Goal: Task Accomplishment & Management: Manage account settings

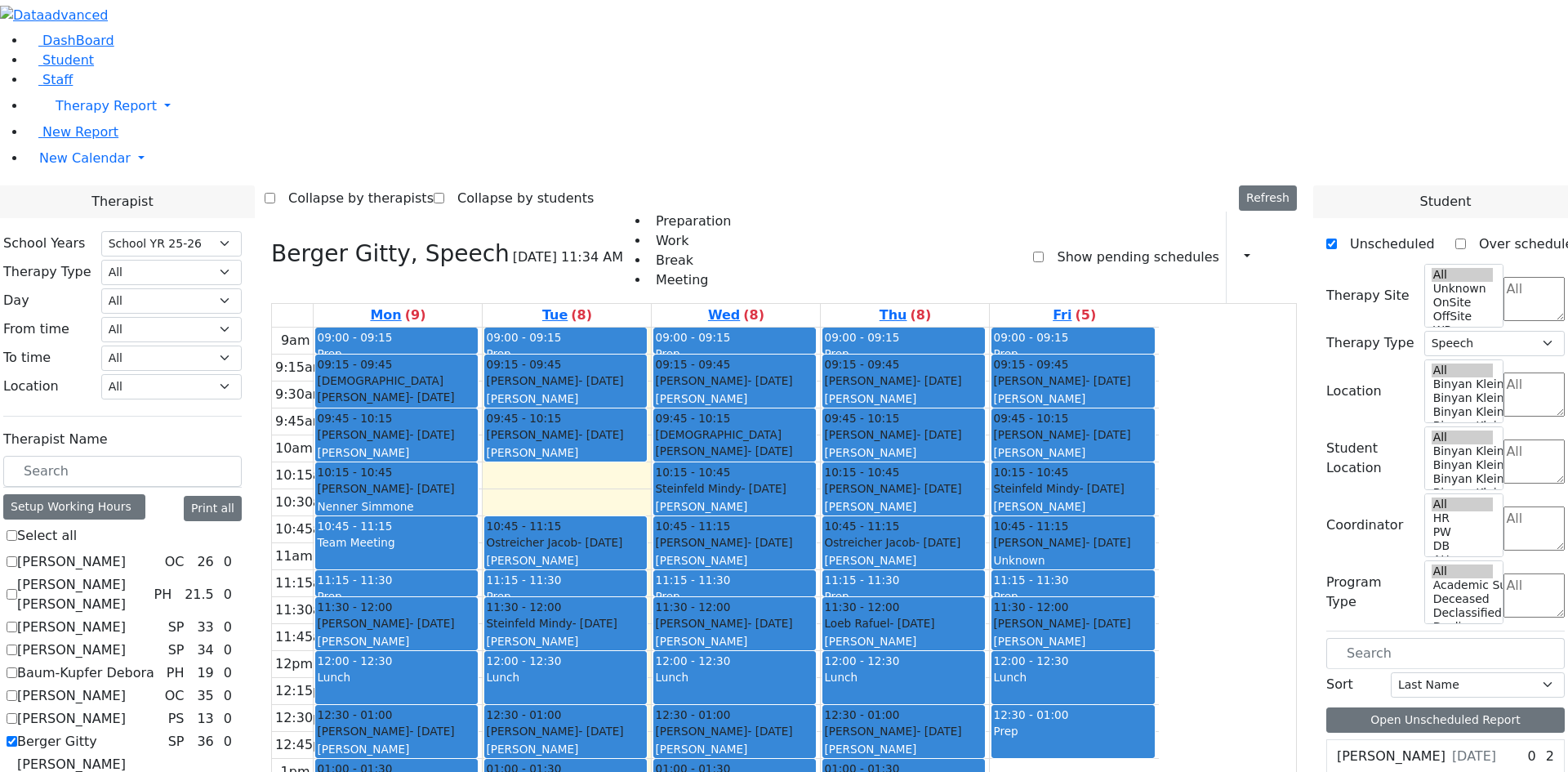
select select "212"
select select "3"
click at [94, 68] on link "Student" at bounding box center [60, 60] width 68 height 15
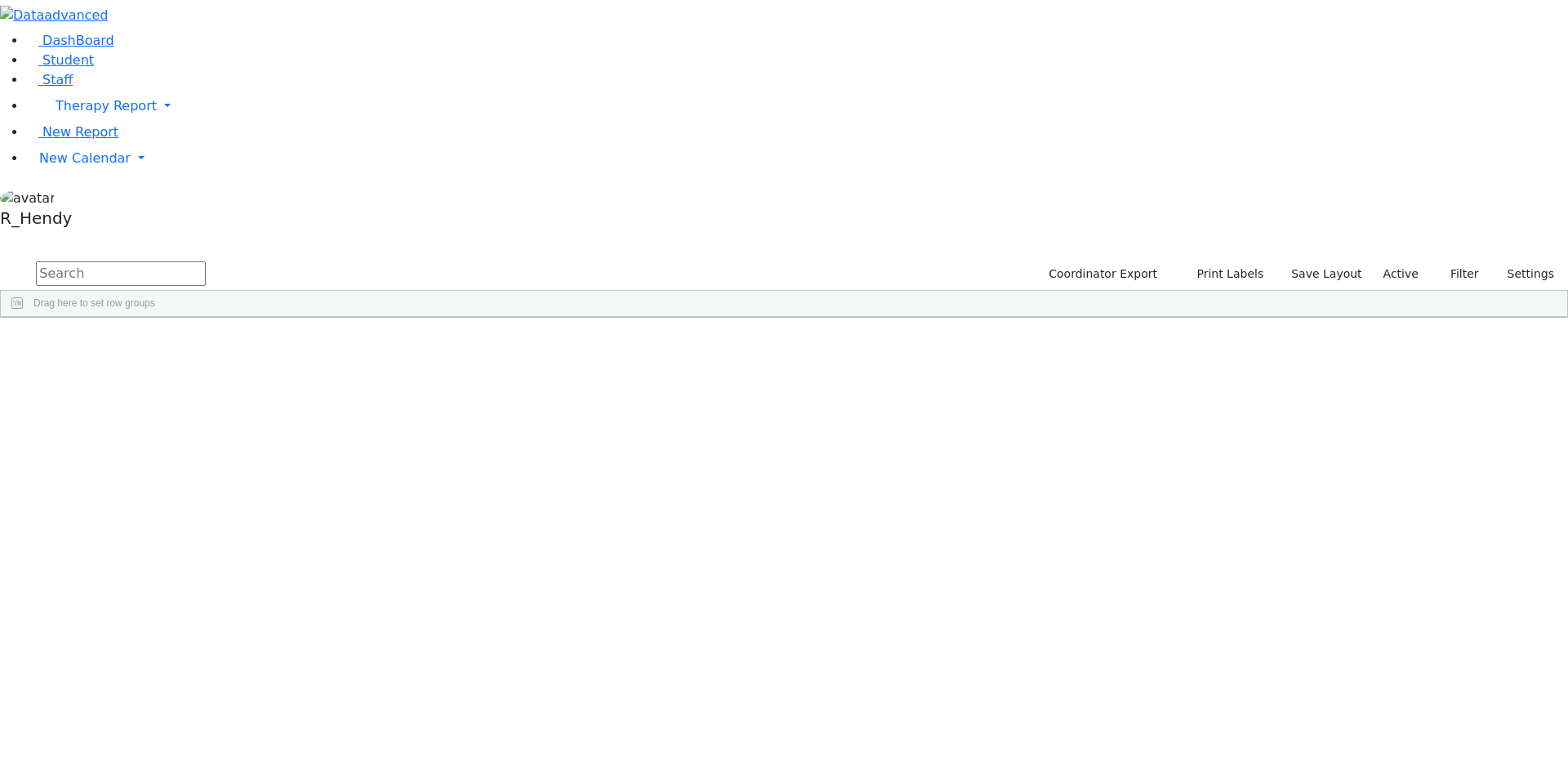
click at [206, 262] on input "text" at bounding box center [121, 273] width 170 height 24
click at [311, 344] on div "Miriam" at bounding box center [260, 354] width 103 height 23
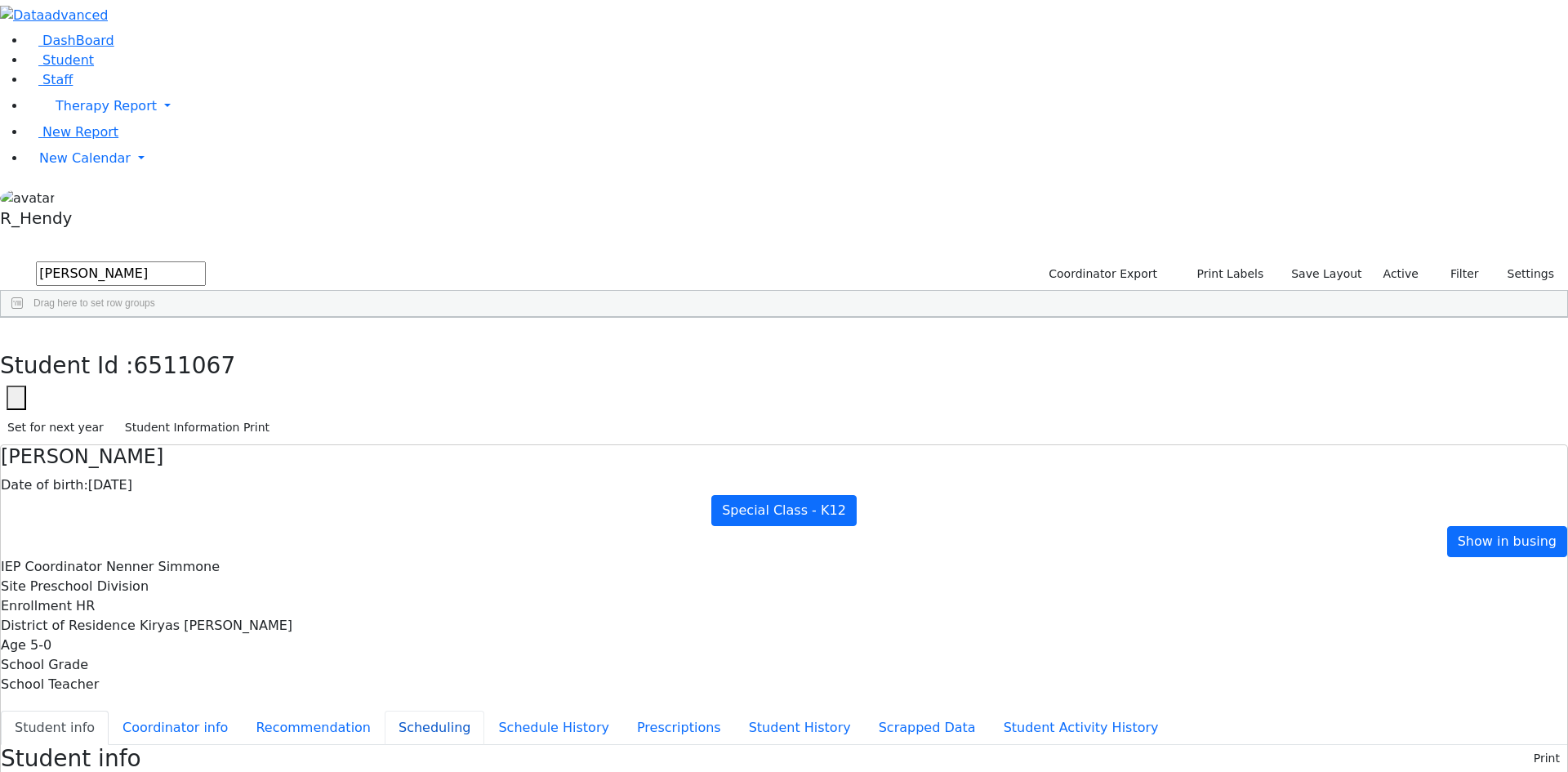
click at [393, 711] on button "Scheduling" at bounding box center [434, 728] width 99 height 34
click at [23, 317] on button "button" at bounding box center [12, 335] width 23 height 34
drag, startPoint x: 272, startPoint y: 76, endPoint x: 125, endPoint y: 53, distance: 148.8
click at [125, 53] on div "DashBoard Student Staff Therapy Report Student Old Calendar Report" at bounding box center [784, 471] width 1568 height 942
type input "yis"
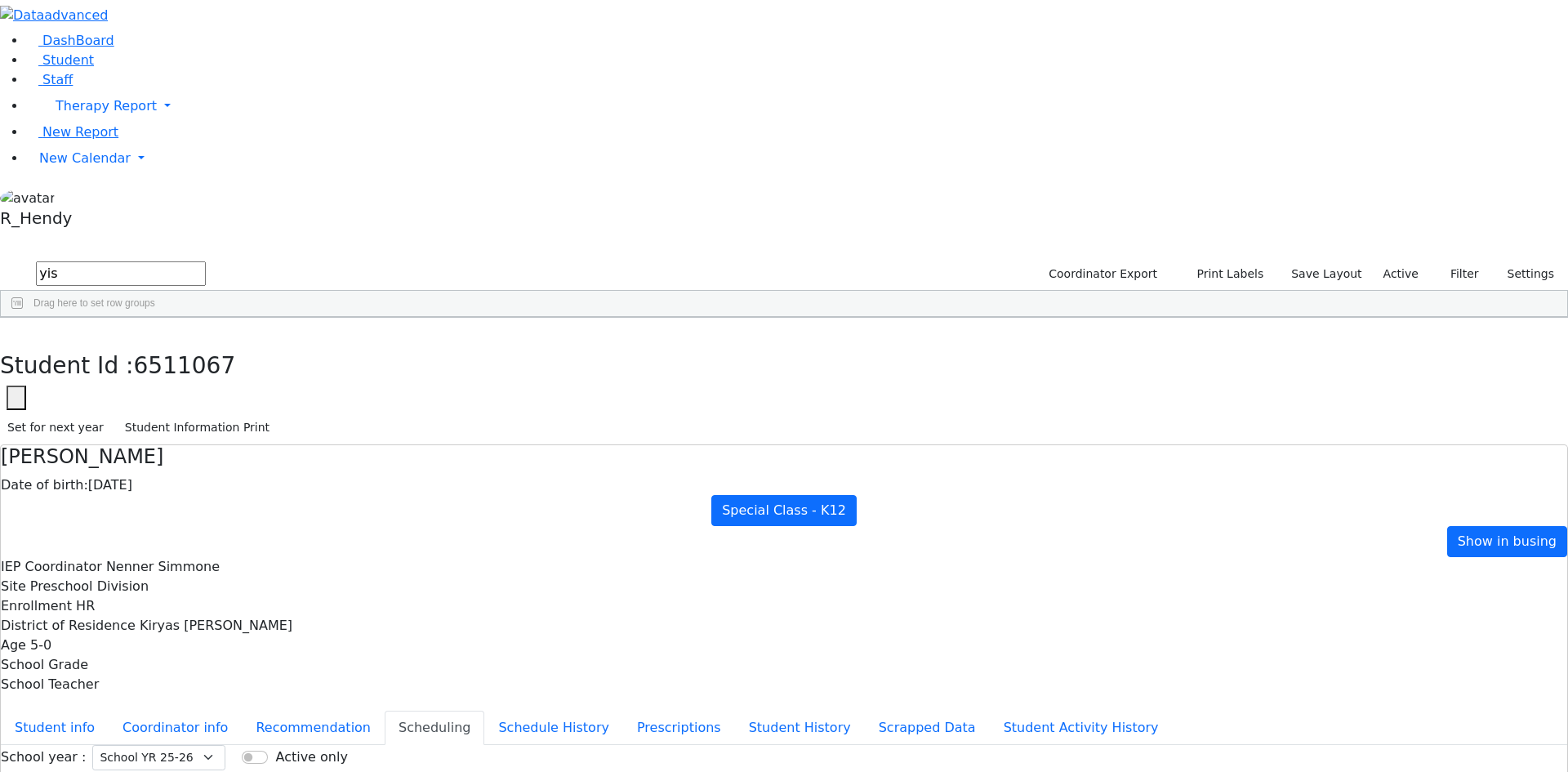
click at [308, 412] on div "Yisroel" at bounding box center [255, 423] width 104 height 23
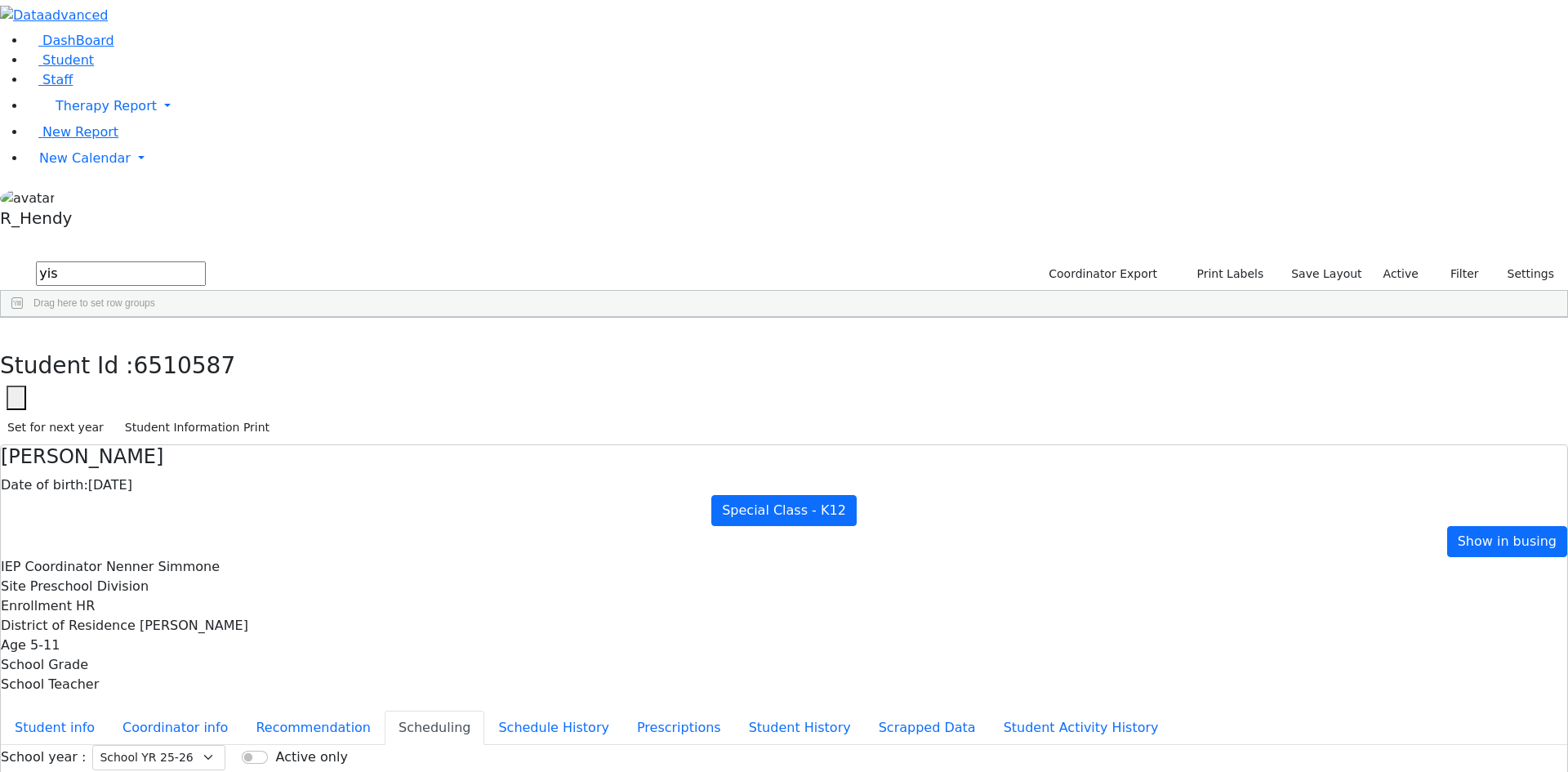
click at [384, 711] on button "Recommendation" at bounding box center [313, 728] width 143 height 34
checkbox input "true"
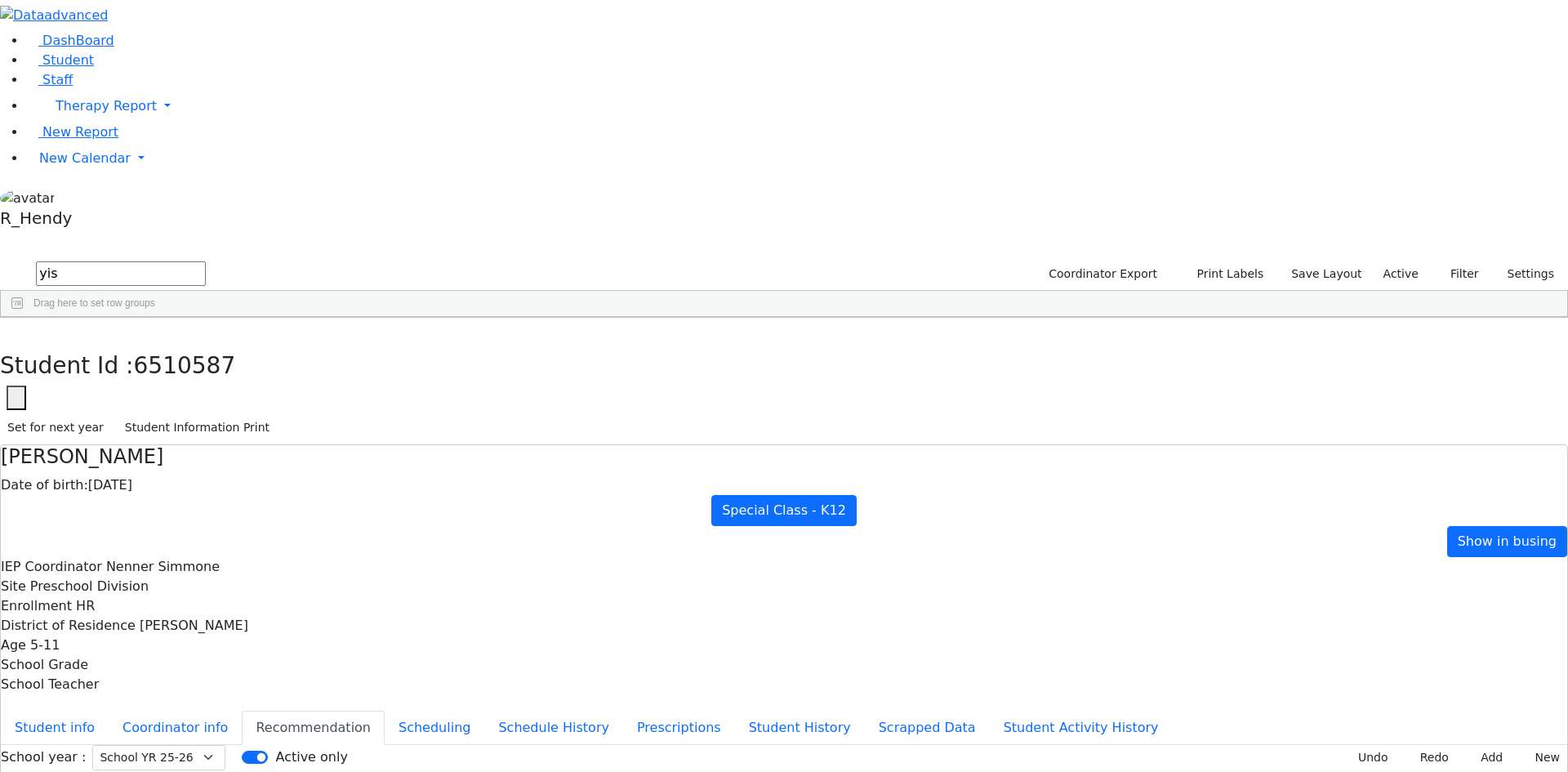
click at [7, 330] on use "button" at bounding box center [7, 330] width 0 height 0
click at [531, 645] on div "6509948 Schwartz Dovid 05/22/2018 Unknown Other Transportation Kiryas Joel UFSD…" at bounding box center [775, 584] width 1549 height 480
click at [991, 676] on div "6509948 Schwartz Dovid 05/22/2018 Unknown Other Transportation Kiryas Joel UFSD…" at bounding box center [775, 584] width 1549 height 480
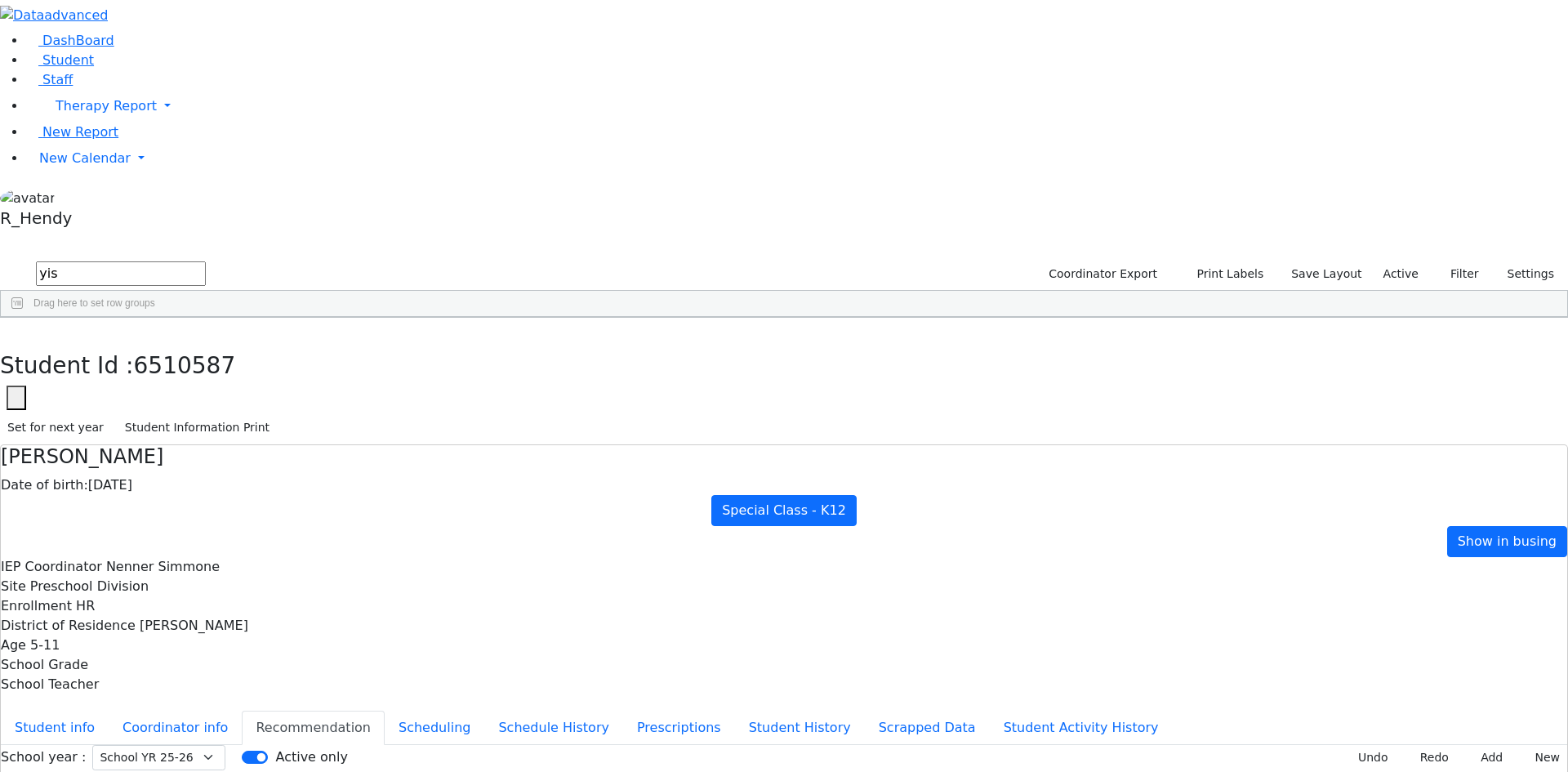
drag, startPoint x: 252, startPoint y: 66, endPoint x: 0, endPoint y: 53, distance: 252.3
click at [24, 54] on div "DashBoard Student Staff Therapy Report Student Old Calendar Report" at bounding box center [784, 471] width 1568 height 942
type input "a"
click at [308, 390] on div "Aron" at bounding box center [255, 400] width 104 height 23
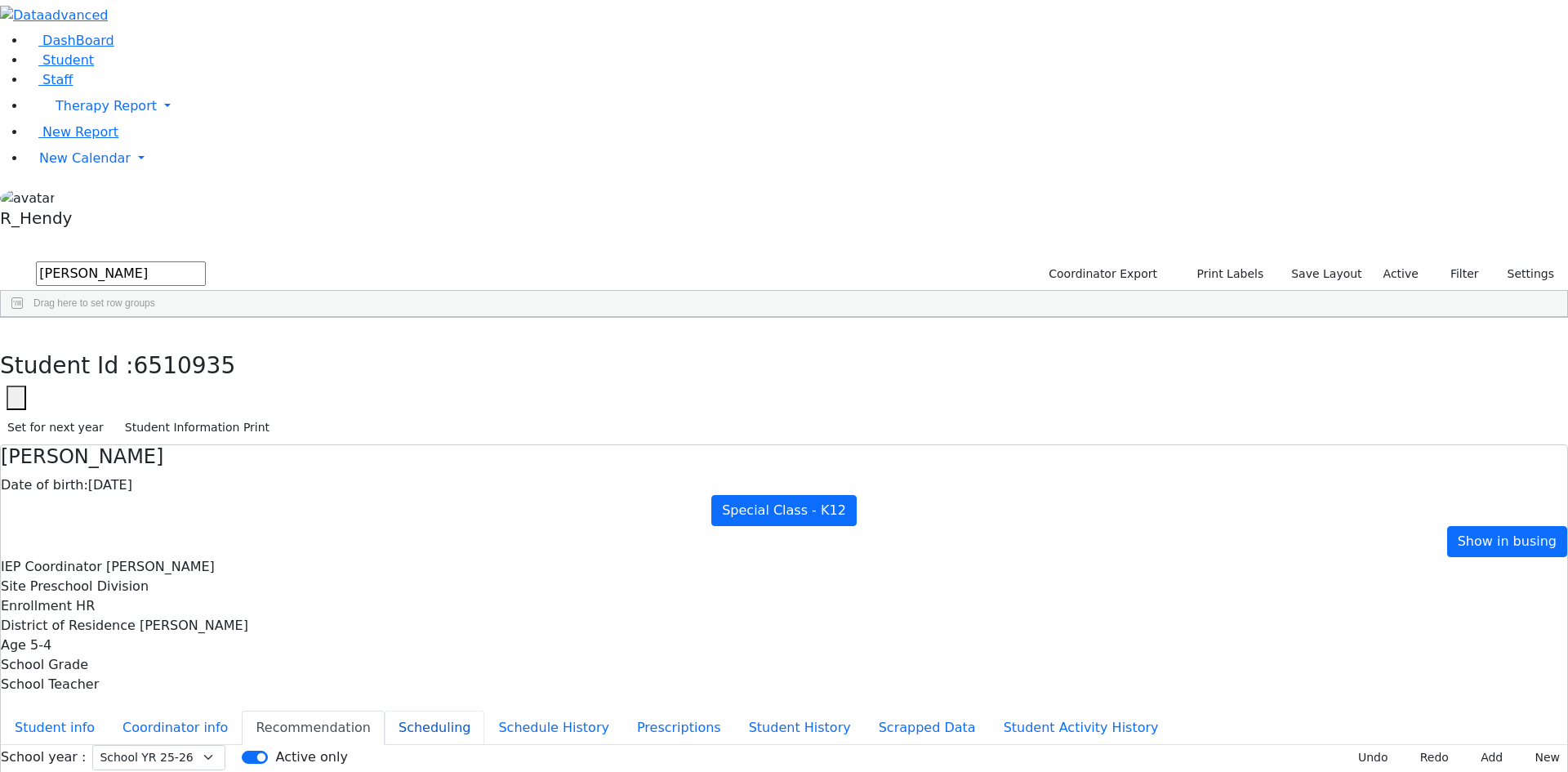
click at [403, 711] on button "Scheduling" at bounding box center [434, 728] width 99 height 34
click at [23, 317] on button "button" at bounding box center [12, 335] width 23 height 34
drag, startPoint x: 267, startPoint y: 69, endPoint x: 0, endPoint y: 35, distance: 269.2
click at [0, 64] on div "DashBoard Student Staff Therapy Report Student Old Calendar Report" at bounding box center [784, 471] width 1568 height 942
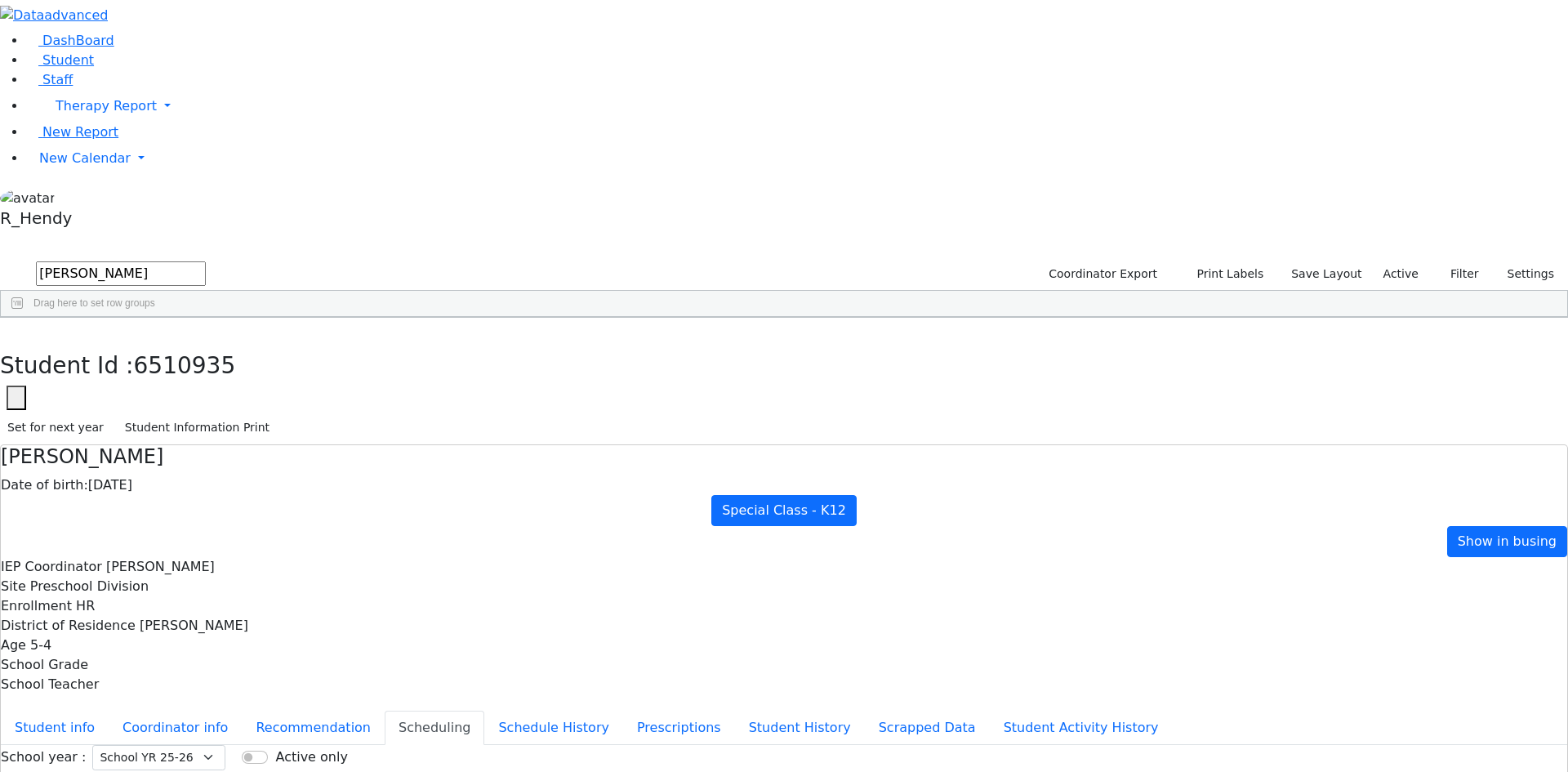
drag, startPoint x: 309, startPoint y: 15, endPoint x: 312, endPoint y: 35, distance: 20.2
click at [23, 317] on button "button" at bounding box center [12, 335] width 23 height 34
drag, startPoint x: 298, startPoint y: 78, endPoint x: 0, endPoint y: 47, distance: 299.6
click at [0, 47] on div "DashBoard Student Staff Therapy Report Student Old Calendar Report" at bounding box center [784, 471] width 1568 height 942
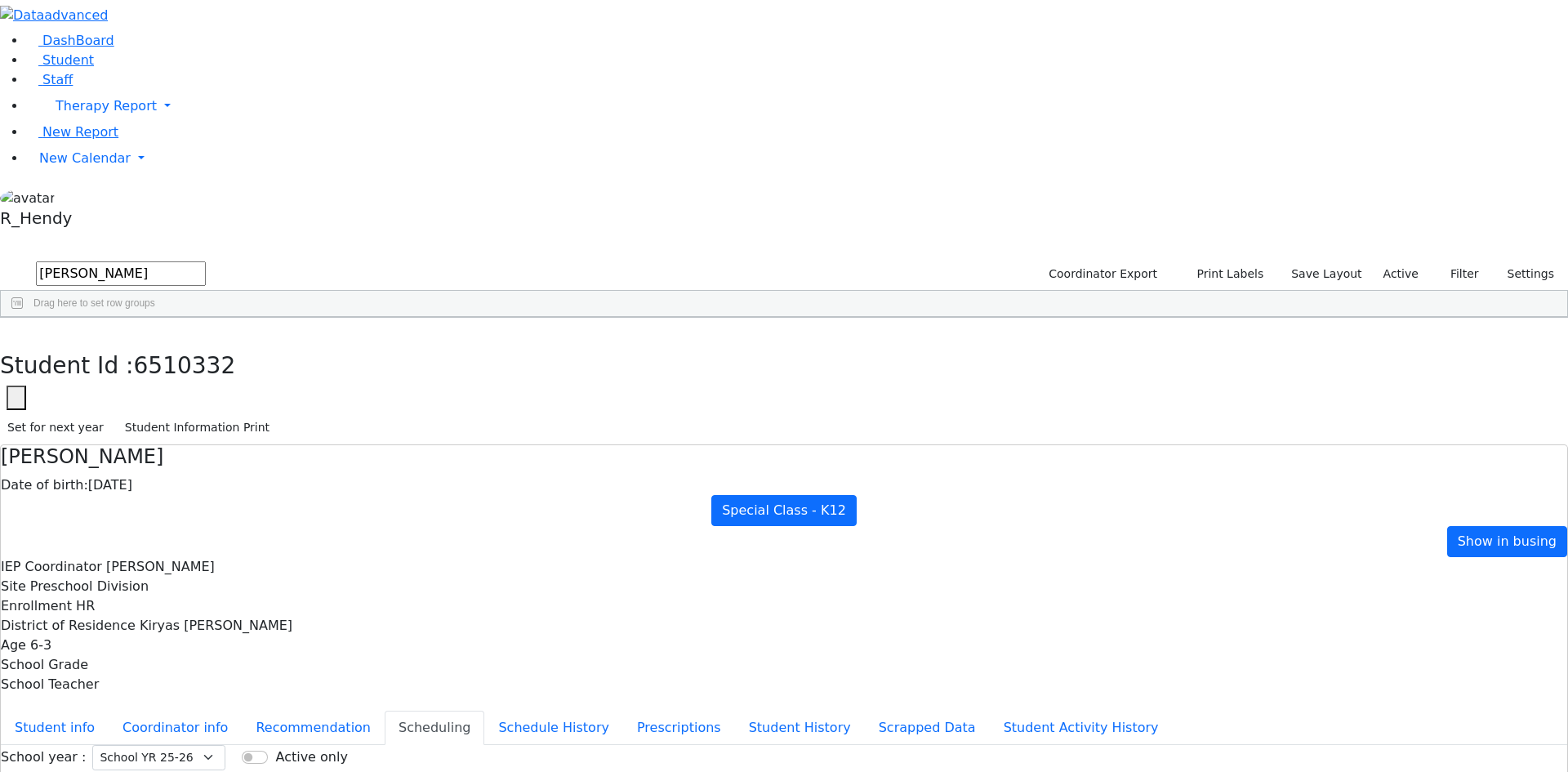
click at [206, 262] on input "jacob" at bounding box center [121, 273] width 170 height 24
type input "j"
click at [208, 481] on div "Tyrnauer" at bounding box center [157, 492] width 103 height 23
click at [23, 317] on button "button" at bounding box center [12, 335] width 23 height 34
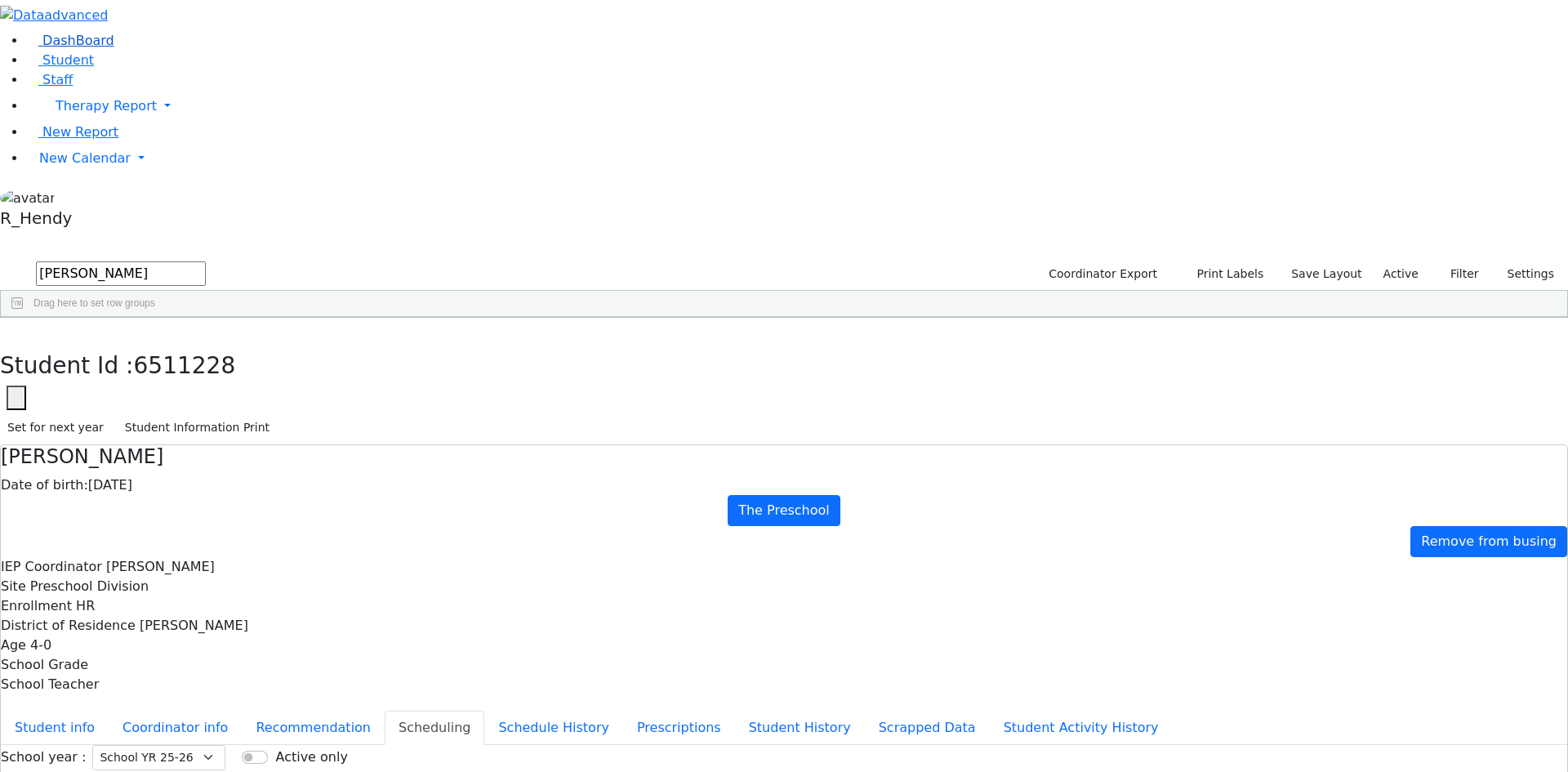
drag, startPoint x: 291, startPoint y: 64, endPoint x: 33, endPoint y: 72, distance: 258.1
click at [38, 70] on div "DashBoard Student Staff Therapy Report Student Old Calendar Report" at bounding box center [784, 471] width 1568 height 942
type input "gitty"
click at [308, 458] on div "Gitty" at bounding box center [255, 469] width 104 height 23
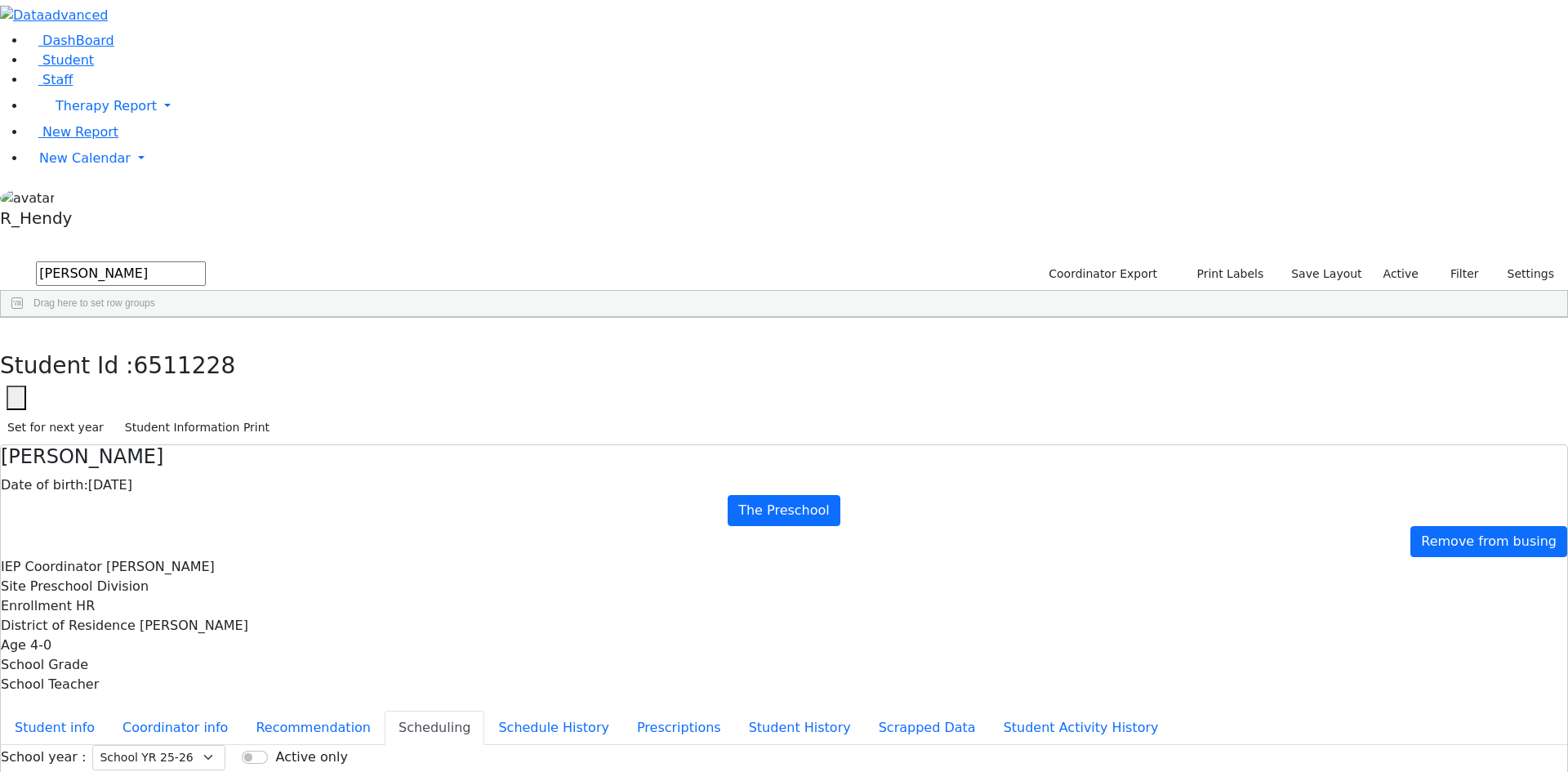
click at [308, 458] on div "Gitty" at bounding box center [255, 469] width 104 height 23
click at [143, 578] on span "Private Preschool" at bounding box center [86, 585] width 113 height 15
click at [384, 711] on button "Recommendation" at bounding box center [313, 728] width 143 height 34
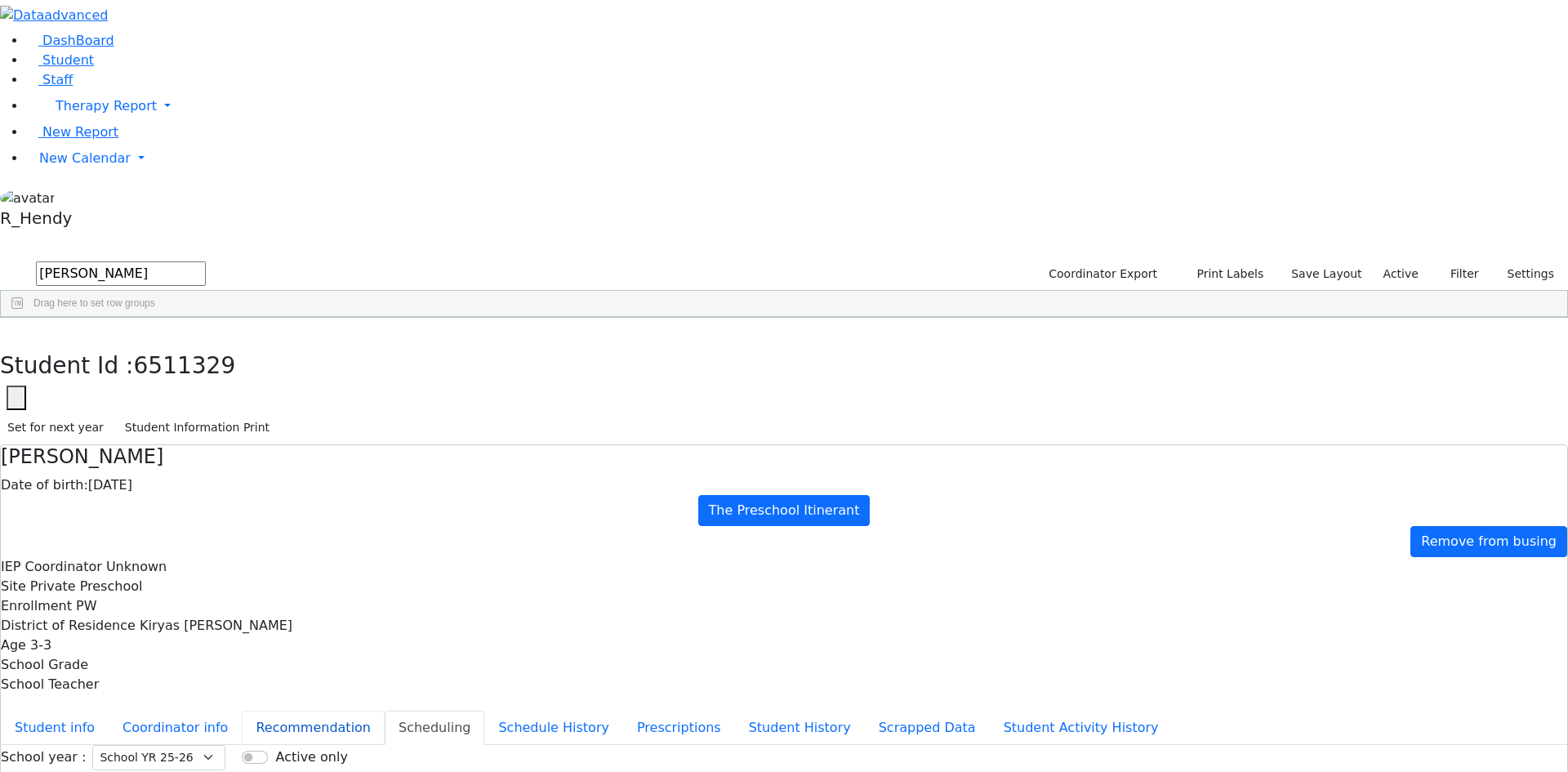
checkbox input "true"
click at [242, 711] on button "Coordinator info" at bounding box center [175, 728] width 134 height 34
click at [108, 711] on button "Student info" at bounding box center [55, 728] width 108 height 34
click at [16, 330] on icon "button" at bounding box center [12, 335] width 9 height 10
drag, startPoint x: 425, startPoint y: 491, endPoint x: 419, endPoint y: 423, distance: 68.3
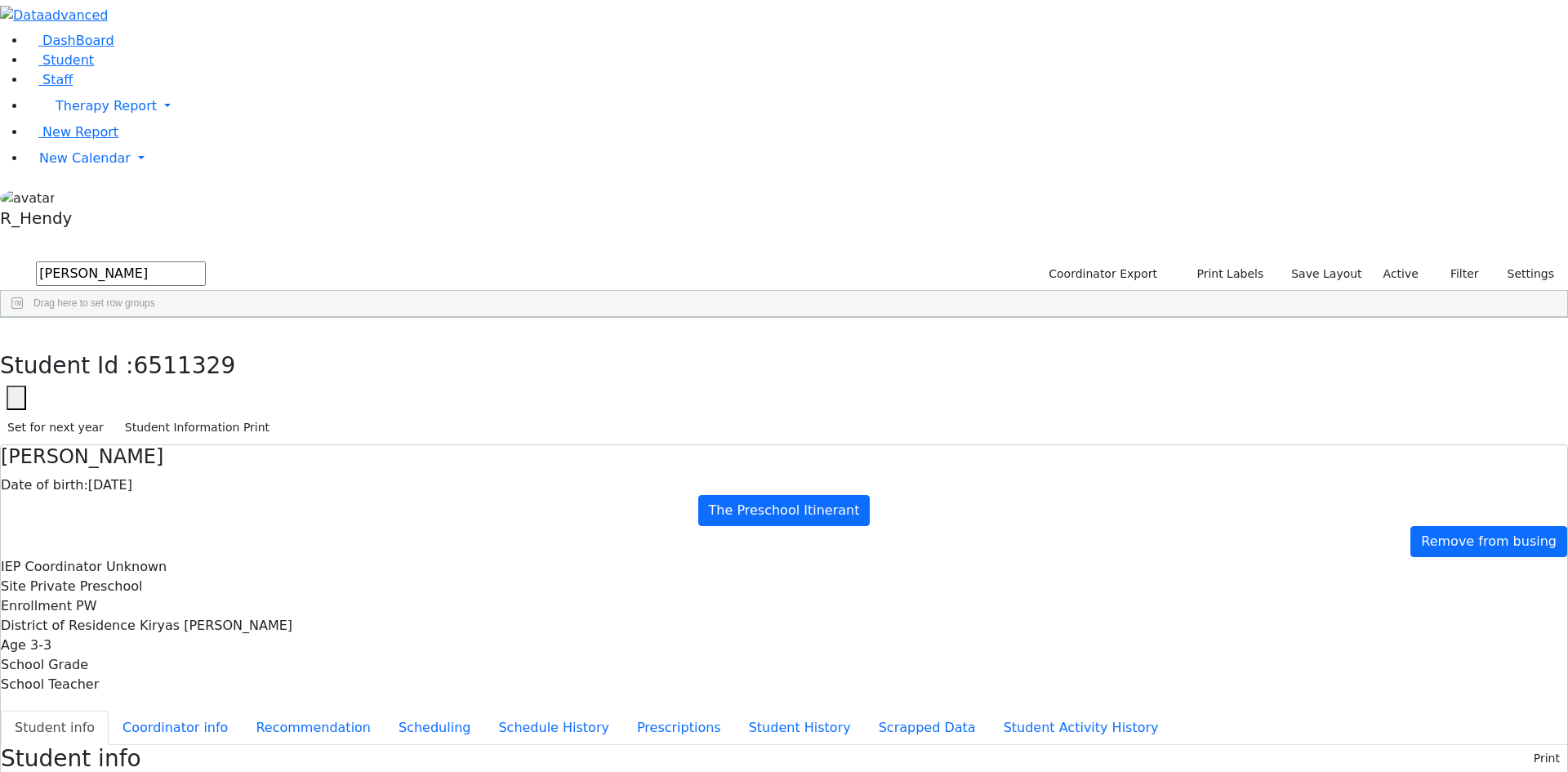
click at [426, 486] on div "4481 Gandel Gitty 08/11/2008 Bleier, Susan DB Itinerant Girls Kiryas Joel UFSD …" at bounding box center [775, 457] width 1549 height 228
click at [586, 454] on div "4481 Gandel Gitty 08/11/2008 Bleier, Susan DB Itinerant Girls Kiryas Joel UFSD …" at bounding box center [775, 457] width 1549 height 228
click at [53, 166] on span "New Calendar" at bounding box center [84, 158] width 91 height 15
click at [94, 198] on span "Calendar" at bounding box center [64, 190] width 59 height 15
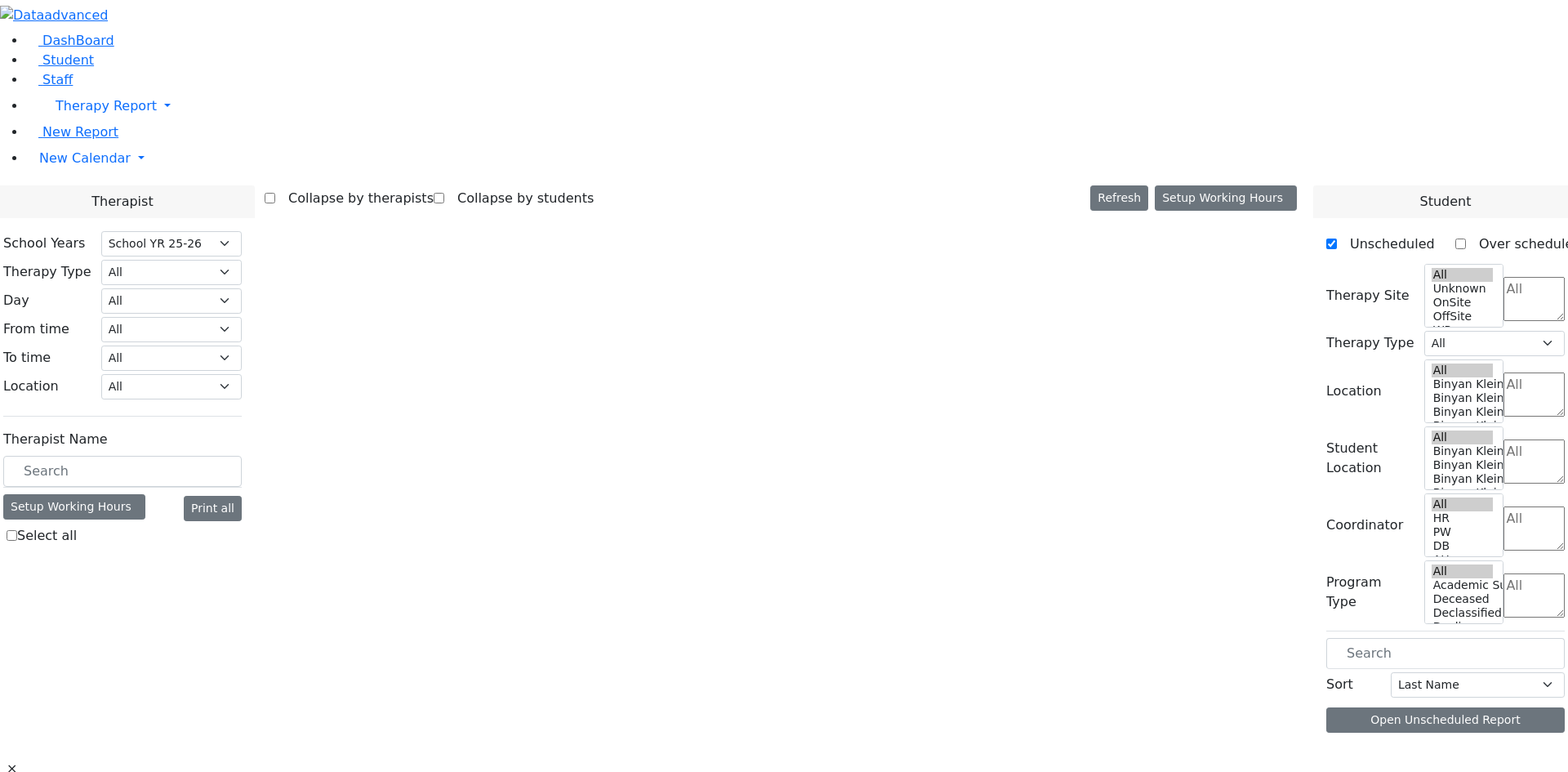
select select "212"
select select "3"
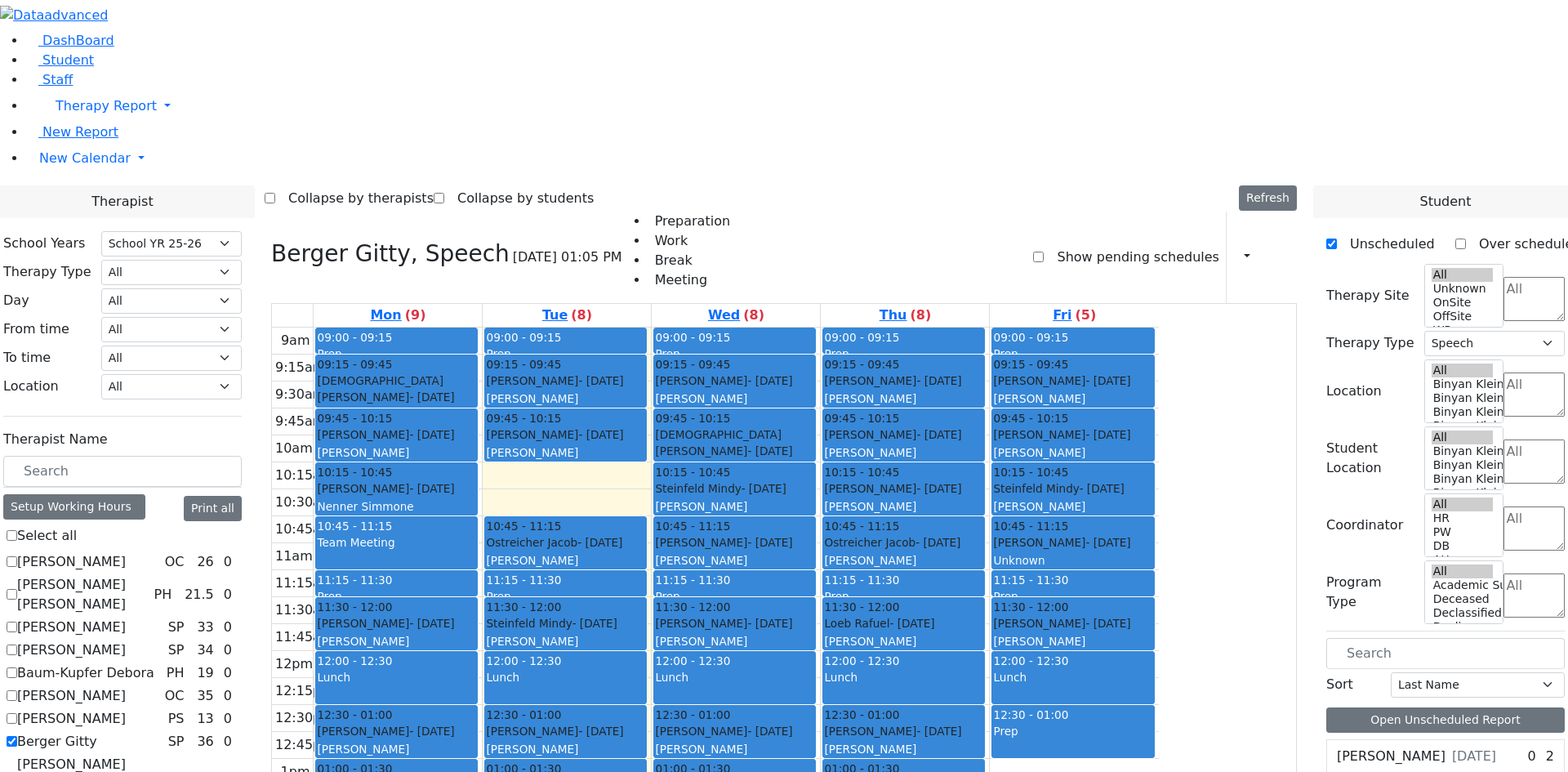
click at [97, 731] on label "Berger Gitty" at bounding box center [57, 741] width 80 height 20
click at [17, 736] on input "Berger Gitty" at bounding box center [12, 741] width 11 height 11
checkbox input "false"
select select
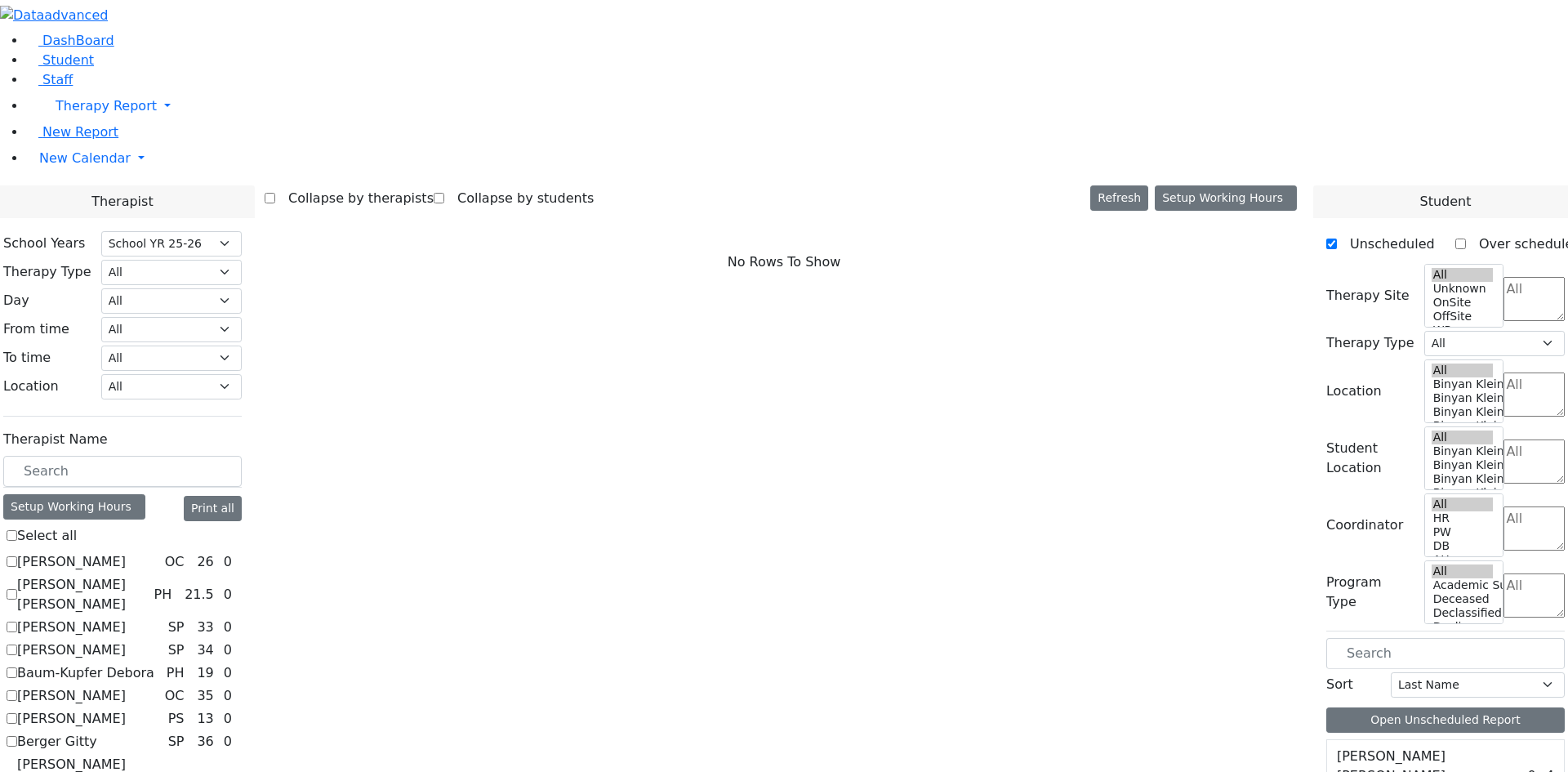
scroll to position [409, 0]
checkbox input "true"
select select "1"
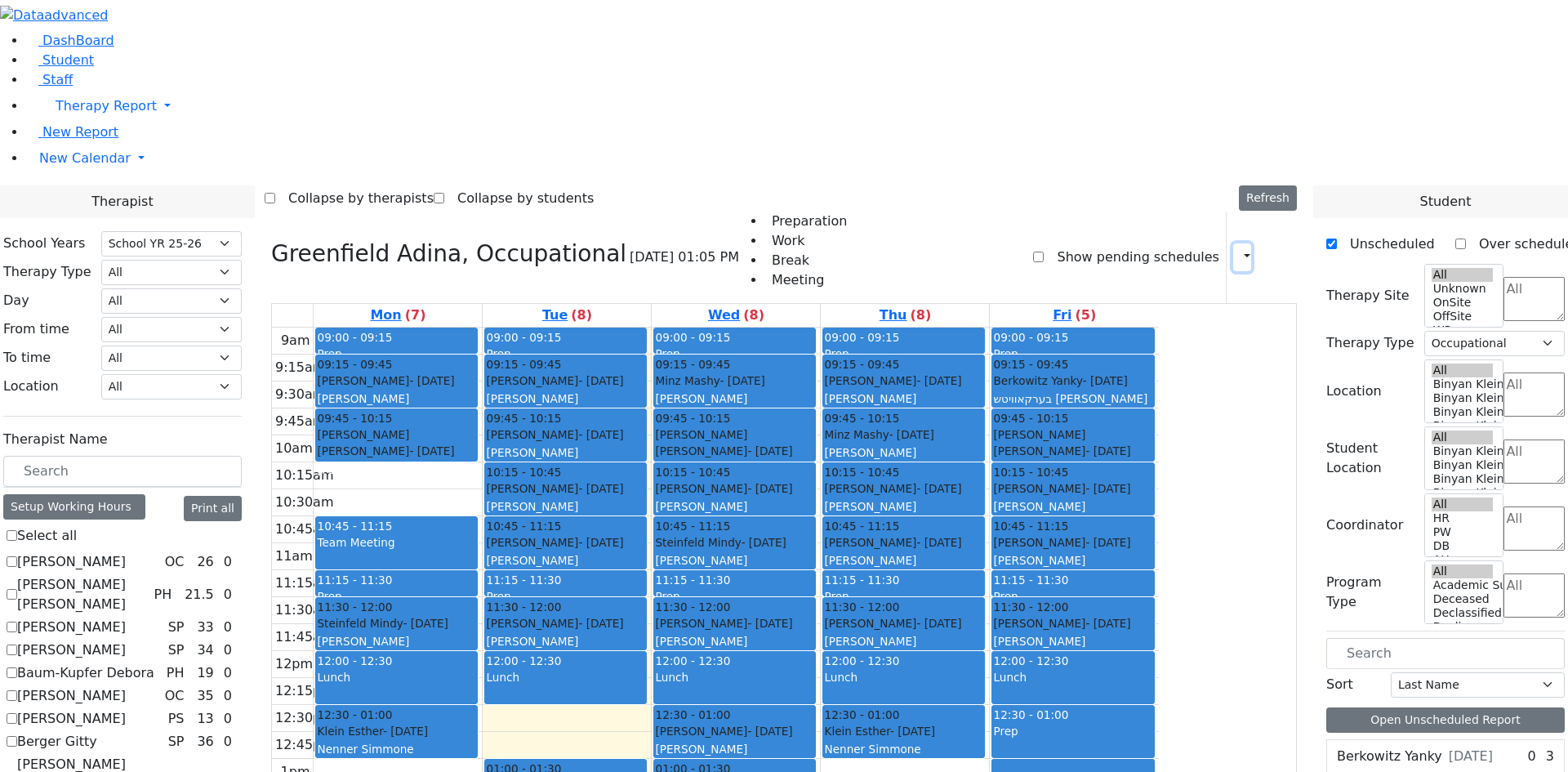
click at [1238, 249] on icon "button" at bounding box center [1238, 256] width 0 height 15
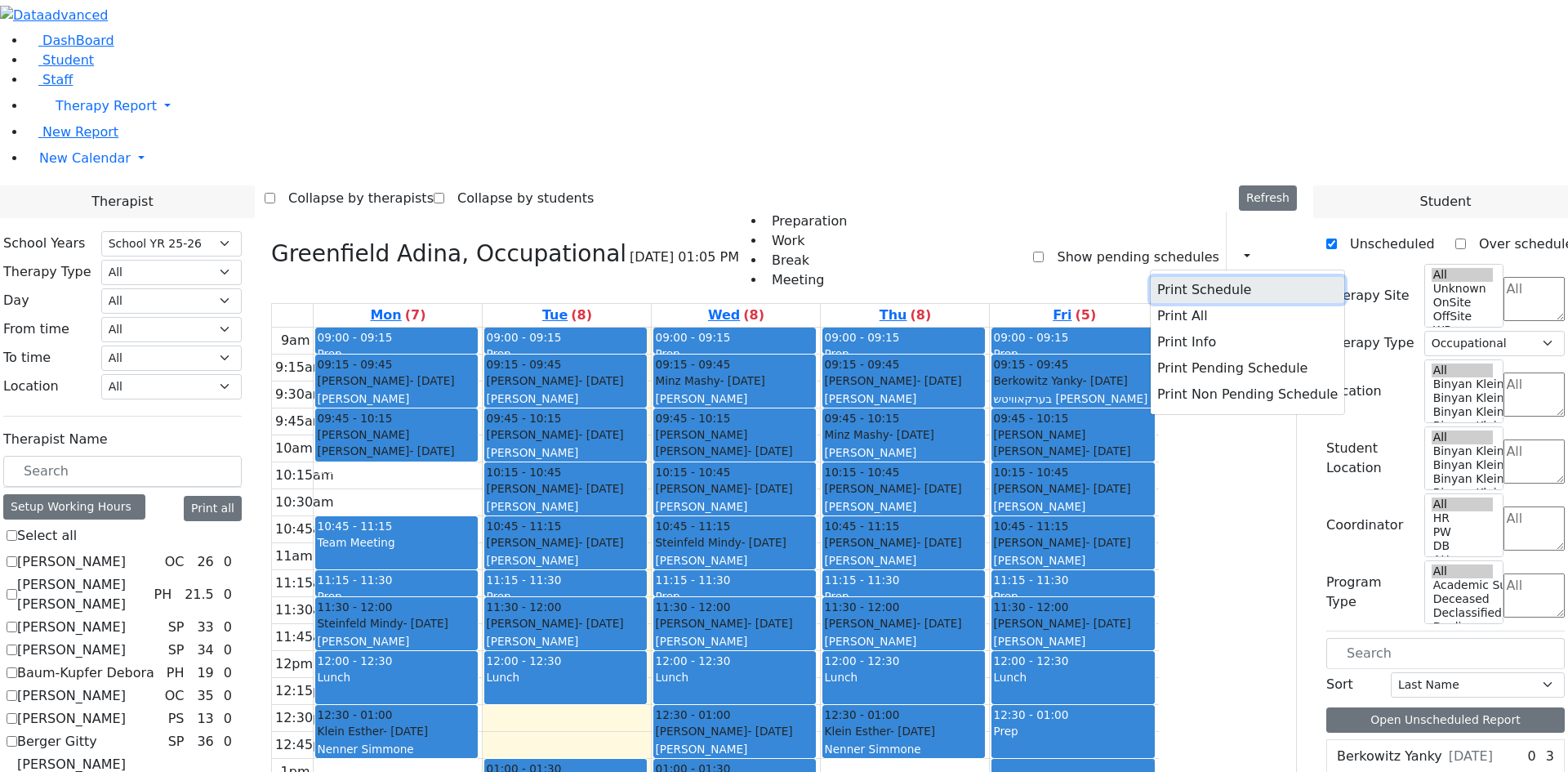
click at [1199, 277] on button "Print Schedule" at bounding box center [1248, 290] width 194 height 26
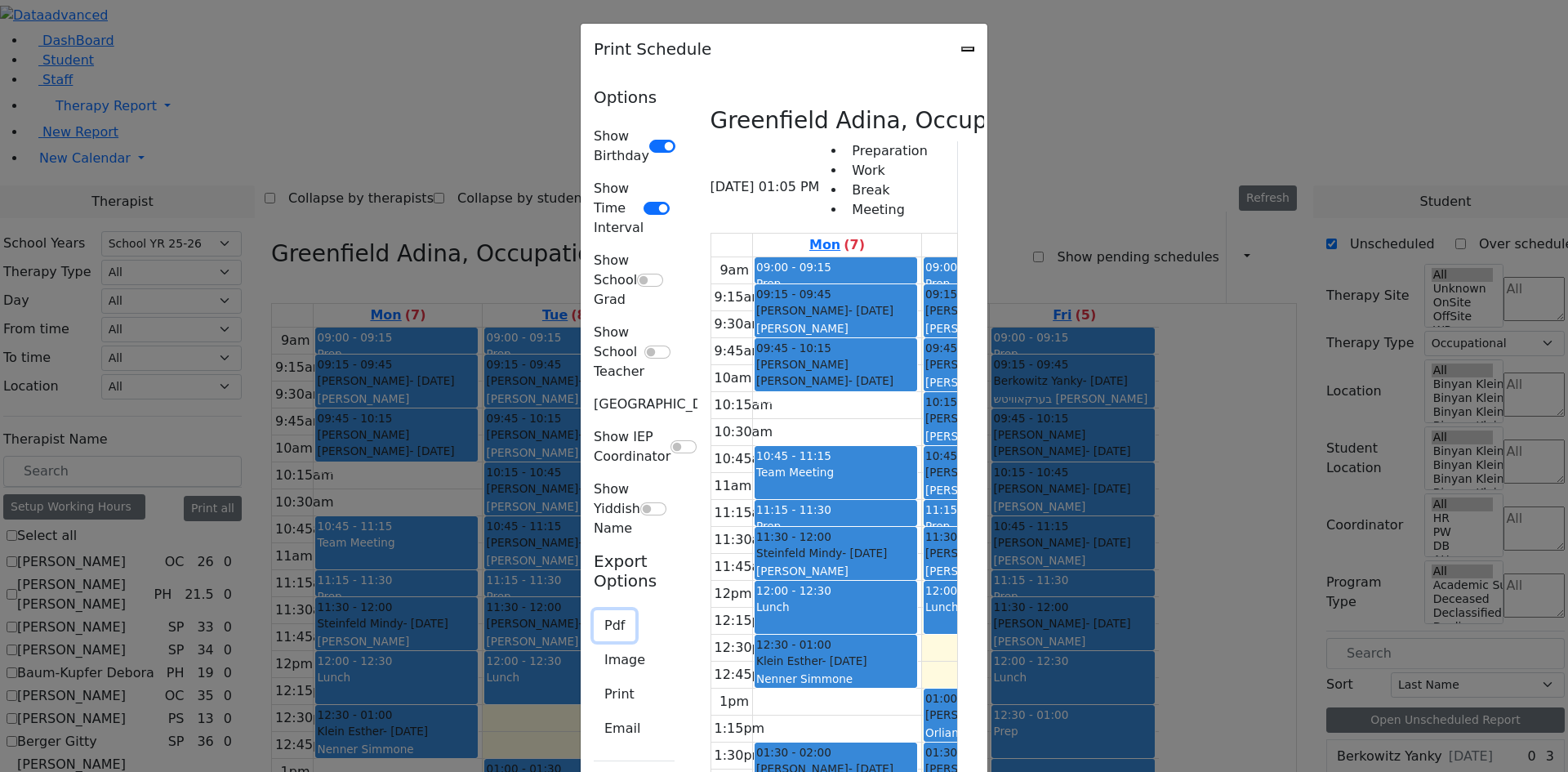
click at [594, 610] on button "Pdf" at bounding box center [614, 625] width 42 height 31
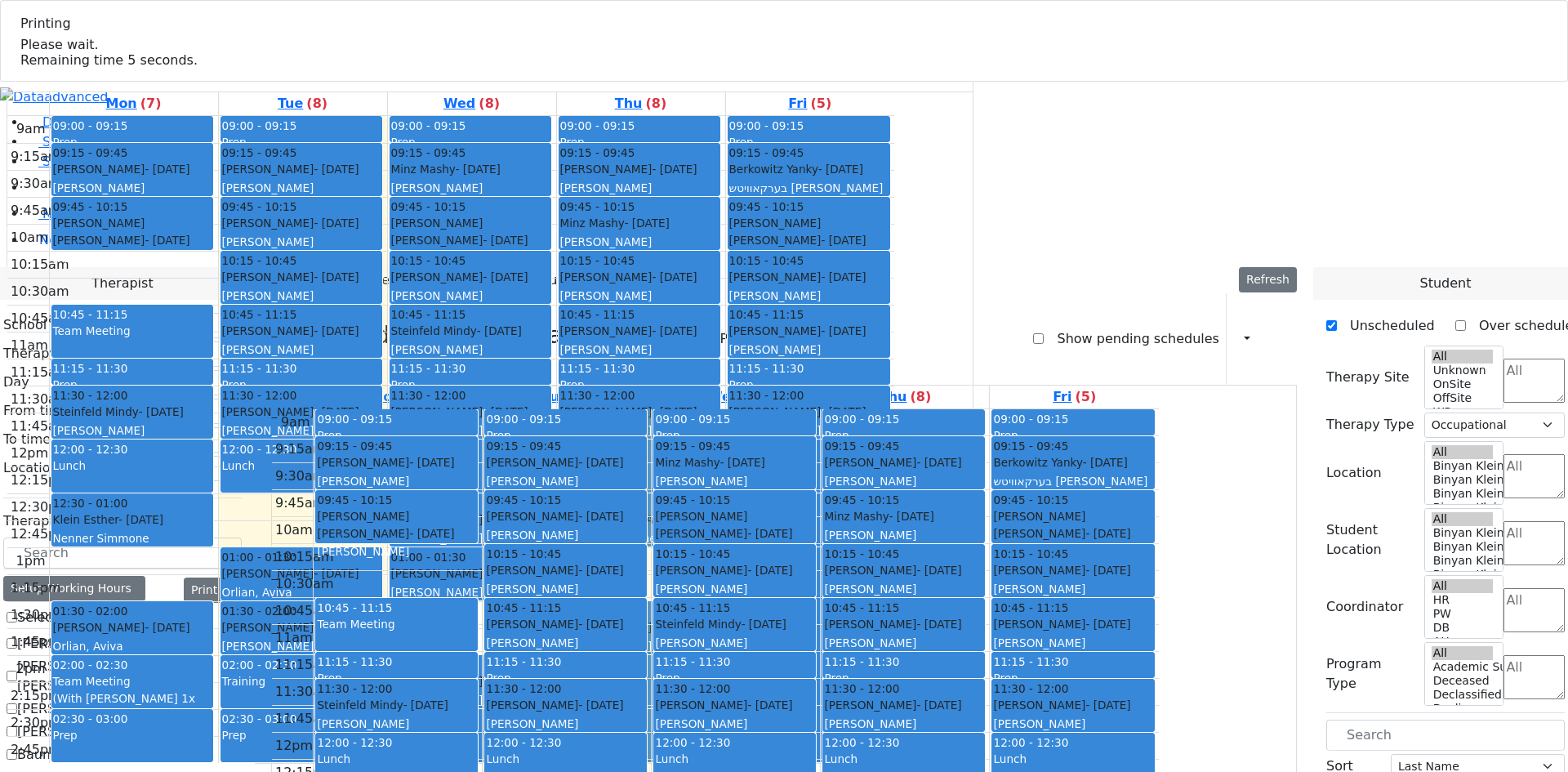
select select "212"
select select "1"
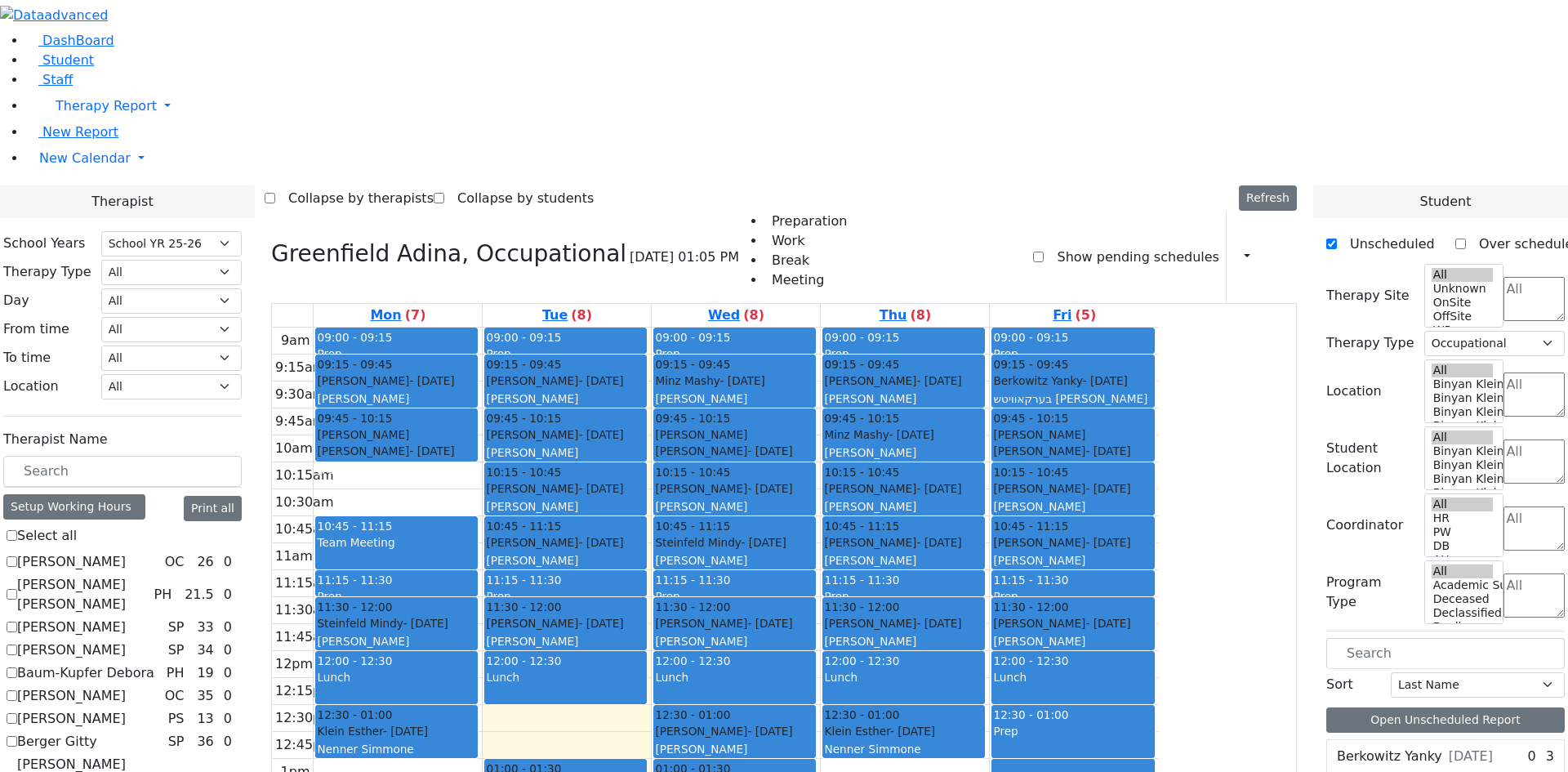
checkbox input "false"
select select
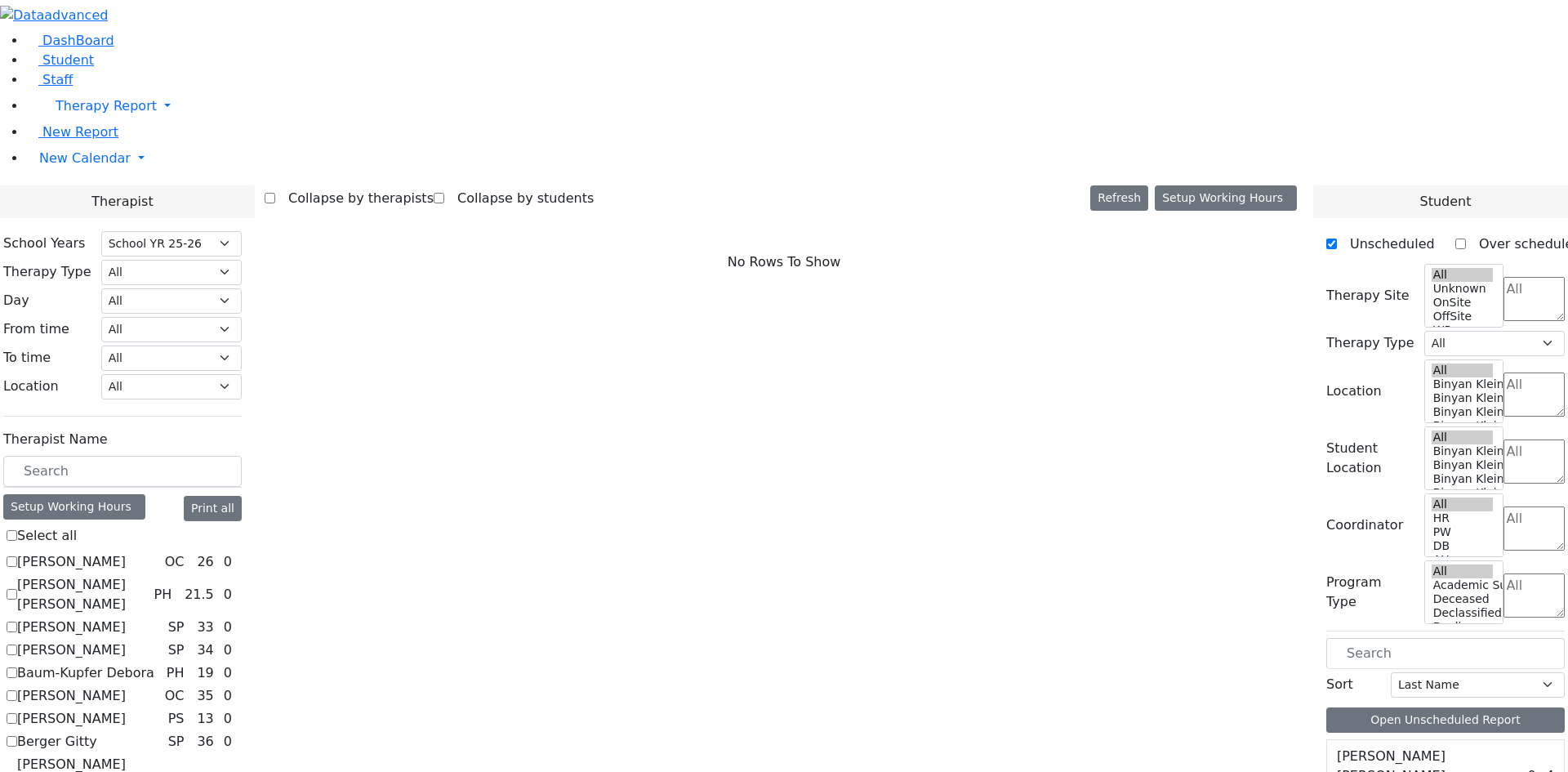
scroll to position [163, 0]
checkbox input "true"
select select "2"
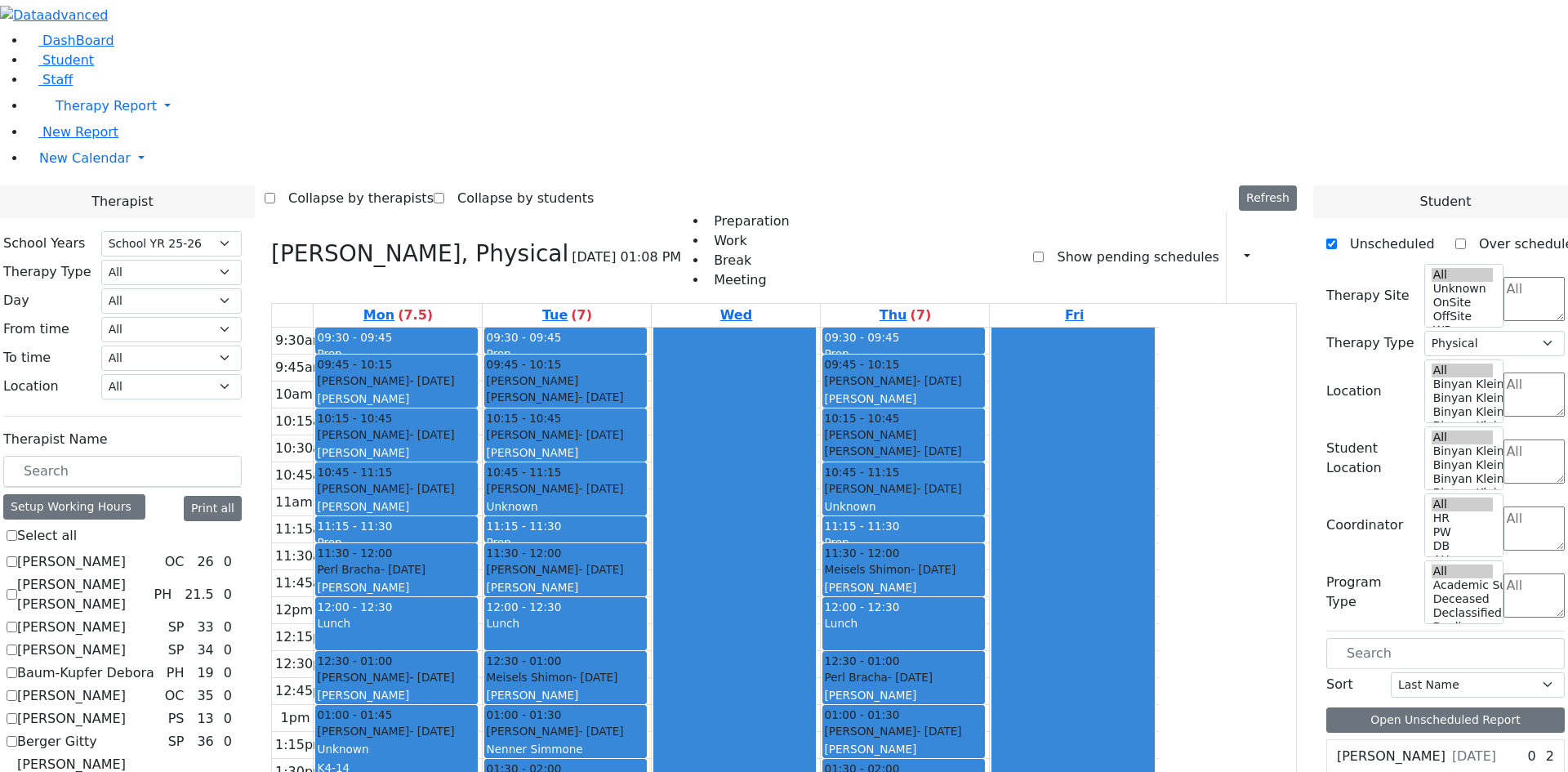
drag, startPoint x: 730, startPoint y: 271, endPoint x: 878, endPoint y: 254, distance: 149.0
click at [645, 480] on div "Grosz Chany - 02/02/2022 Unknown" at bounding box center [566, 497] width 160 height 35
click at [983, 480] on div "Grosz Chany - 02/02/2022" at bounding box center [903, 488] width 160 height 16
drag, startPoint x: 763, startPoint y: 257, endPoint x: 880, endPoint y: 257, distance: 117.0
click at [623, 482] on span "- 02/02/2022" at bounding box center [601, 488] width 45 height 13
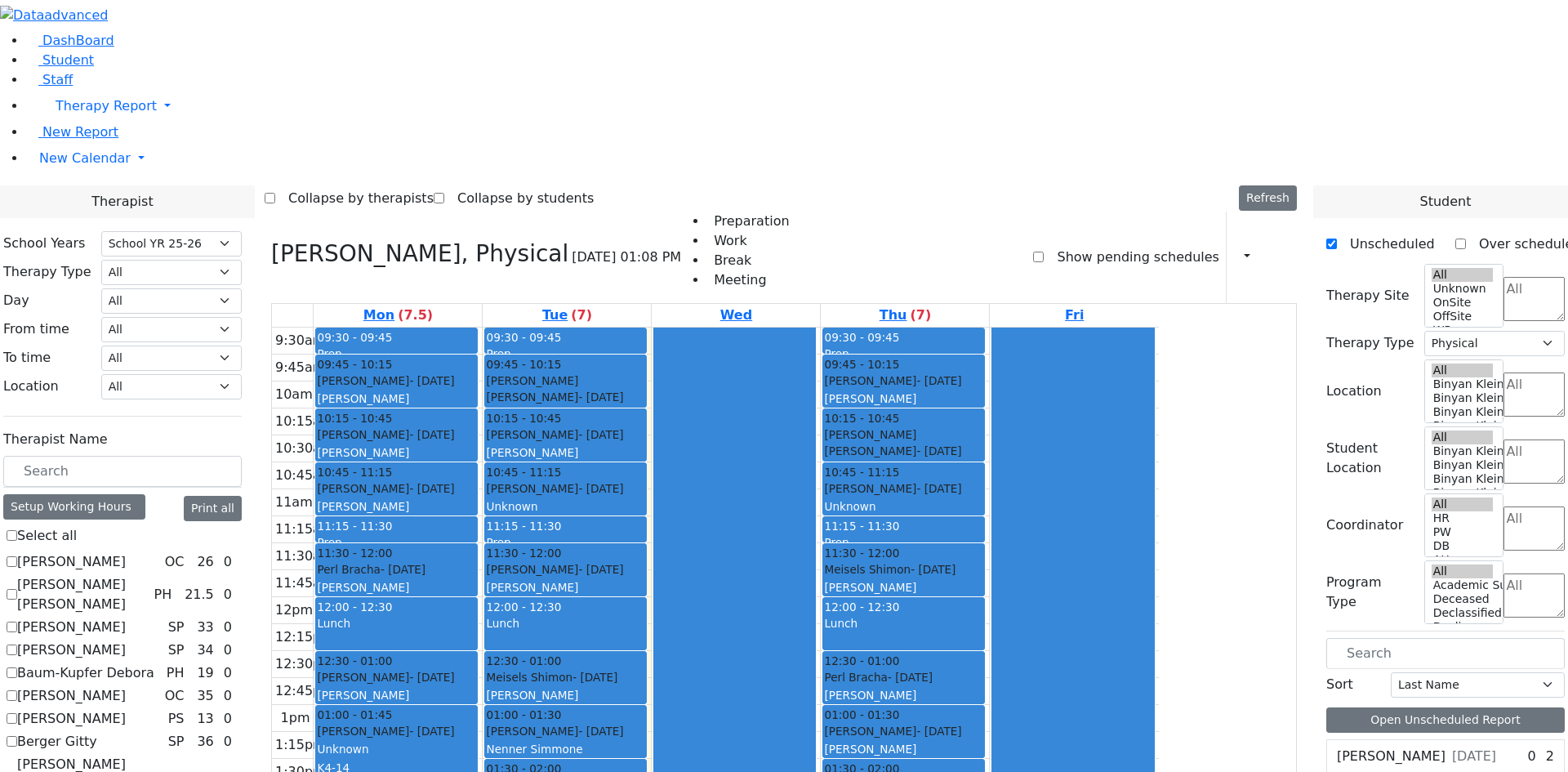
click at [983, 480] on div "Grosz Chany - 02/02/2022" at bounding box center [903, 488] width 160 height 16
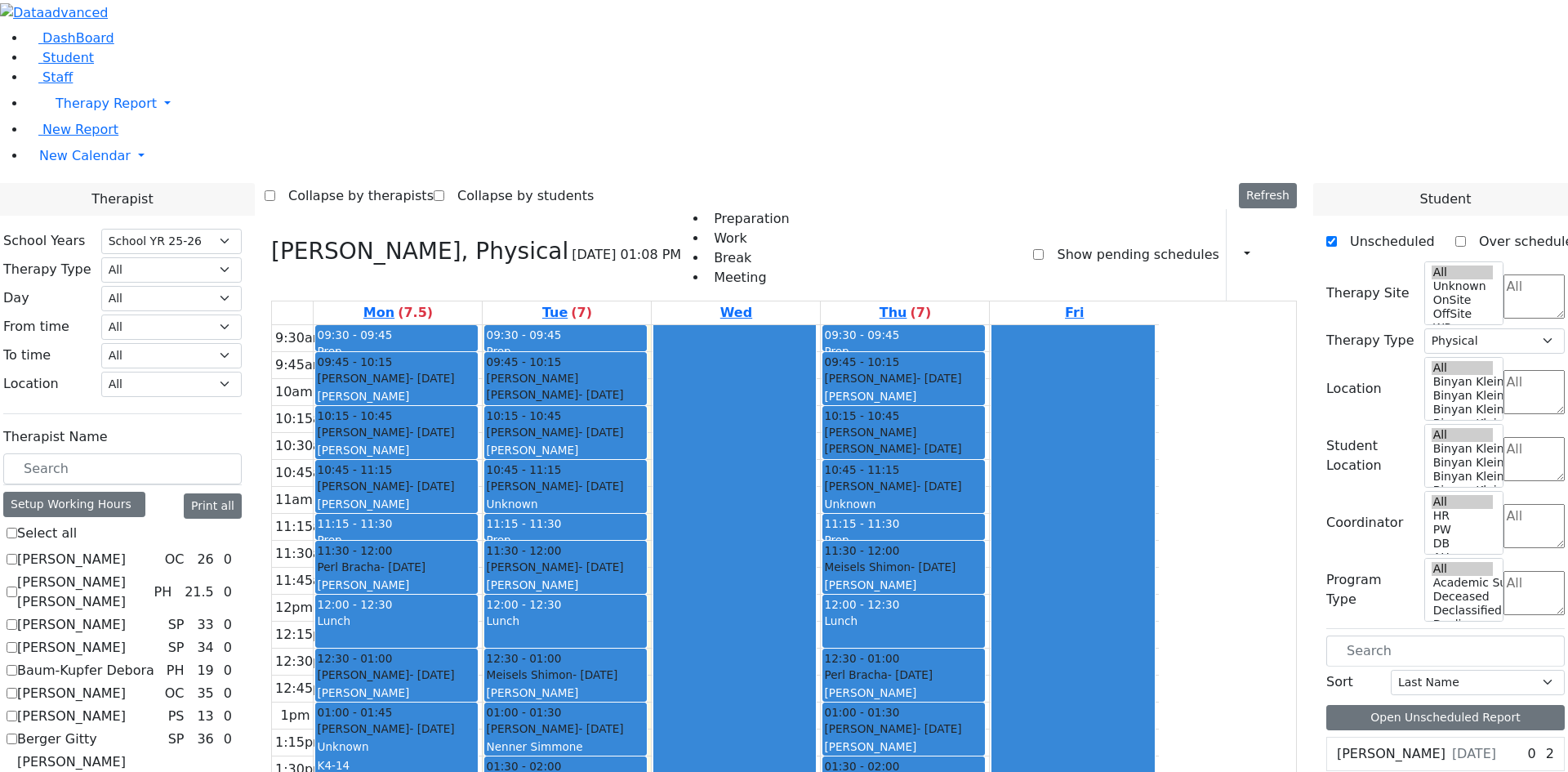
click at [645, 771] on div "Weiss Avrumi - 09/22/2021" at bounding box center [566, 782] width 160 height 16
click at [983, 771] on div "Weiss Avrumi - 09/22/2021" at bounding box center [903, 782] width 160 height 16
click at [983, 720] on div "Zwiebel Mendy - 09/23/2020" at bounding box center [903, 728] width 160 height 16
click at [983, 771] on div "Weiss Avrumi - 09/22/2021" at bounding box center [903, 782] width 160 height 16
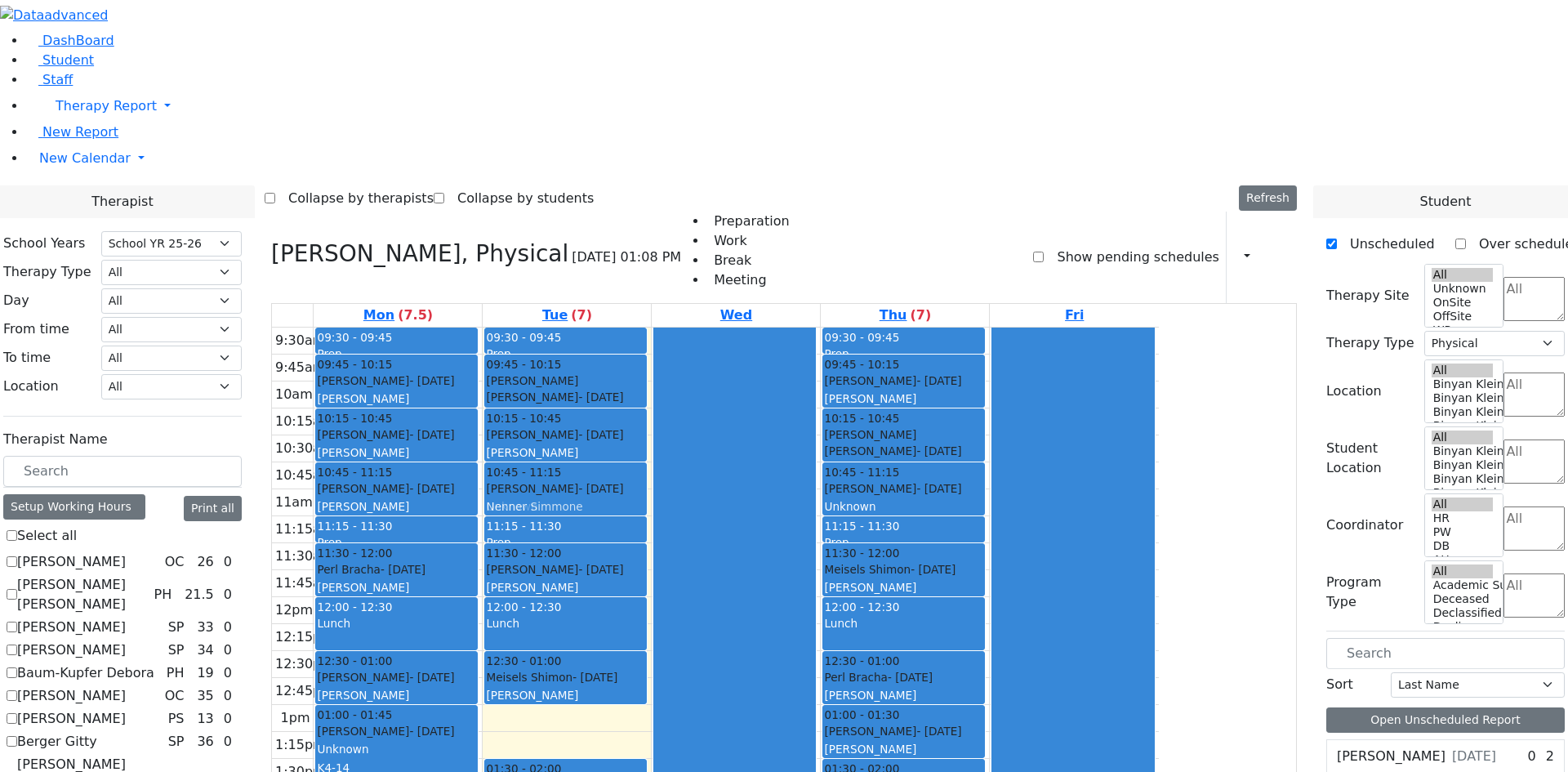
drag, startPoint x: 716, startPoint y: 493, endPoint x: 720, endPoint y: 255, distance: 238.0
click at [651, 327] on div "09:30 - 09:45 Prep 09:45 - 10:15 Moskowitz Rachel Leah - 09/20/2021 Grossbaum, …" at bounding box center [567, 584] width 168 height 512
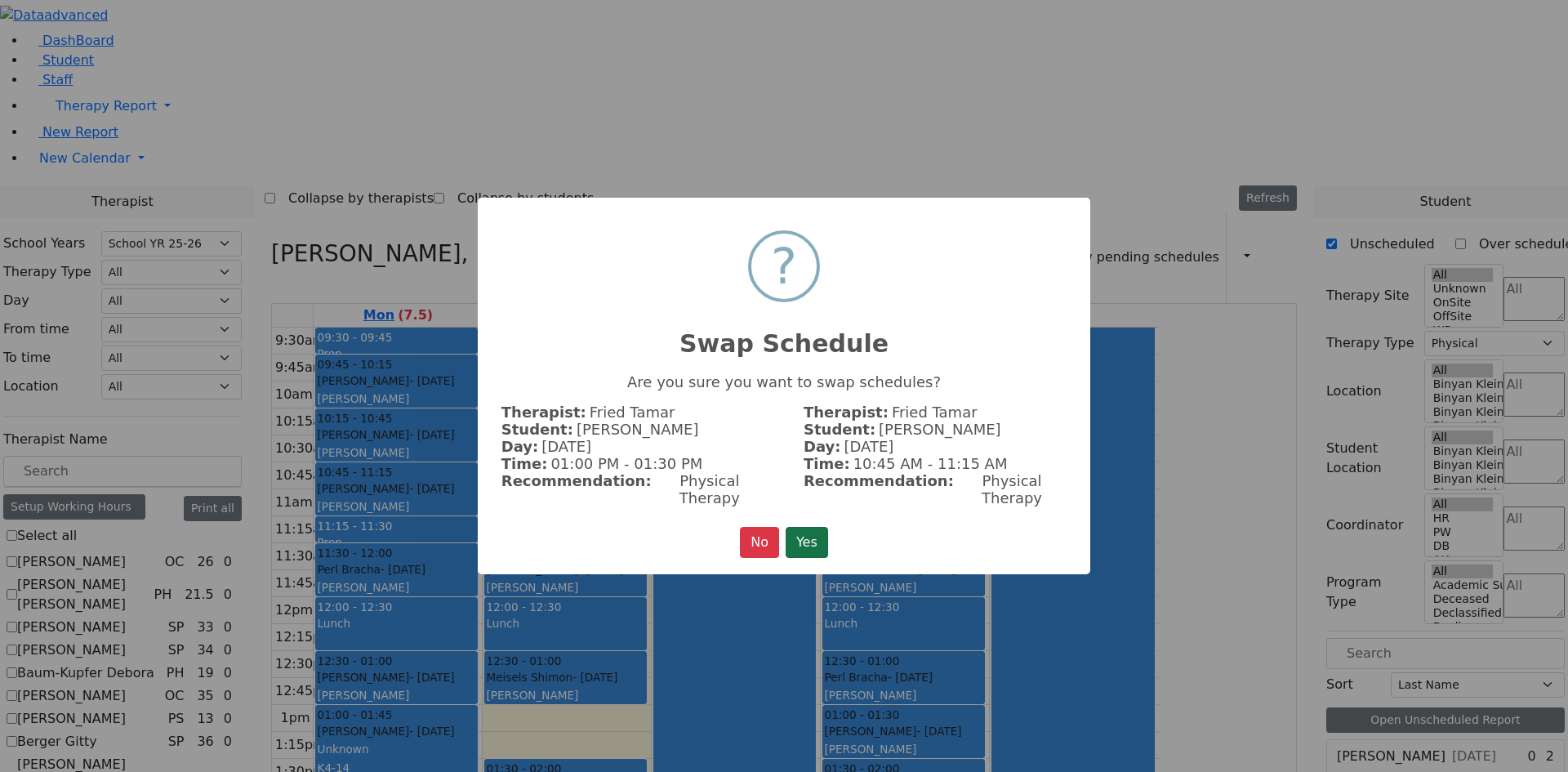
click at [807, 530] on button "Yes" at bounding box center [807, 542] width 42 height 31
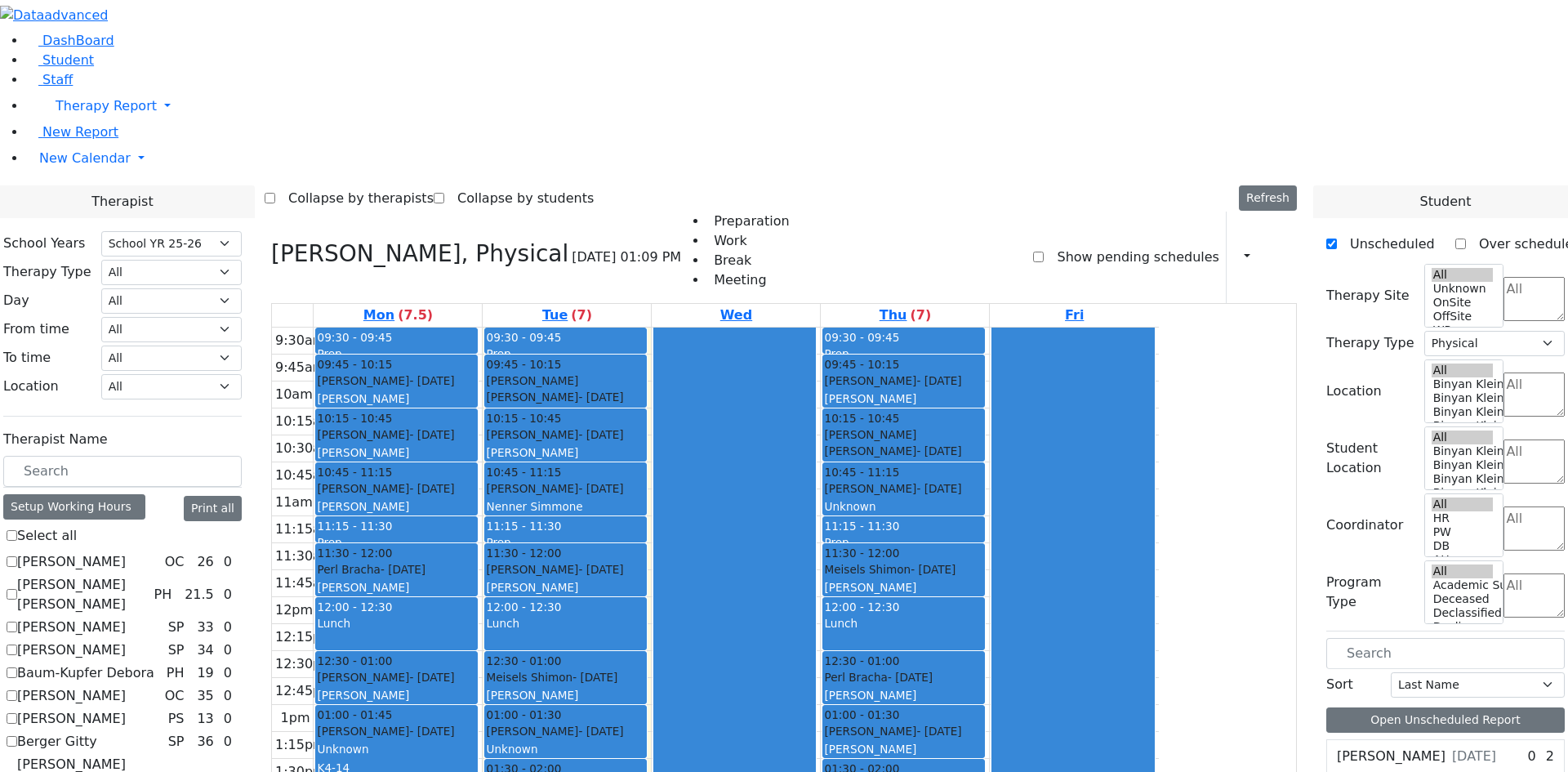
scroll to position [254, 0]
drag, startPoint x: 1093, startPoint y: 512, endPoint x: 1056, endPoint y: 265, distance: 249.8
click at [989, 327] on div "09:30 - 09:45 Prep 09:45 - 10:15 Gottesman Dina - 11/16/2021 Grossbaum, Chaya 1…" at bounding box center [905, 584] width 168 height 512
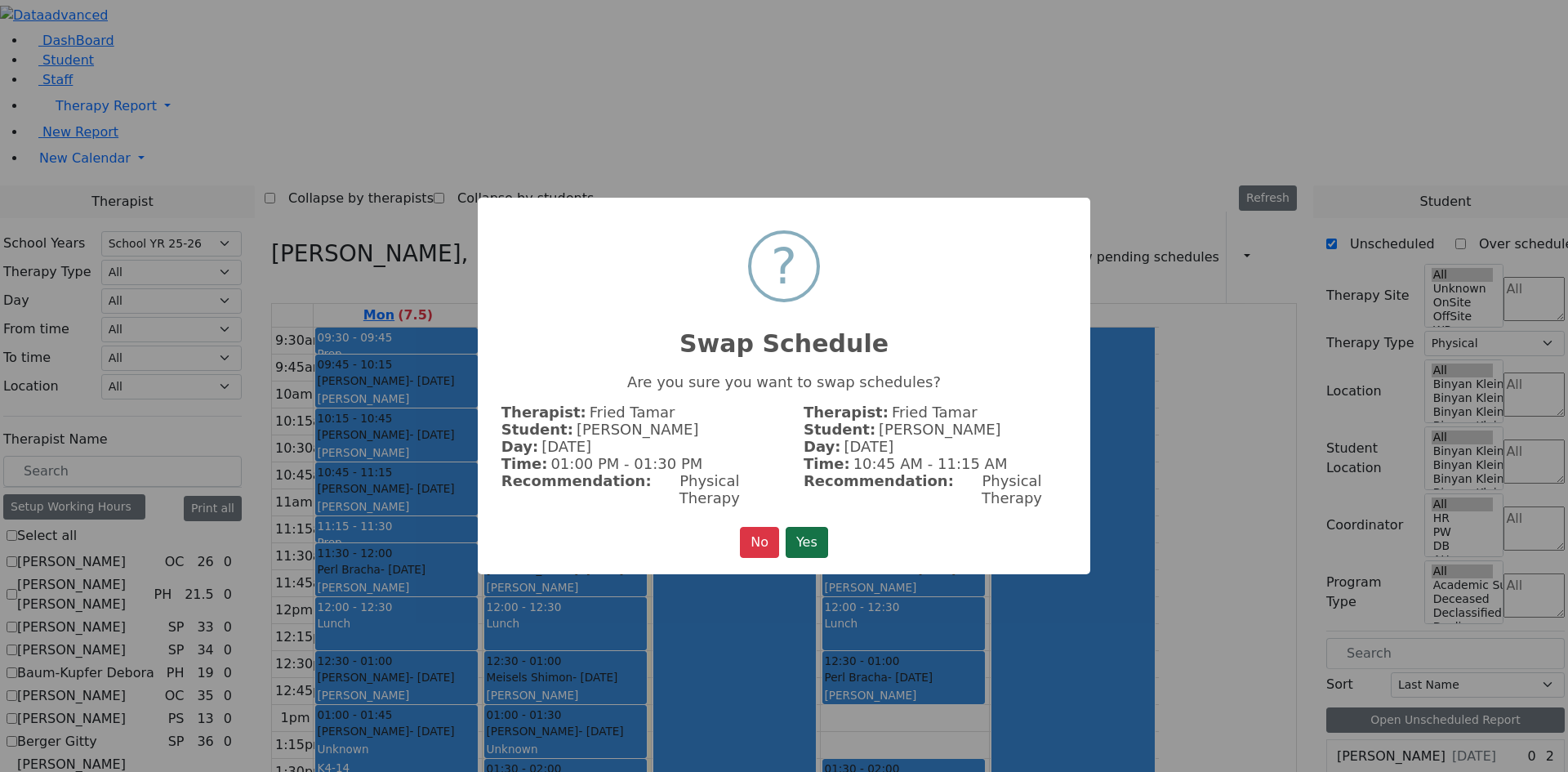
click at [824, 527] on button "Yes" at bounding box center [807, 542] width 42 height 31
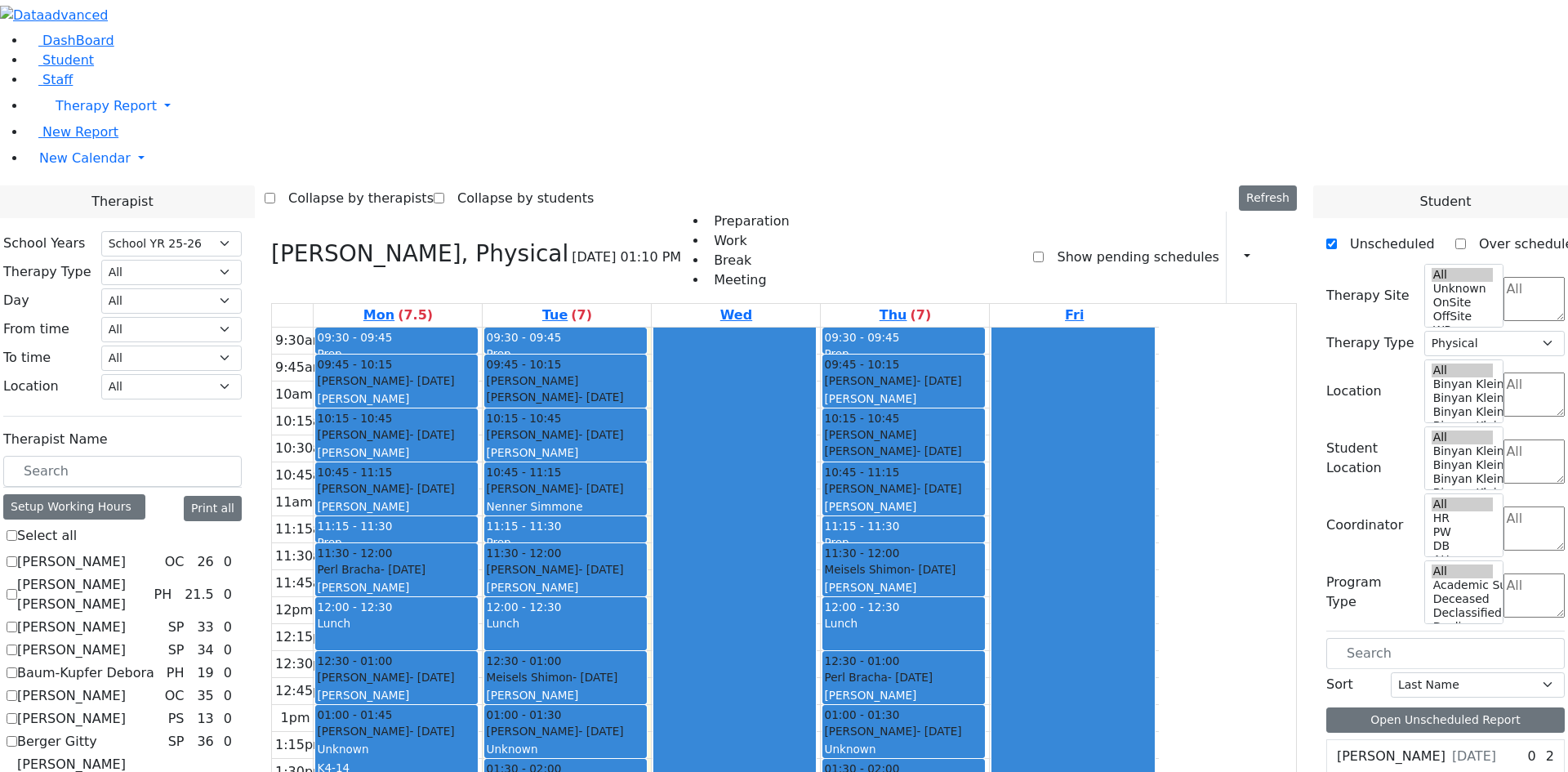
checkbox input "false"
select select
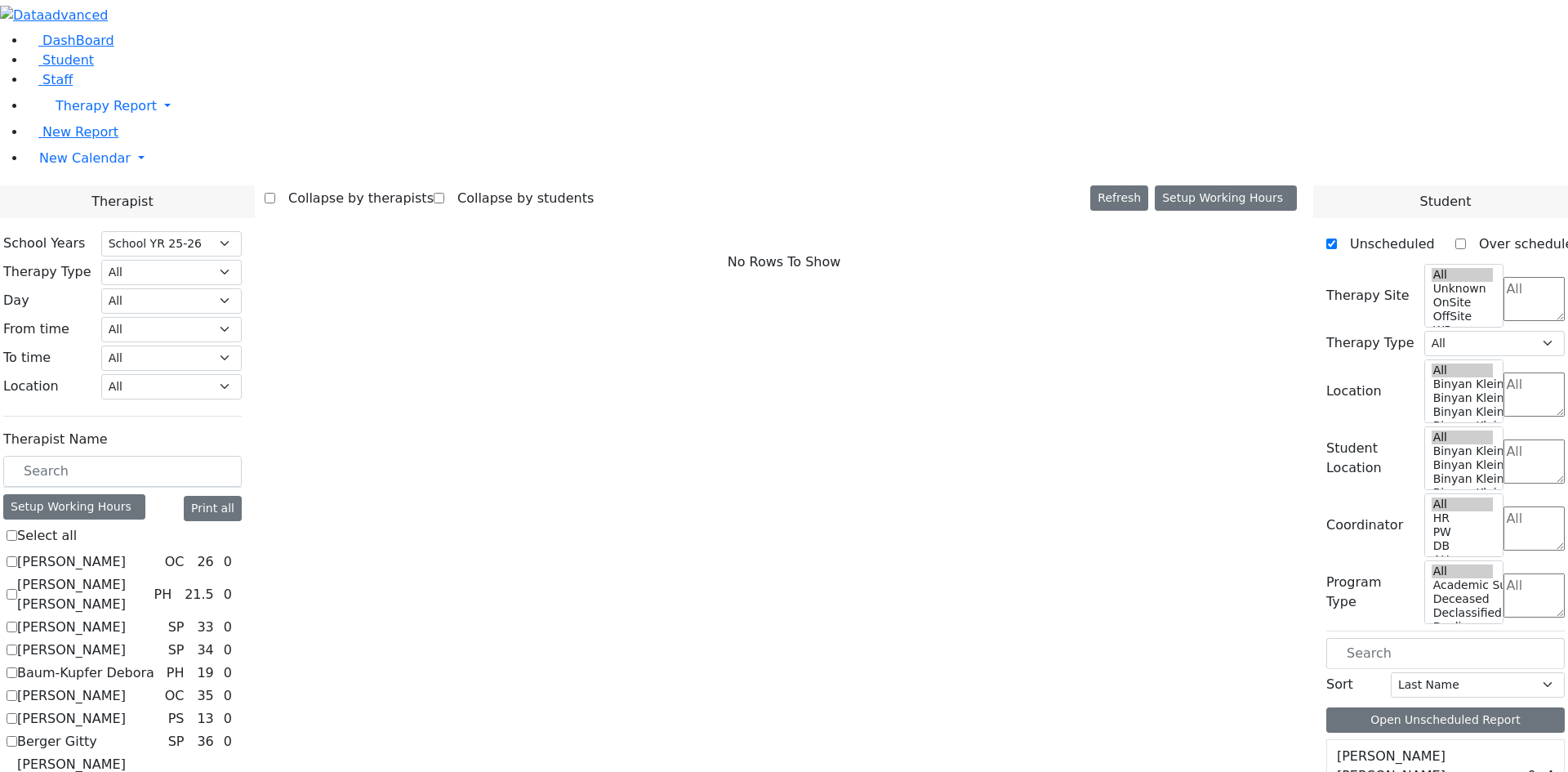
scroll to position [1420, 0]
checkbox input "true"
select select "2"
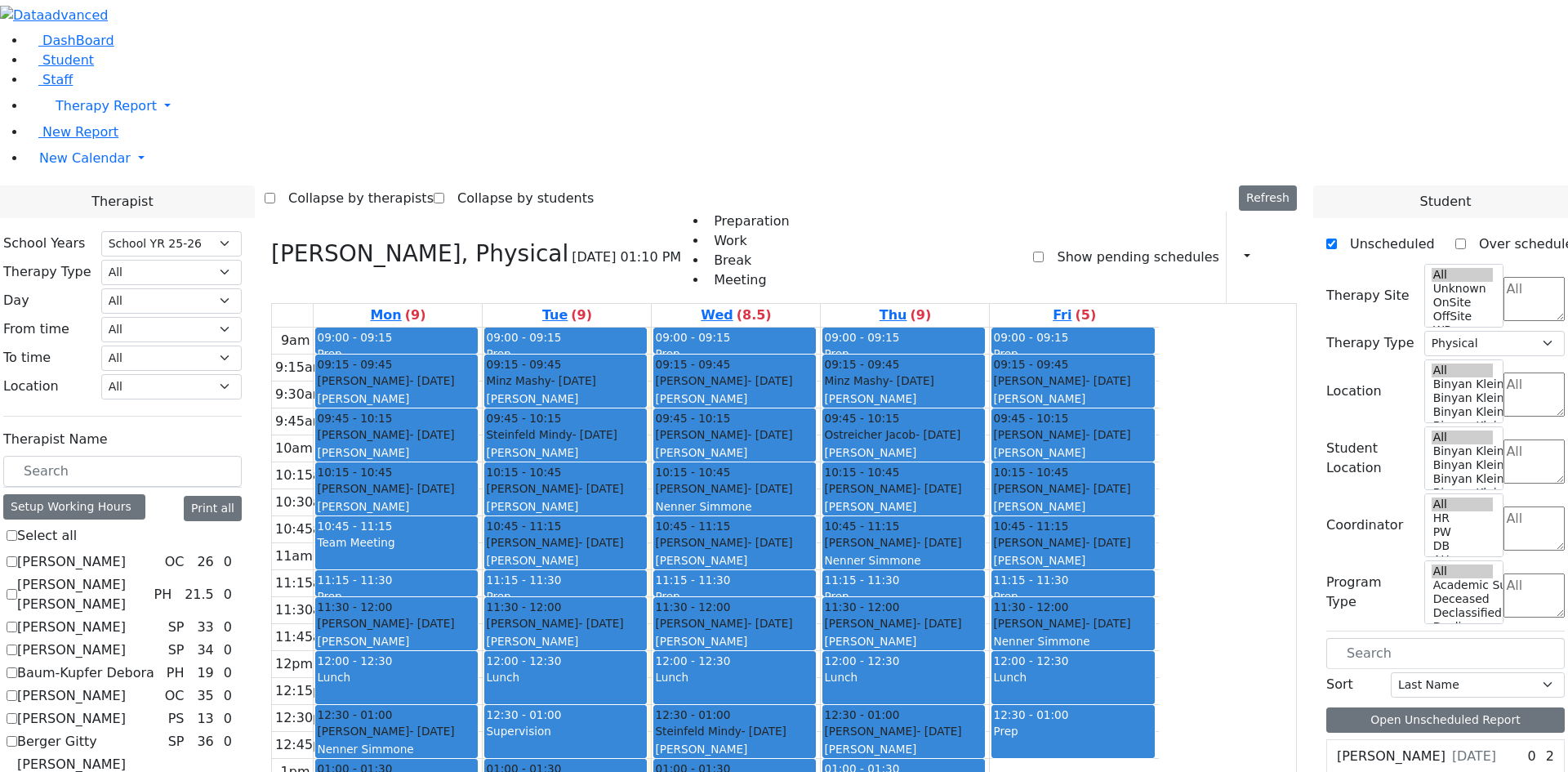
click at [1152, 633] on div "Nenner Simmone" at bounding box center [1073, 641] width 160 height 16
click at [983, 722] on div "Rotenberg Simcha - 01/05/2021 Glick, Shana" at bounding box center [903, 740] width 160 height 35
click at [645, 534] on div "Sofer Bruchy - 09/11/2022" at bounding box center [566, 542] width 160 height 16
click at [1152, 518] on div "10:45 - 11:15" at bounding box center [1073, 526] width 160 height 16
click at [730, 356] on span "09:15 - 09:45" at bounding box center [692, 364] width 75 height 16
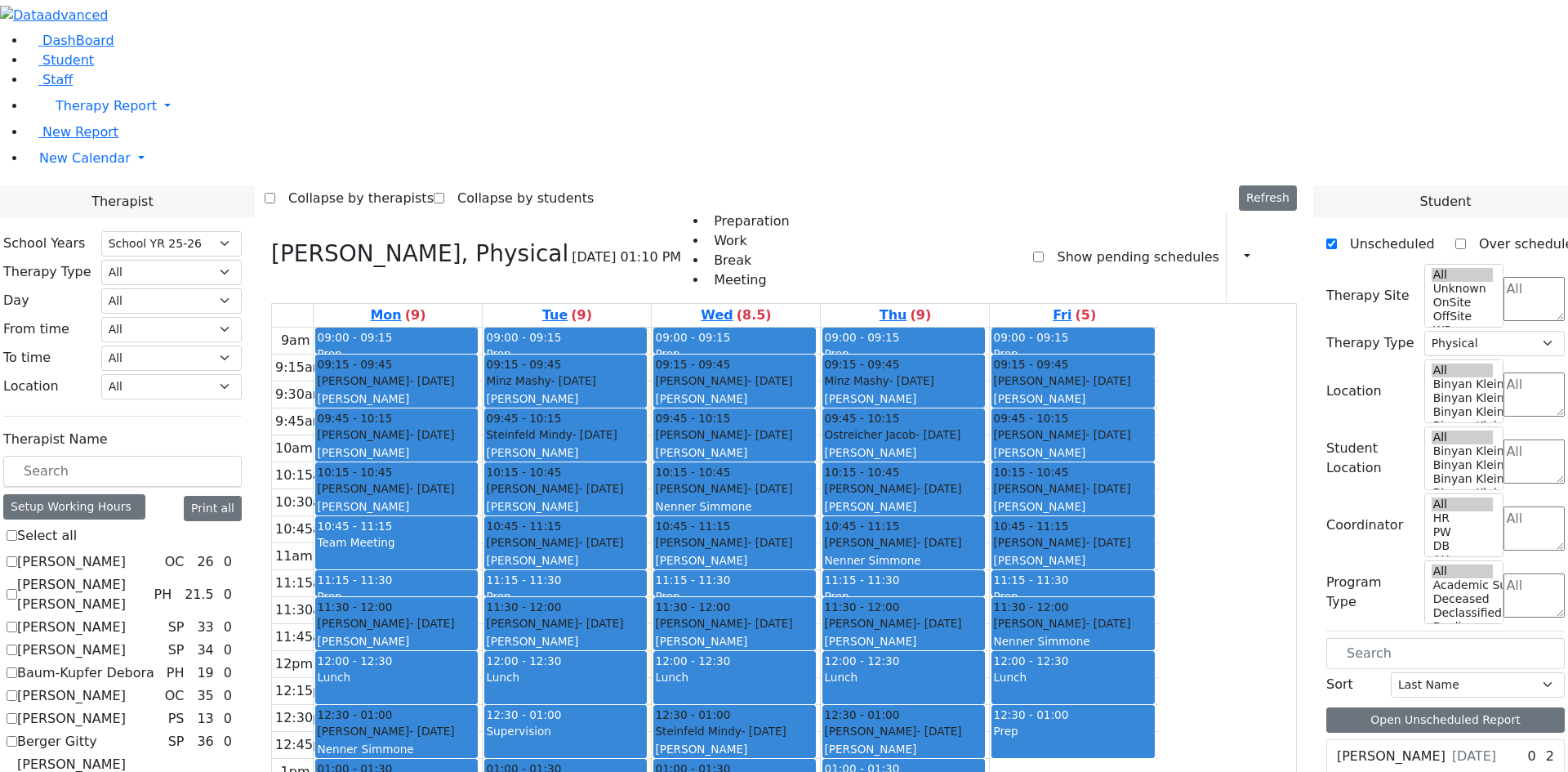
click at [645, 534] on div "Sofer Bruchy - 09/11/2022 Ptalis, Aliza" at bounding box center [566, 551] width 160 height 35
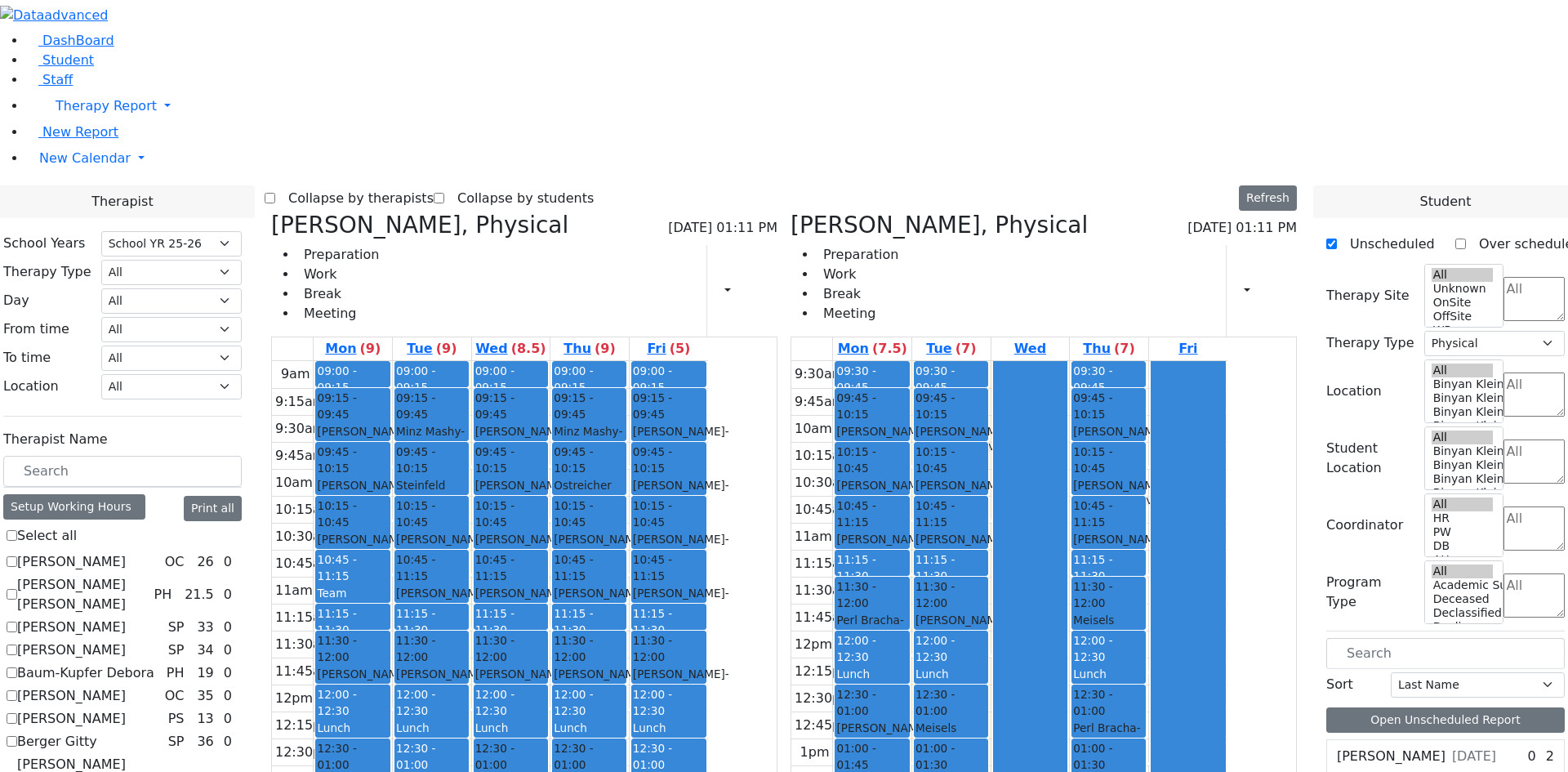
drag, startPoint x: 1130, startPoint y: 161, endPoint x: 1151, endPoint y: 541, distance: 380.6
click at [1066, 541] on div at bounding box center [1030, 616] width 73 height 511
click at [1150, 692] on div "Mon (7.5) Tue (7) Wed Thu (7) Fri 9:30am 9:45am 10am 10:15am 10:30am 10:45am 11…" at bounding box center [1043, 675] width 506 height 677
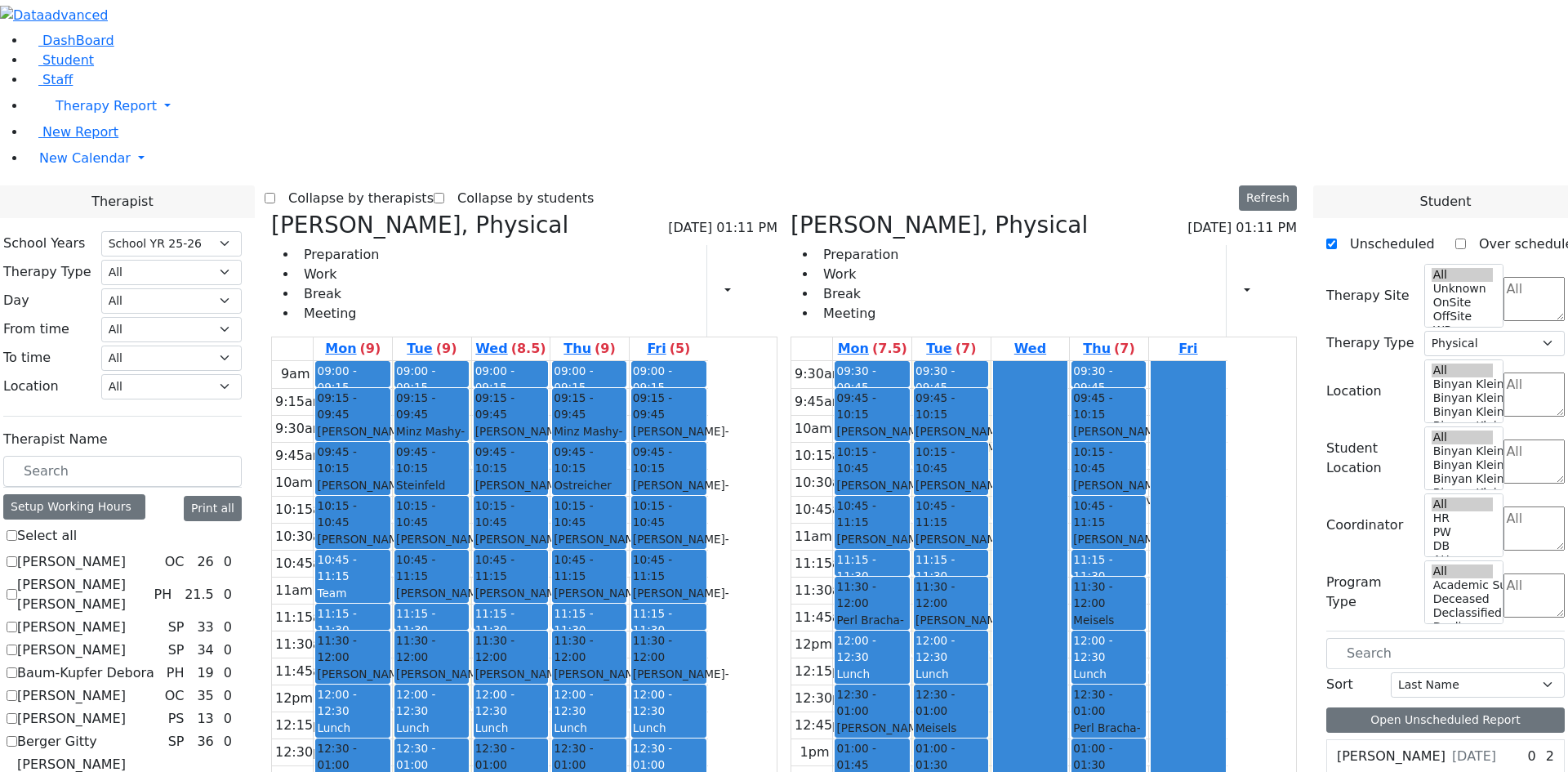
checkbox input "false"
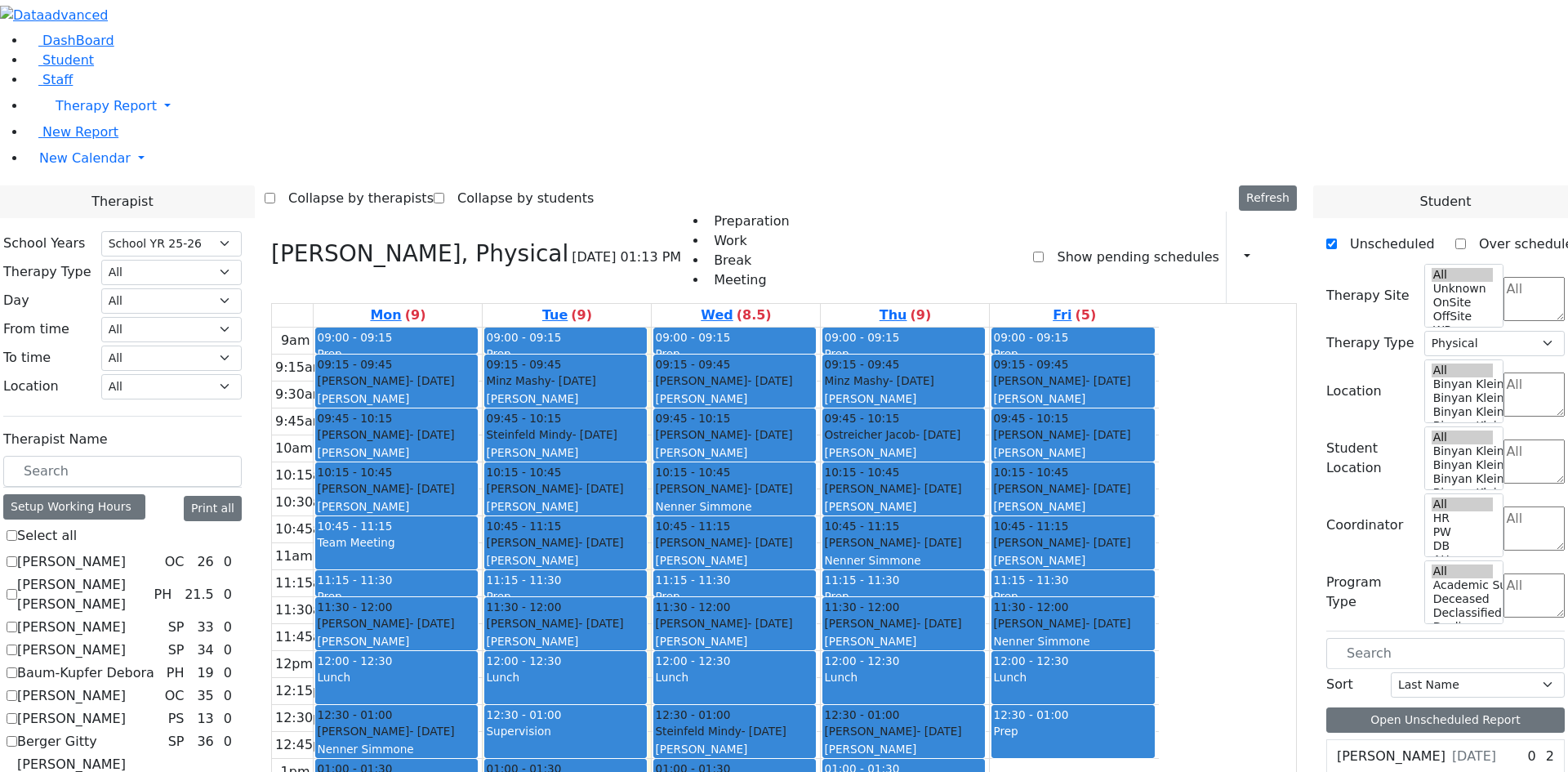
scroll to position [1502, 0]
checkbox input "false"
select select
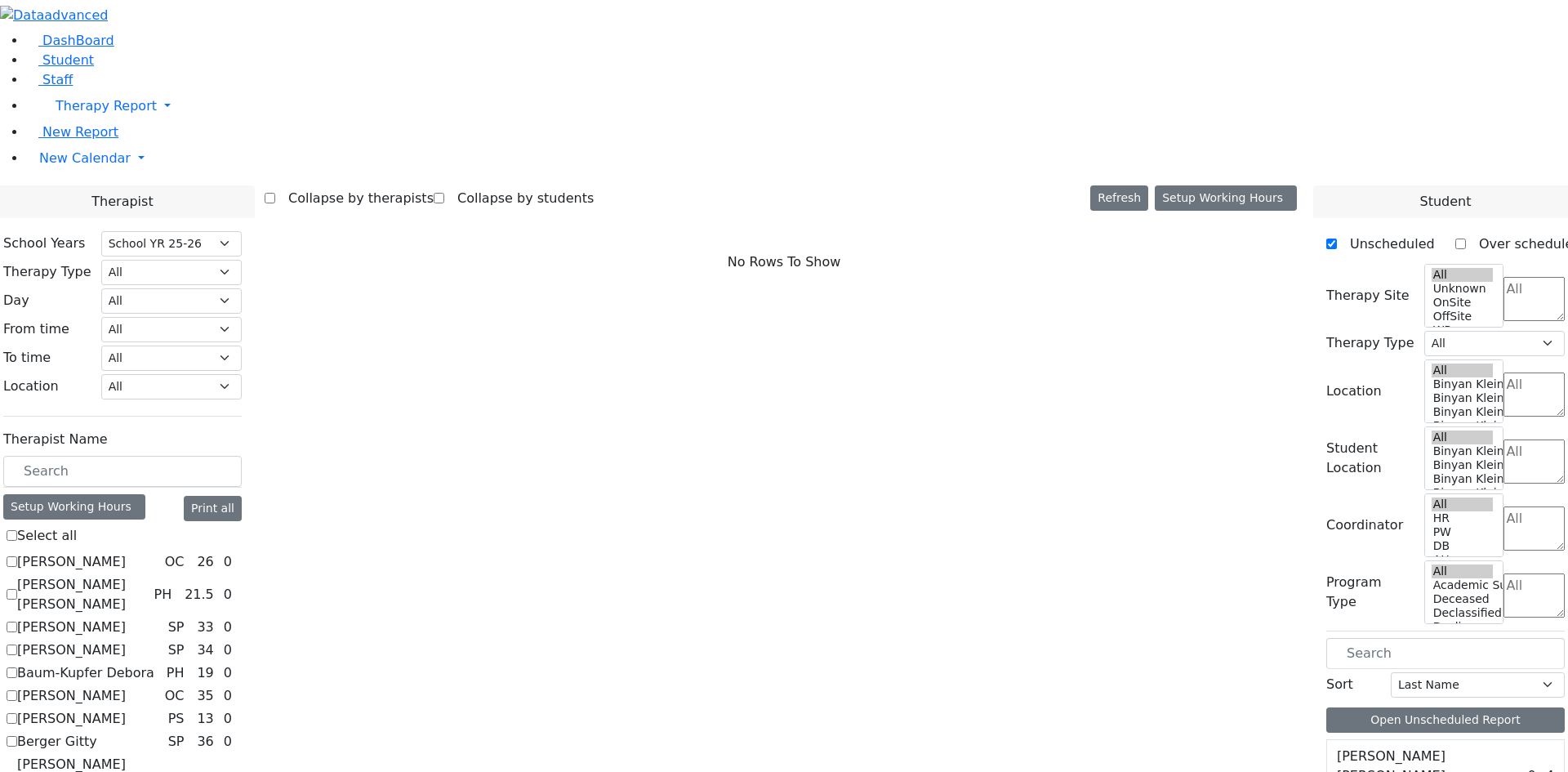
checkbox input "true"
select select "3"
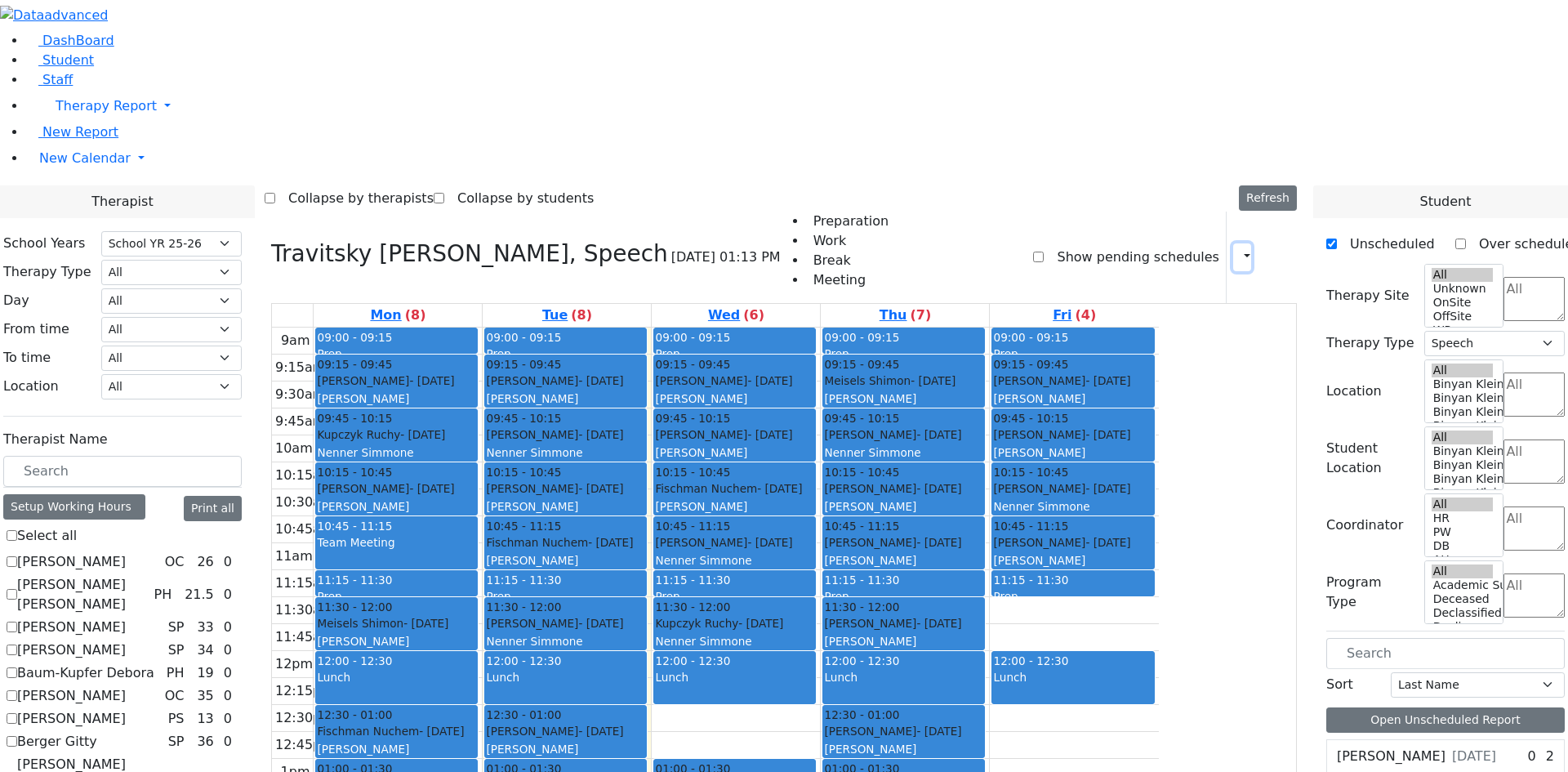
click at [1238, 249] on icon "button" at bounding box center [1238, 256] width 0 height 15
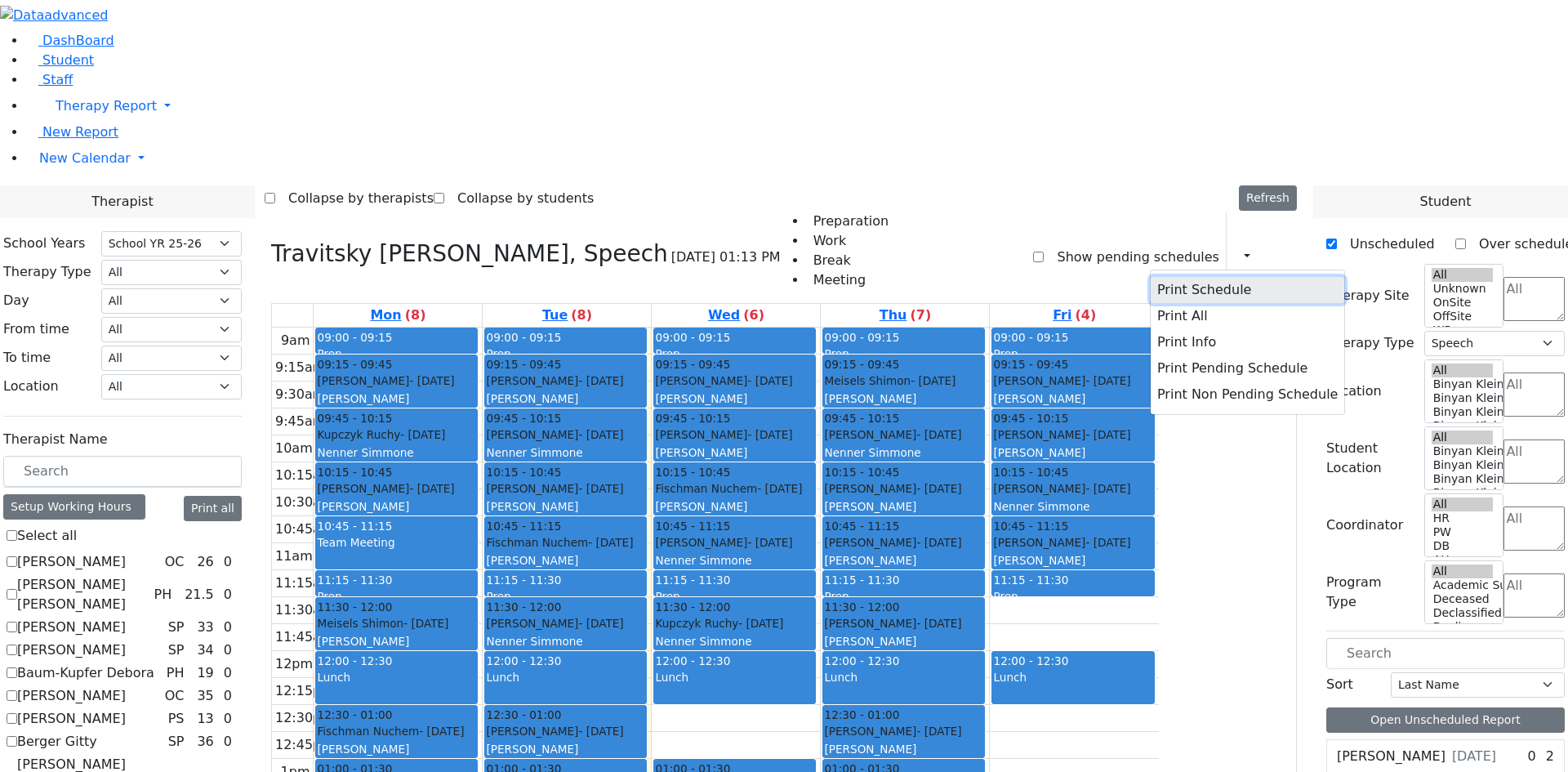
click at [1175, 277] on button "Print Schedule" at bounding box center [1248, 290] width 194 height 26
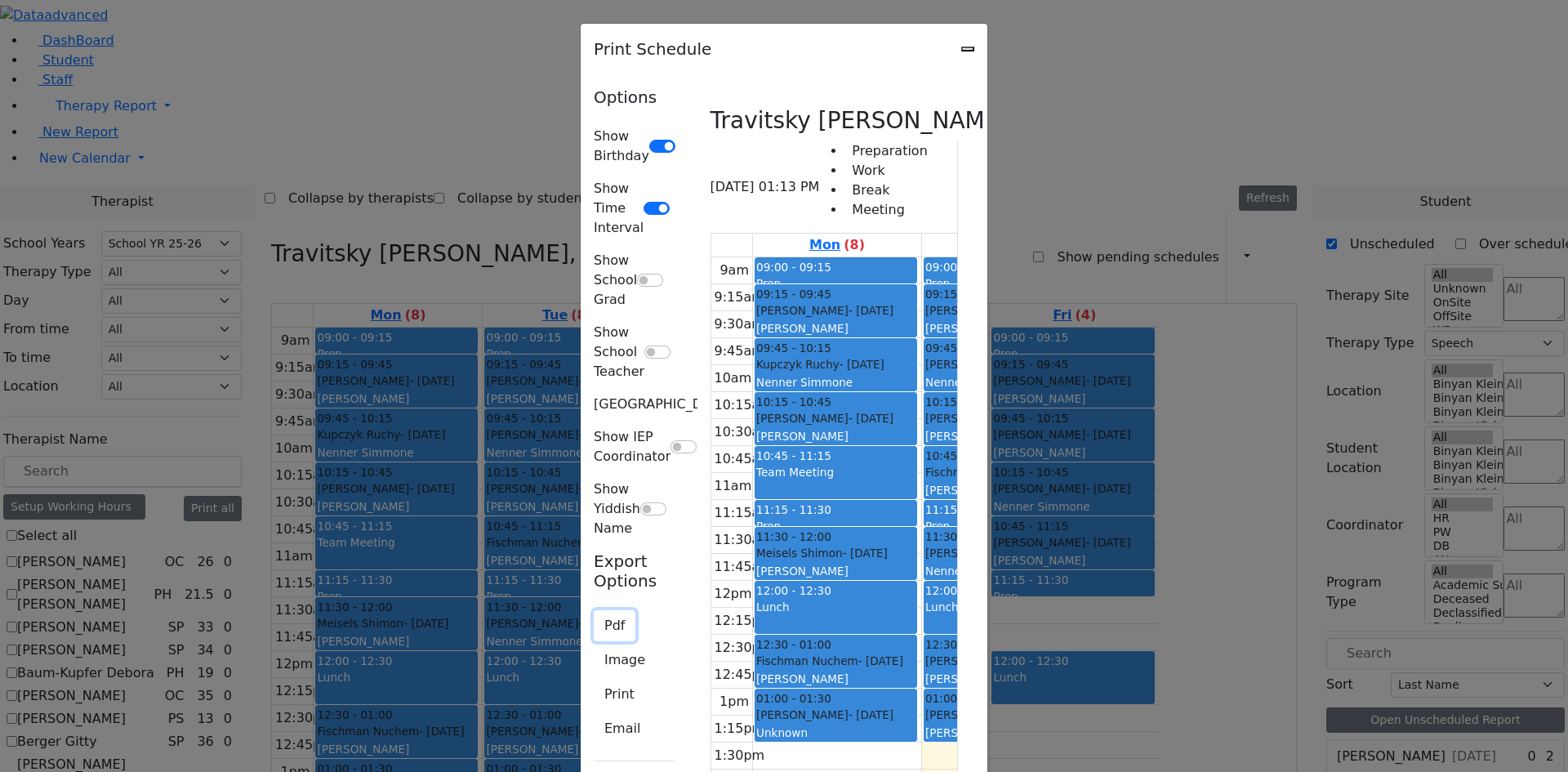
click at [594, 610] on button "Pdf" at bounding box center [614, 625] width 42 height 31
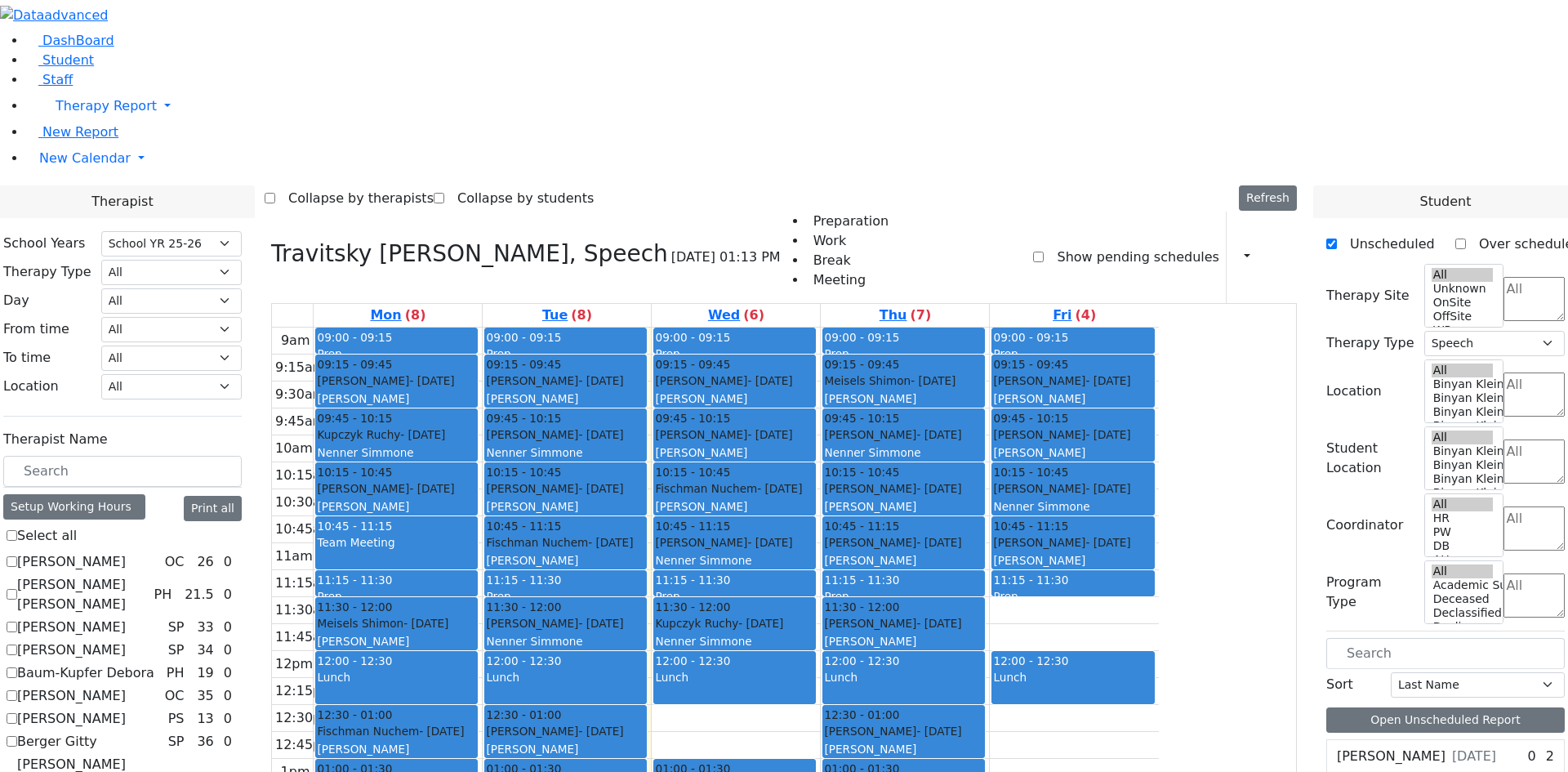
checkbox input "false"
select select
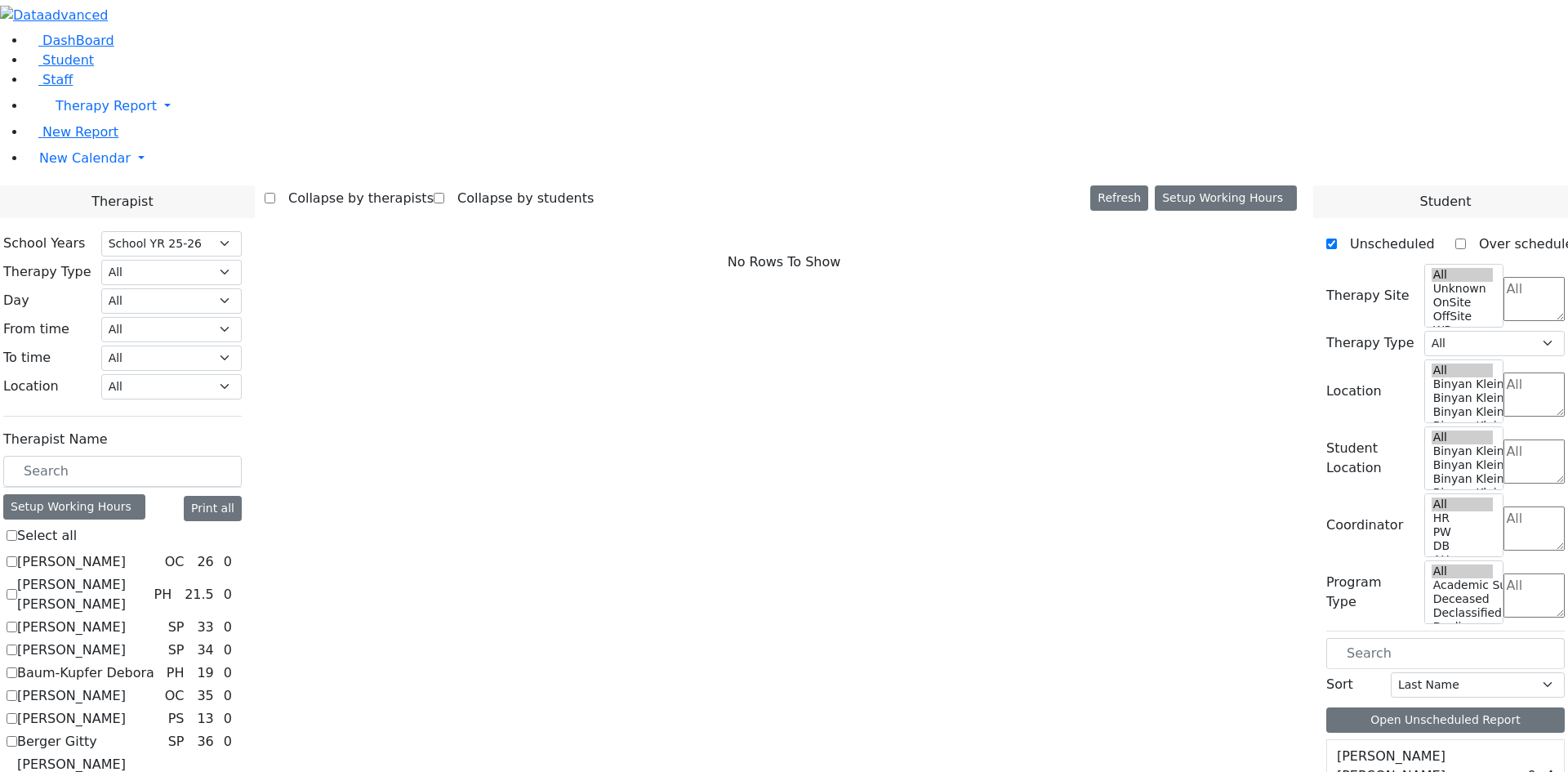
checkbox input "true"
select select "3"
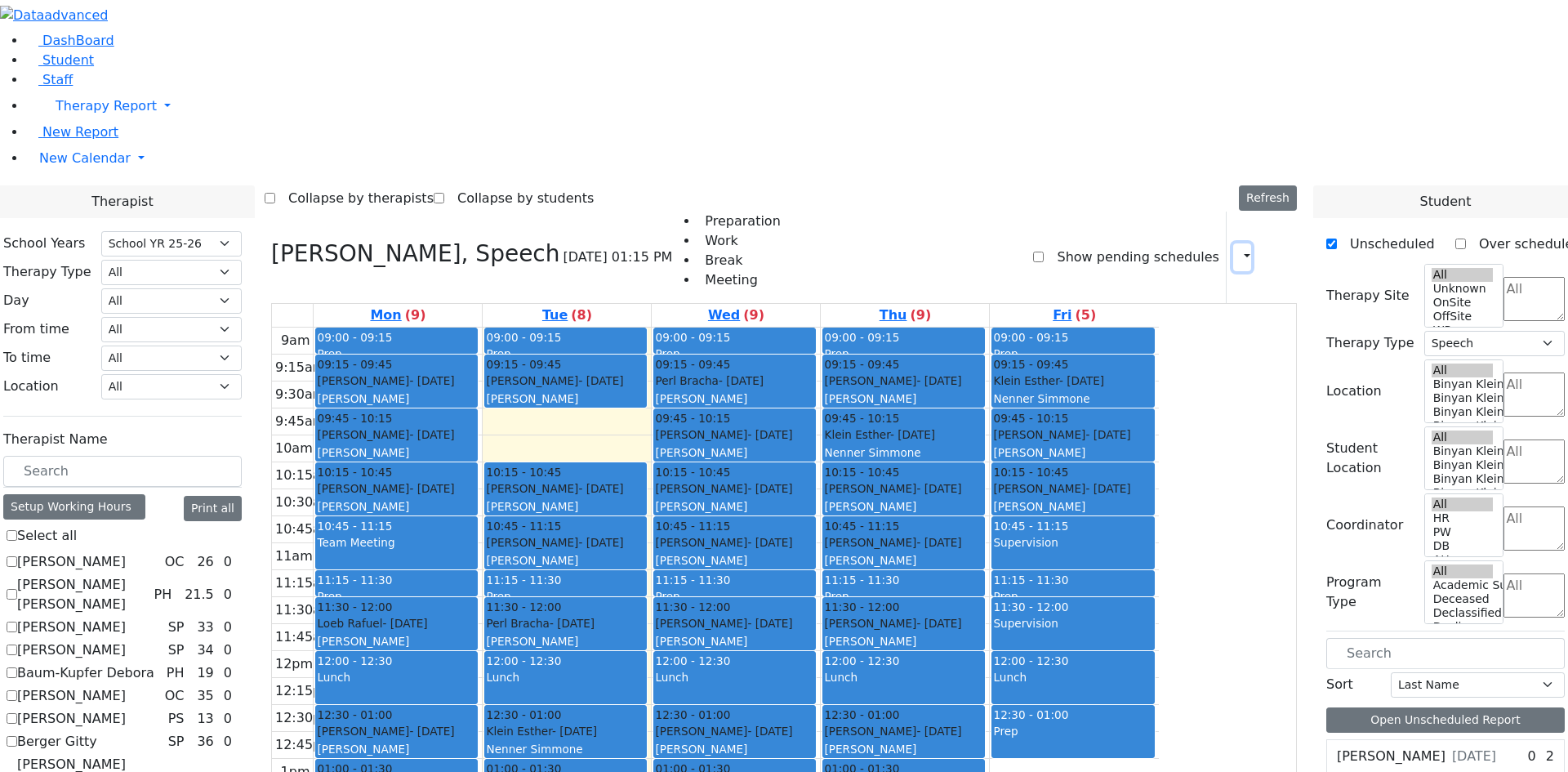
click at [1238, 249] on icon "button" at bounding box center [1238, 256] width 0 height 15
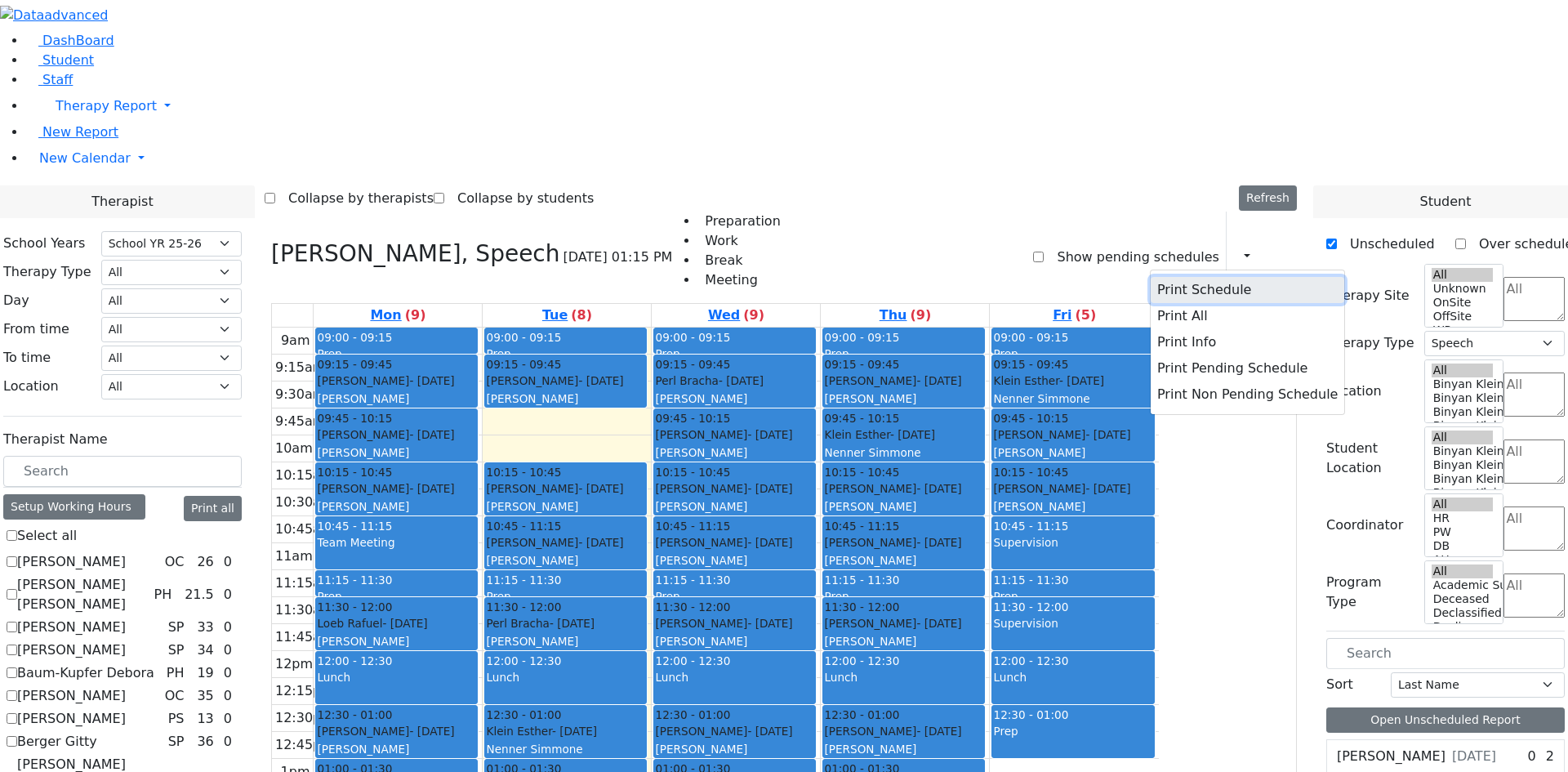
click at [1176, 277] on button "Print Schedule" at bounding box center [1248, 290] width 194 height 26
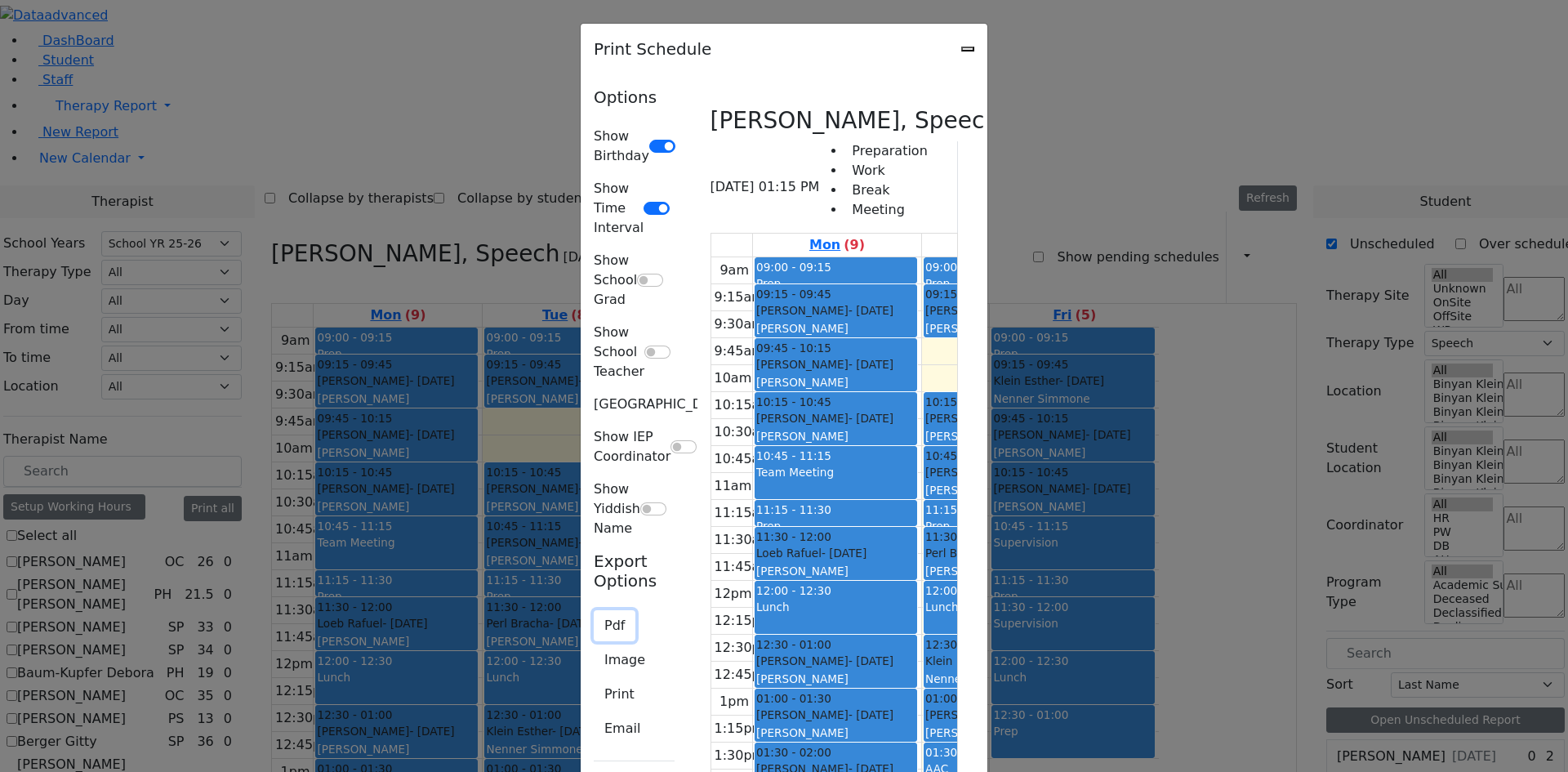
click at [594, 610] on button "Pdf" at bounding box center [614, 625] width 42 height 31
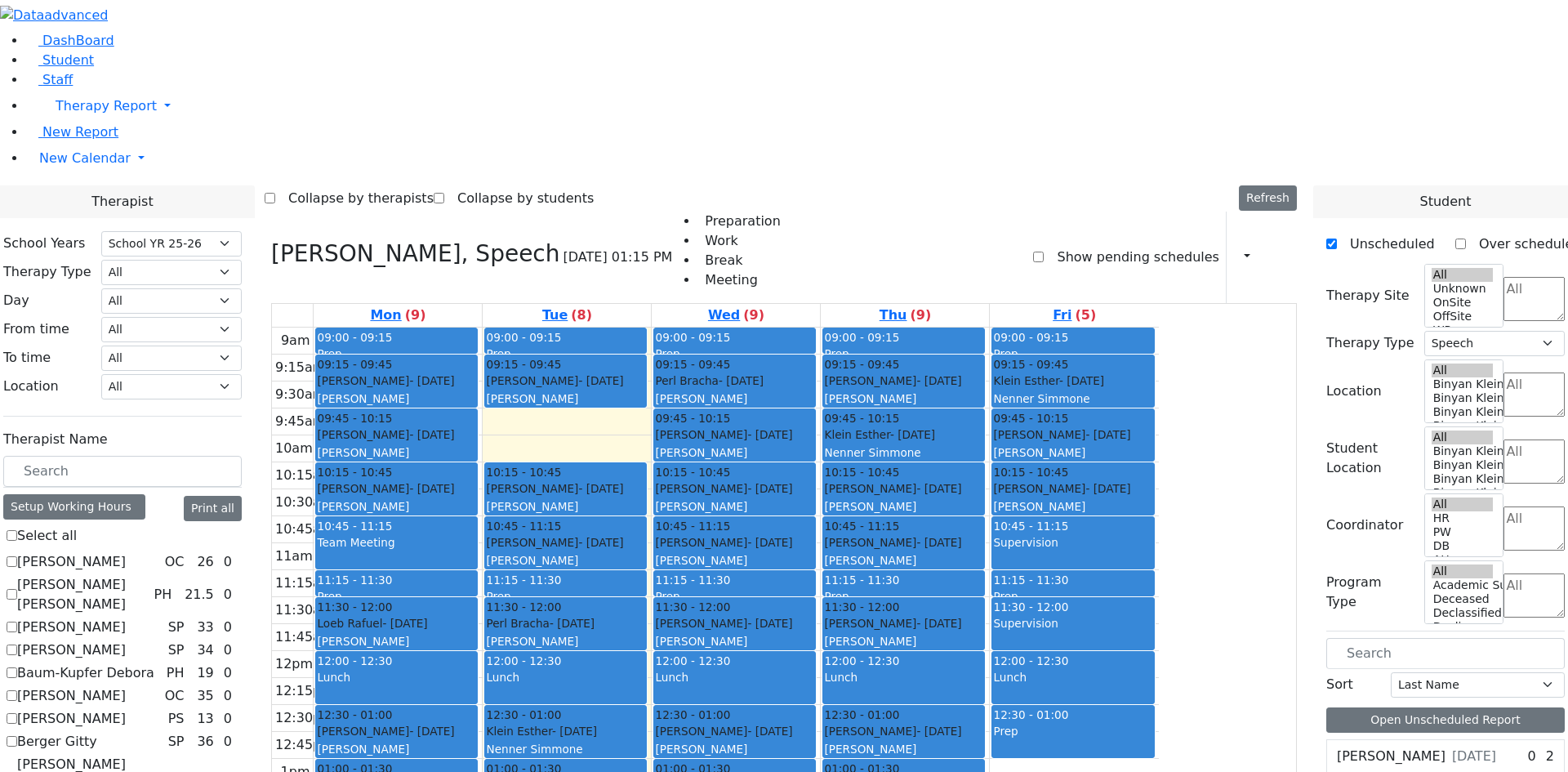
checkbox input "false"
select select
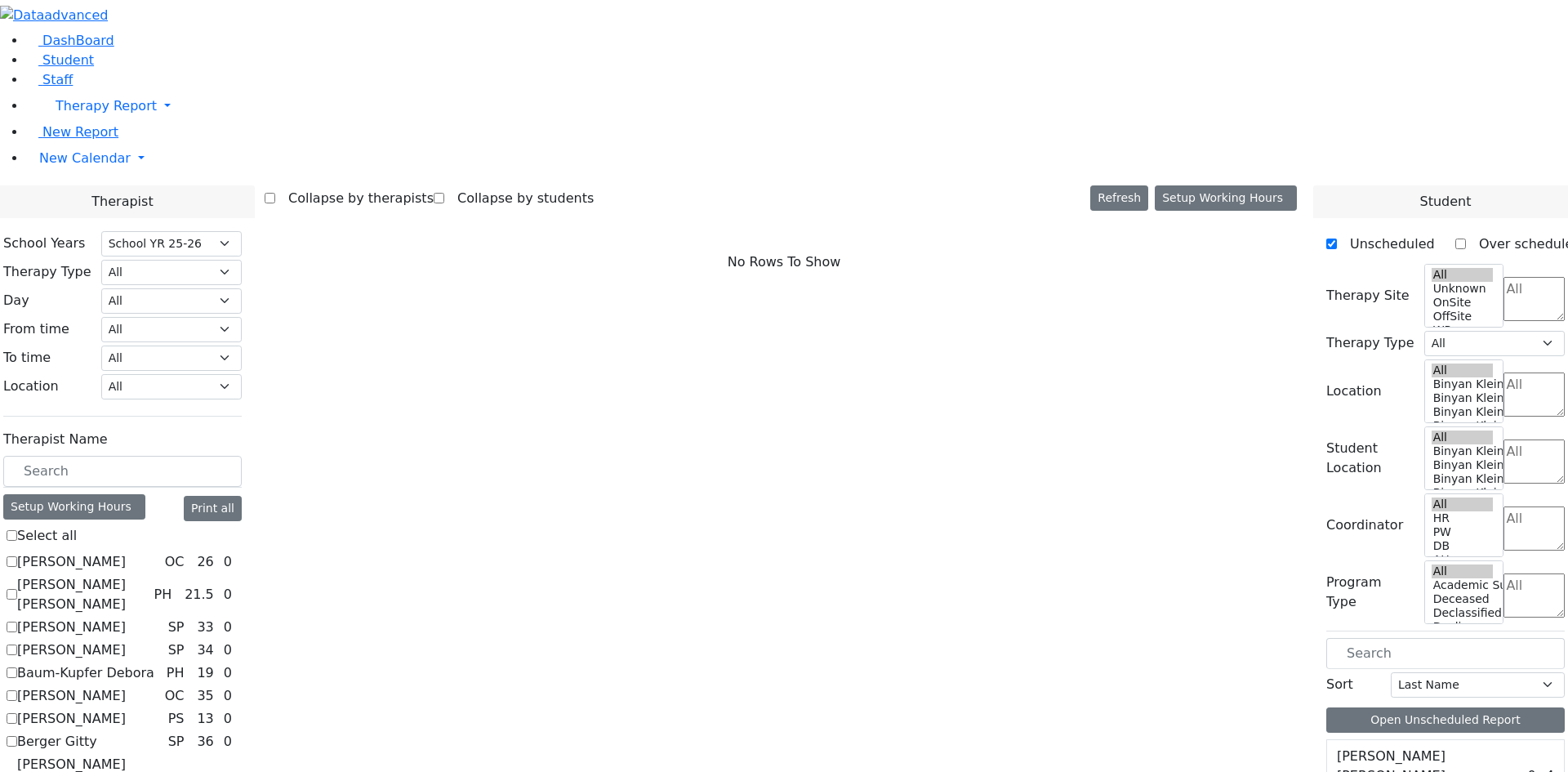
scroll to position [277, 0]
checkbox input "true"
select select "2"
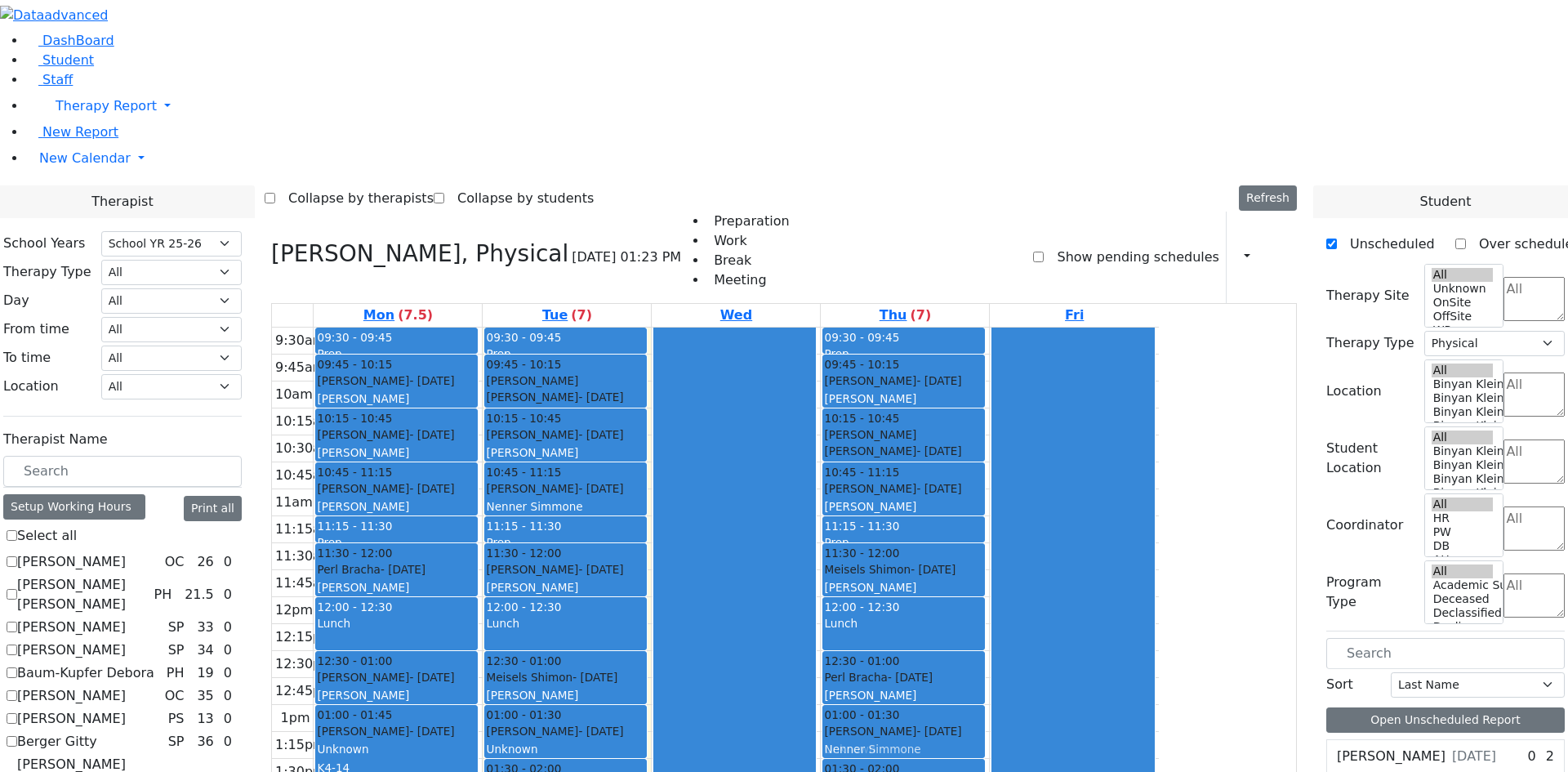
drag, startPoint x: 569, startPoint y: 591, endPoint x: 998, endPoint y: 512, distance: 436.2
click at [1009, 513] on tr "09:30 - 09:45 Prep 09:45 - 10:15 Gottesman Dina - 11/16/2021 Grossbaum, Chaya 1…" at bounding box center [715, 584] width 887 height 512
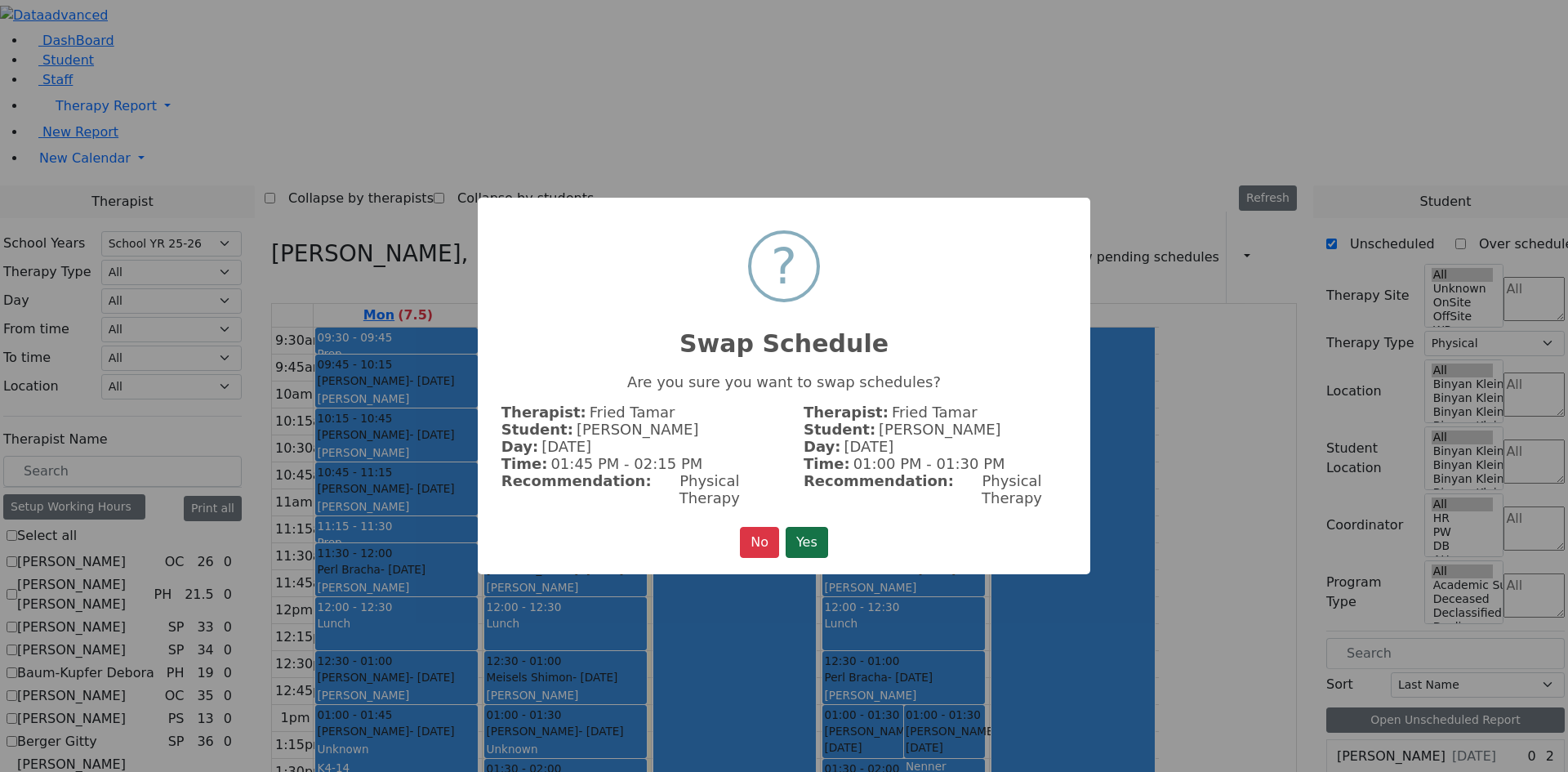
click at [827, 538] on button "Yes" at bounding box center [807, 542] width 42 height 31
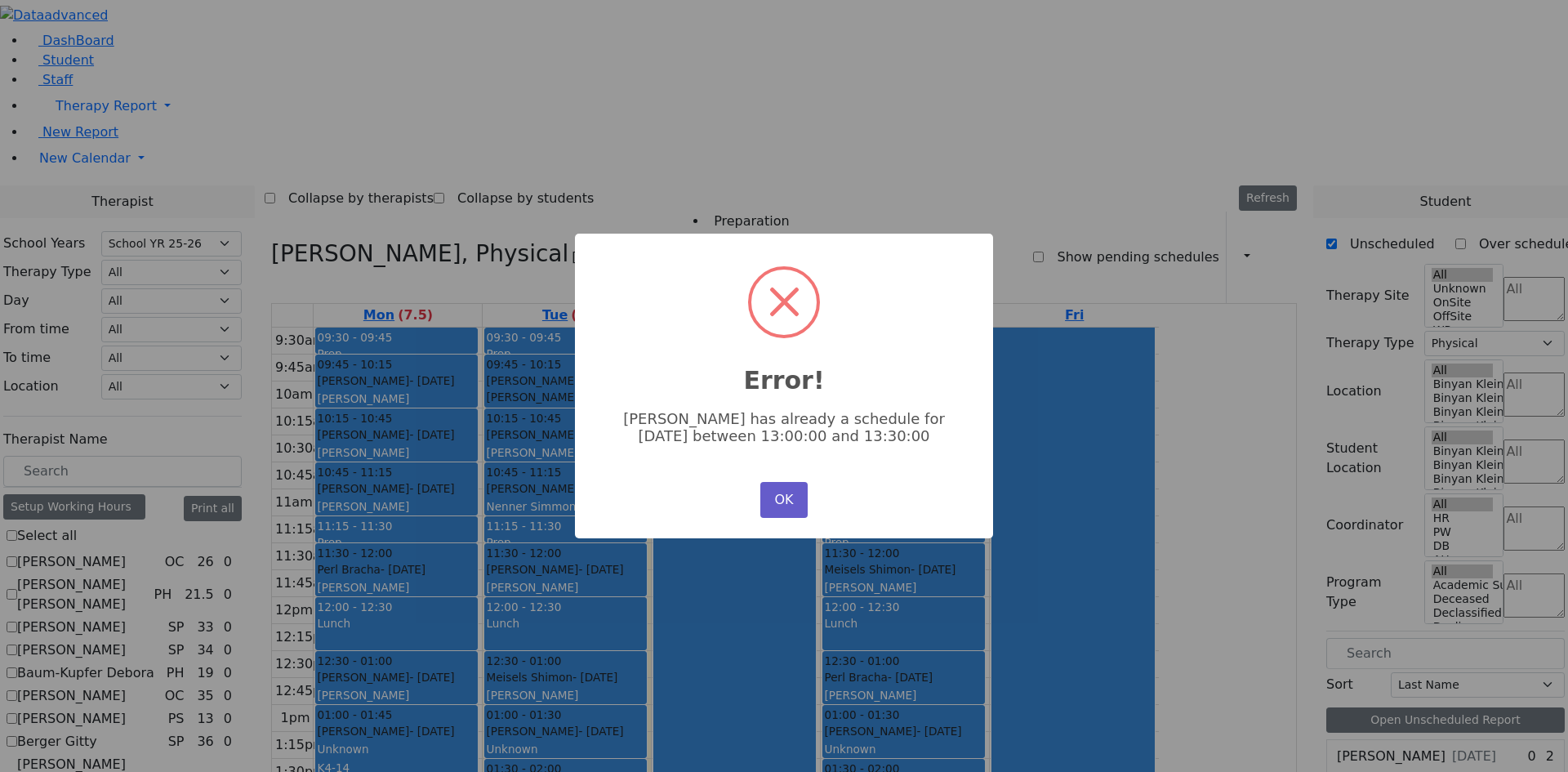
click at [763, 492] on button "OK" at bounding box center [784, 500] width 48 height 36
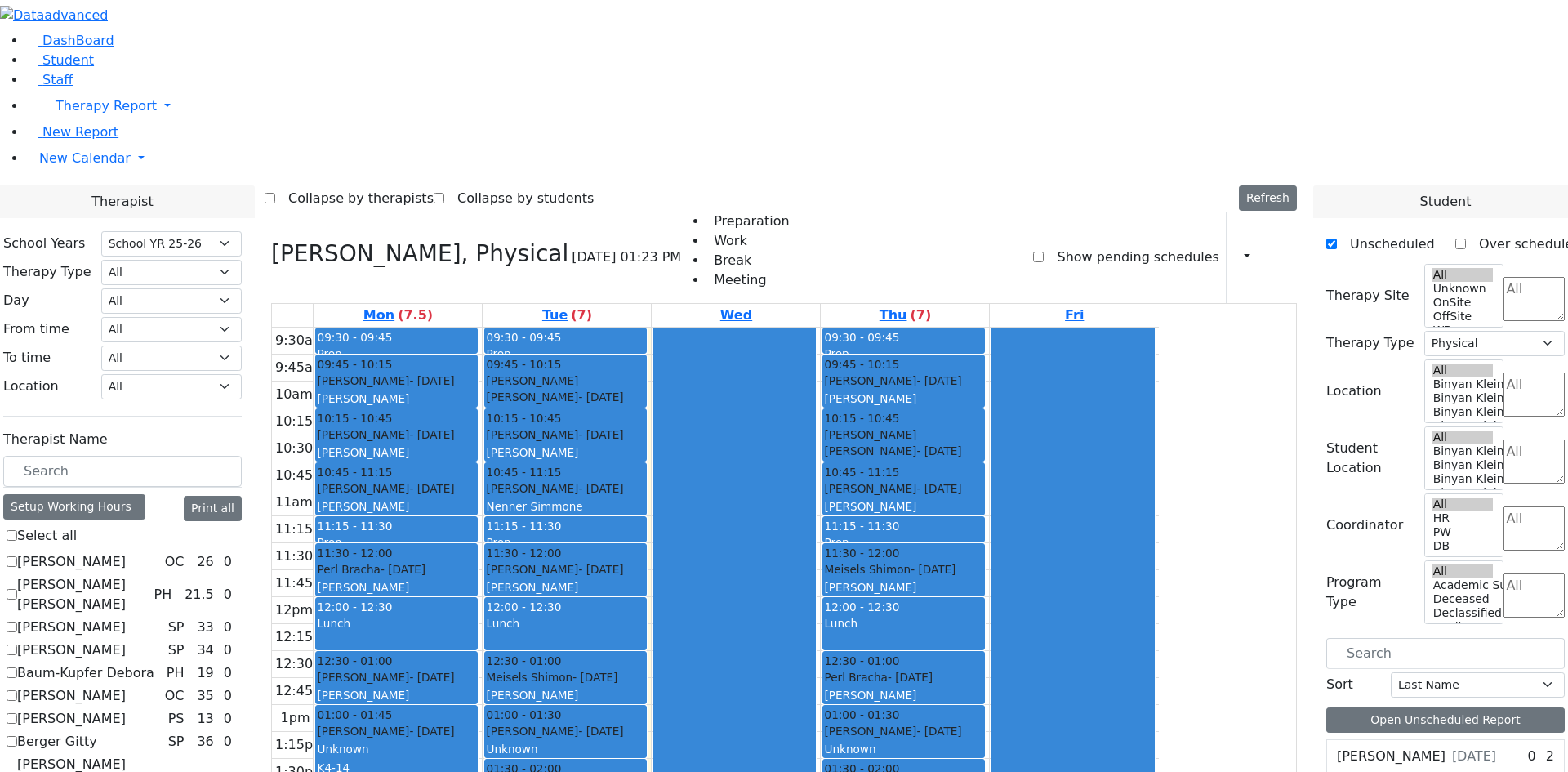
click at [983, 722] on div "Grosz Chany - 02/02/2022" at bounding box center [903, 731] width 160 height 16
click at [1056, 504] on button "Delete Selected Schedule" at bounding box center [1108, 503] width 161 height 25
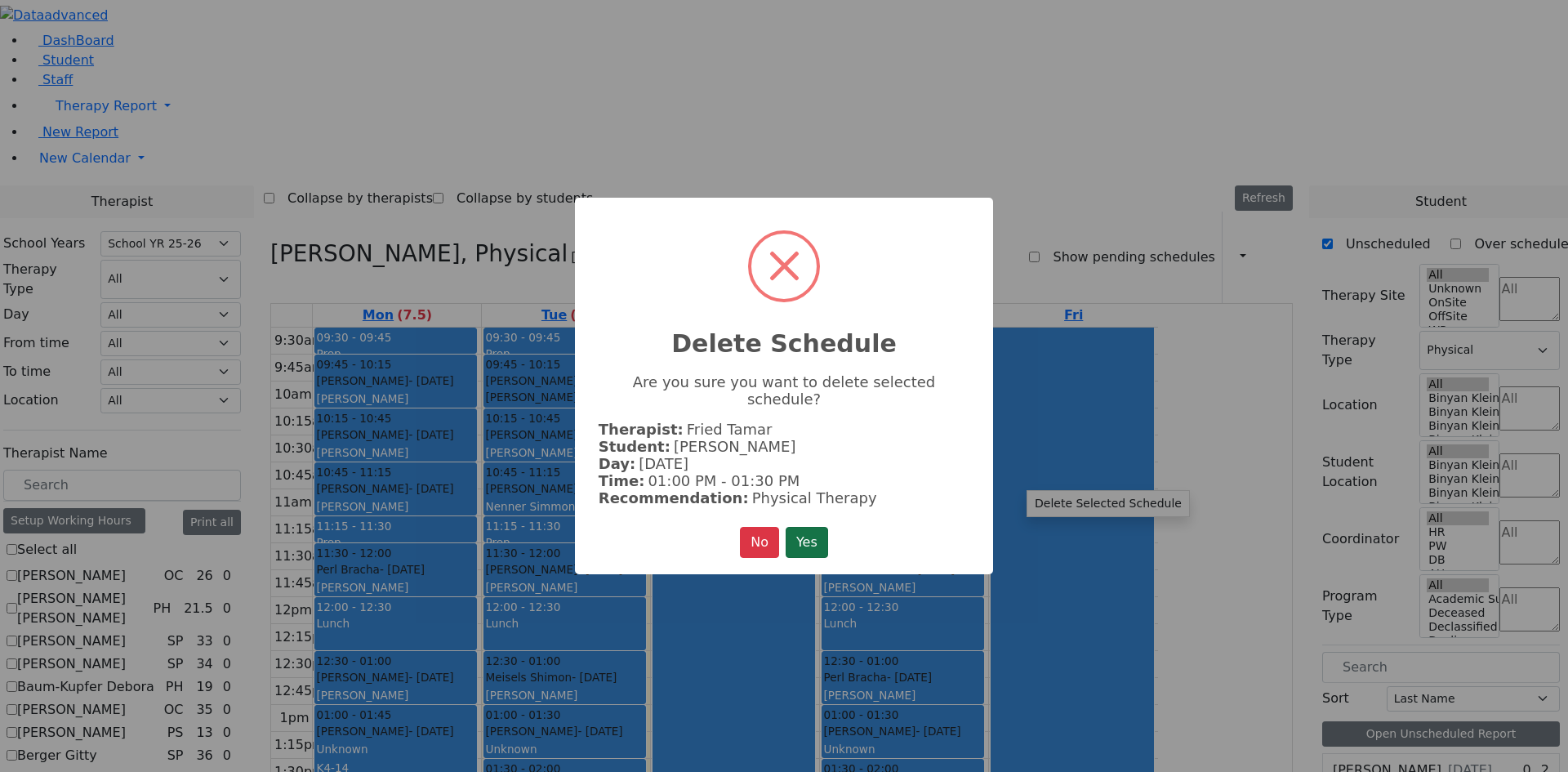
click at [823, 528] on button "Yes" at bounding box center [807, 542] width 42 height 31
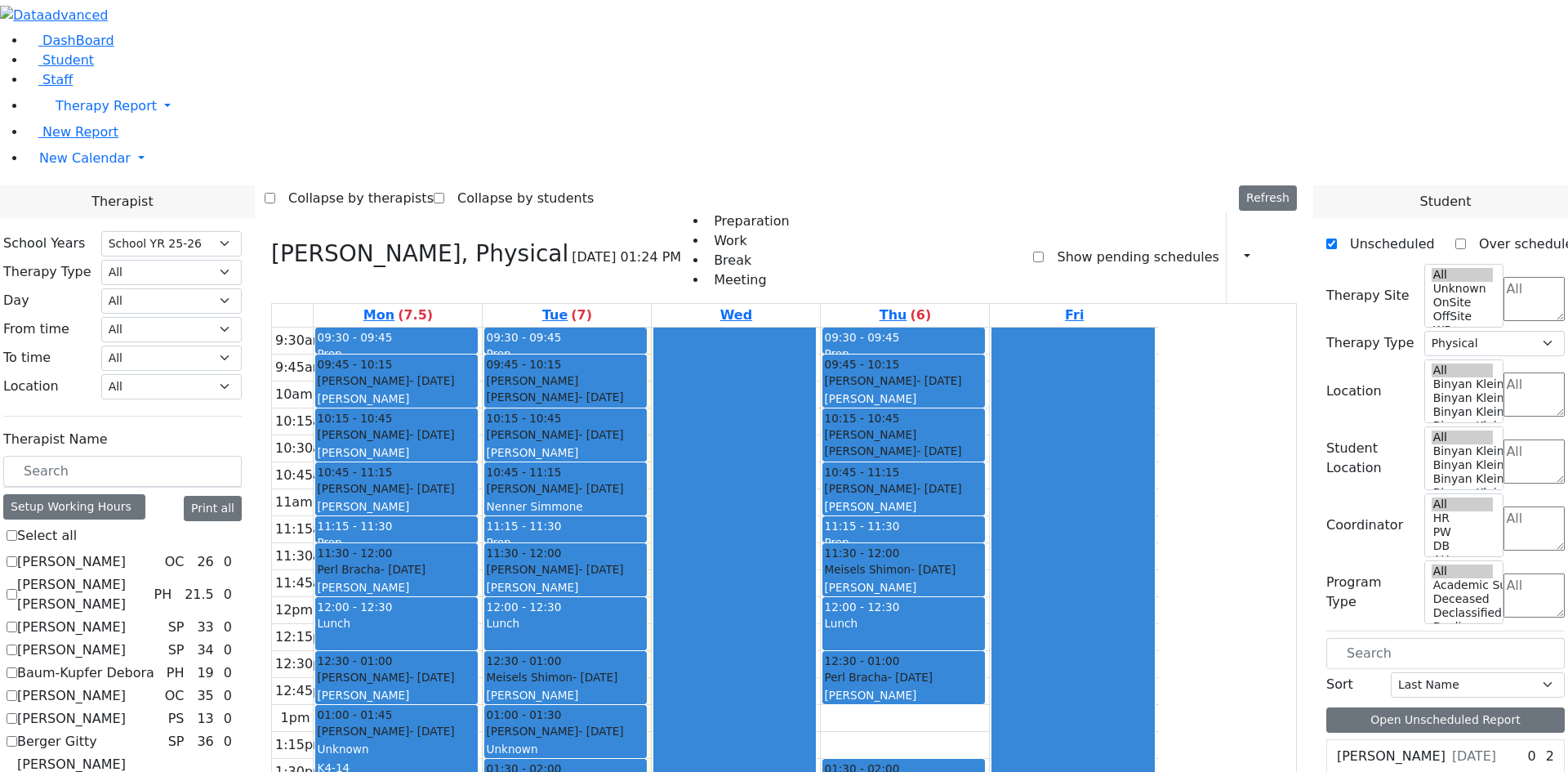
click at [645, 722] on div "Grosz Chany - 02/02/2022 Unknown" at bounding box center [566, 740] width 160 height 35
click at [728, 526] on button "Delete Selected Schedule" at bounding box center [770, 519] width 161 height 25
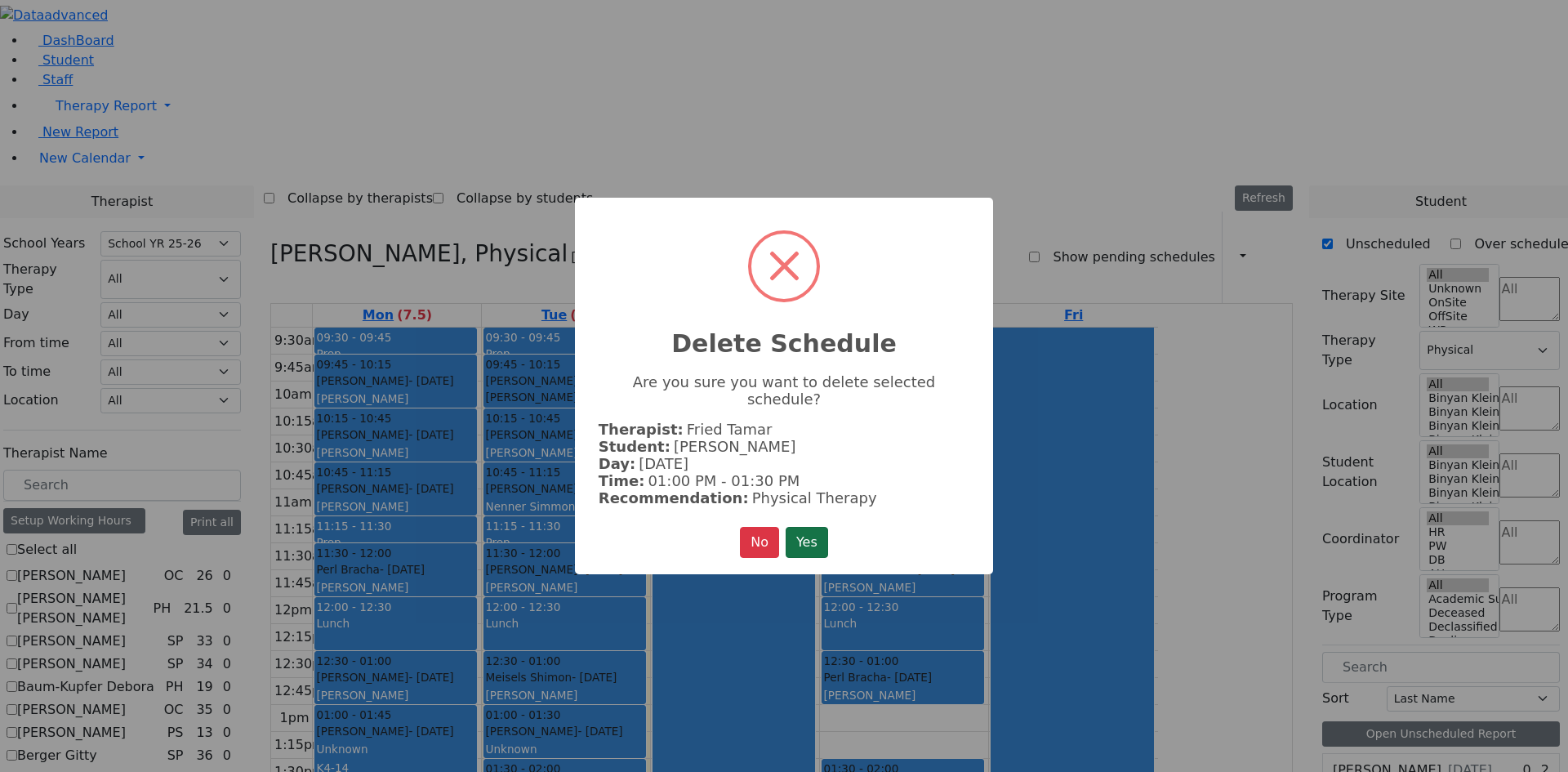
click at [812, 527] on button "Yes" at bounding box center [807, 542] width 42 height 31
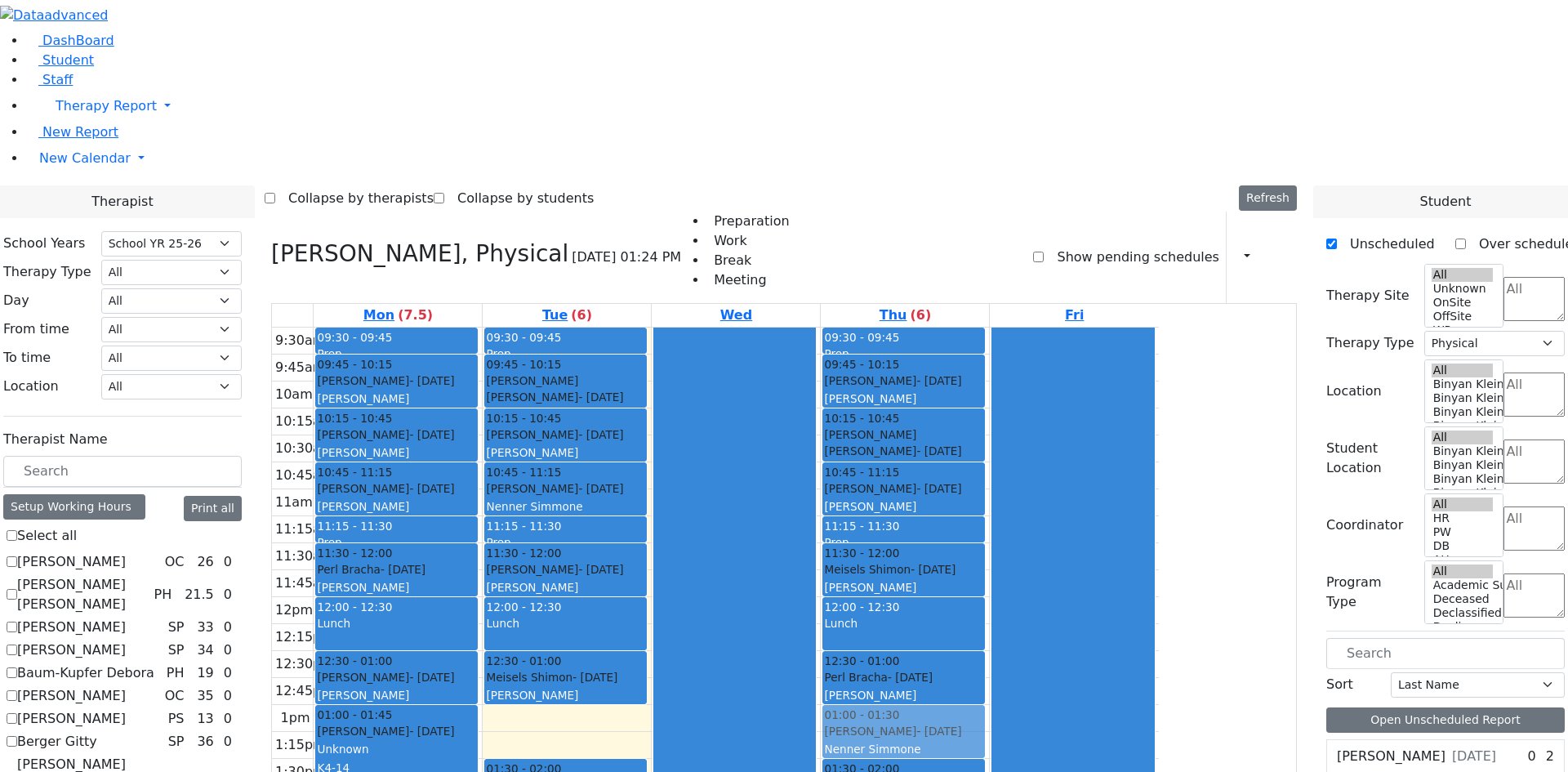
drag, startPoint x: 545, startPoint y: 593, endPoint x: 1056, endPoint y: 501, distance: 519.2
click at [1056, 508] on tr "09:30 - 09:45 Prep 09:45 - 10:15 Gottesman Dina - 11/16/2021 Grossbaum, Chaya 1…" at bounding box center [715, 584] width 887 height 512
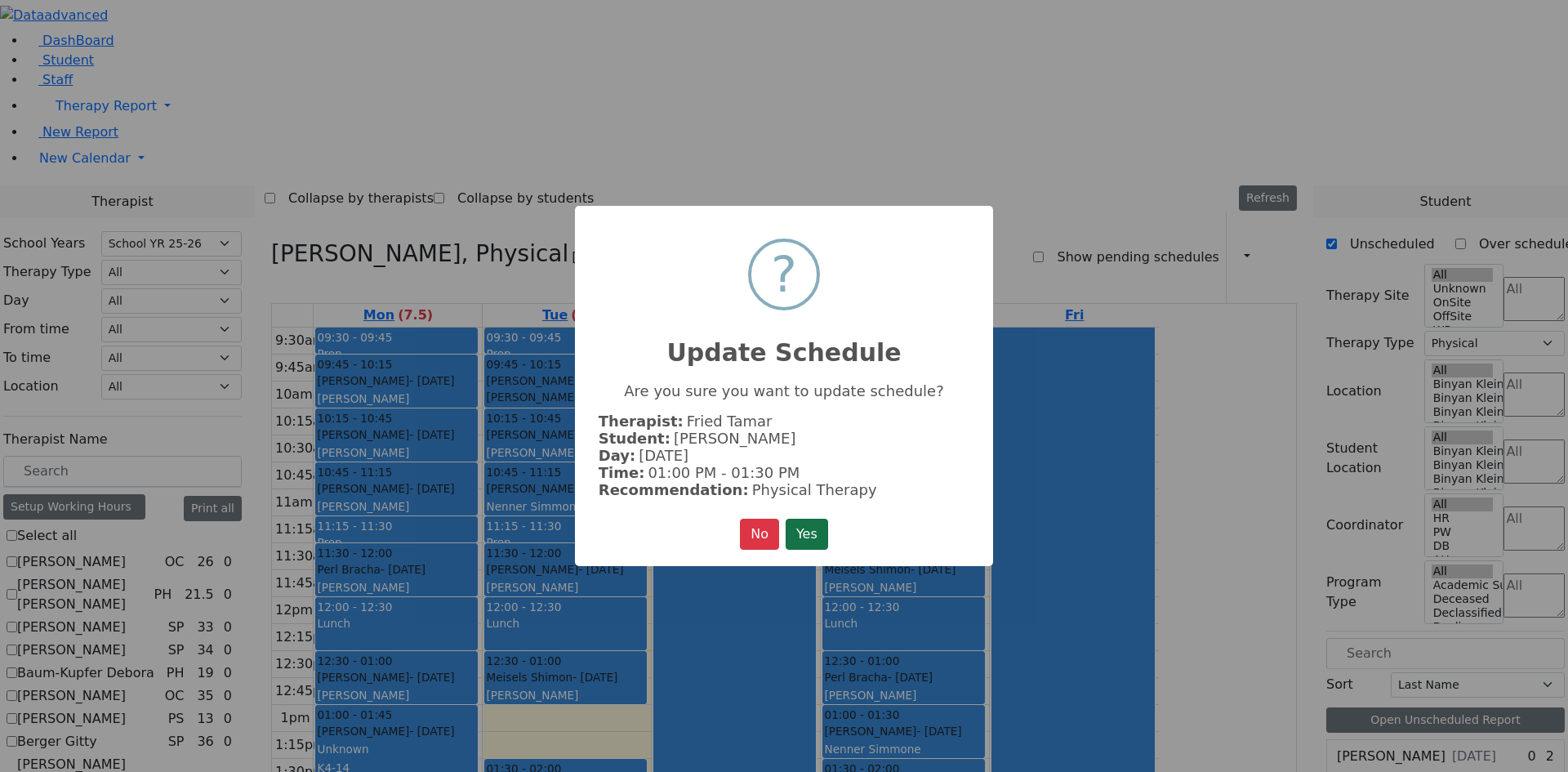
click at [789, 522] on button "Yes" at bounding box center [807, 534] width 42 height 31
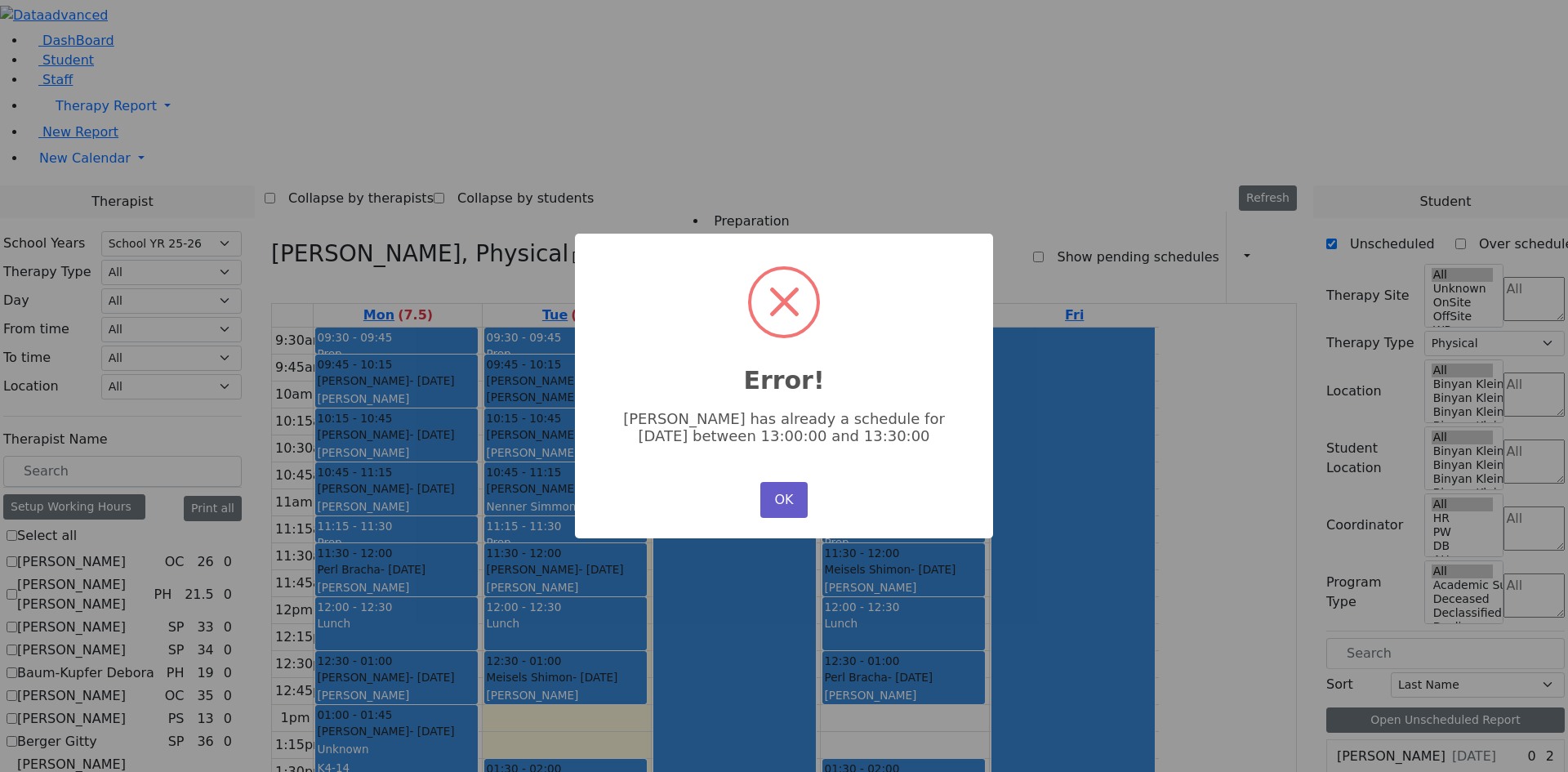
click at [761, 496] on button "OK" at bounding box center [784, 500] width 48 height 36
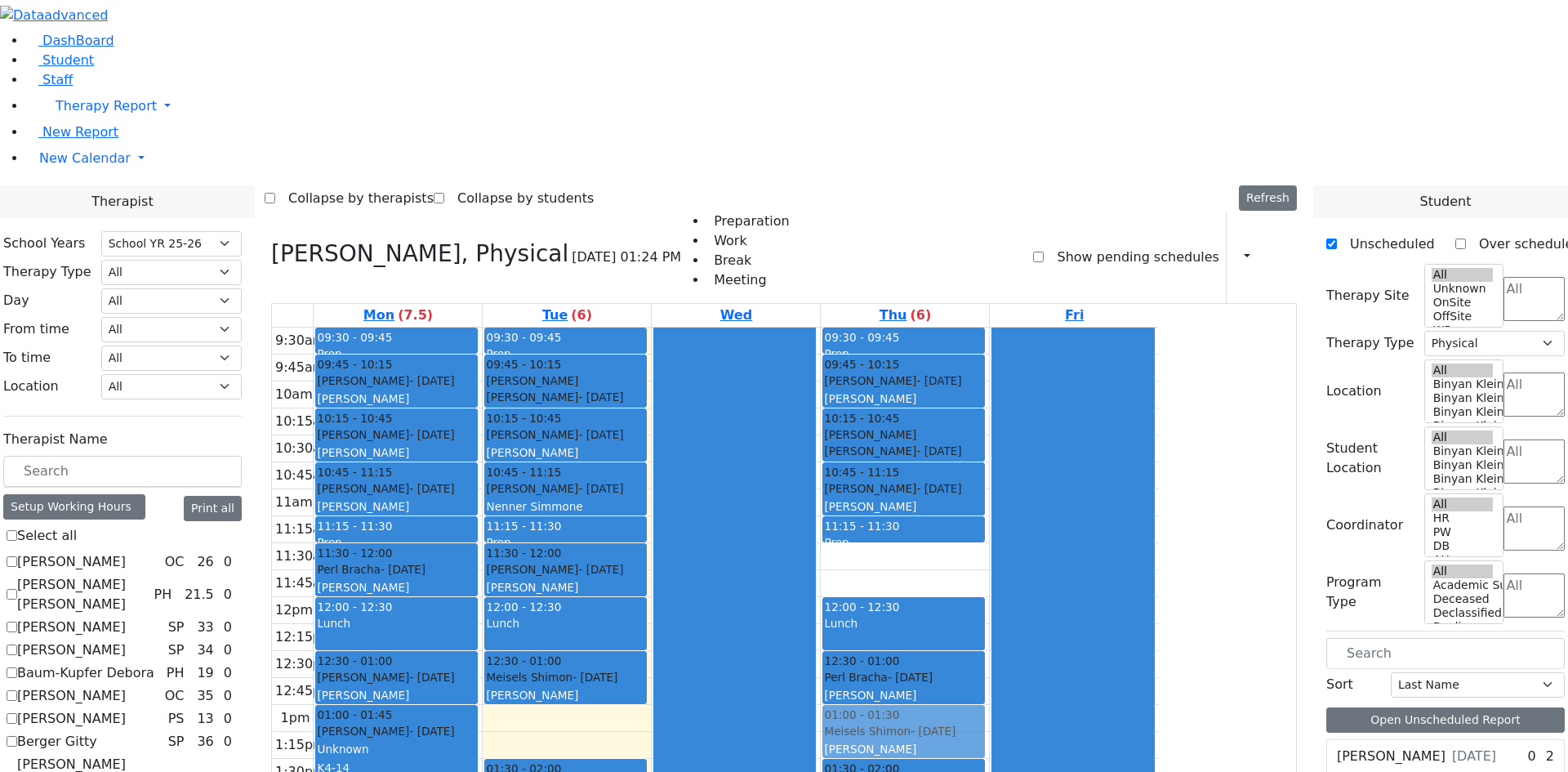
drag, startPoint x: 1012, startPoint y: 335, endPoint x: 1005, endPoint y: 487, distance: 152.2
click at [989, 502] on div "09:30 - 09:45 Prep 09:45 - 10:15 Gottesman Dina - 11/16/2021 Grossbaum, Chaya 1…" at bounding box center [905, 584] width 168 height 512
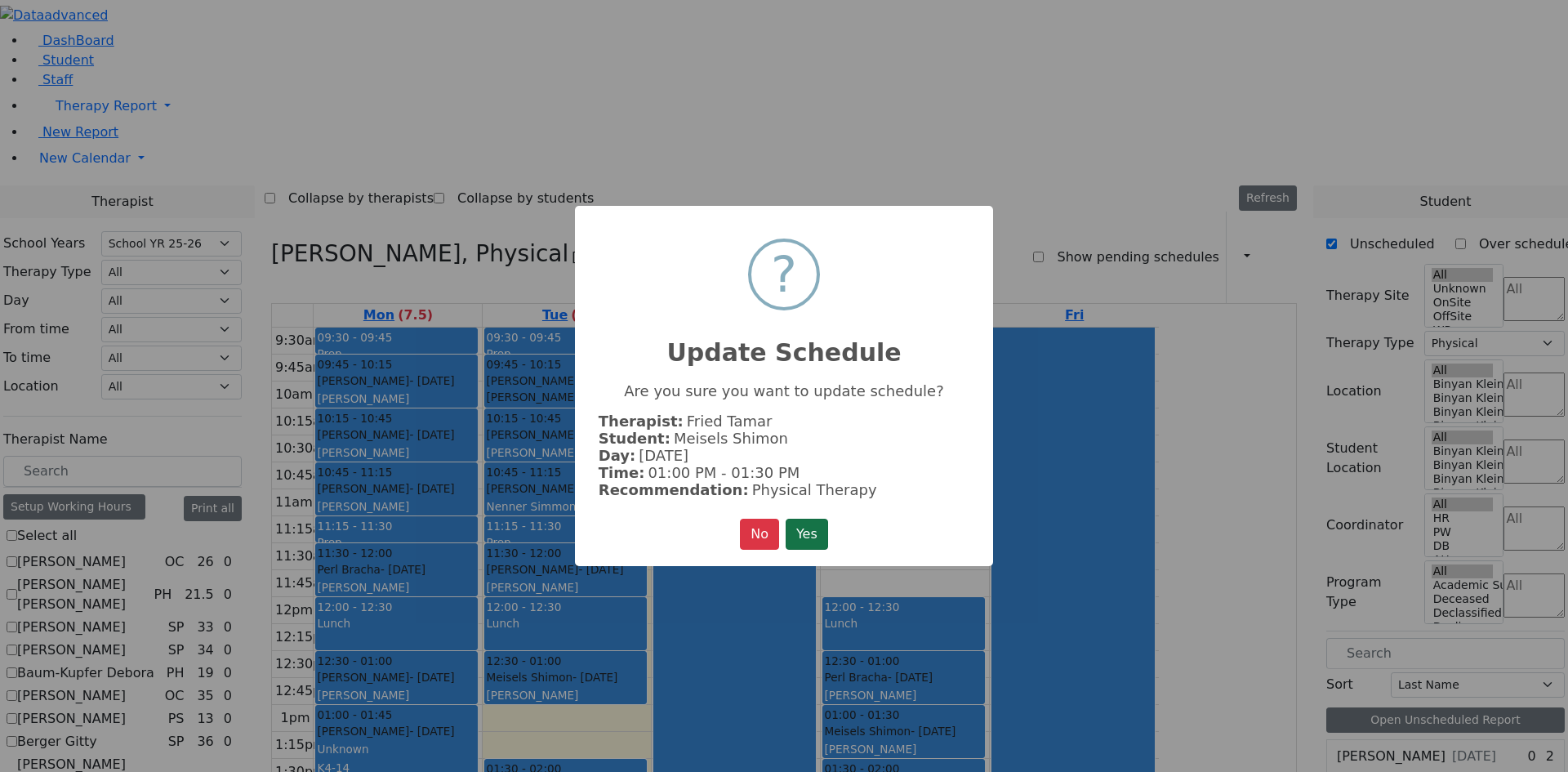
click at [816, 528] on button "Yes" at bounding box center [807, 534] width 42 height 31
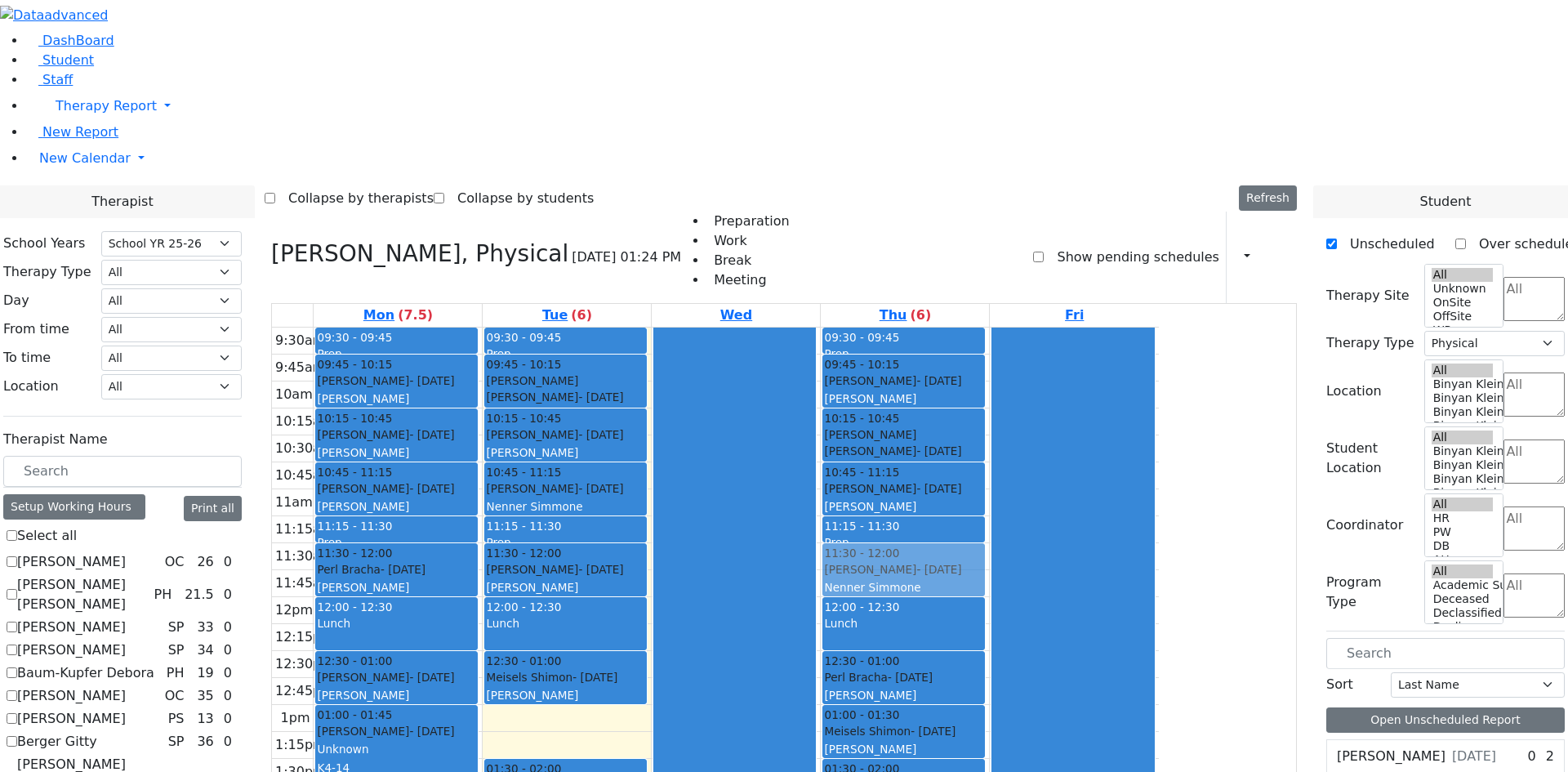
drag, startPoint x: 856, startPoint y: 468, endPoint x: 1045, endPoint y: 344, distance: 226.0
click at [1045, 344] on tr "09:30 - 09:45 Prep 09:45 - 10:15 Gottesman Dina - 11/16/2021 Grossbaum, Chaya 1…" at bounding box center [715, 584] width 887 height 512
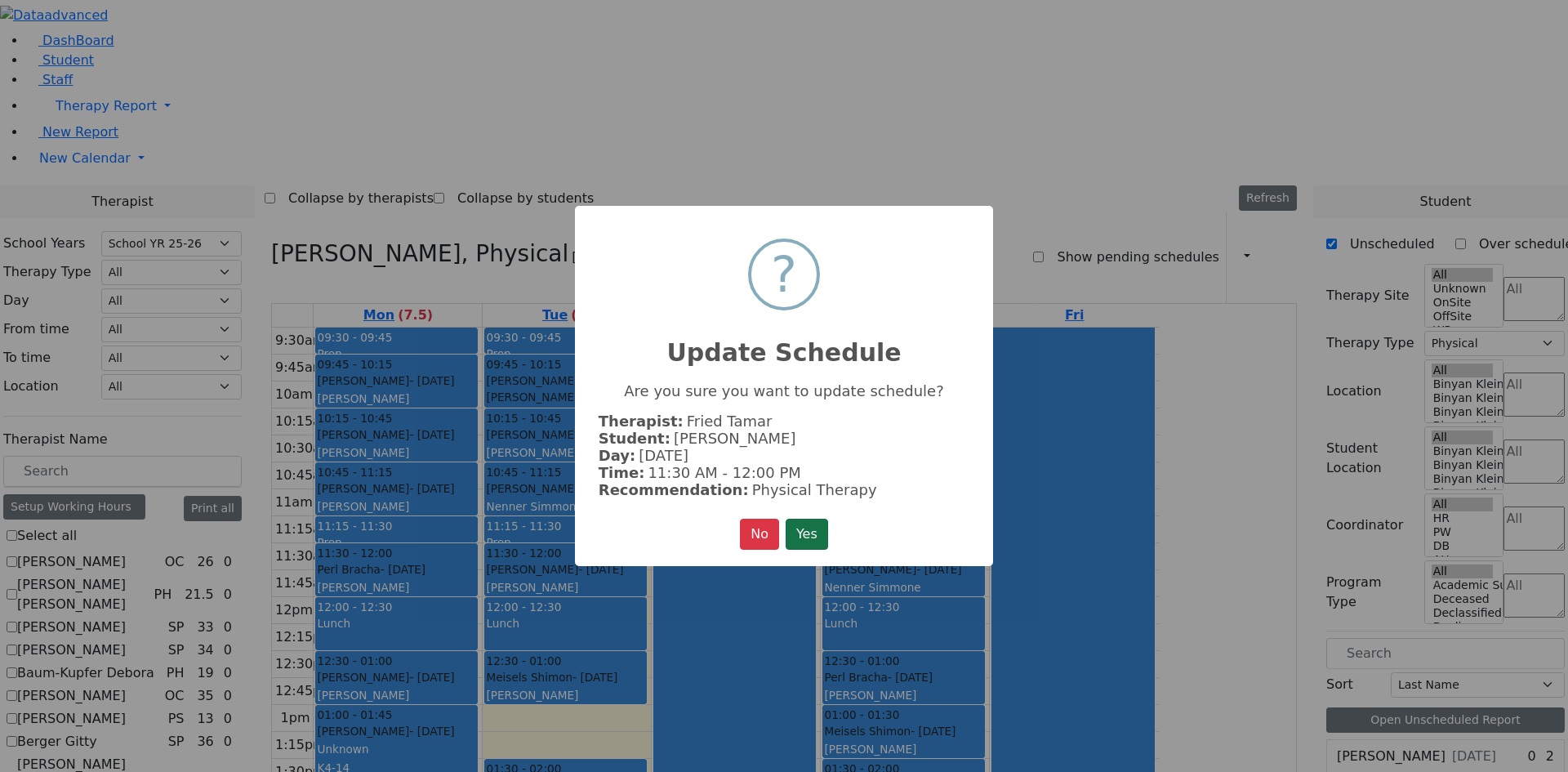
click at [798, 530] on button "Yes" at bounding box center [807, 534] width 42 height 31
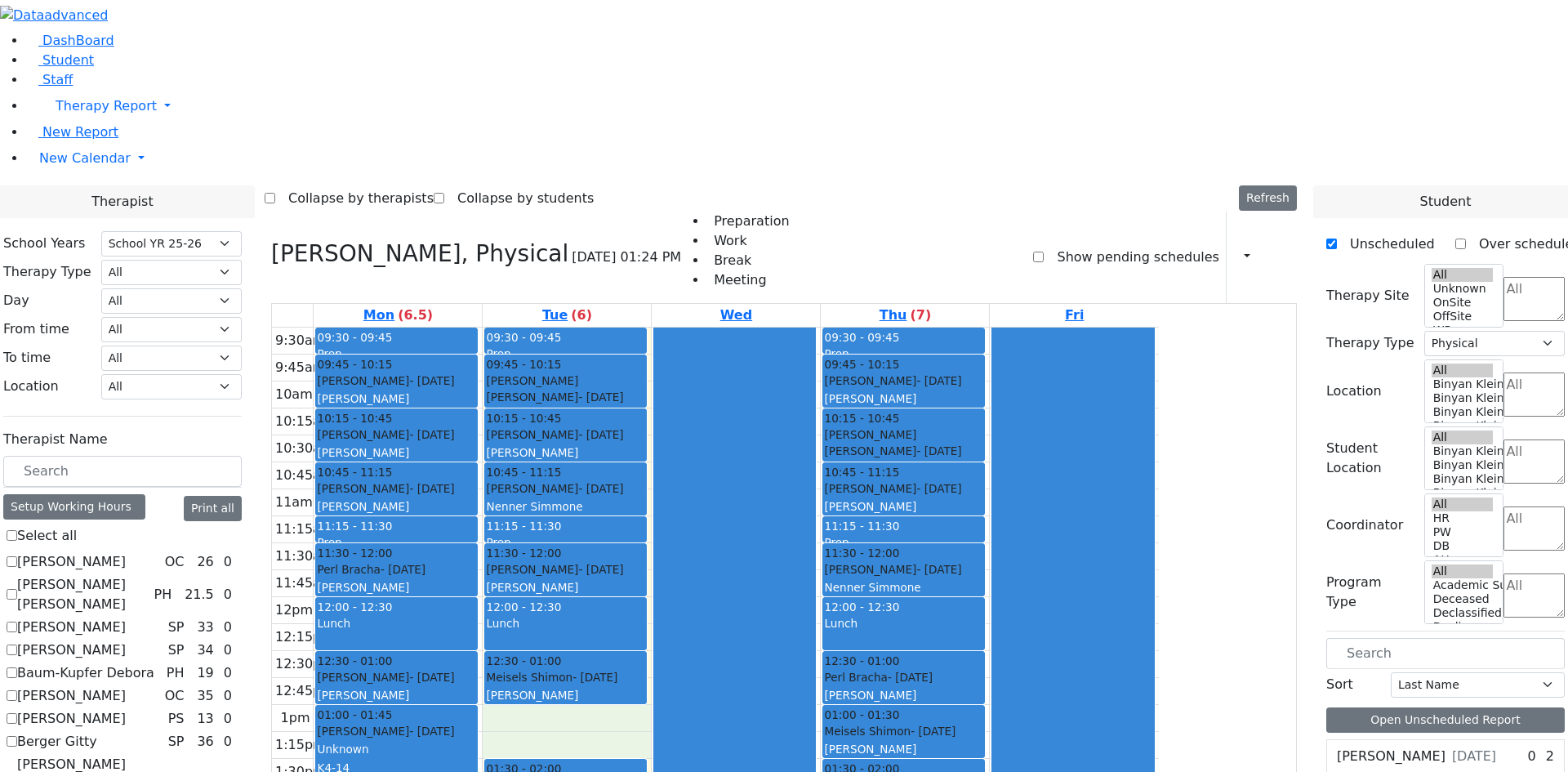
drag, startPoint x: 702, startPoint y: 494, endPoint x: 696, endPoint y: 514, distance: 20.9
click at [696, 514] on div "9:30am 9:45am 10am 10:15am 10:30am 10:45am 11am 11:15am 11:30am 11:45am 12pm 12…" at bounding box center [715, 584] width 887 height 512
drag, startPoint x: 1387, startPoint y: 712, endPoint x: 666, endPoint y: 487, distance: 755.3
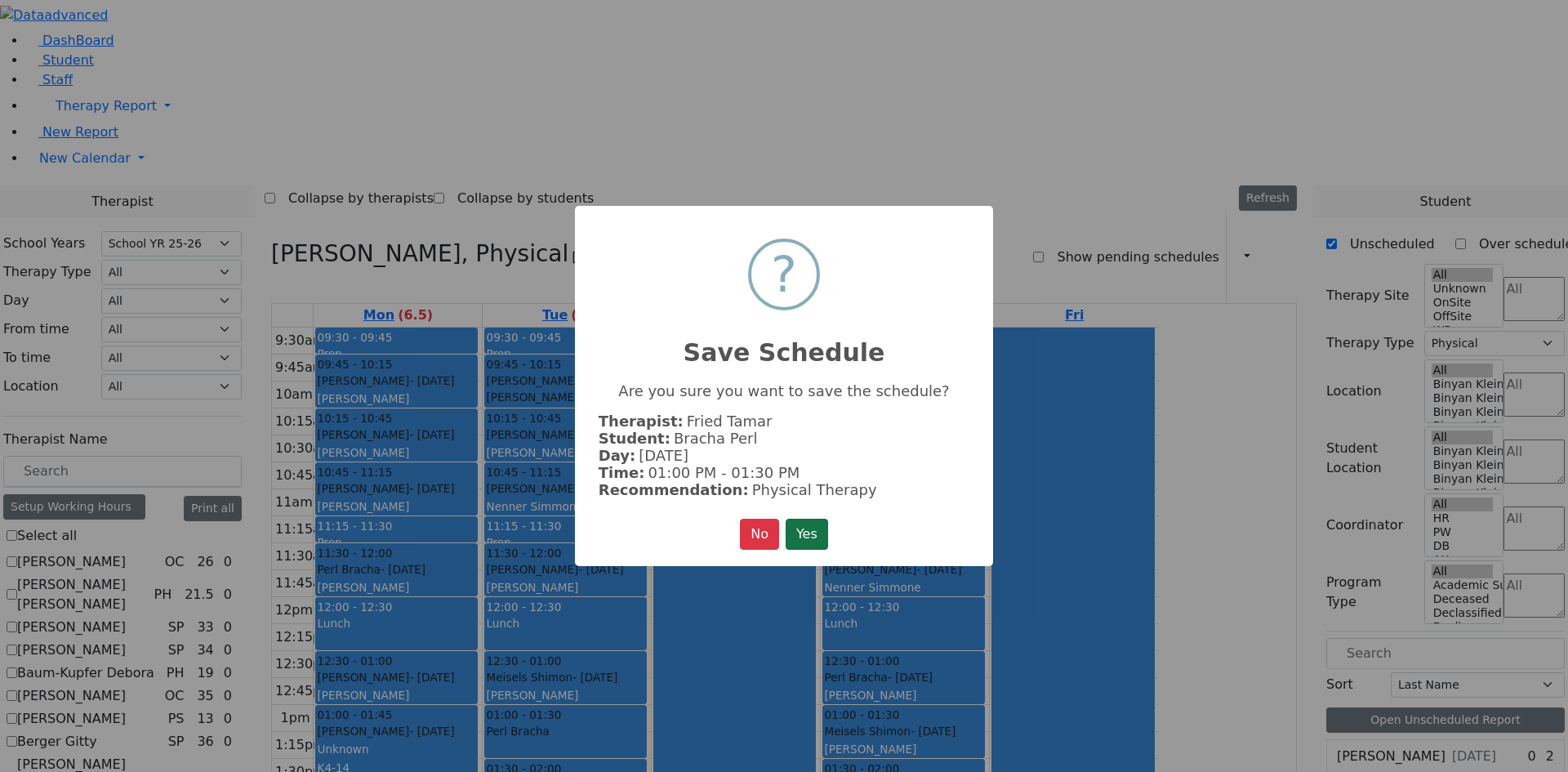
click at [801, 529] on button "Yes" at bounding box center [807, 534] width 42 height 31
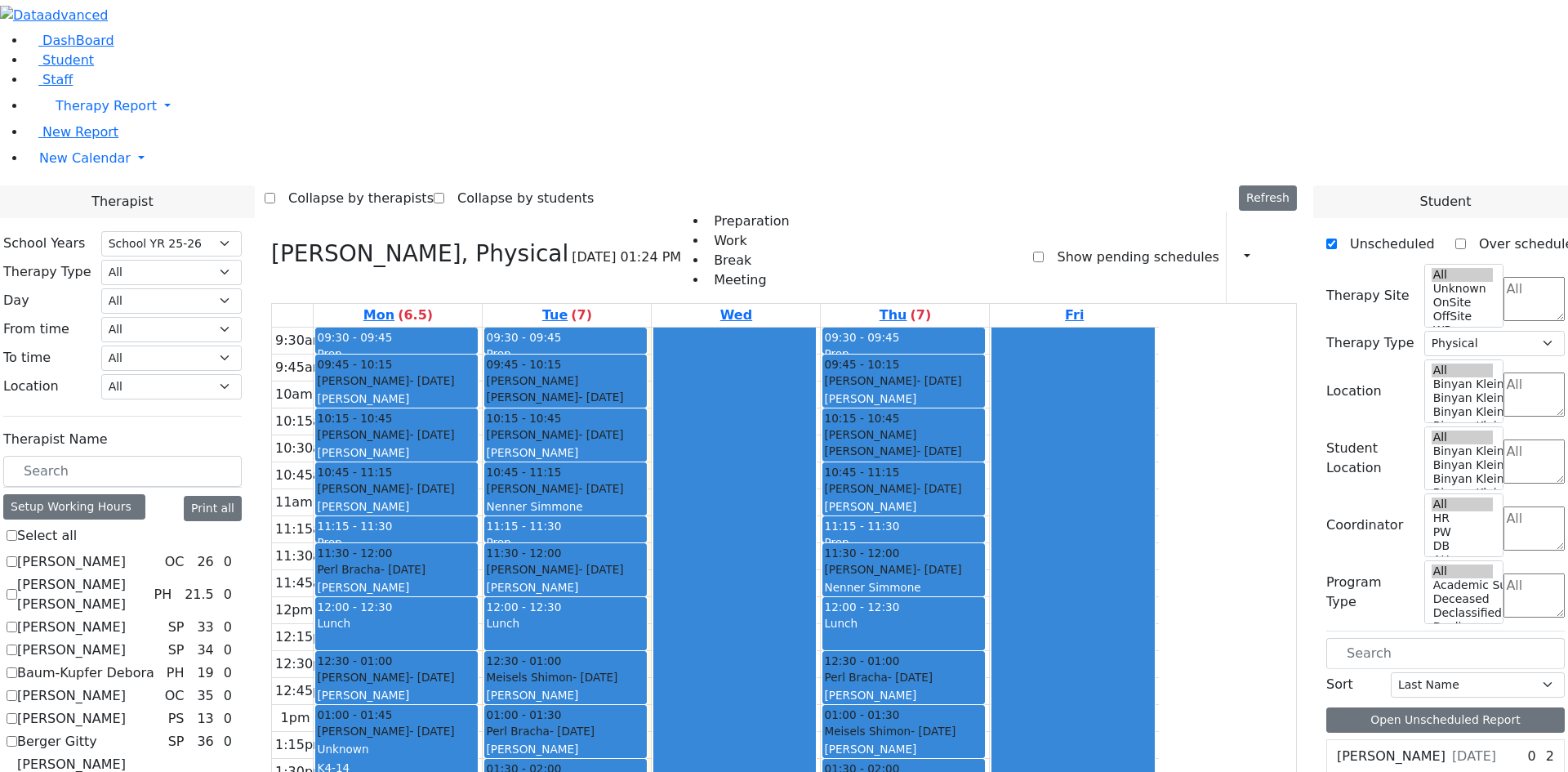
click at [666, 629] on div "Mon (6.5) Tue (7) Wed Thu (7) Fri 9:30am 9:45am 10am 10:15am 10:30am 10:45am 11…" at bounding box center [784, 652] width 1026 height 698
click at [1238, 249] on icon "button" at bounding box center [1238, 256] width 0 height 15
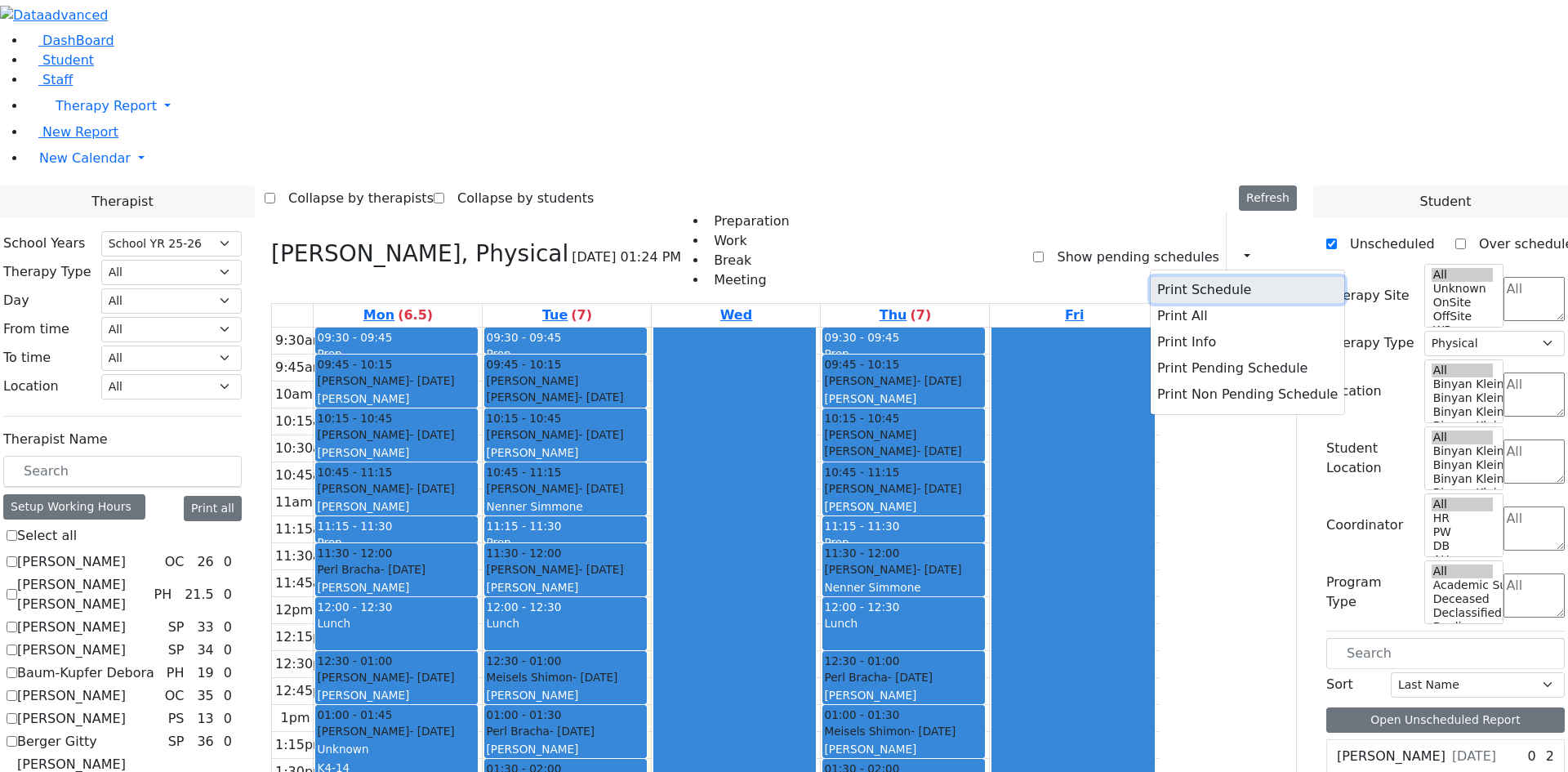
click at [1186, 277] on button "Print Schedule" at bounding box center [1248, 290] width 194 height 26
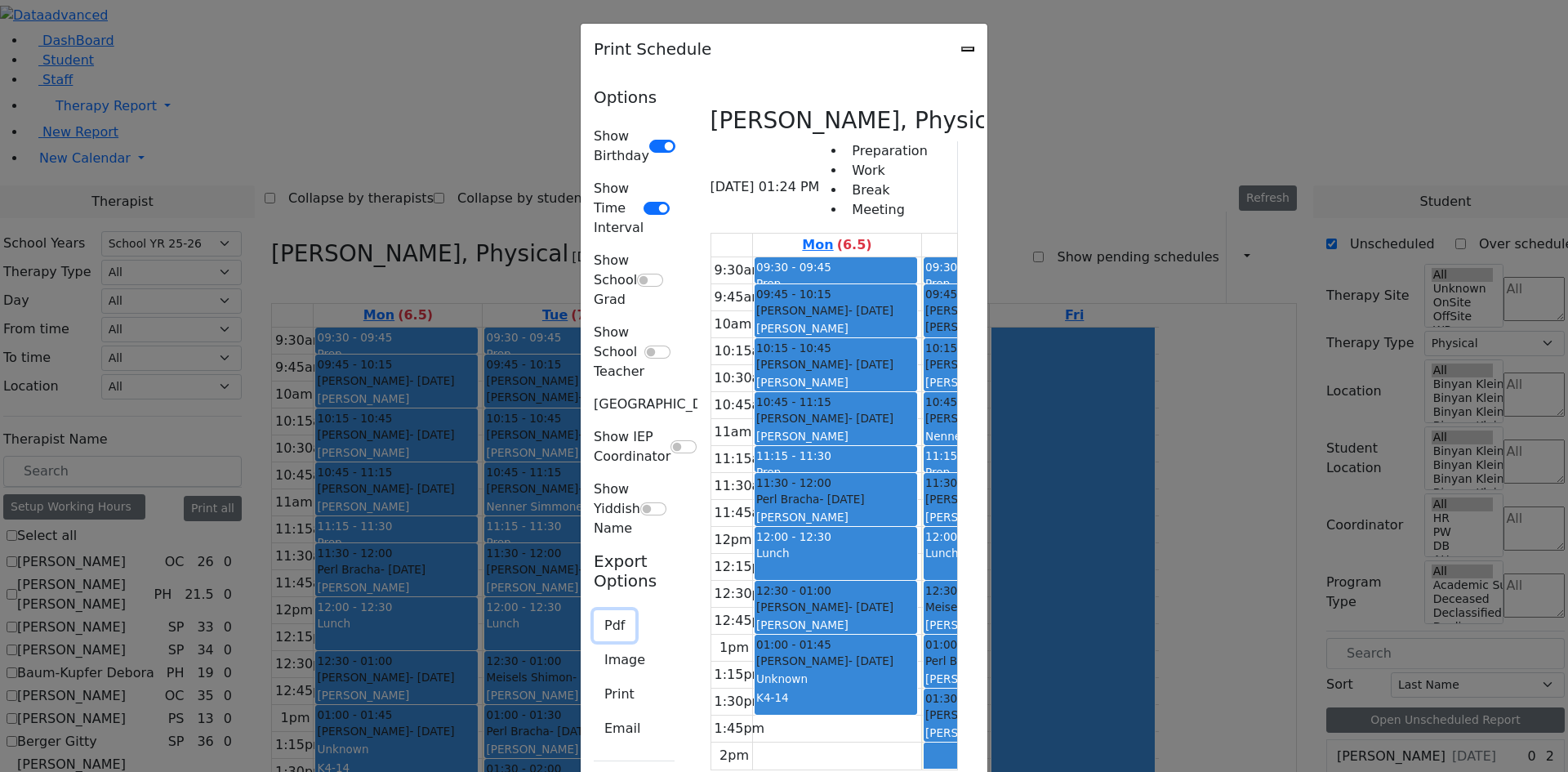
click at [594, 610] on button "Pdf" at bounding box center [614, 625] width 42 height 31
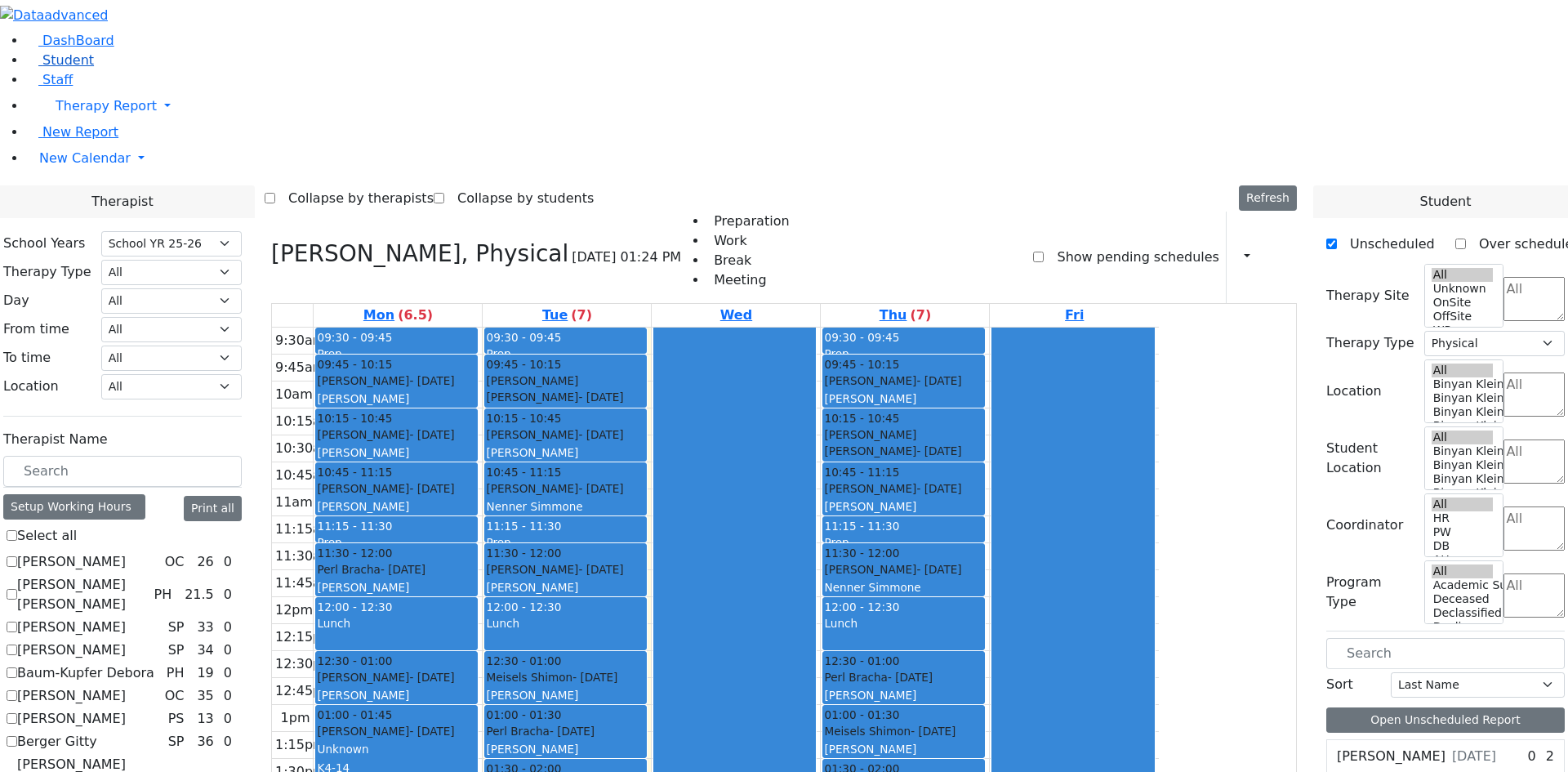
click at [79, 68] on link "Student" at bounding box center [60, 60] width 68 height 15
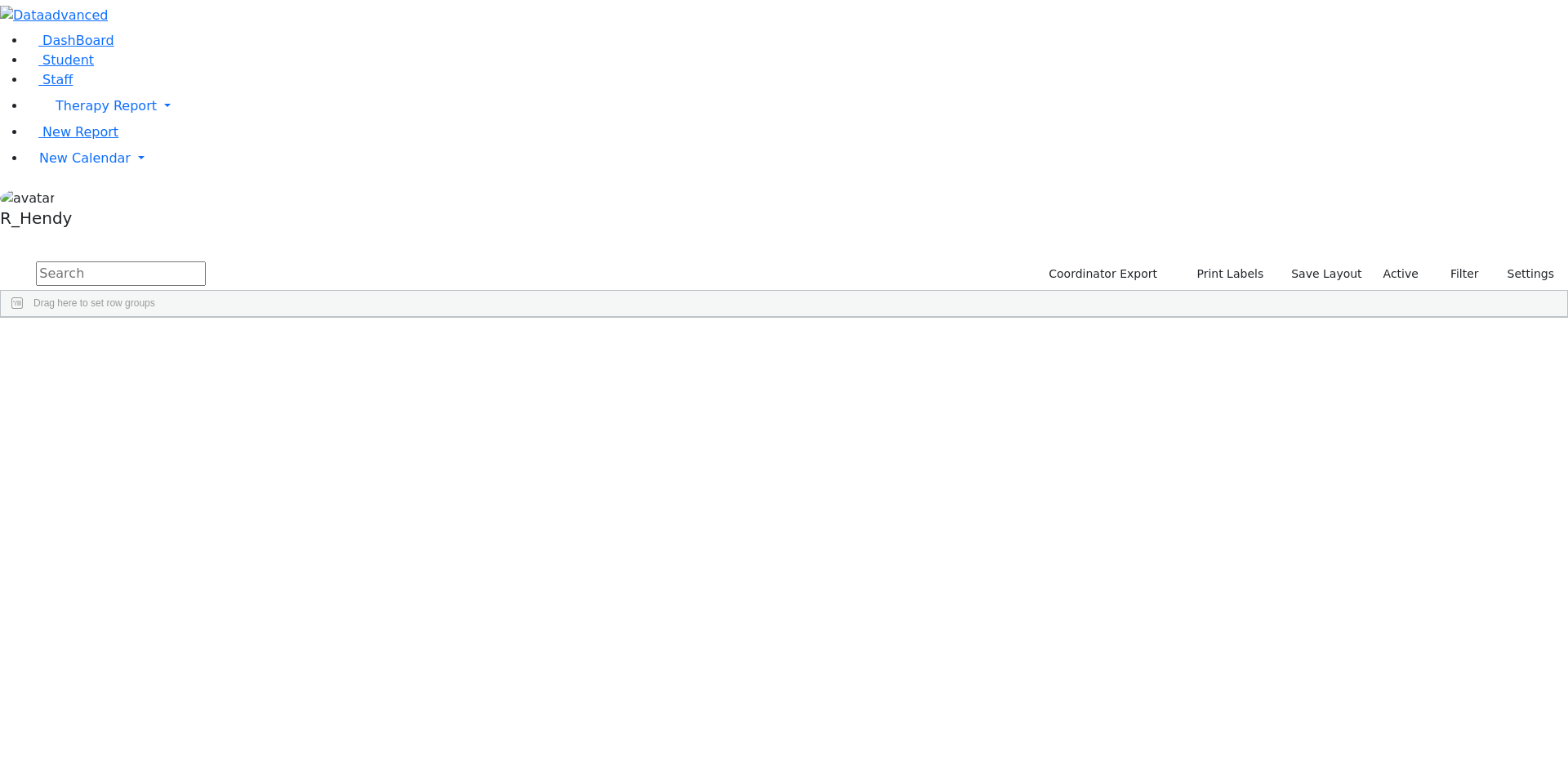
click at [206, 262] on input "text" at bounding box center [121, 273] width 170 height 24
drag, startPoint x: 295, startPoint y: 59, endPoint x: -16, endPoint y: 64, distance: 311.0
click at [0, 64] on html "Printing Please wait. Remaining time 10 seconds. Print Schedule Options Show Bi…" at bounding box center [784, 211] width 1568 height 423
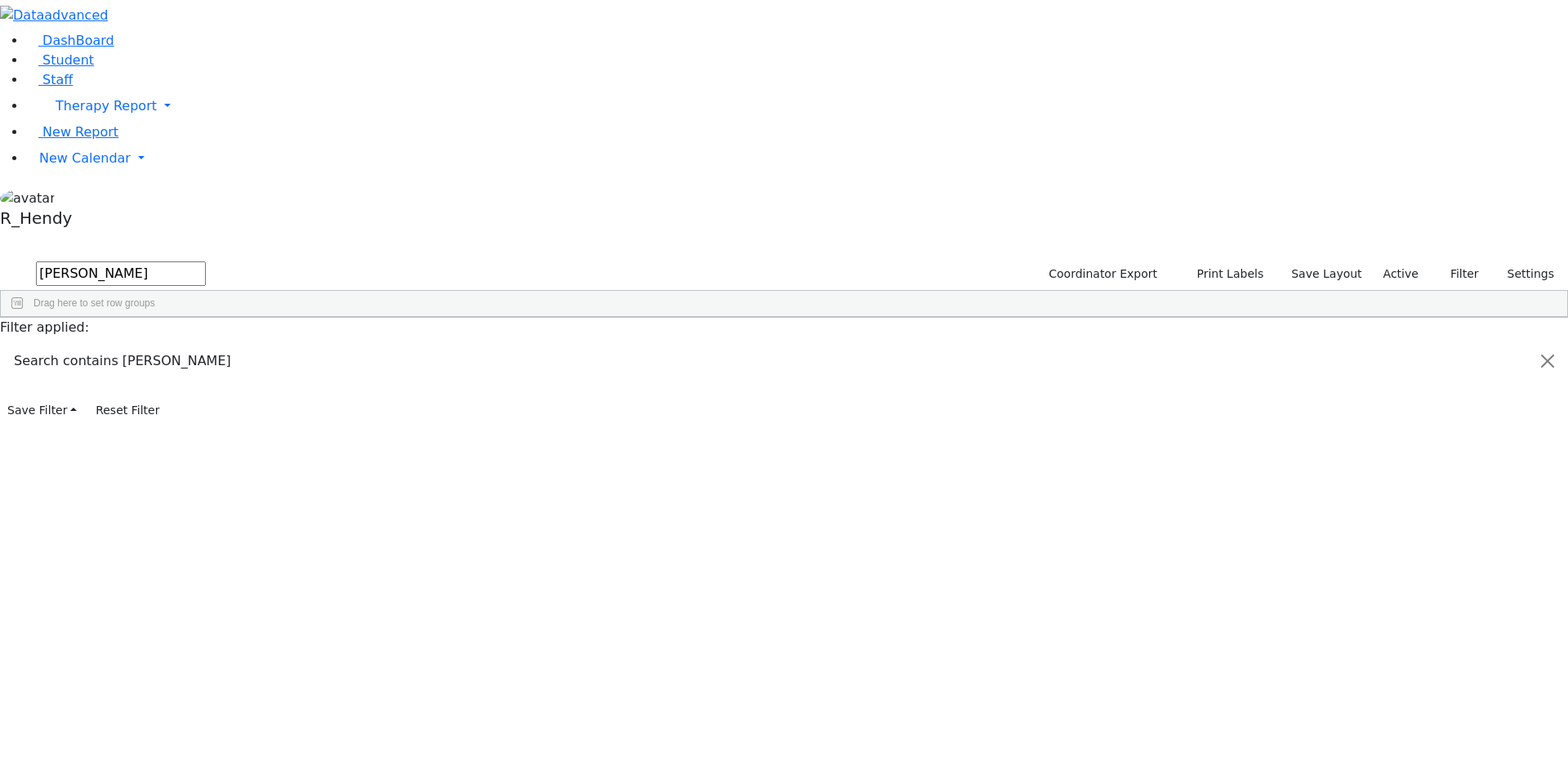
type input "katz"
click at [208, 481] on div "Katz" at bounding box center [157, 492] width 103 height 23
click at [208, 481] on div "[PERSON_NAME]" at bounding box center [157, 492] width 103 height 23
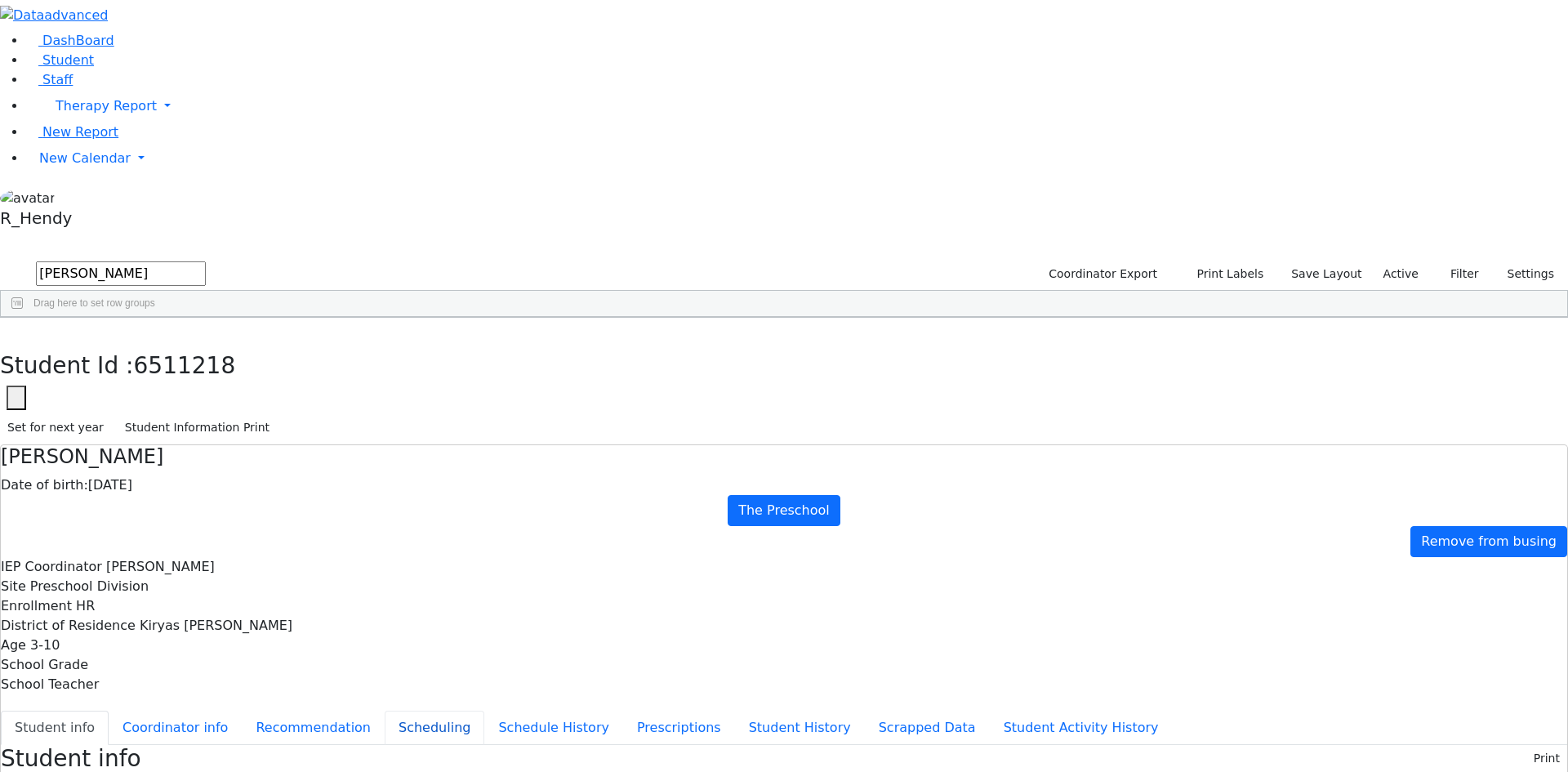
click at [384, 711] on button "Scheduling" at bounding box center [434, 728] width 99 height 34
click at [23, 317] on button "button" at bounding box center [12, 335] width 23 height 34
click at [94, 166] on span "New Calendar" at bounding box center [84, 158] width 91 height 15
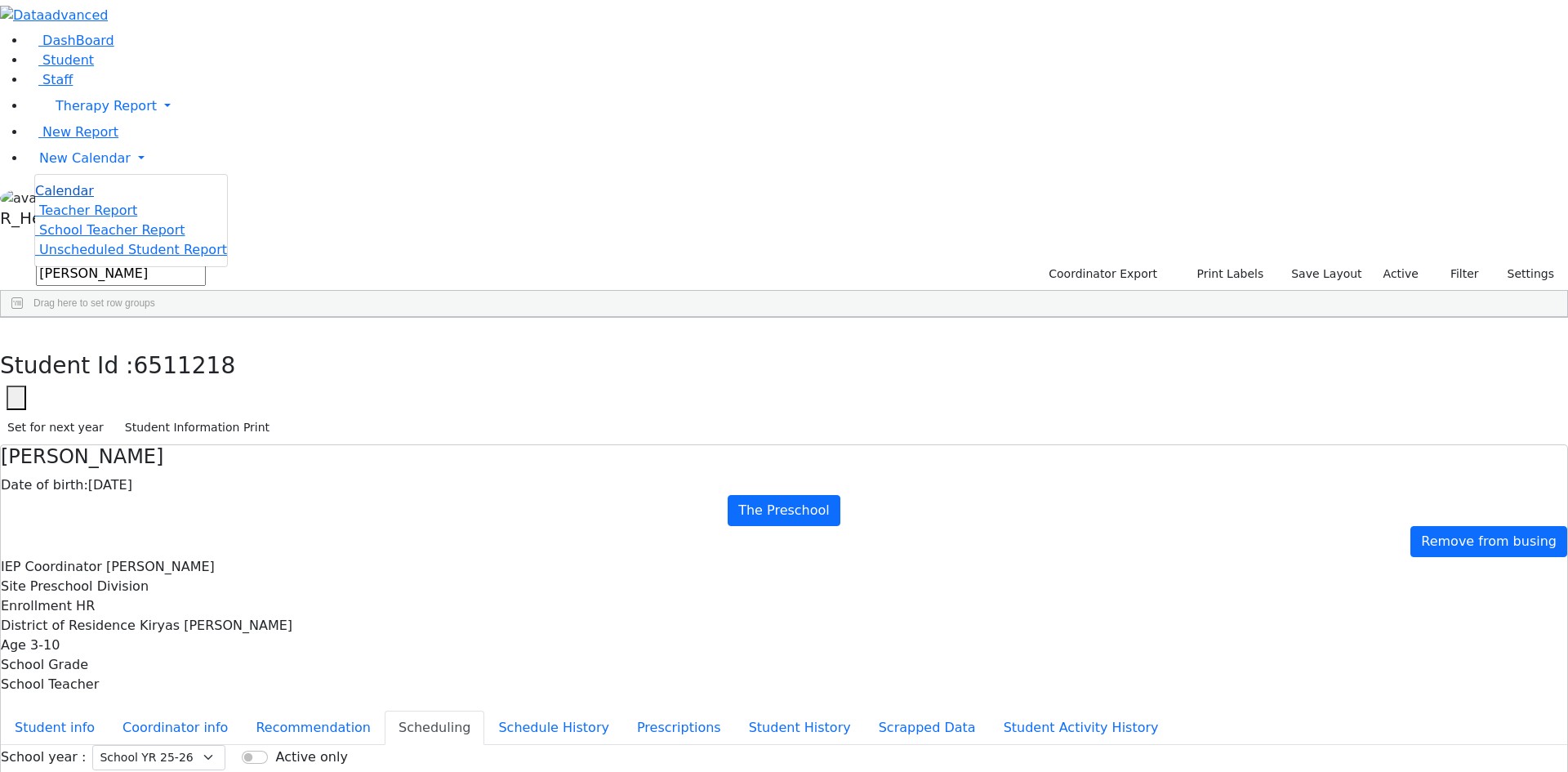
click at [82, 198] on span "Calendar" at bounding box center [64, 190] width 59 height 15
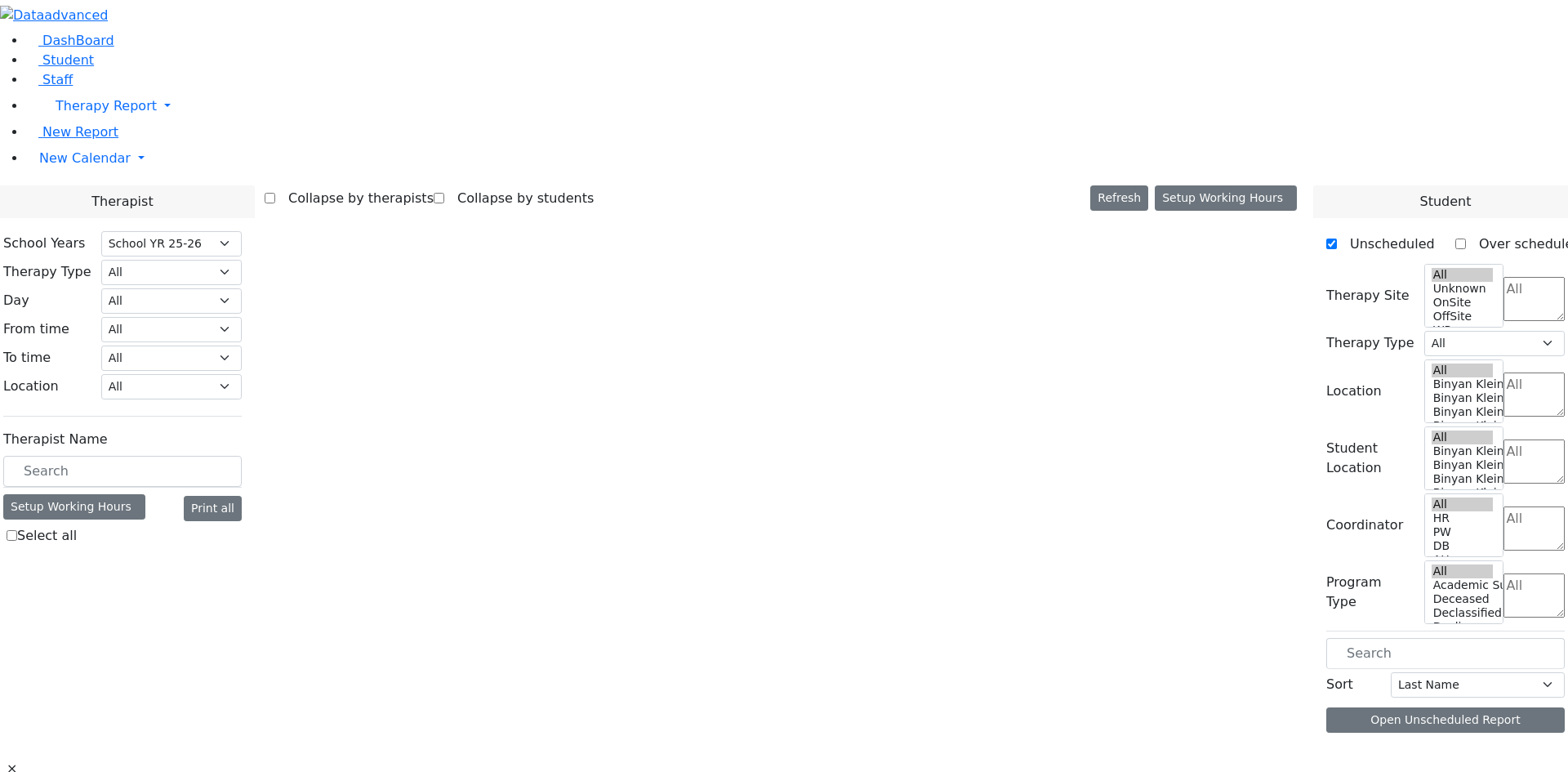
select select "212"
select select "2"
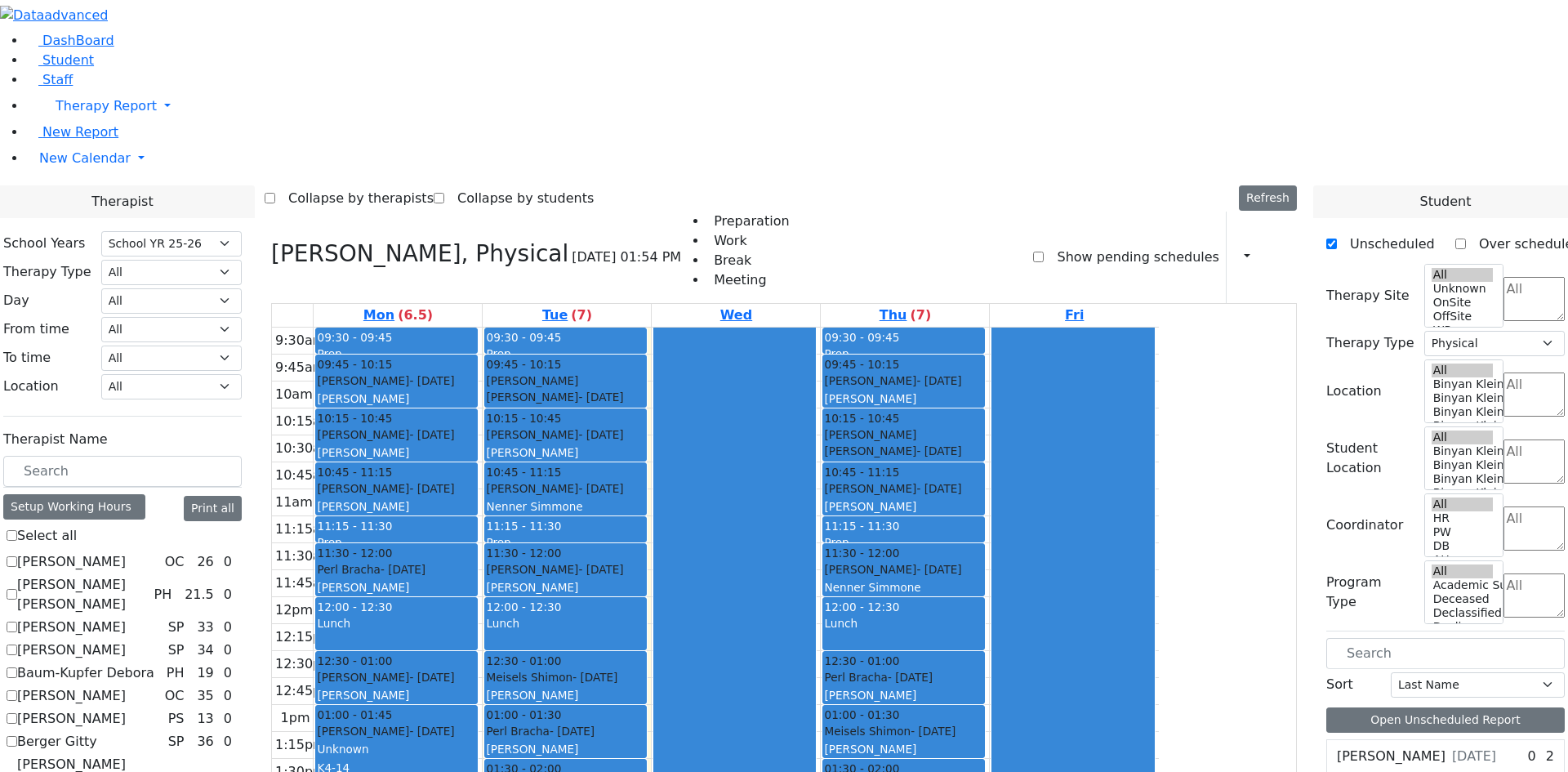
scroll to position [245, 0]
checkbox input "false"
select select
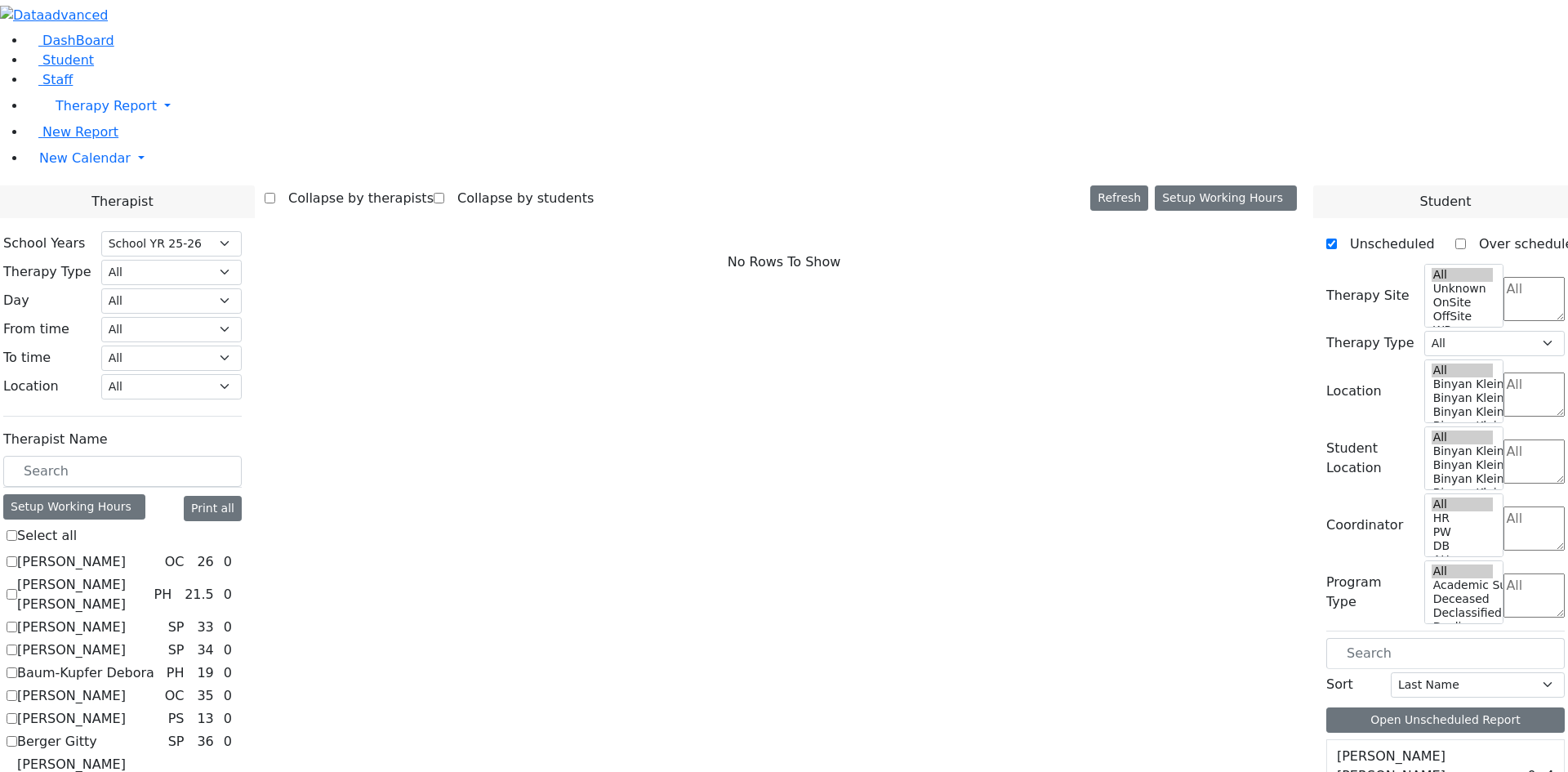
scroll to position [1420, 0]
checkbox input "true"
select select "2"
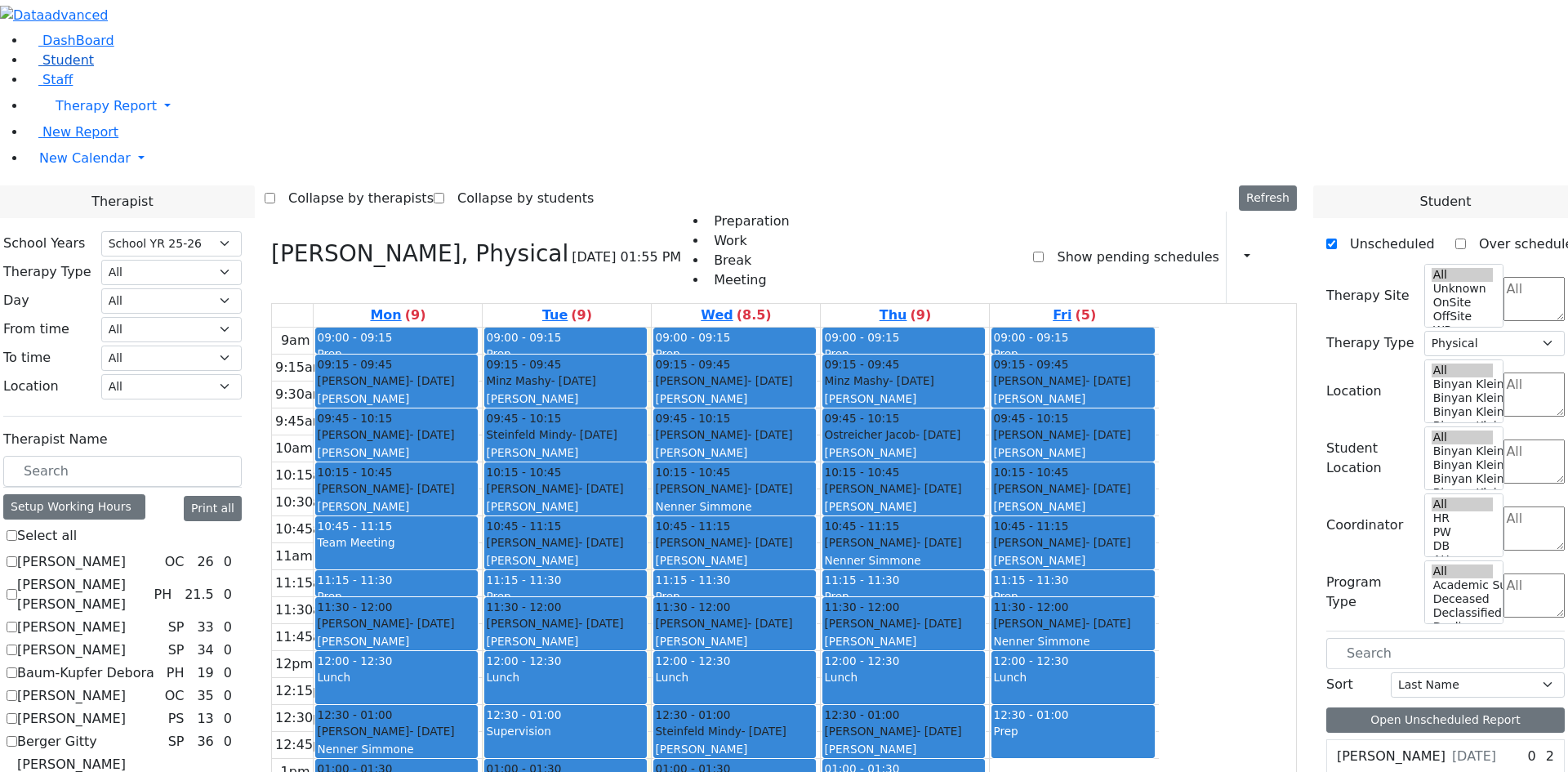
click at [72, 68] on span "Student" at bounding box center [68, 60] width 51 height 15
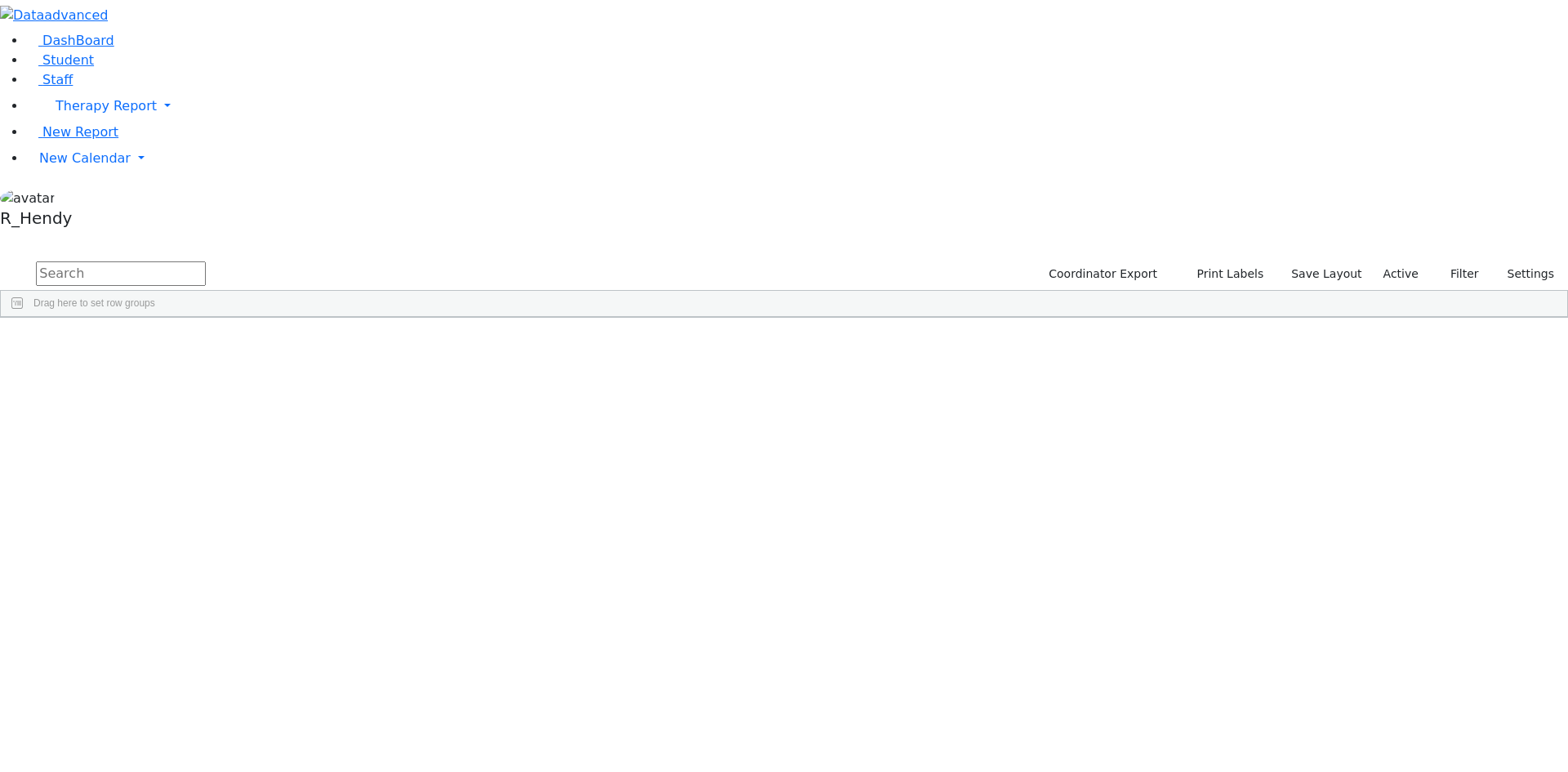
click at [206, 262] on input "text" at bounding box center [121, 273] width 170 height 24
click at [667, 666] on div "6511260 Lorincz Shimon 04/30/2019 Kramer Bluma ML Special Class - K12 Suffern E…" at bounding box center [775, 584] width 1549 height 480
click at [208, 664] on div "Rosenberg" at bounding box center [157, 675] width 103 height 23
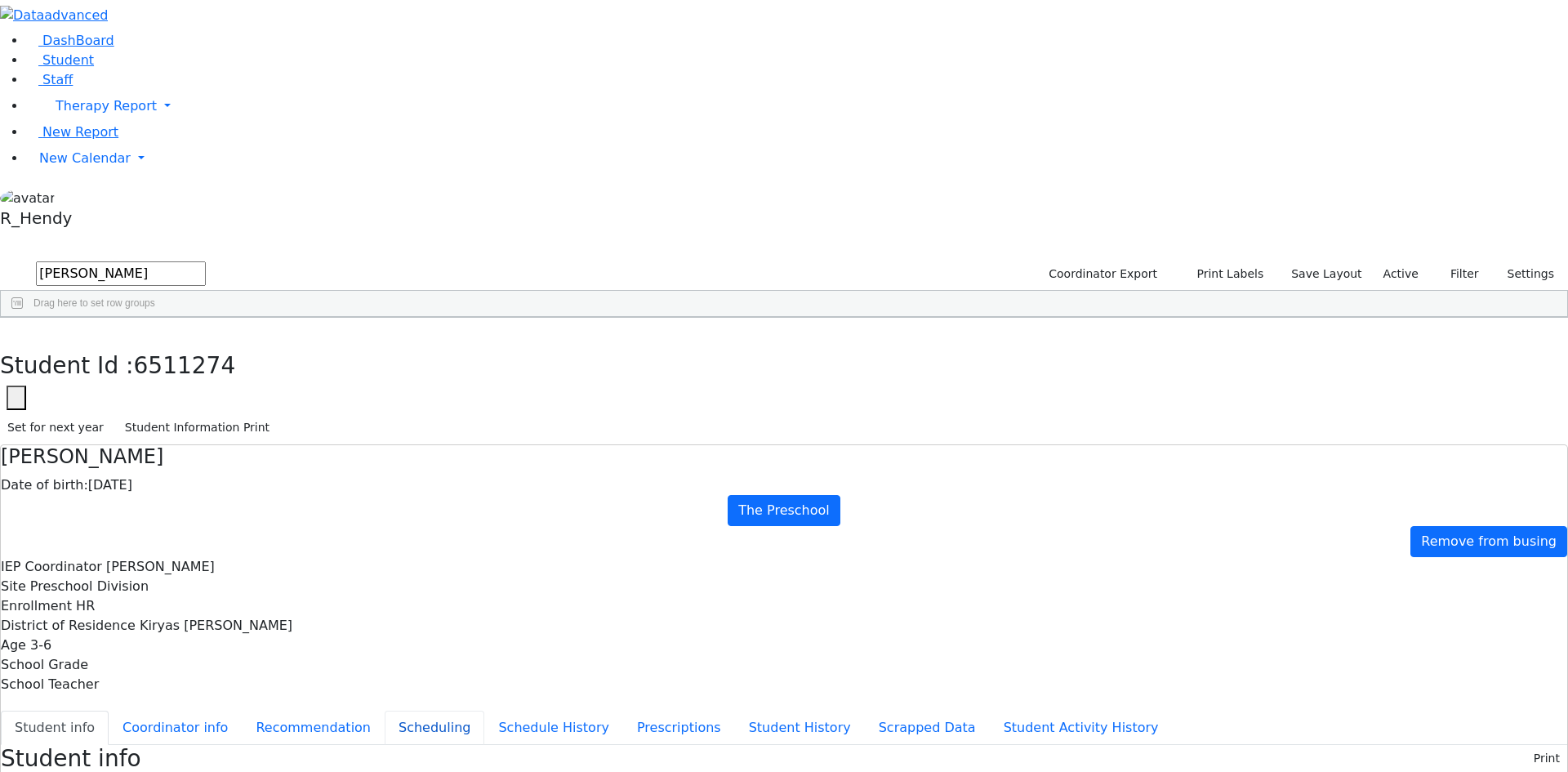
click at [384, 711] on button "Scheduling" at bounding box center [434, 728] width 99 height 34
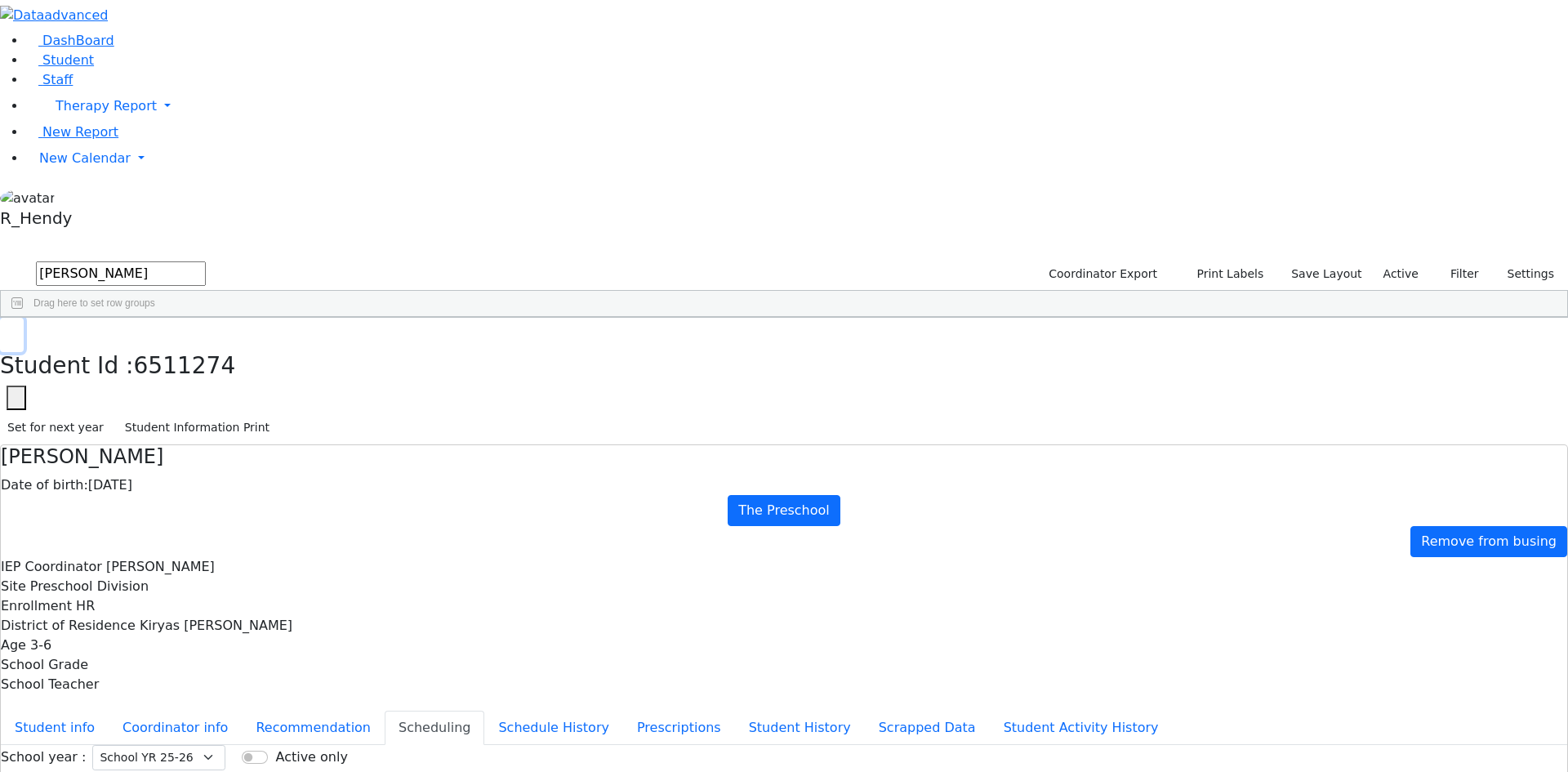
click at [23, 317] on button "button" at bounding box center [12, 335] width 23 height 34
drag, startPoint x: 293, startPoint y: 57, endPoint x: 0, endPoint y: 87, distance: 294.5
click at [0, 90] on div "DashBoard Student Staff Therapy Report Student Old Calendar Report" at bounding box center [784, 471] width 1568 height 942
type input "nuchem"
click at [515, 344] on div "[PERSON_NAME]" at bounding box center [463, 354] width 104 height 23
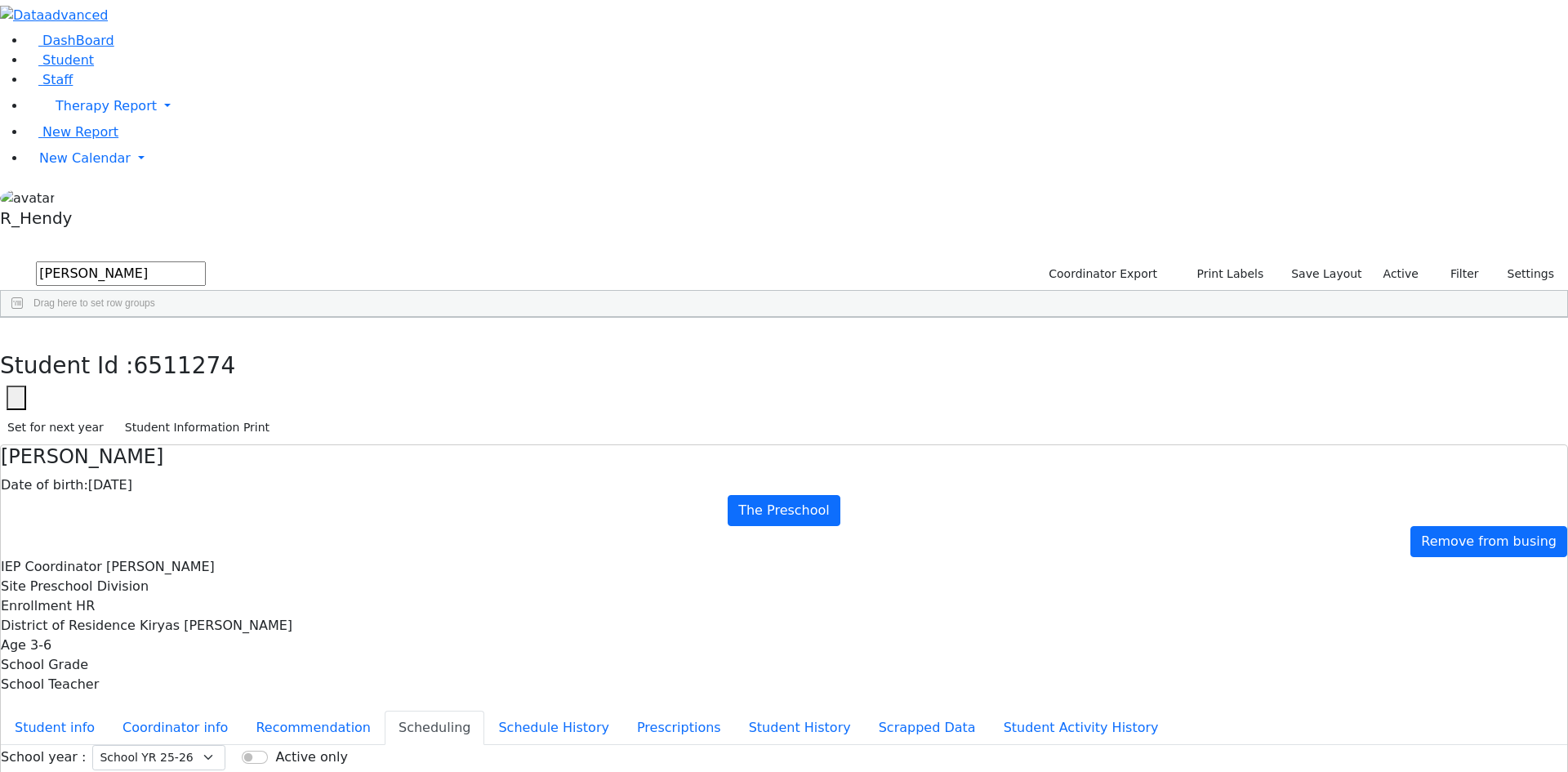
click at [515, 344] on div "[PERSON_NAME]" at bounding box center [463, 354] width 104 height 23
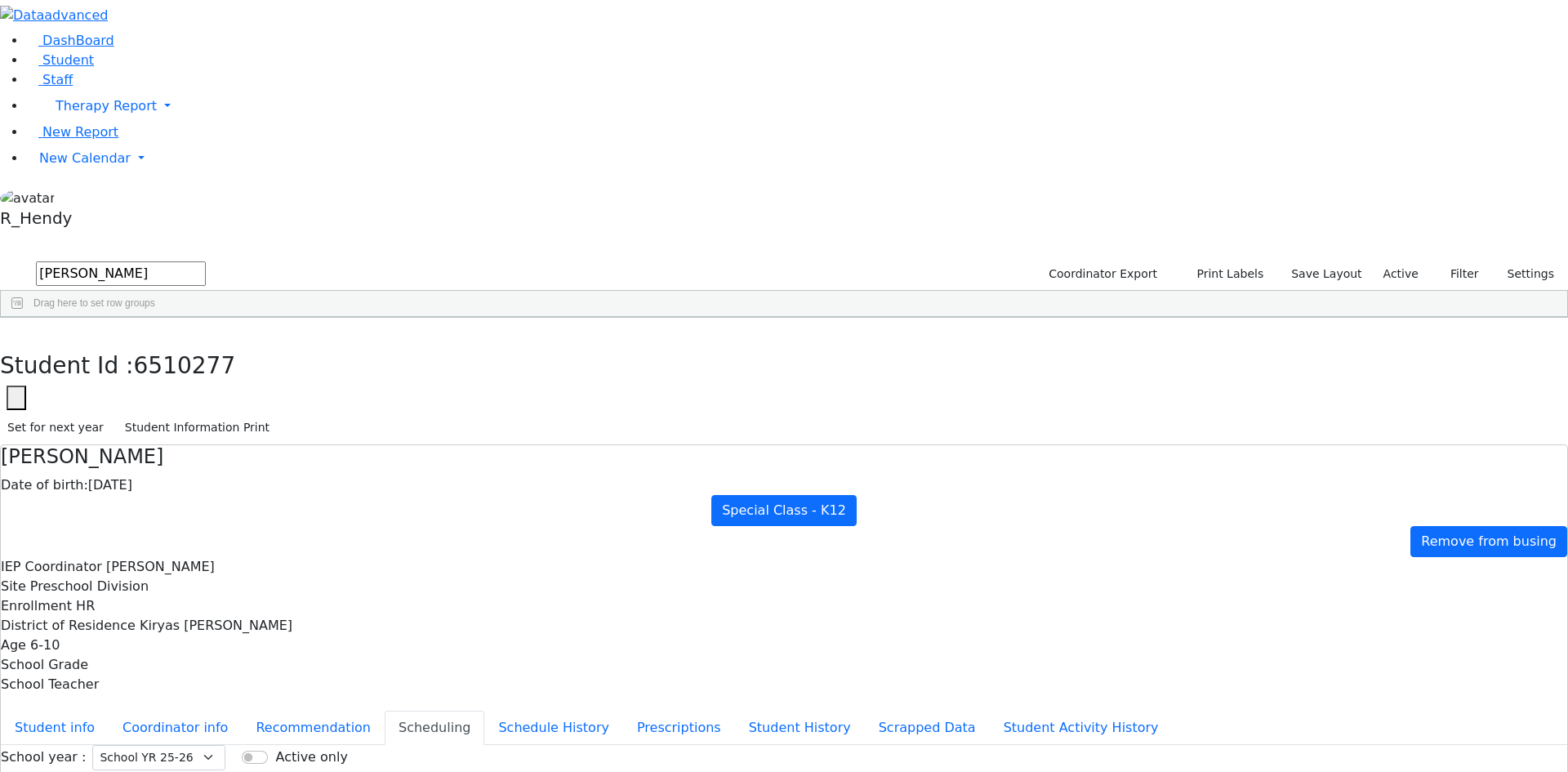
click at [16, 330] on icon "button" at bounding box center [12, 335] width 9 height 10
click at [59, 114] on span "Therapy Report" at bounding box center [106, 106] width 101 height 15
click at [48, 166] on span "New Calendar" at bounding box center [84, 158] width 91 height 15
click at [66, 198] on span "Calendar" at bounding box center [64, 190] width 59 height 15
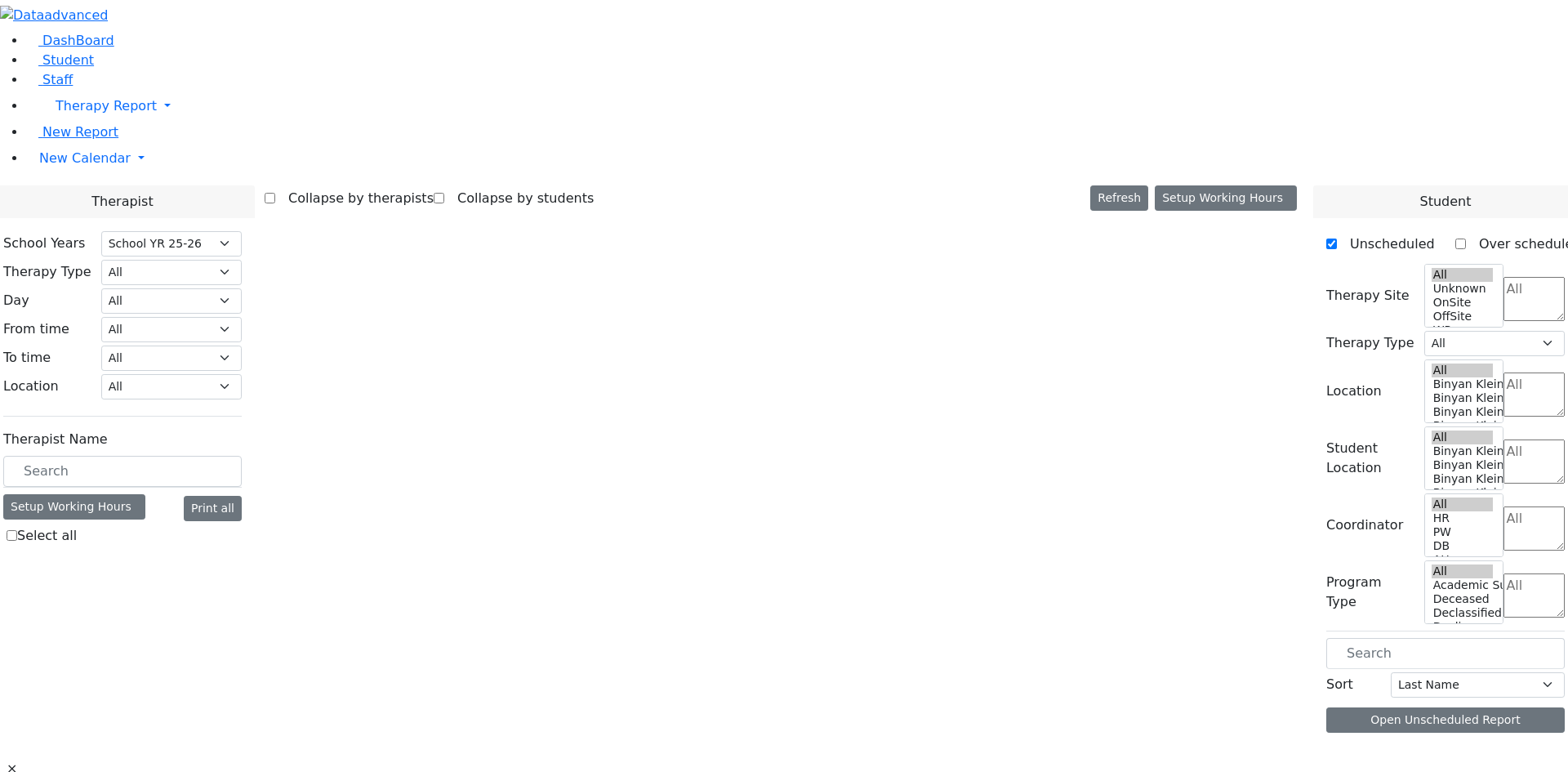
select select "212"
select select "2"
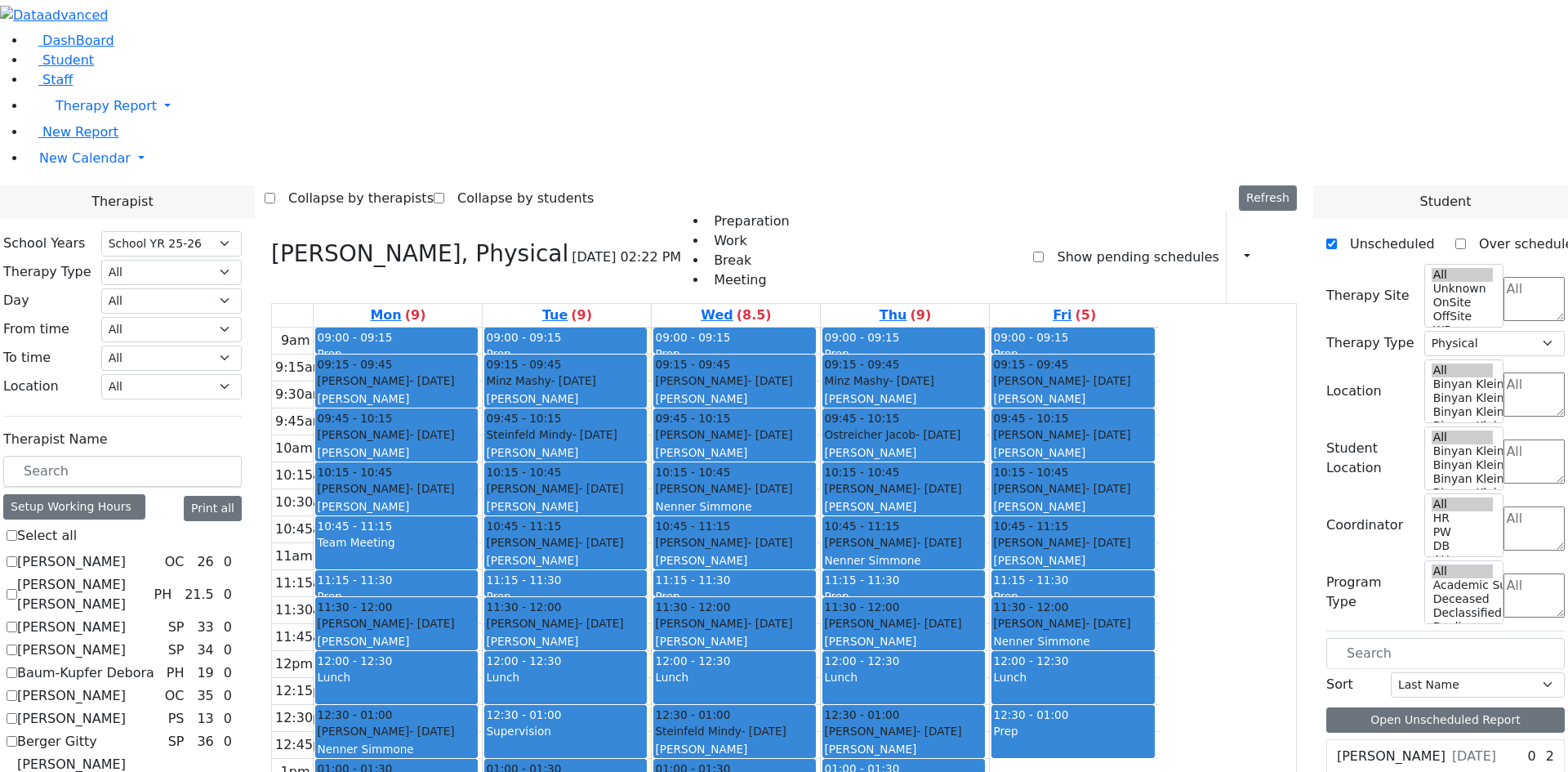
scroll to position [3, 0]
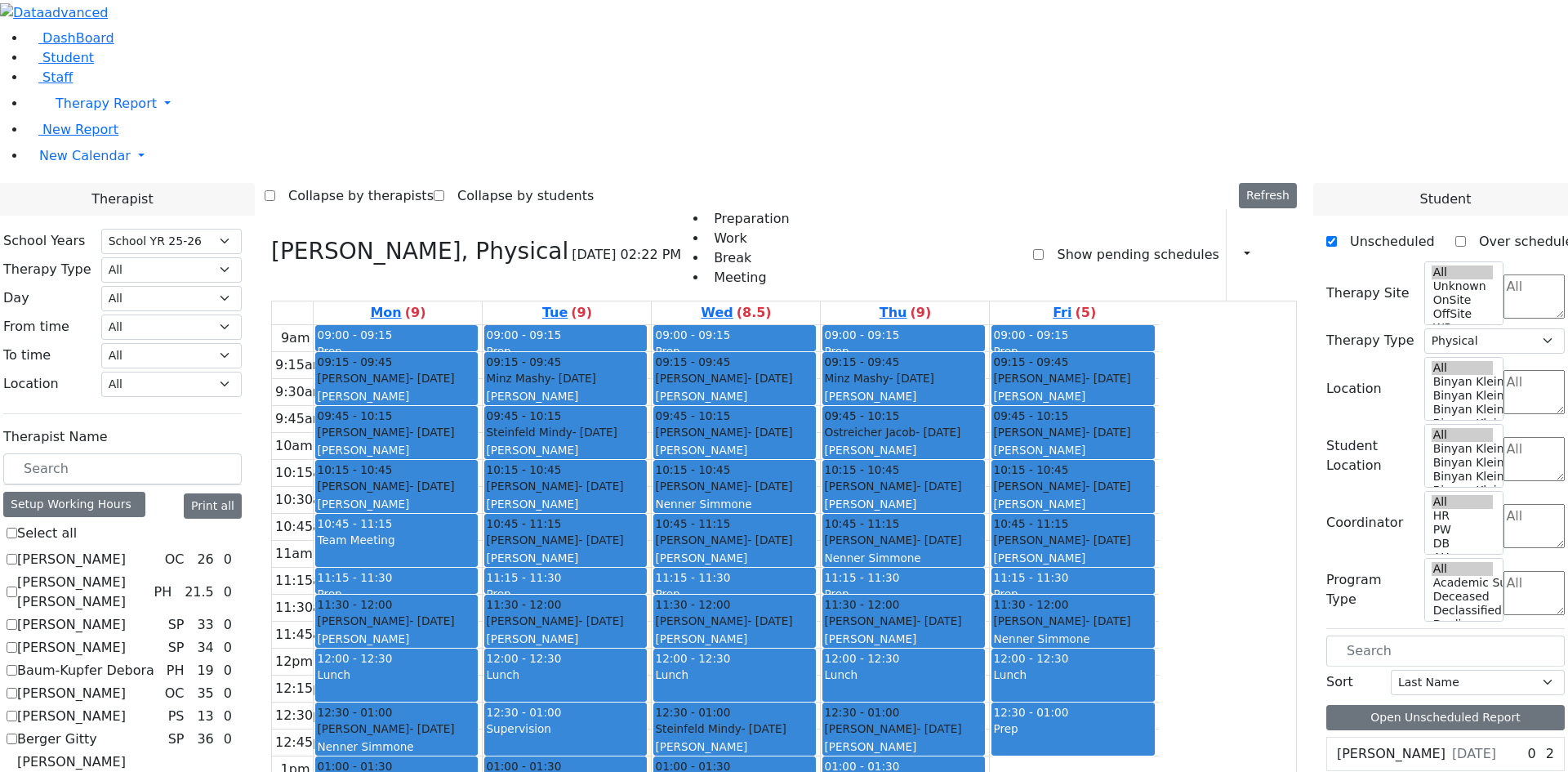
checkbox input "true"
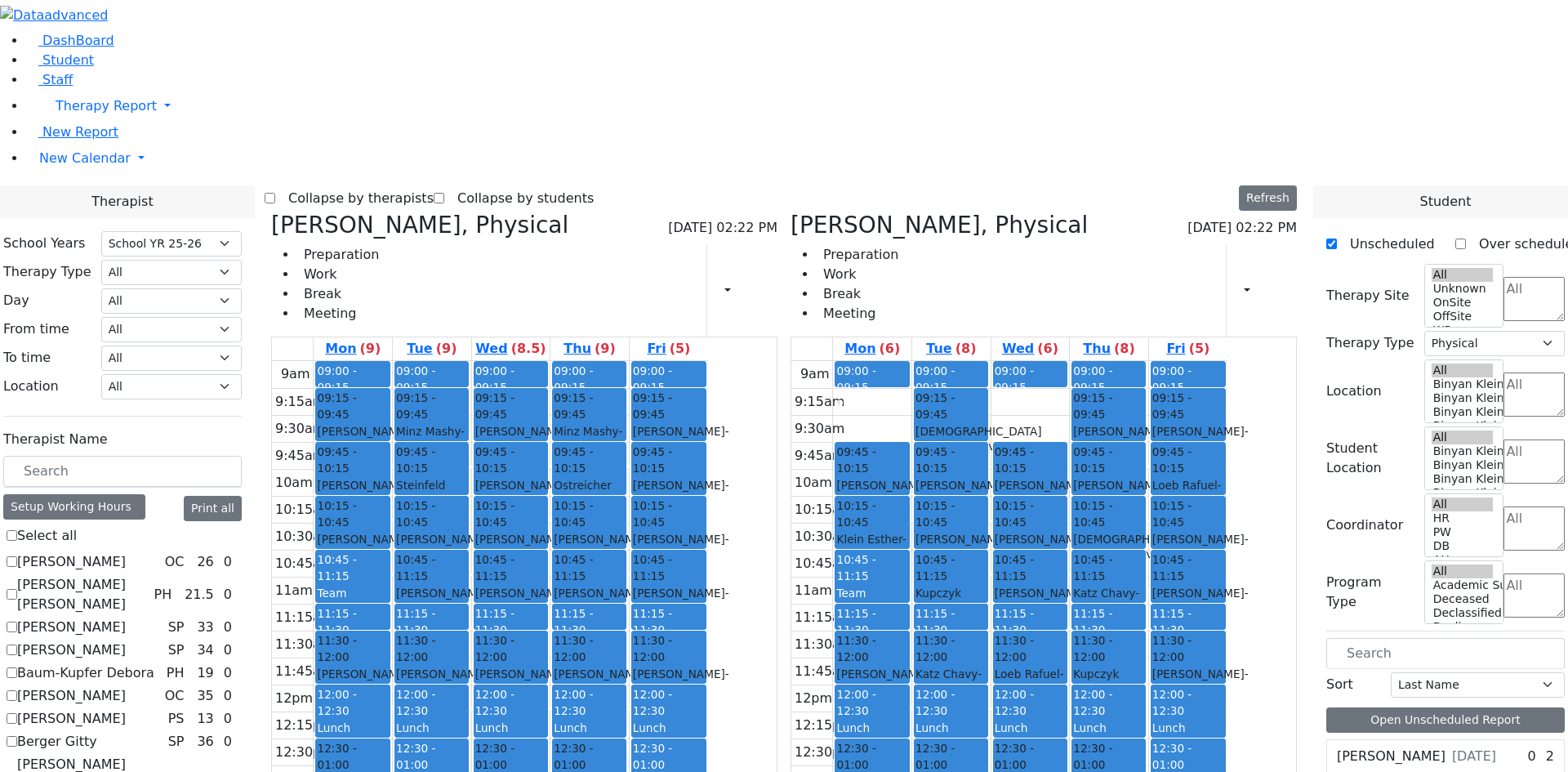
checkbox input "false"
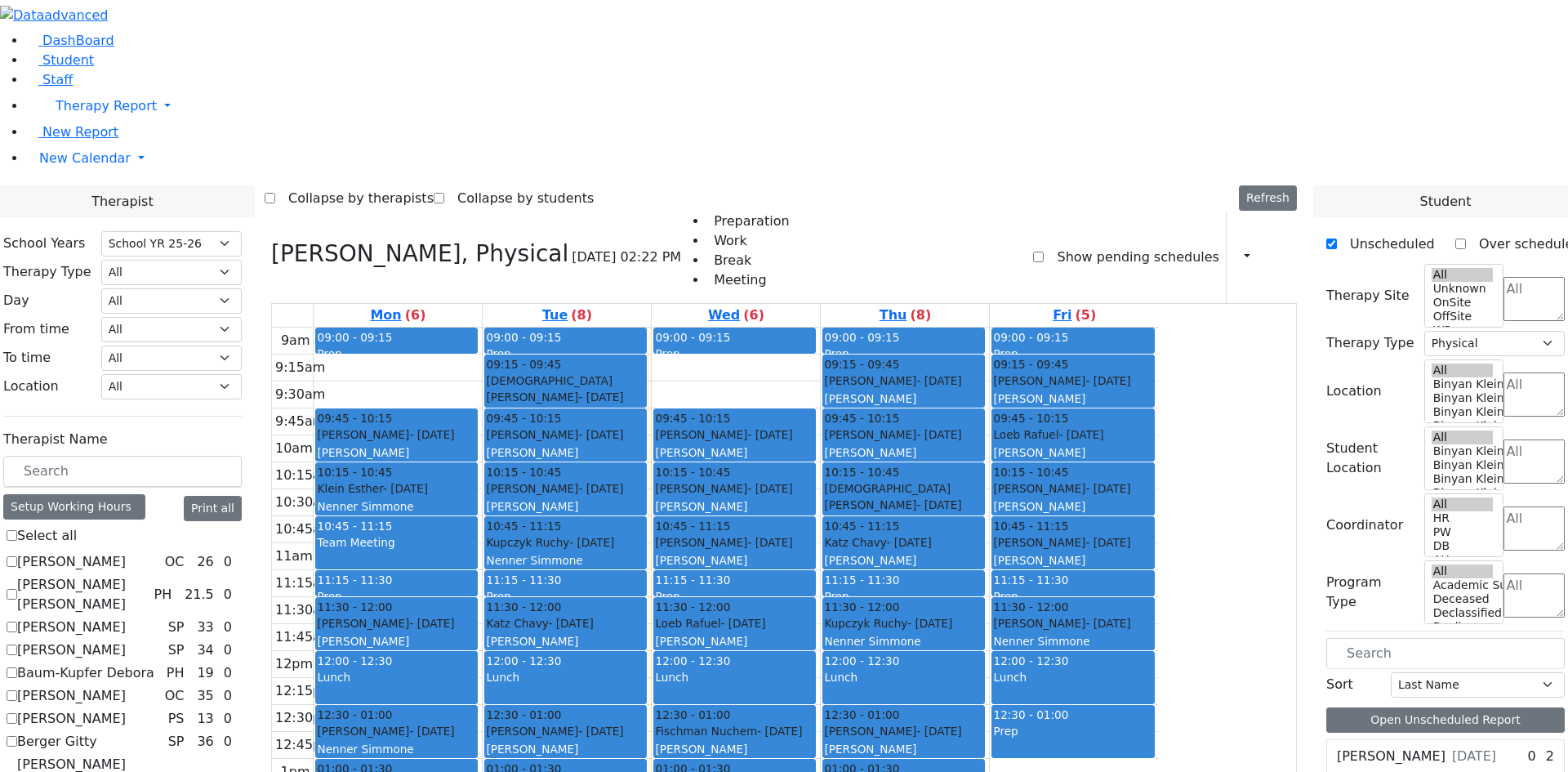
click at [42, 68] on span "Student" at bounding box center [68, 60] width 51 height 15
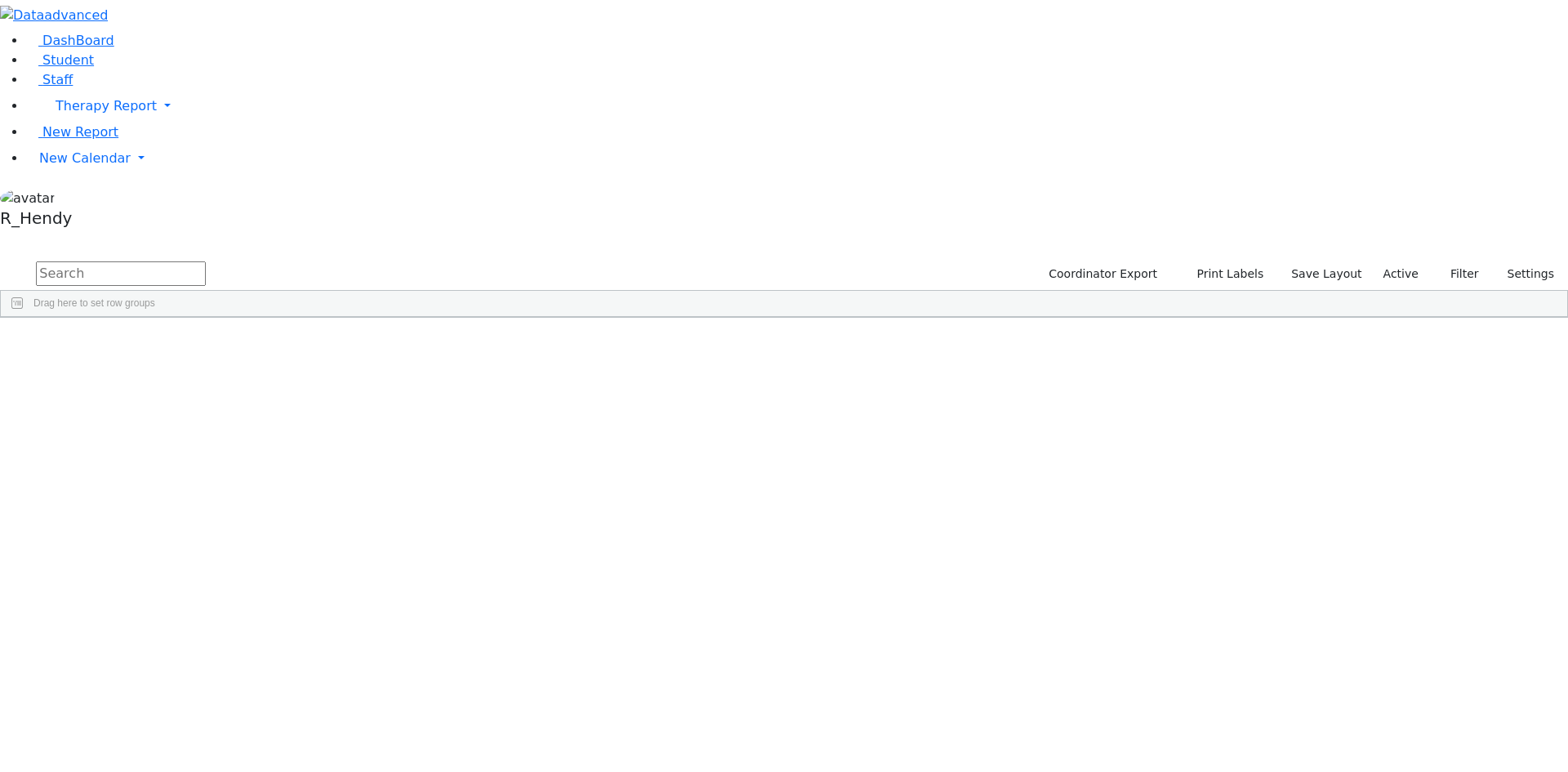
click at [206, 262] on input "text" at bounding box center [121, 273] width 170 height 24
type input "[PERSON_NAME]"
click at [208, 344] on div "[PERSON_NAME]" at bounding box center [157, 354] width 103 height 23
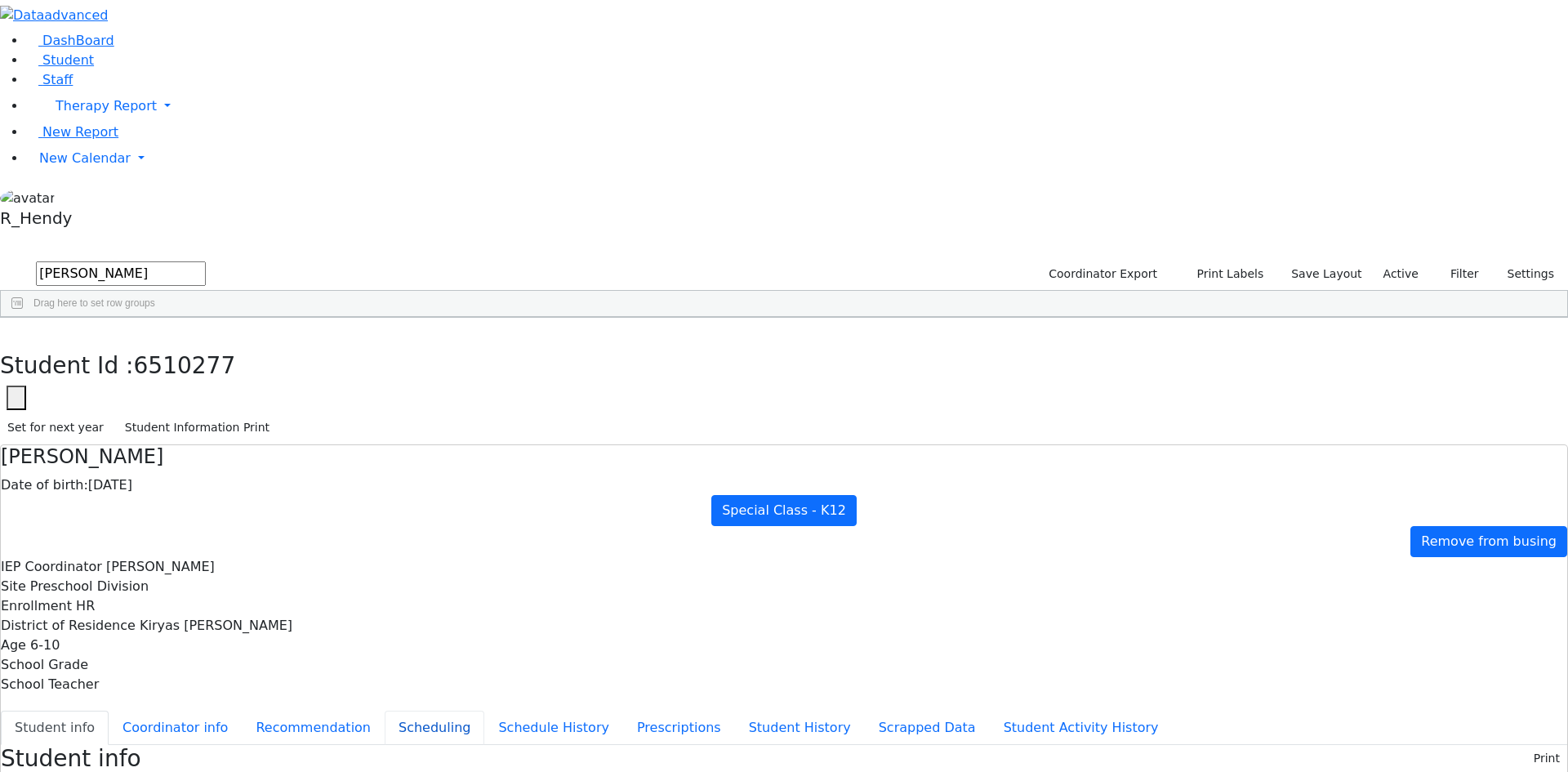
click at [384, 711] on button "Scheduling" at bounding box center [434, 728] width 99 height 34
click at [54, 140] on span "New Report" at bounding box center [80, 132] width 76 height 15
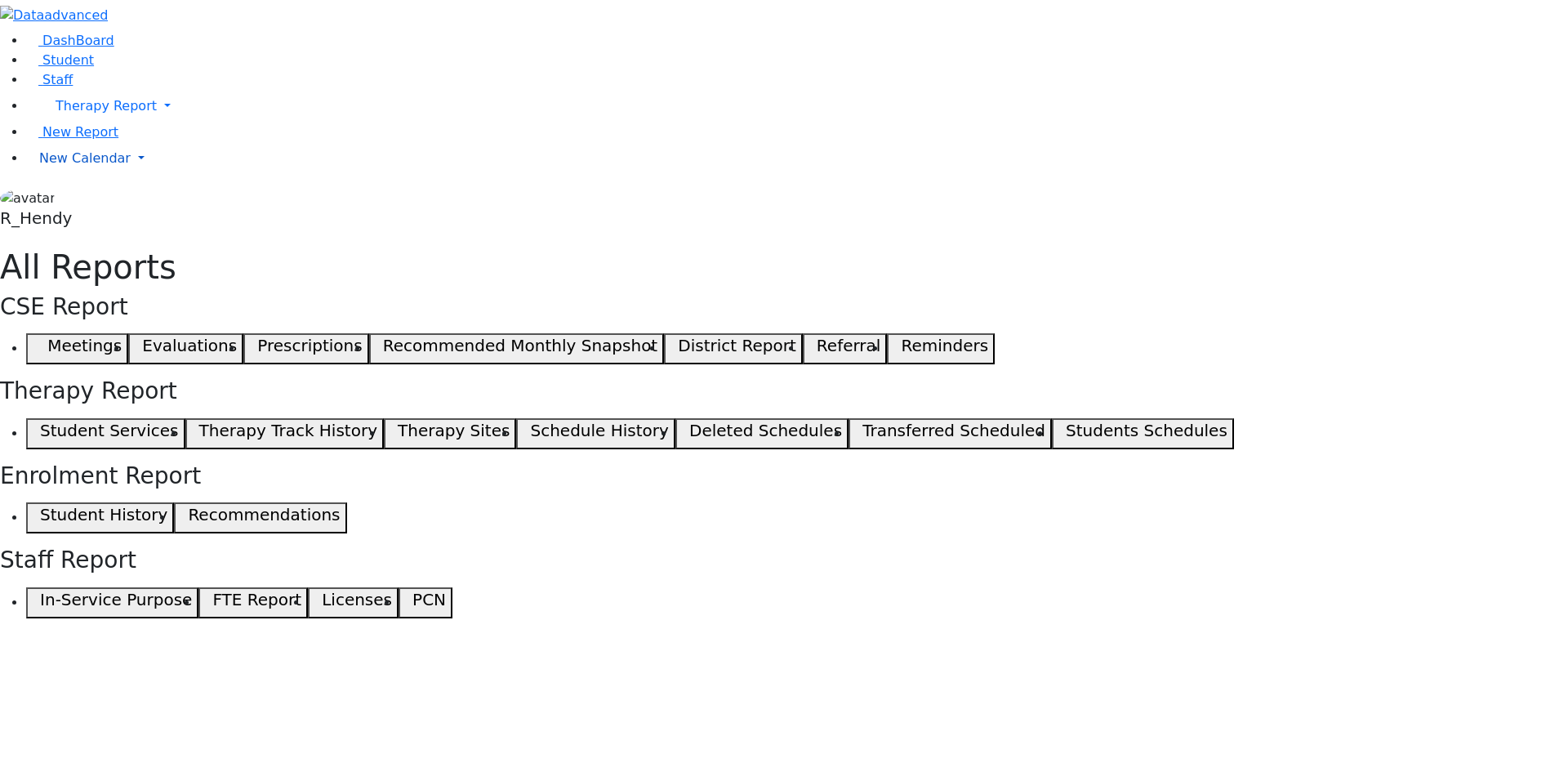
click at [48, 166] on span "New Calendar" at bounding box center [84, 158] width 91 height 15
click at [94, 198] on span "Calendar" at bounding box center [64, 190] width 59 height 15
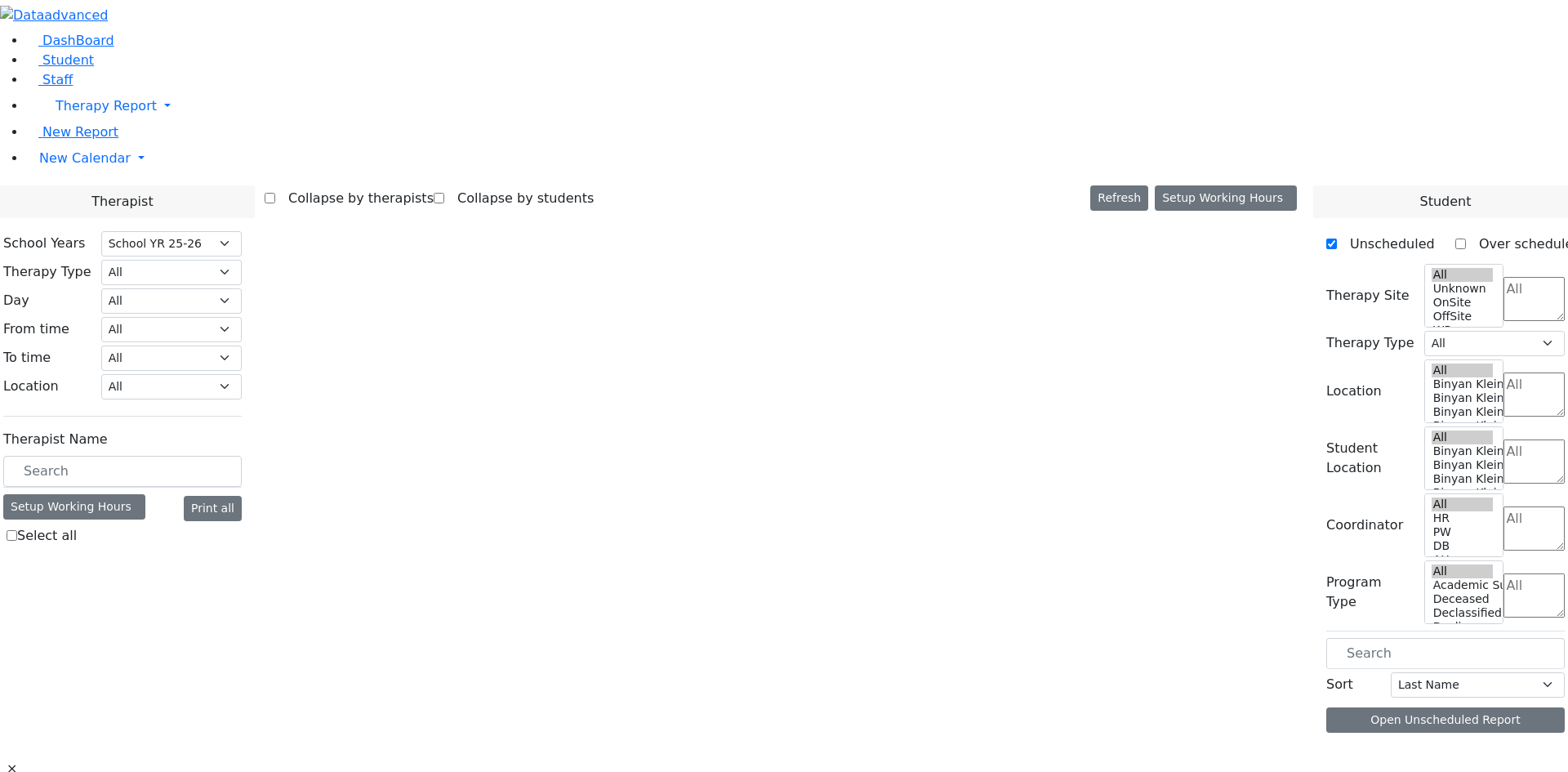
select select "212"
select select "2"
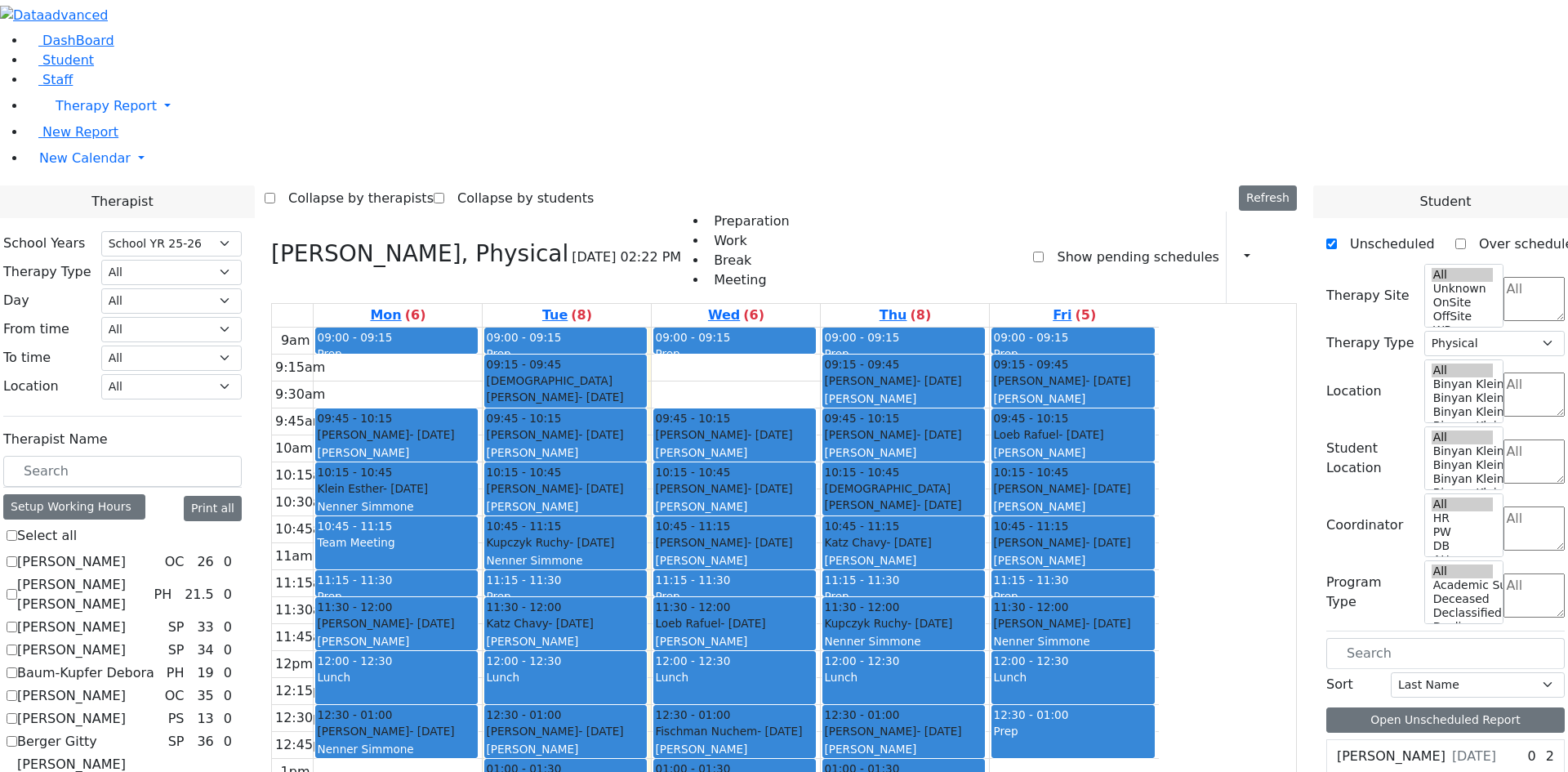
drag, startPoint x: 552, startPoint y: 557, endPoint x: 546, endPoint y: 602, distance: 45.4
click at [482, 607] on div "09:00 - 09:15 Prep 09:45 - 10:15 [PERSON_NAME] - [DATE] [PERSON_NAME] 10:15 - 1…" at bounding box center [398, 650] width 168 height 647
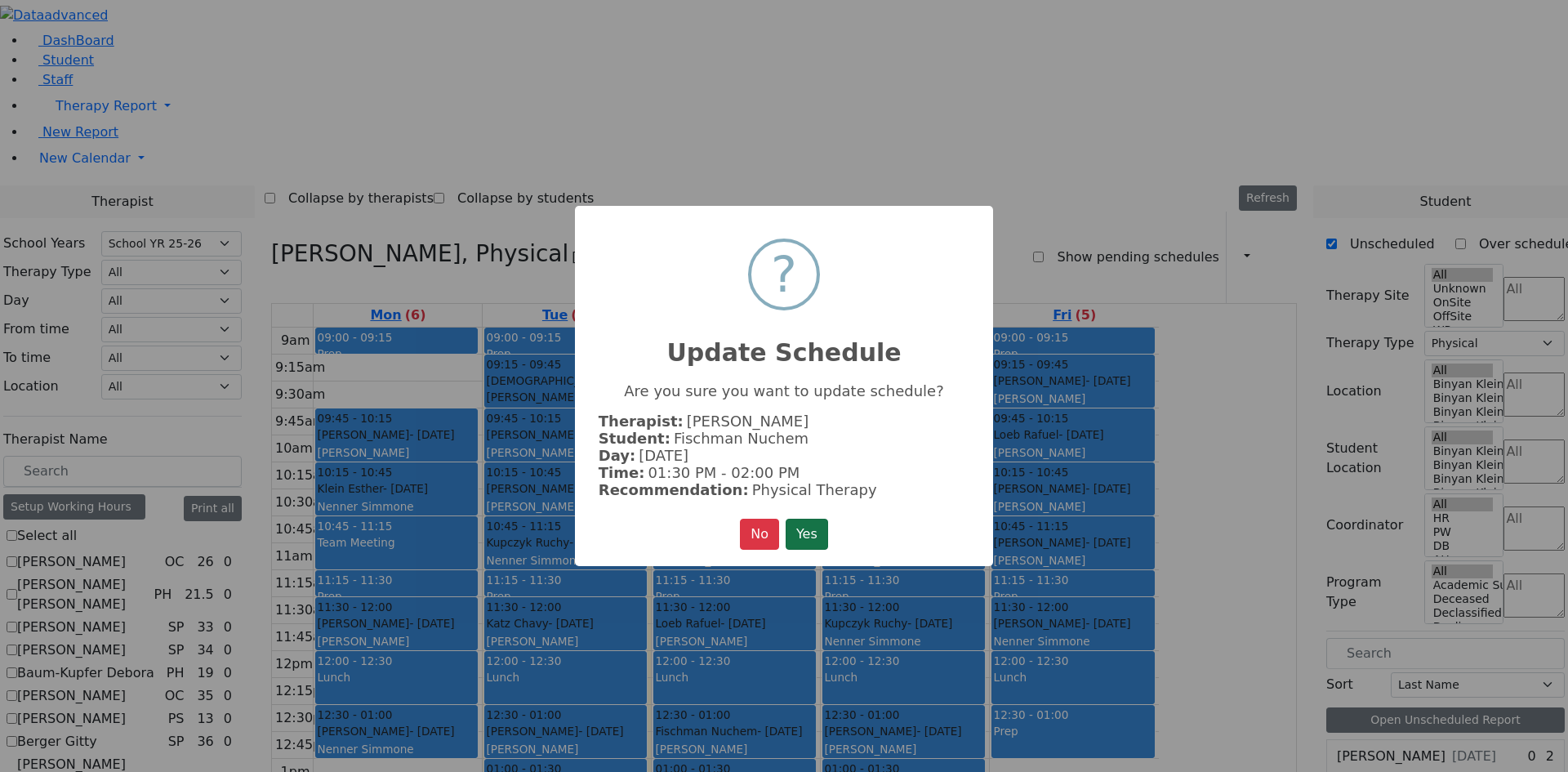
click at [807, 526] on button "Yes" at bounding box center [807, 534] width 42 height 31
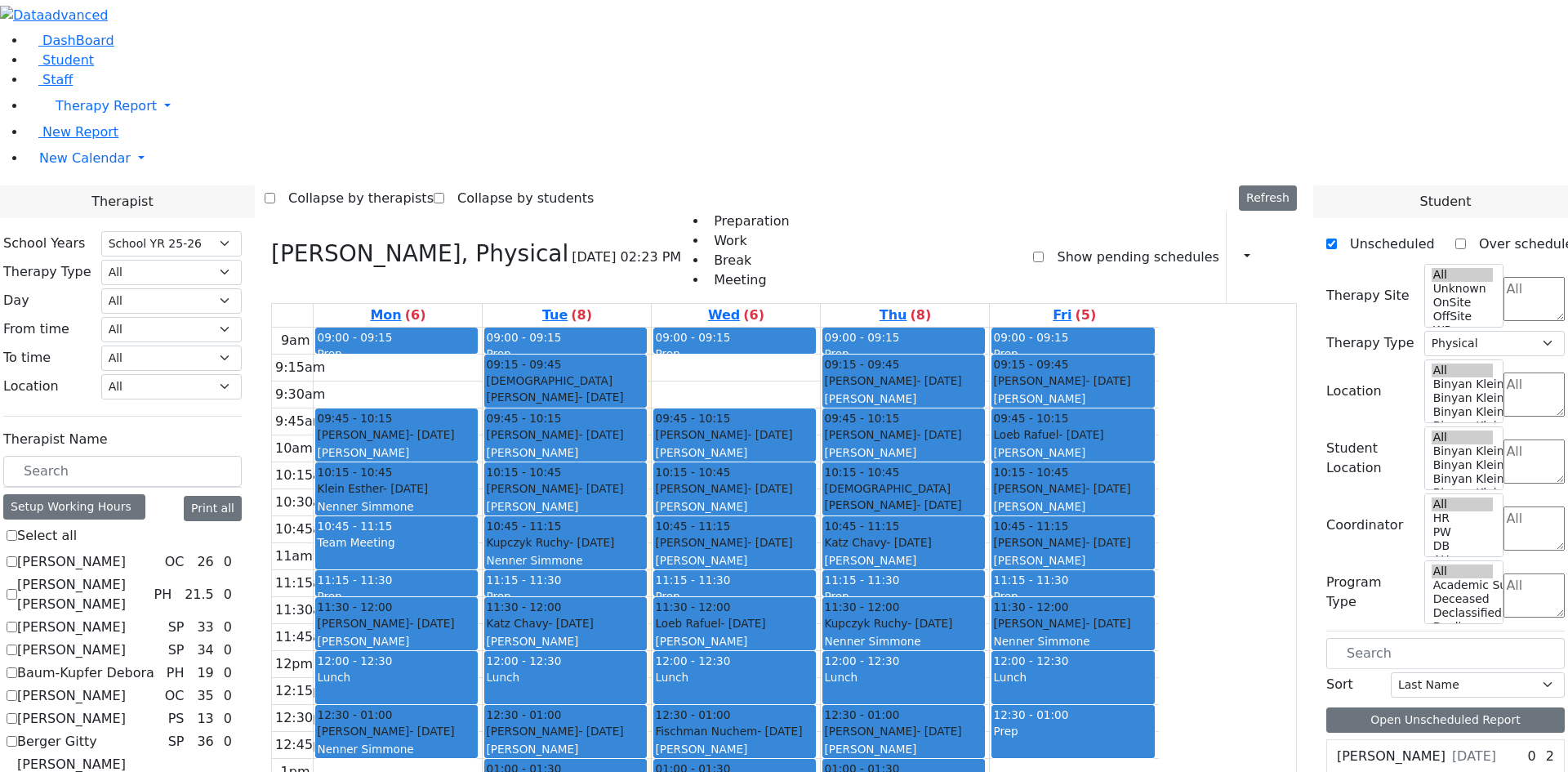
click at [815, 722] on div "[PERSON_NAME] - [DATE] [PERSON_NAME]" at bounding box center [734, 740] width 160 height 35
drag, startPoint x: 703, startPoint y: 551, endPoint x: 617, endPoint y: 550, distance: 86.0
click at [602, 550] on tr "09:00 - 09:15 Prep 09:45 - 10:15 [PERSON_NAME] - [DATE] [PERSON_NAME] 10:15 - 1…" at bounding box center [715, 650] width 887 height 647
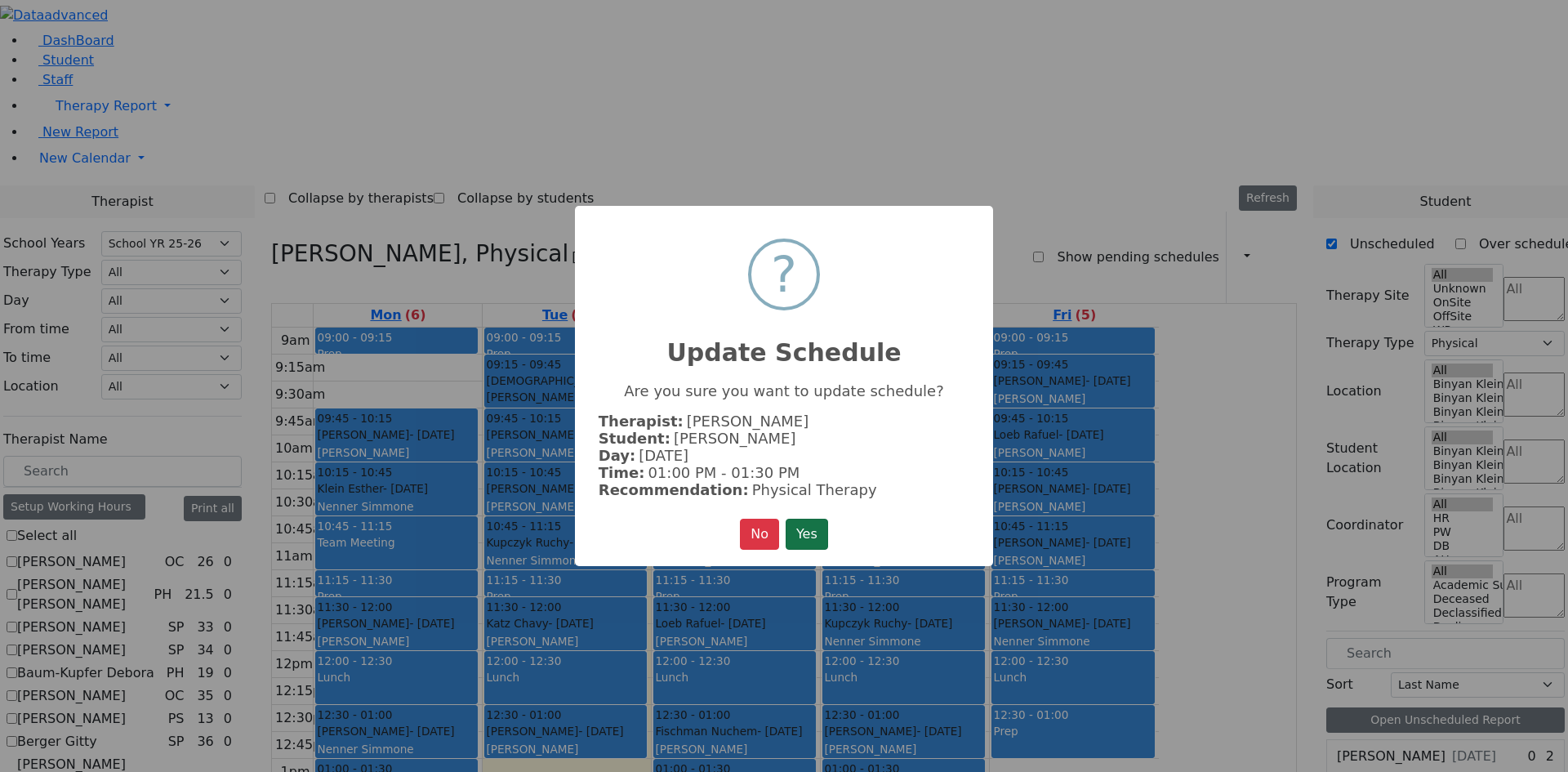
click at [796, 524] on button "Yes" at bounding box center [807, 534] width 42 height 31
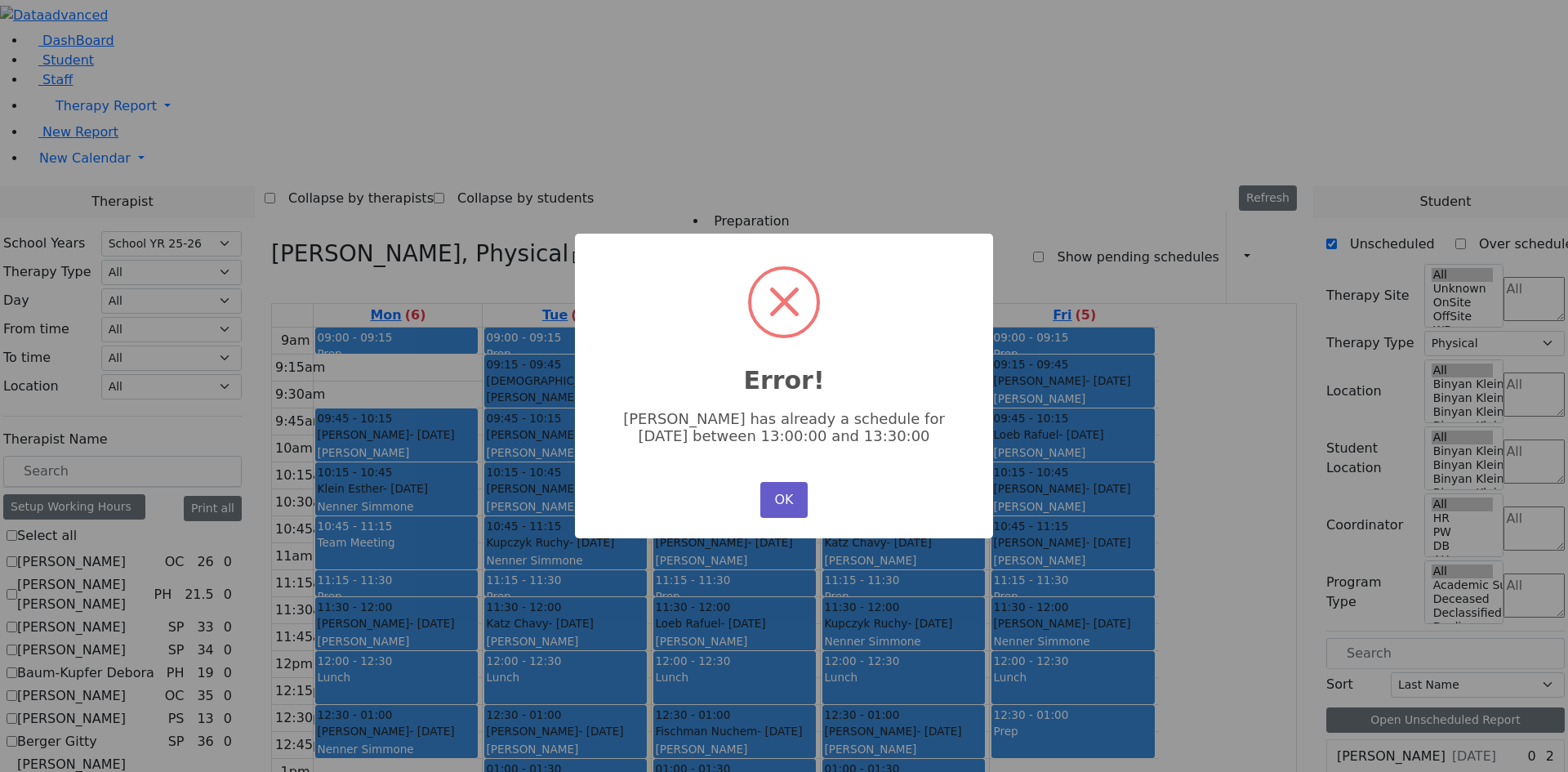
click at [779, 495] on button "OK" at bounding box center [784, 500] width 48 height 36
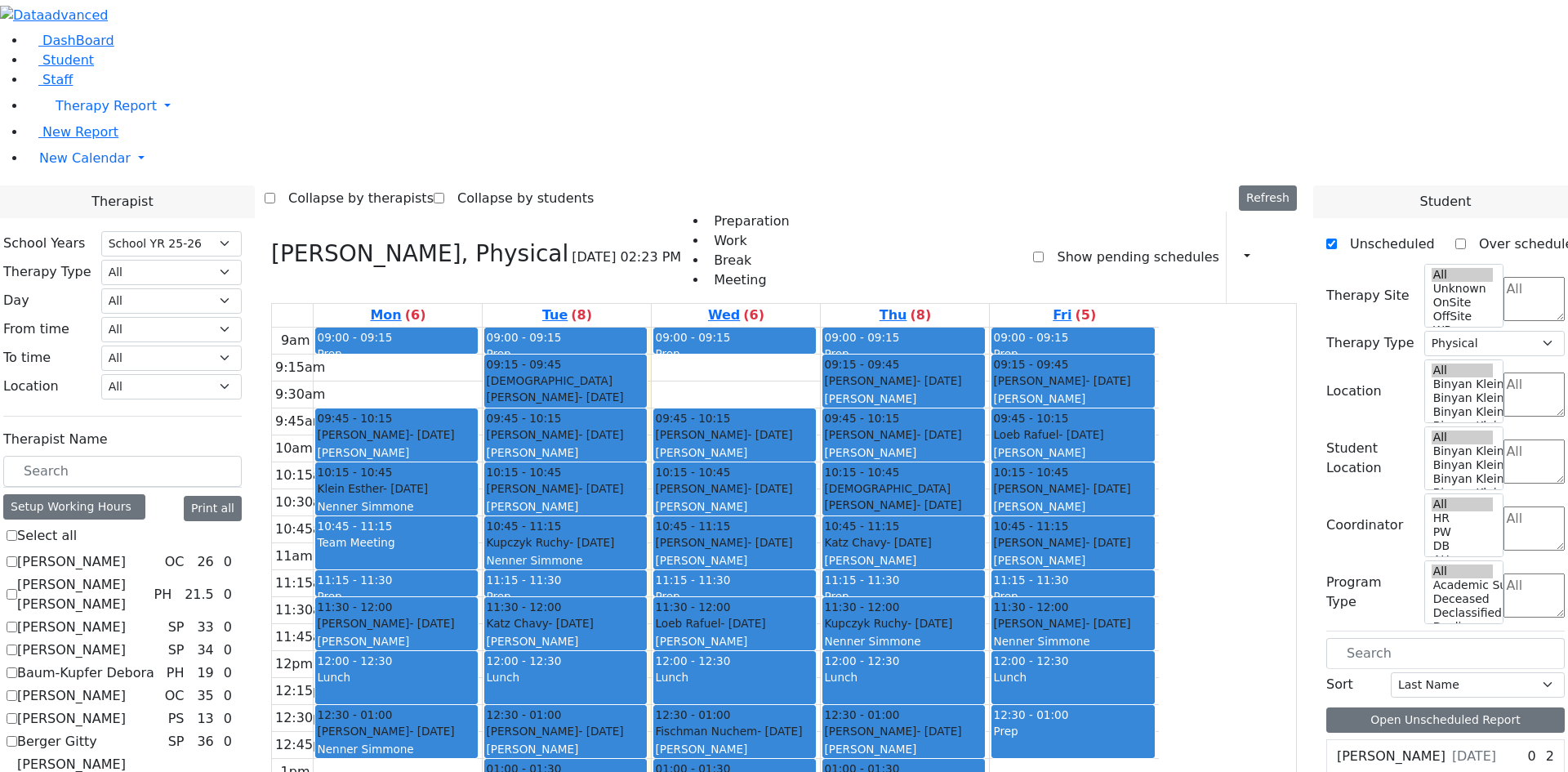
click at [504, 563] on div "9am 9:15am 9:30am 9:45am 10am 10:15am 10:30am 10:45am 11am 11:15am 11:30am 11:4…" at bounding box center [715, 650] width 887 height 647
click at [504, 550] on div "9am 9:15am 9:30am 9:45am 10am 10:15am 10:30am 10:45am 11am 11:15am 11:30am 11:4…" at bounding box center [715, 650] width 887 height 647
click at [521, 657] on div "9am 9:15am 9:30am 9:45am 10am 10:15am 10:30am 10:45am 11am 11:15am 11:30am 11:4…" at bounding box center [715, 650] width 887 height 647
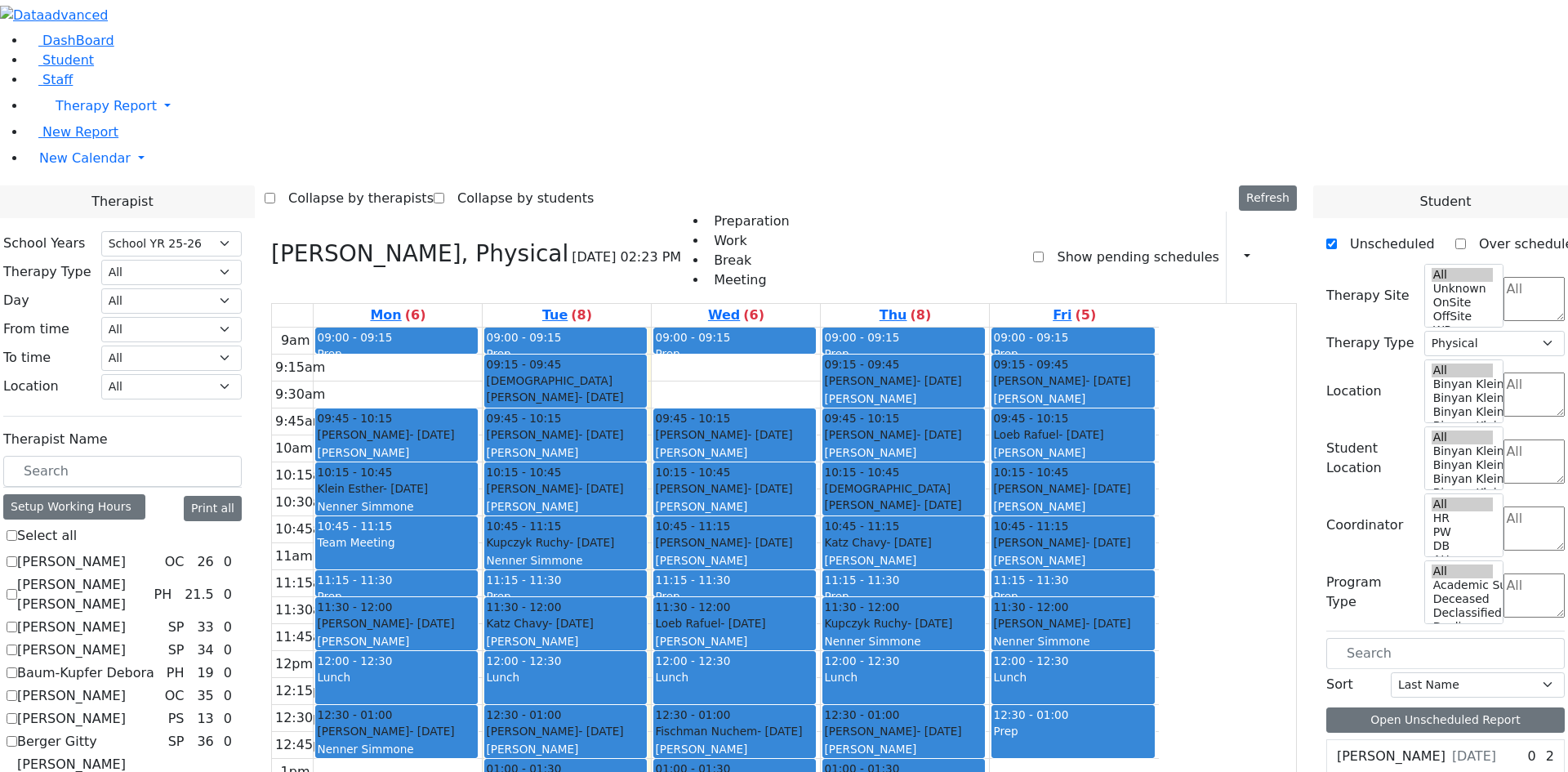
click at [521, 680] on div "9am 9:15am 9:30am 9:45am 10am 10:15am 10:30am 10:45am 11am 11:15am 11:30am 11:4…" at bounding box center [715, 650] width 887 height 647
click at [771, 611] on div "9am 9:15am 9:30am 9:45am 10am 10:15am 10:30am 10:45am 11am 11:15am 11:30am 11:4…" at bounding box center [715, 650] width 887 height 647
click at [869, 604] on div "9am 9:15am 9:30am 9:45am 10am 10:15am 10:30am 10:45am 11am 11:15am 11:30am 11:4…" at bounding box center [715, 650] width 887 height 647
click at [80, 68] on link "Student" at bounding box center [60, 60] width 68 height 15
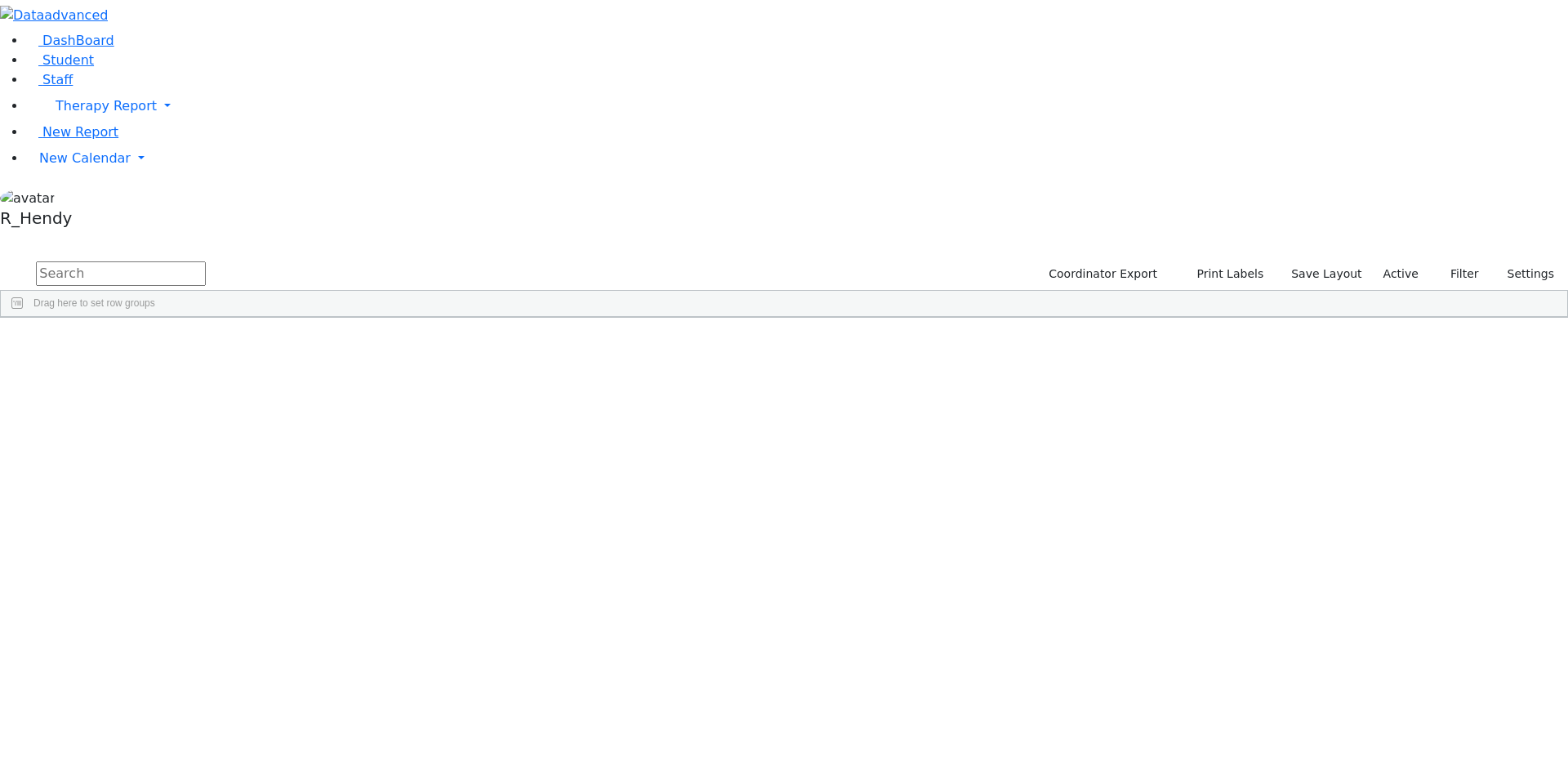
click at [206, 262] on input "text" at bounding box center [121, 273] width 170 height 24
type input "[PERSON_NAME]"
click at [311, 344] on div "[PERSON_NAME]" at bounding box center [260, 354] width 103 height 23
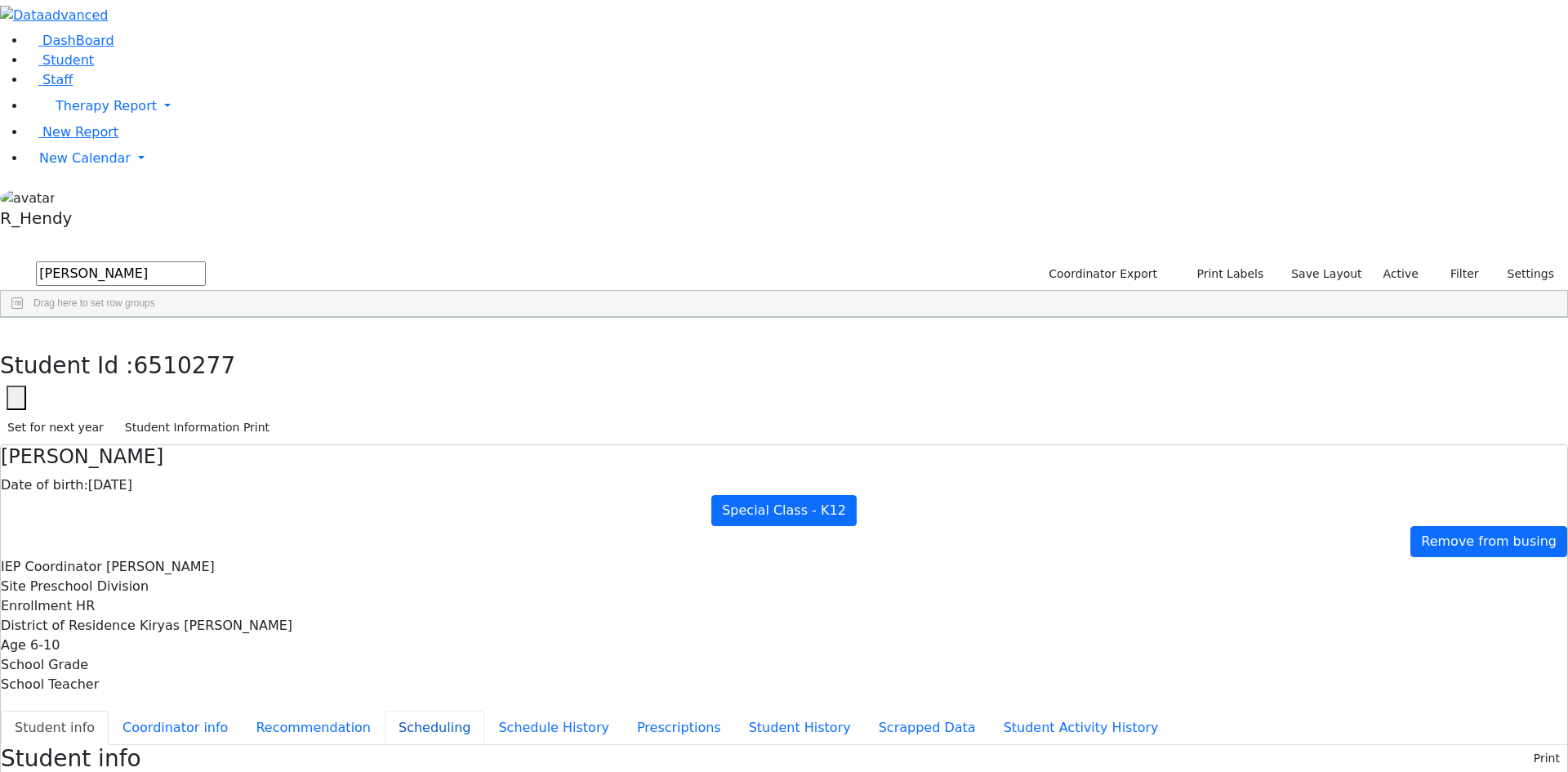
click at [388, 711] on button "Scheduling" at bounding box center [434, 728] width 99 height 34
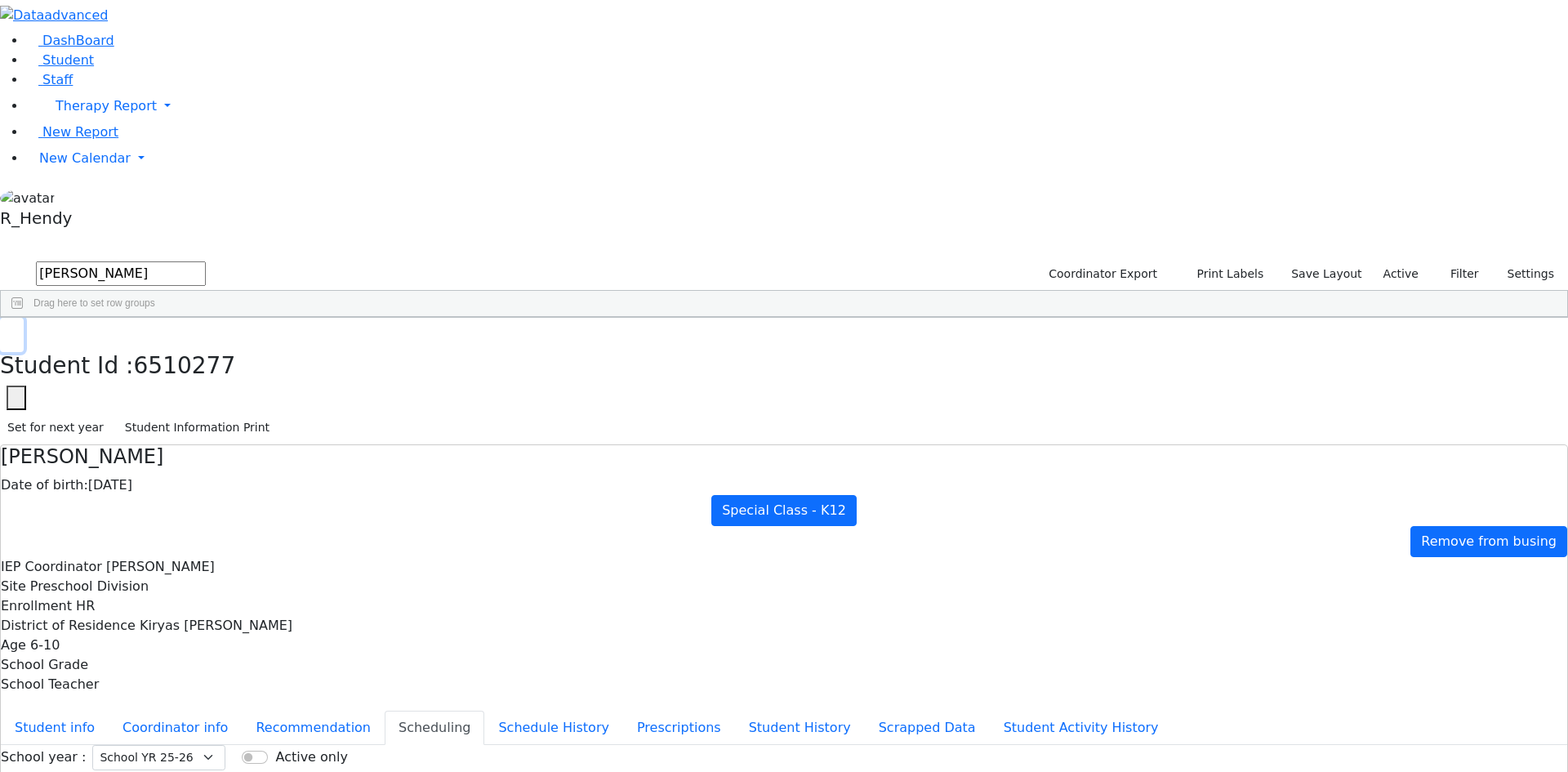
click at [23, 317] on button "button" at bounding box center [12, 335] width 23 height 34
click at [35, 175] on link "New Calendar" at bounding box center [797, 159] width 1542 height 32
click at [59, 198] on span "Calendar" at bounding box center [64, 190] width 59 height 15
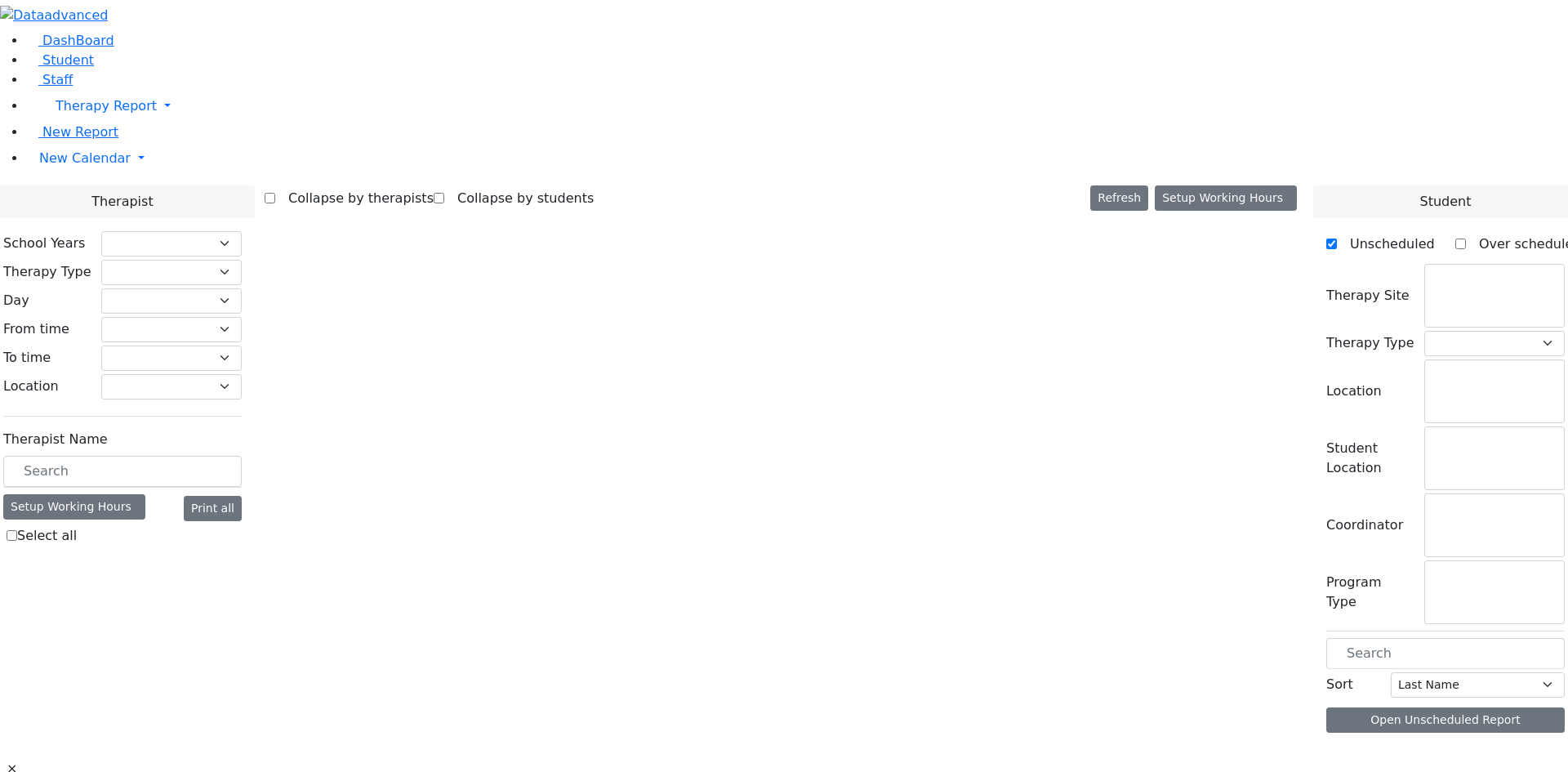
select select "212"
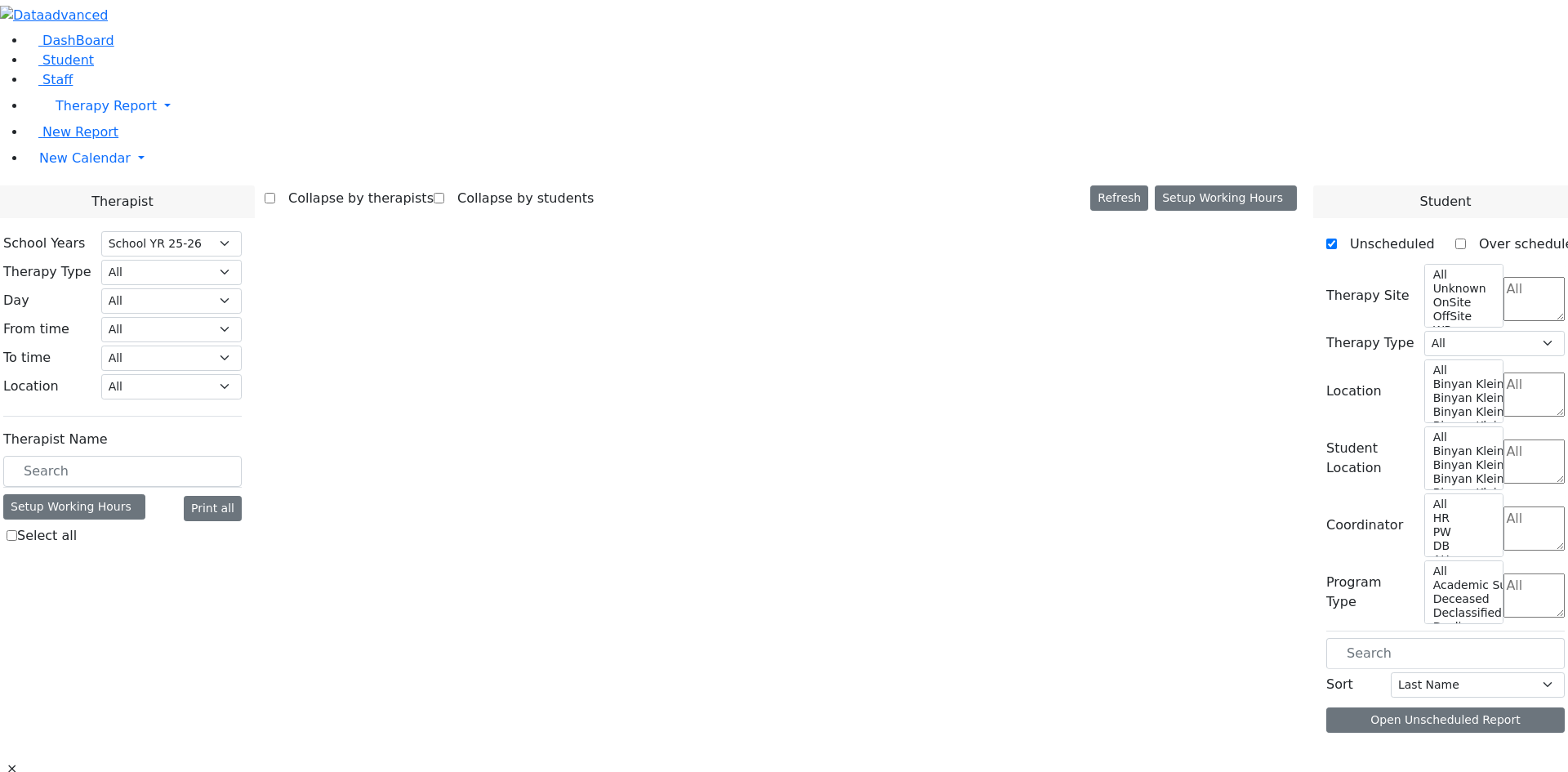
select select "2"
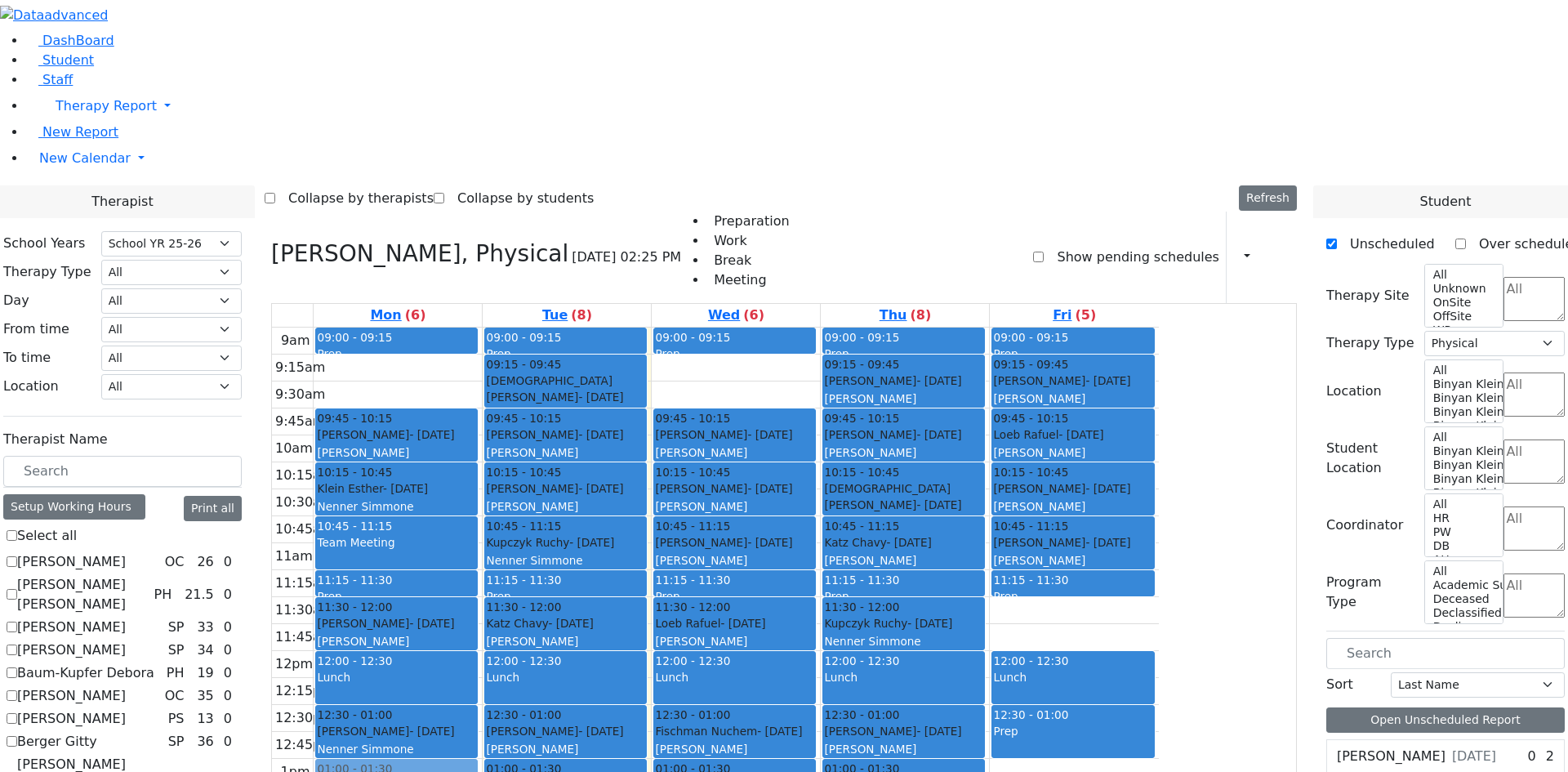
drag, startPoint x: 1250, startPoint y: 397, endPoint x: 510, endPoint y: 593, distance: 765.5
click at [505, 550] on tr "09:00 - 09:15 Prep 09:45 - 10:15 [PERSON_NAME] - [DATE] [PERSON_NAME] 10:15 - 1…" at bounding box center [715, 650] width 887 height 647
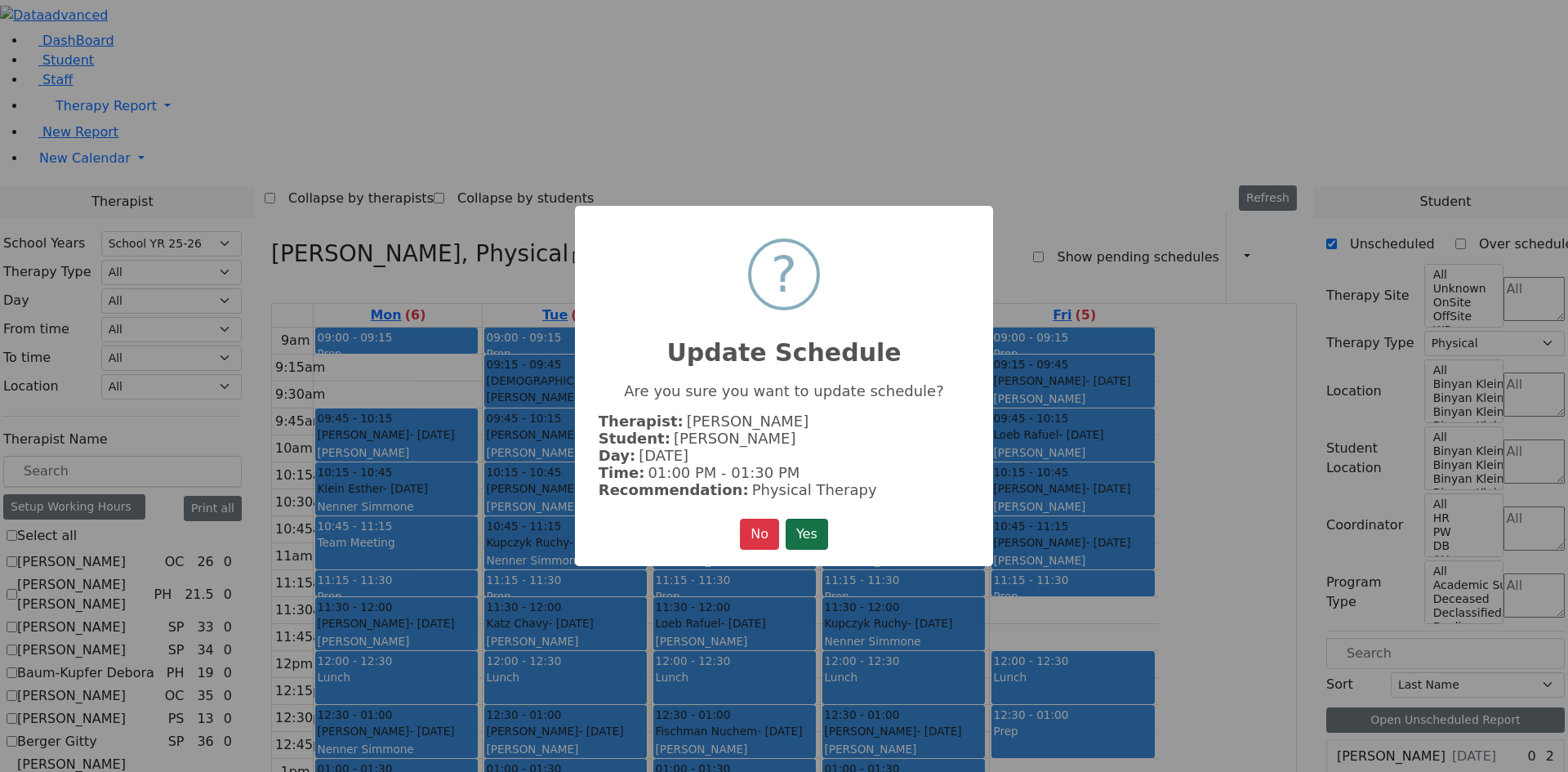
click at [806, 533] on button "Yes" at bounding box center [807, 534] width 42 height 31
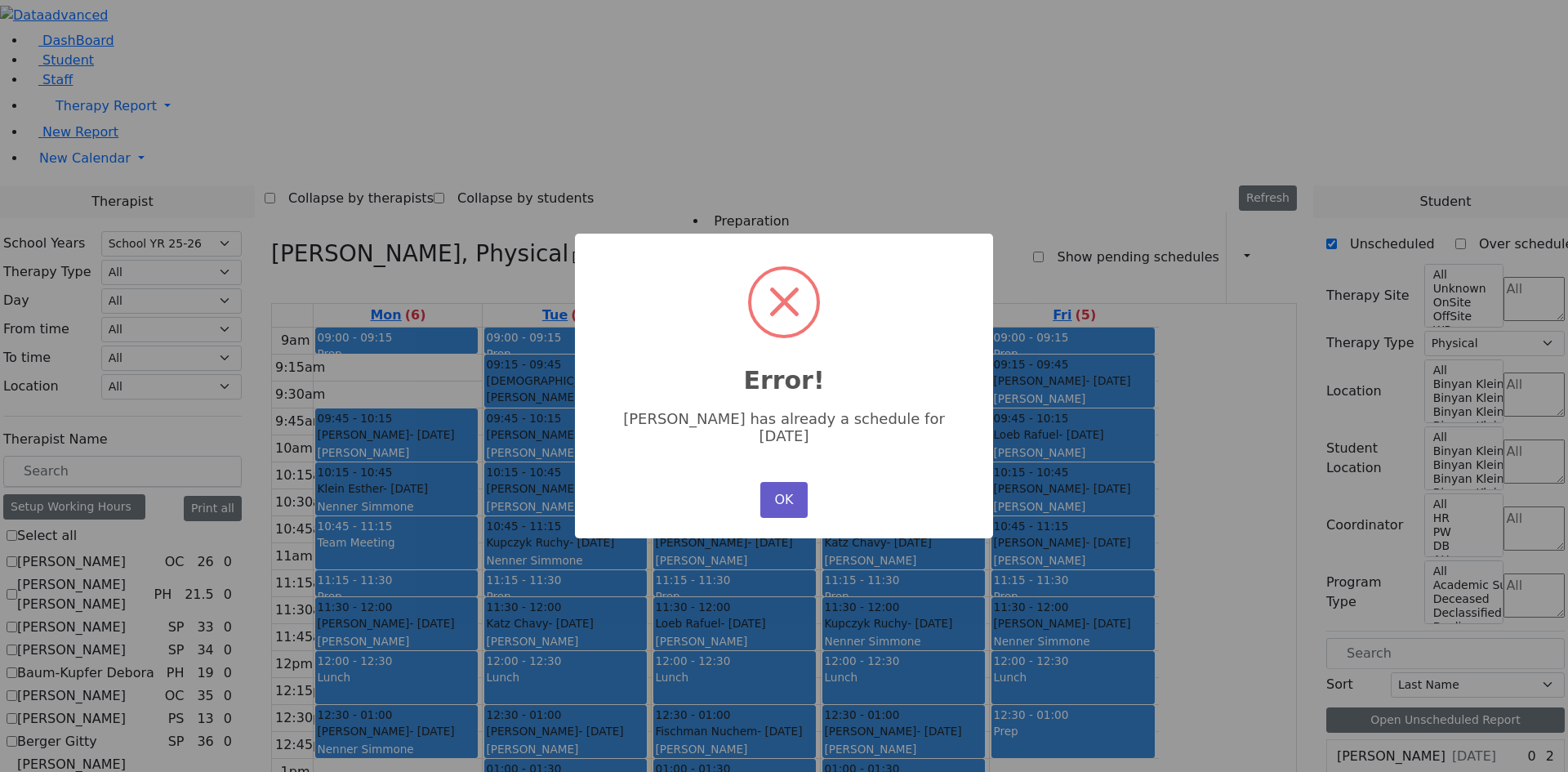
click at [772, 482] on button "OK" at bounding box center [784, 500] width 48 height 36
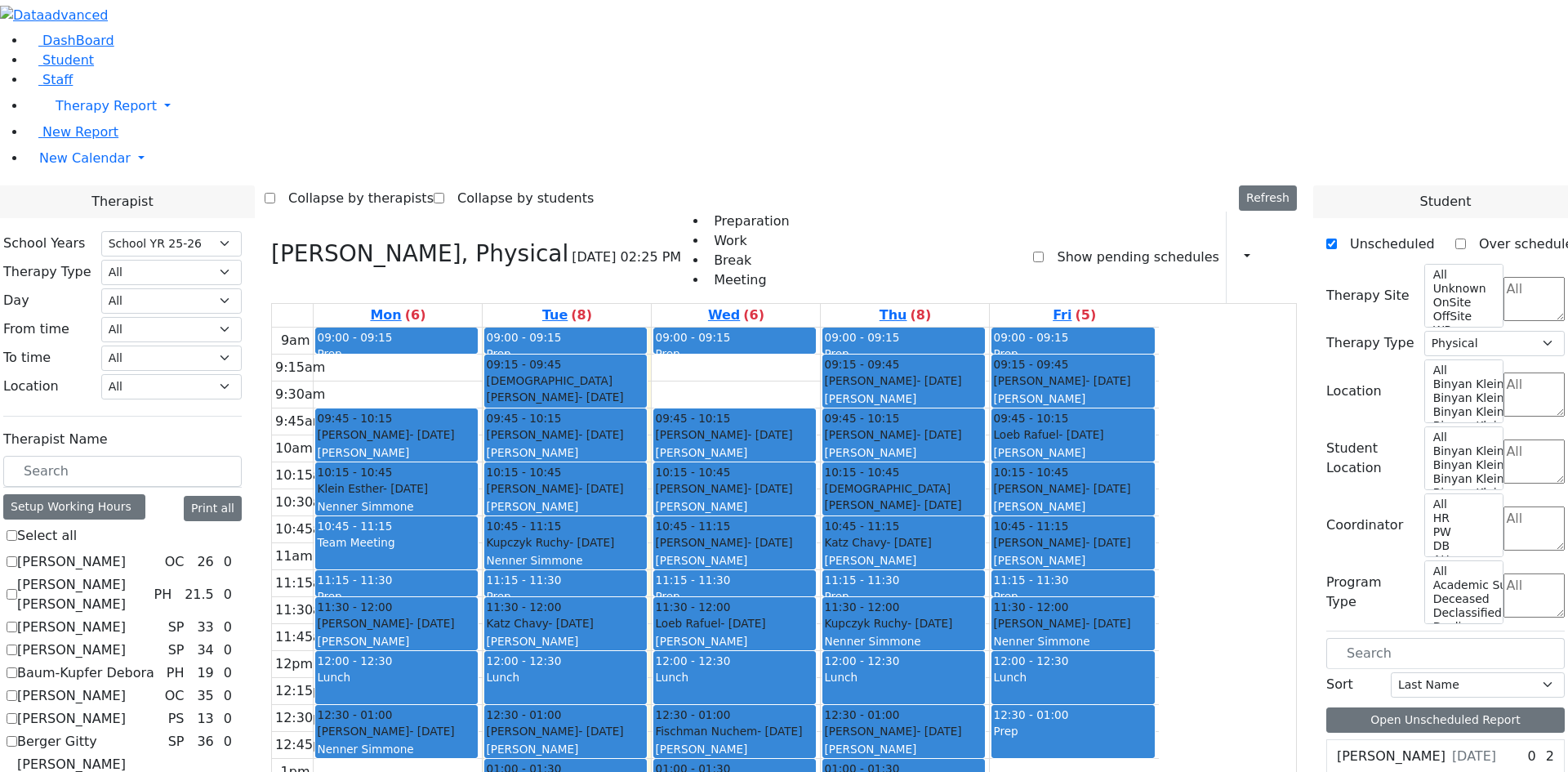
click at [476, 722] on div "[PERSON_NAME] - [DATE]" at bounding box center [396, 731] width 160 height 16
click at [1152, 552] on div "[PERSON_NAME]" at bounding box center [1073, 560] width 160 height 16
click at [713, 599] on div "9am 9:15am 9:30am 9:45am 10am 10:15am 10:30am 10:45am 11am 11:15am 11:30am 11:4…" at bounding box center [715, 650] width 887 height 647
click at [983, 771] on div "[PERSON_NAME] - [DATE]" at bounding box center [903, 785] width 160 height 16
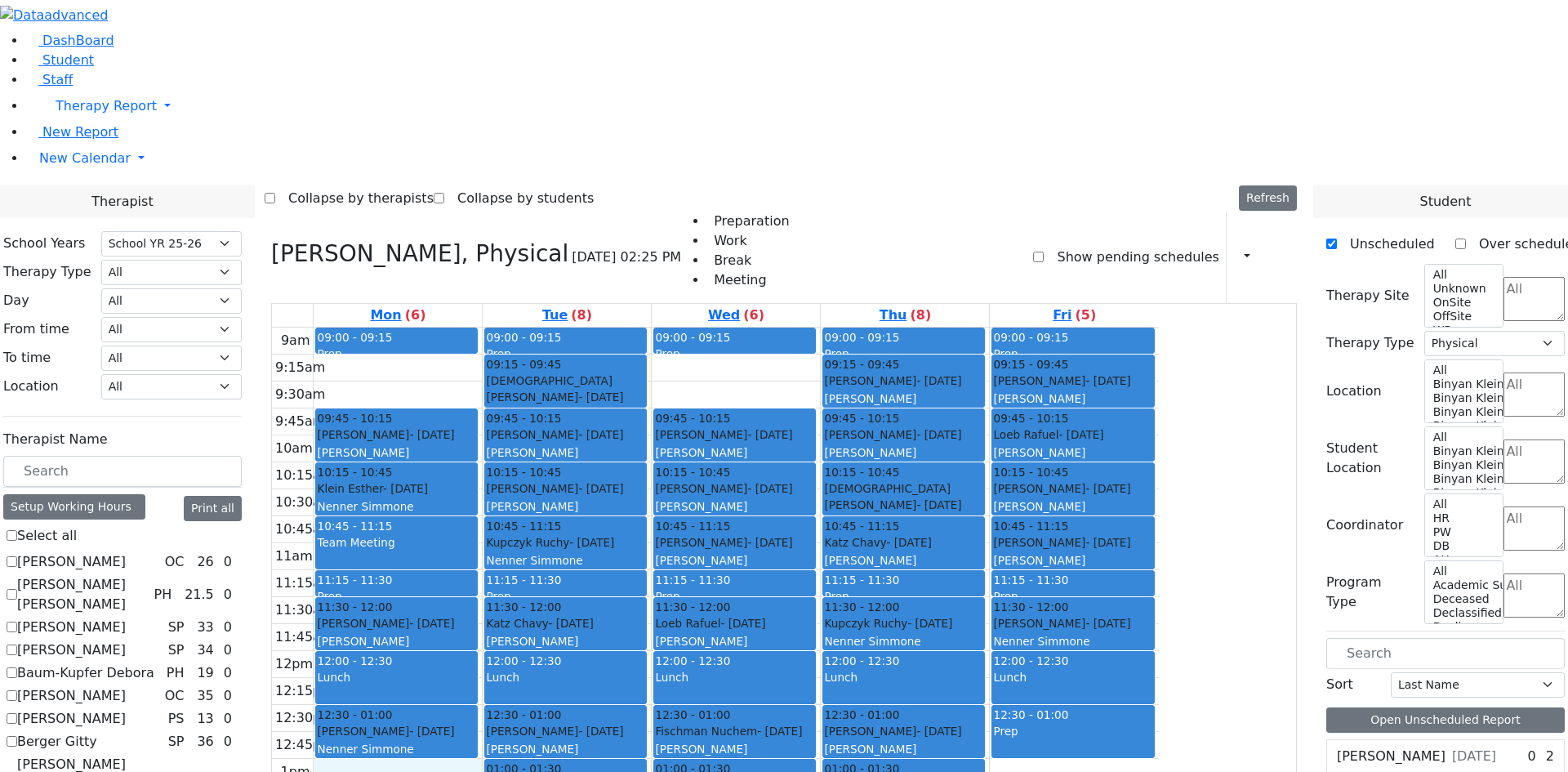
click at [544, 548] on div "9am 9:15am 9:30am 9:45am 10am 10:15am 10:30am 10:45am 11am 11:15am 11:30am 11:4…" at bounding box center [715, 650] width 887 height 647
checkbox input "true"
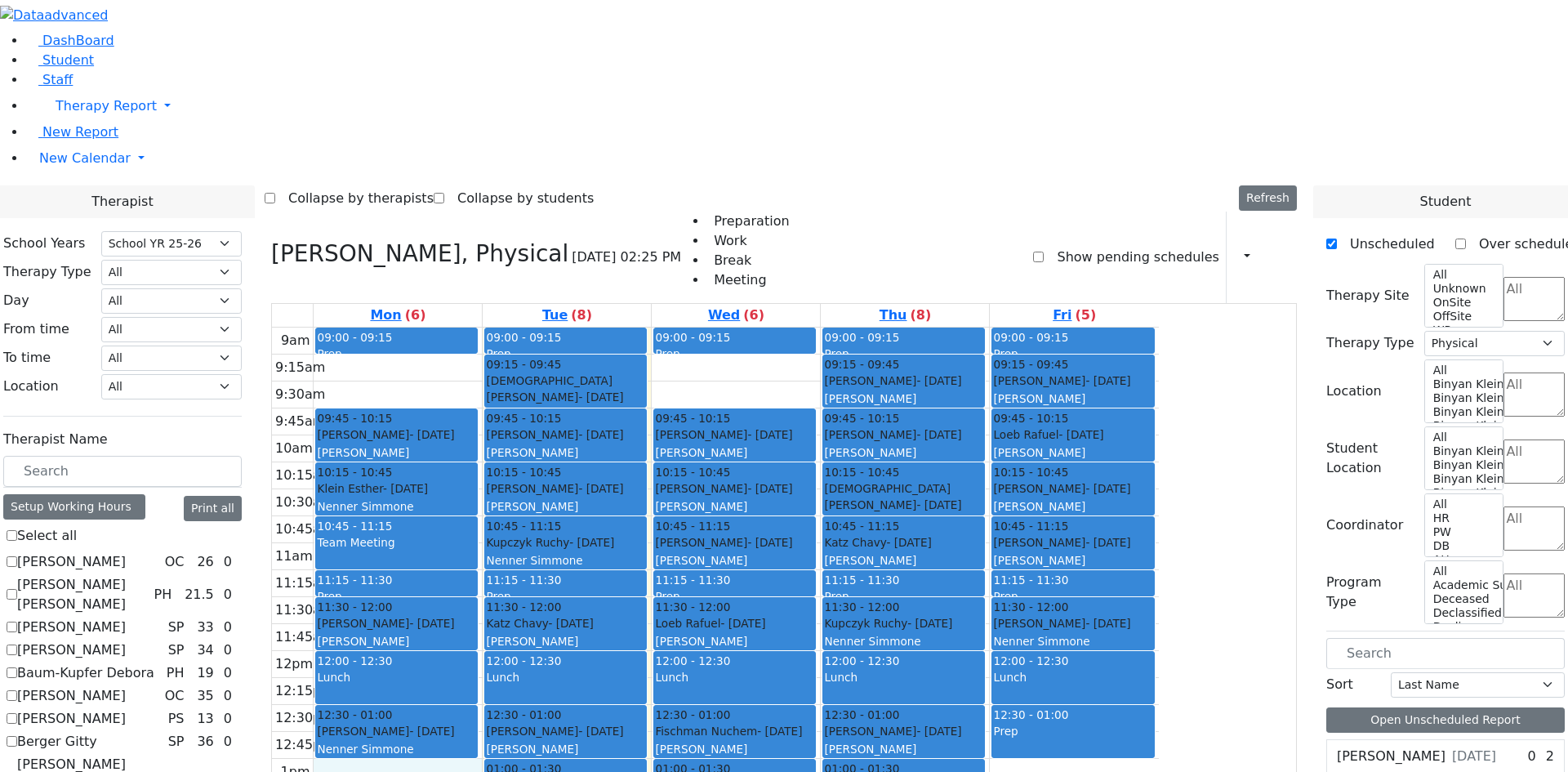
select select
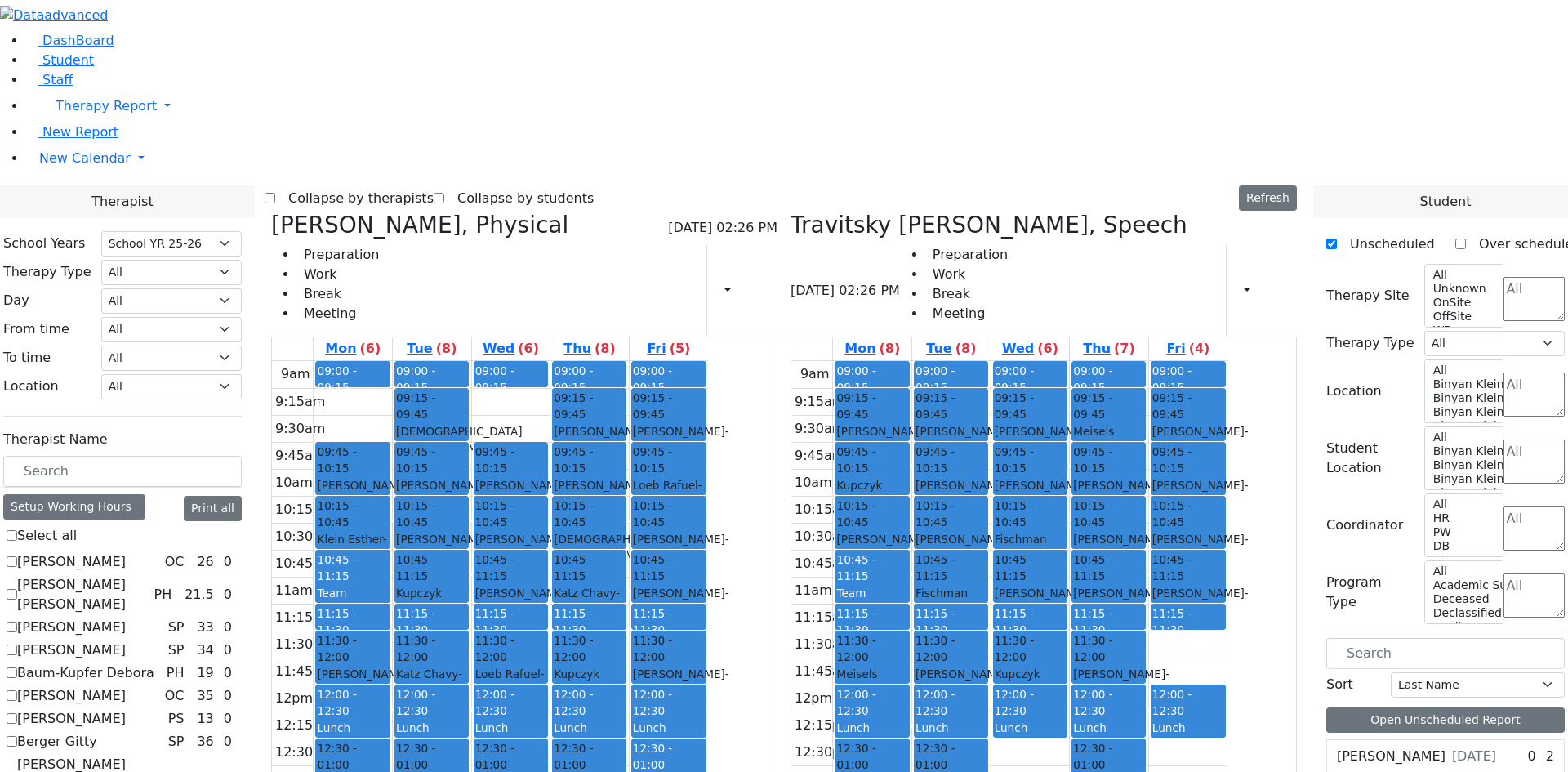
click at [987, 584] on div "[PERSON_NAME] - [DATE]" at bounding box center [951, 609] width 71 height 50
click at [1065, 530] on div "[PERSON_NAME] - [DATE]" at bounding box center [1030, 555] width 71 height 50
drag, startPoint x: 965, startPoint y: 521, endPoint x: 1302, endPoint y: 400, distance: 358.1
click at [1228, 418] on tr "09:00 - 09:15 Prep 09:15 - 09:45 [PERSON_NAME] - [DATE] [PERSON_NAME] 09:45 - 1…" at bounding box center [1009, 684] width 436 height 647
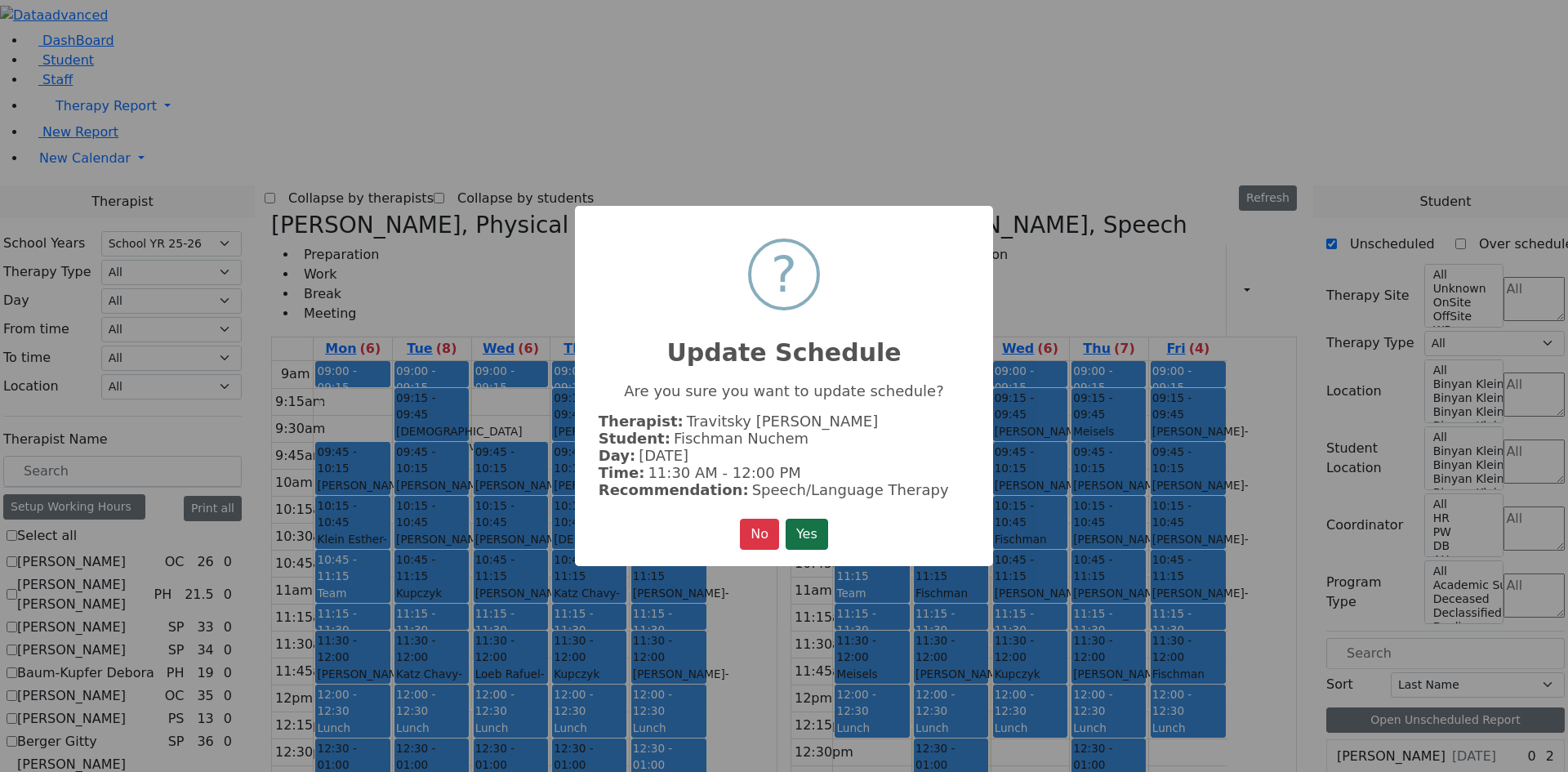
click at [806, 528] on button "Yes" at bounding box center [807, 534] width 42 height 31
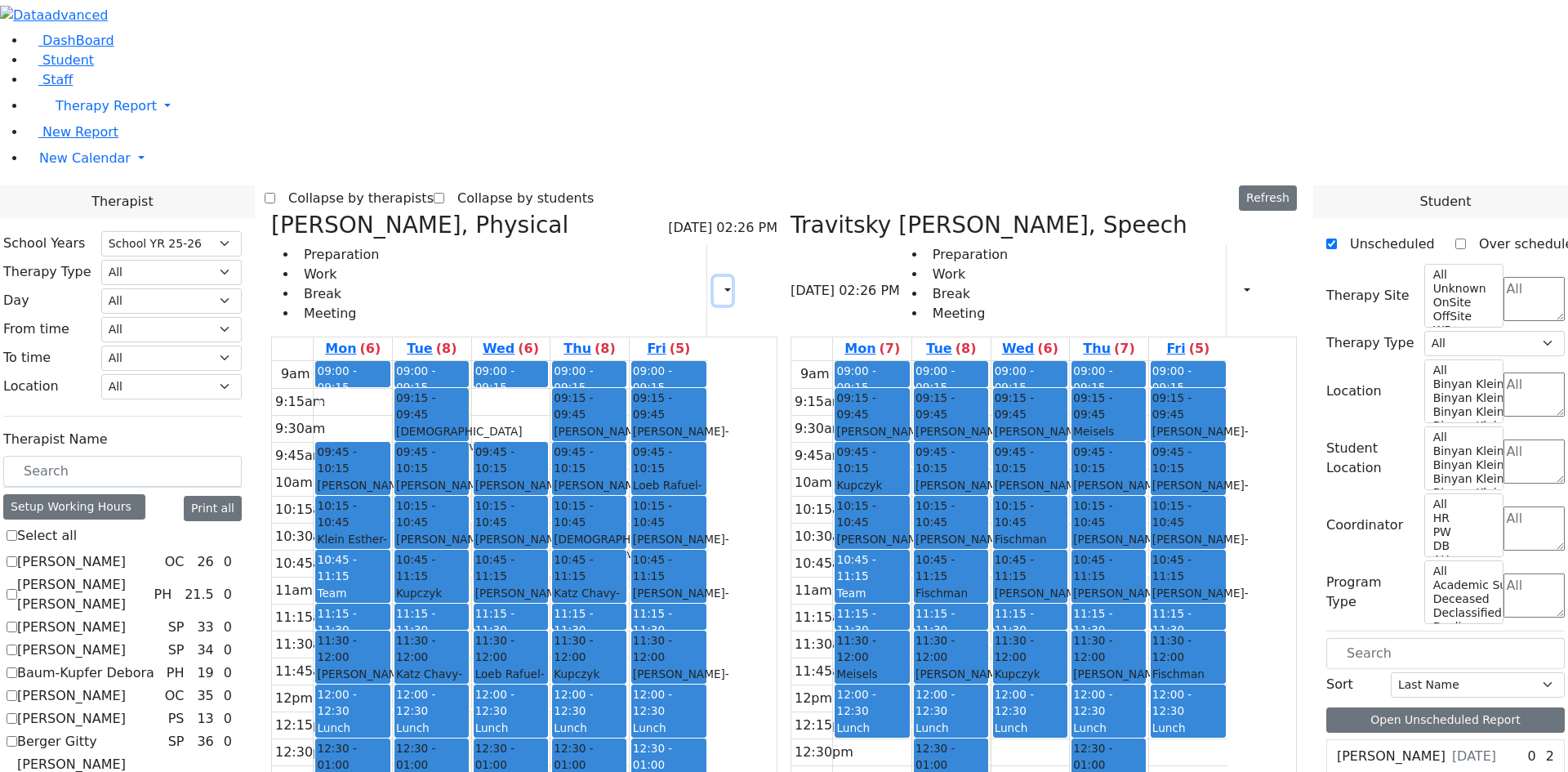
click at [732, 277] on button "button" at bounding box center [723, 290] width 18 height 28
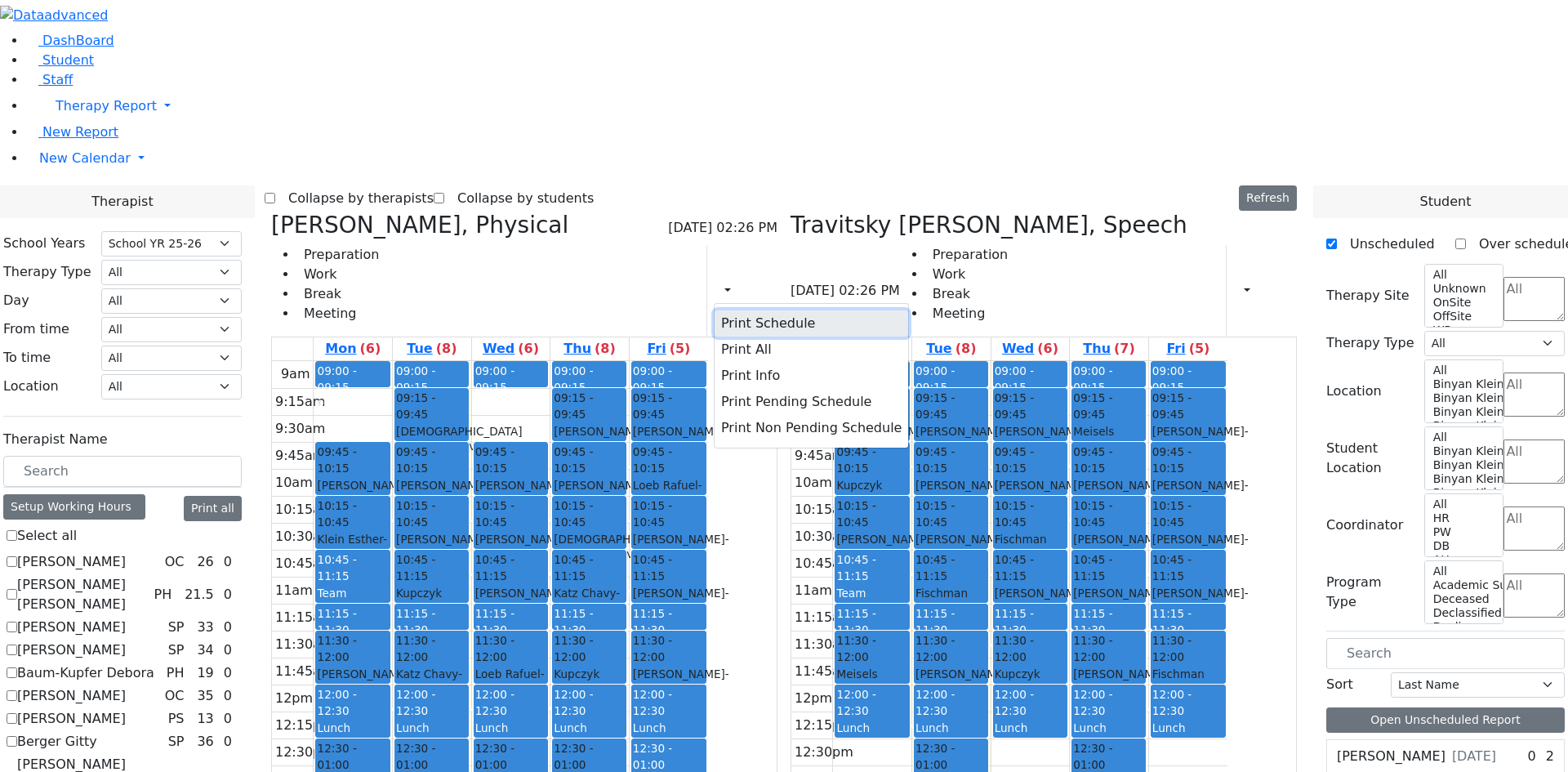
click at [779, 310] on button "Print Schedule" at bounding box center [811, 323] width 194 height 26
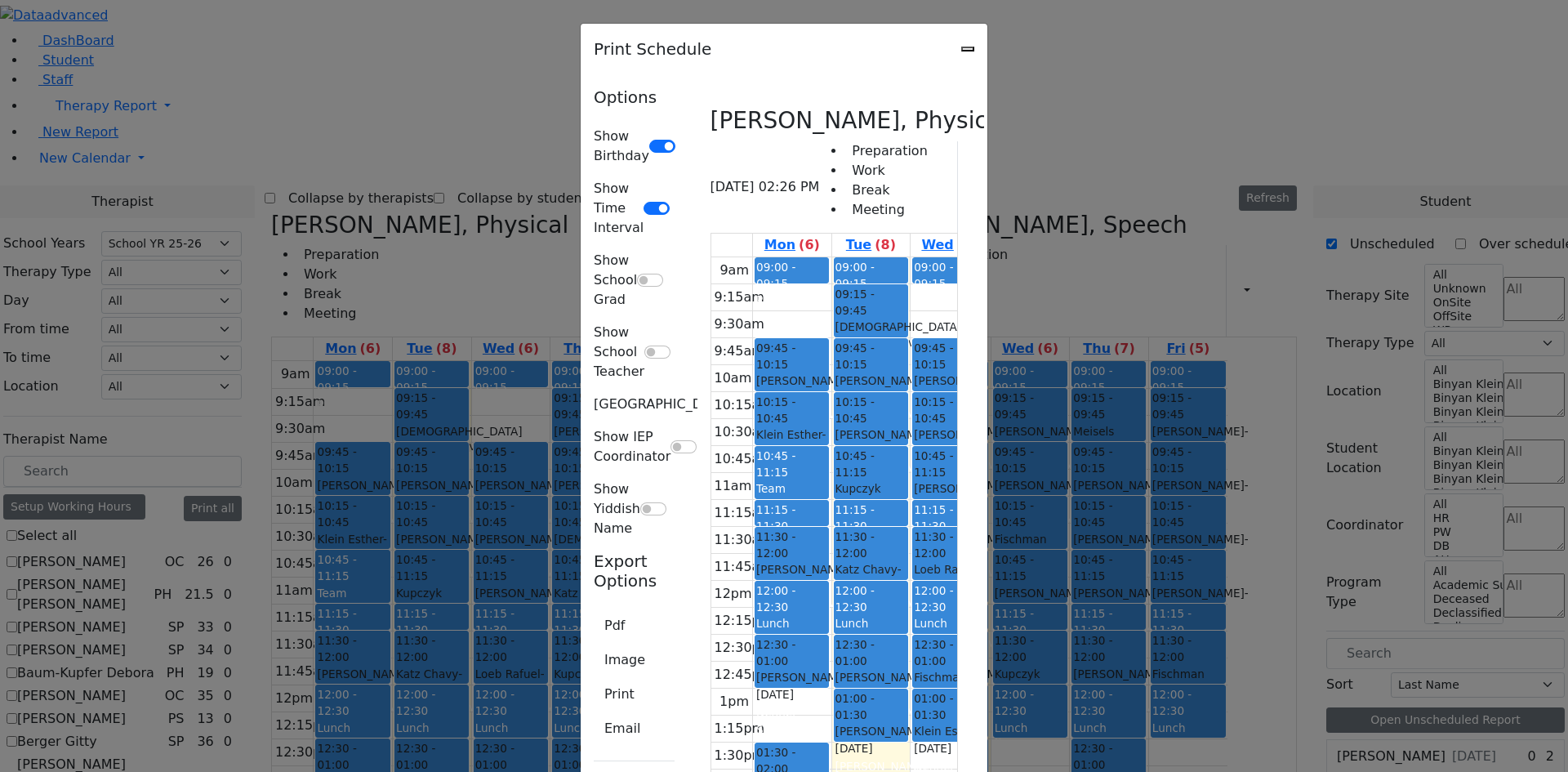
scroll to position [0, 0]
click at [594, 610] on button "Pdf" at bounding box center [614, 625] width 42 height 31
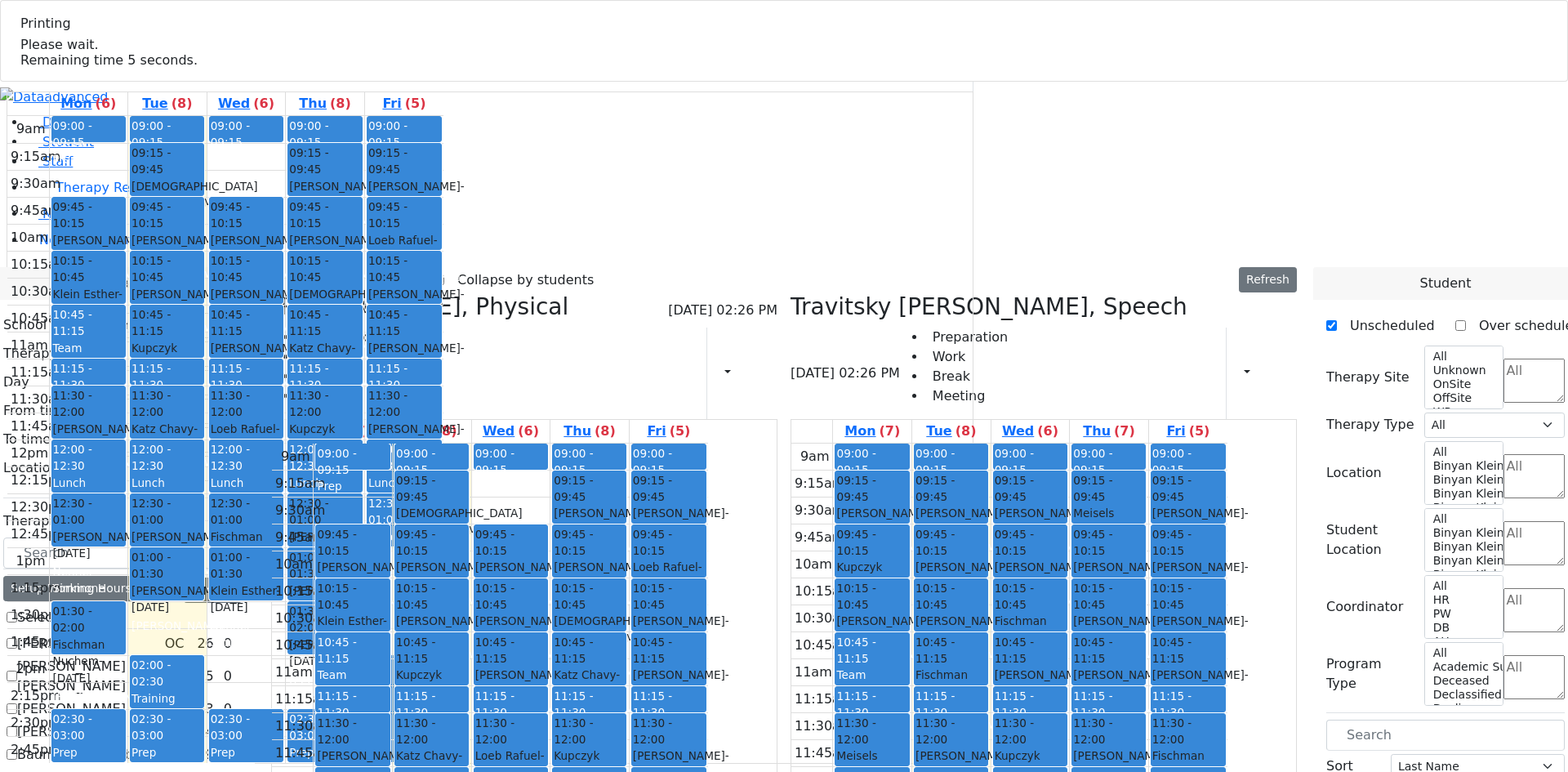
select select "212"
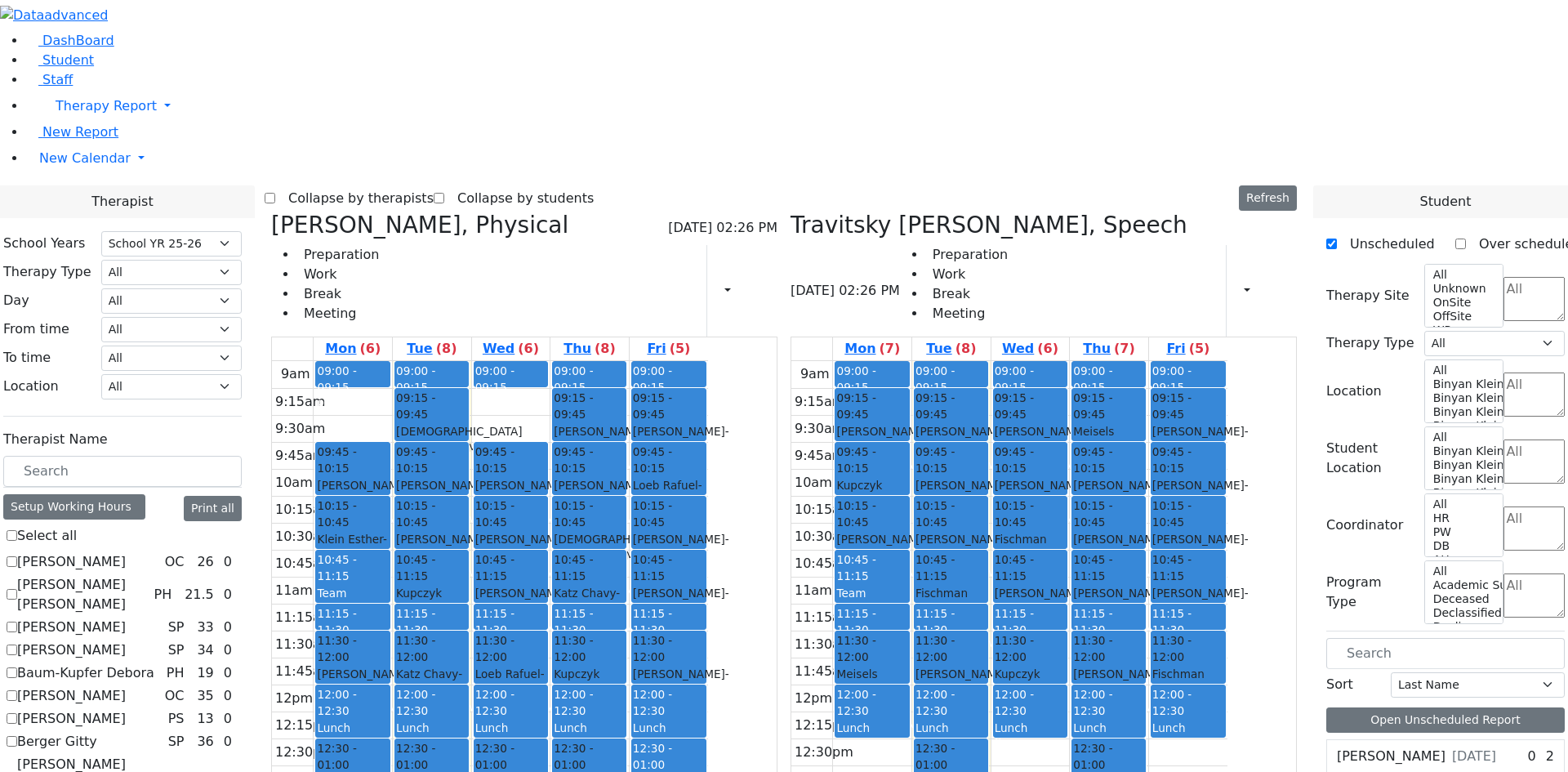
click at [1001, 245] on ul "Preparation Work Break Meeting" at bounding box center [955, 284] width 108 height 78
click at [1234, 277] on button "button" at bounding box center [1242, 290] width 18 height 28
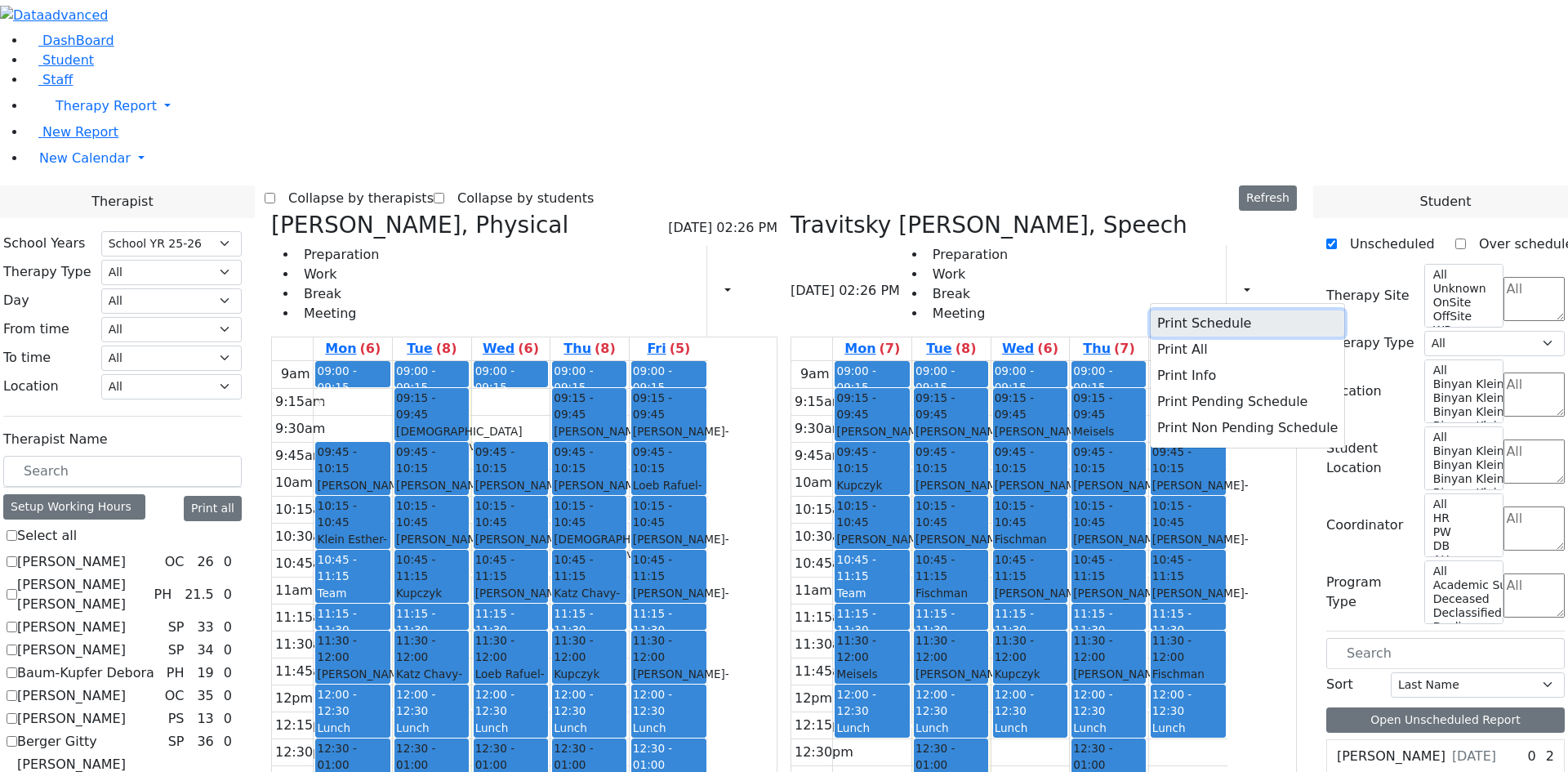
click at [1202, 310] on button "Print Schedule" at bounding box center [1248, 323] width 194 height 26
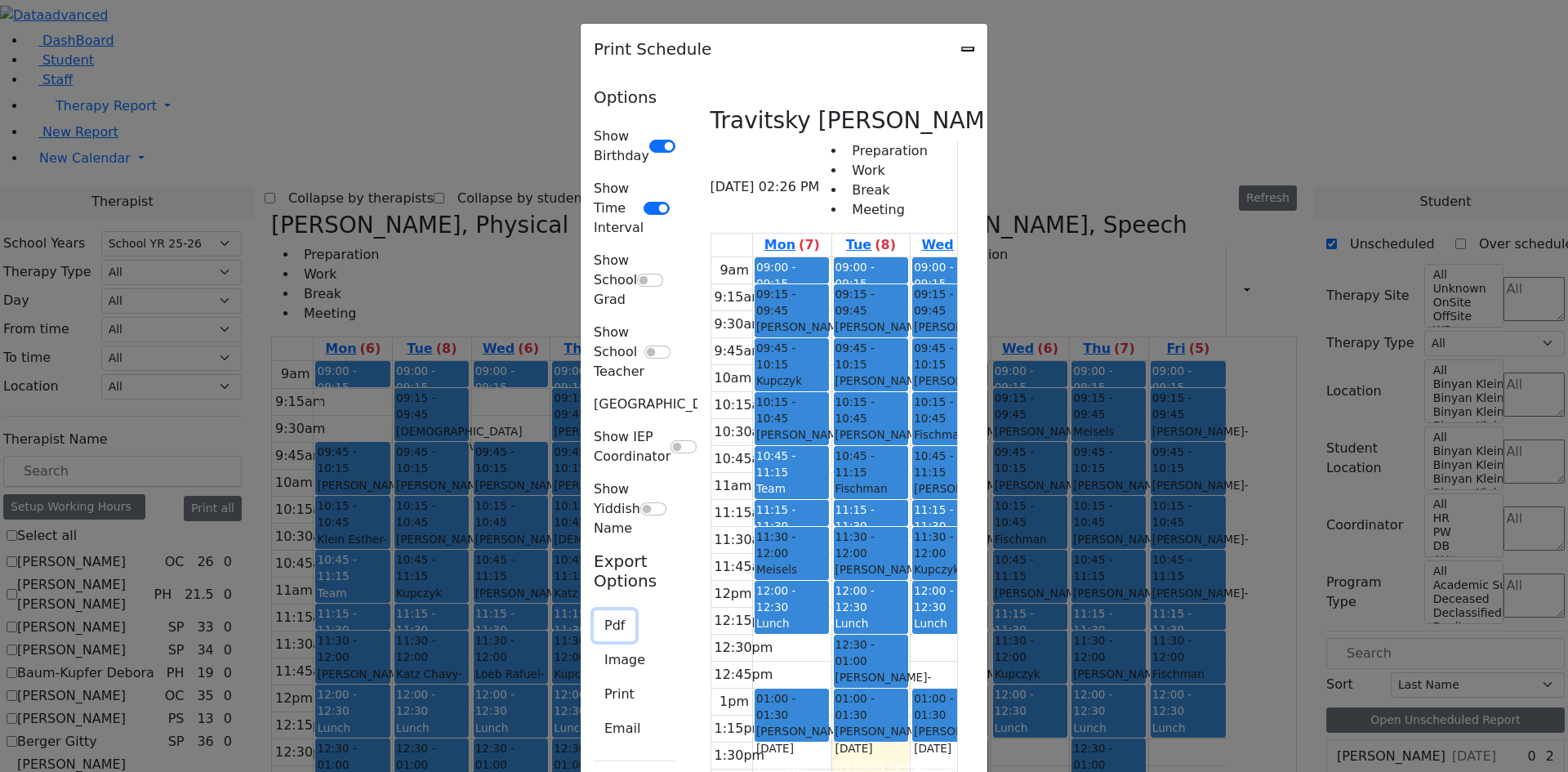
click at [594, 610] on button "Pdf" at bounding box center [614, 625] width 42 height 31
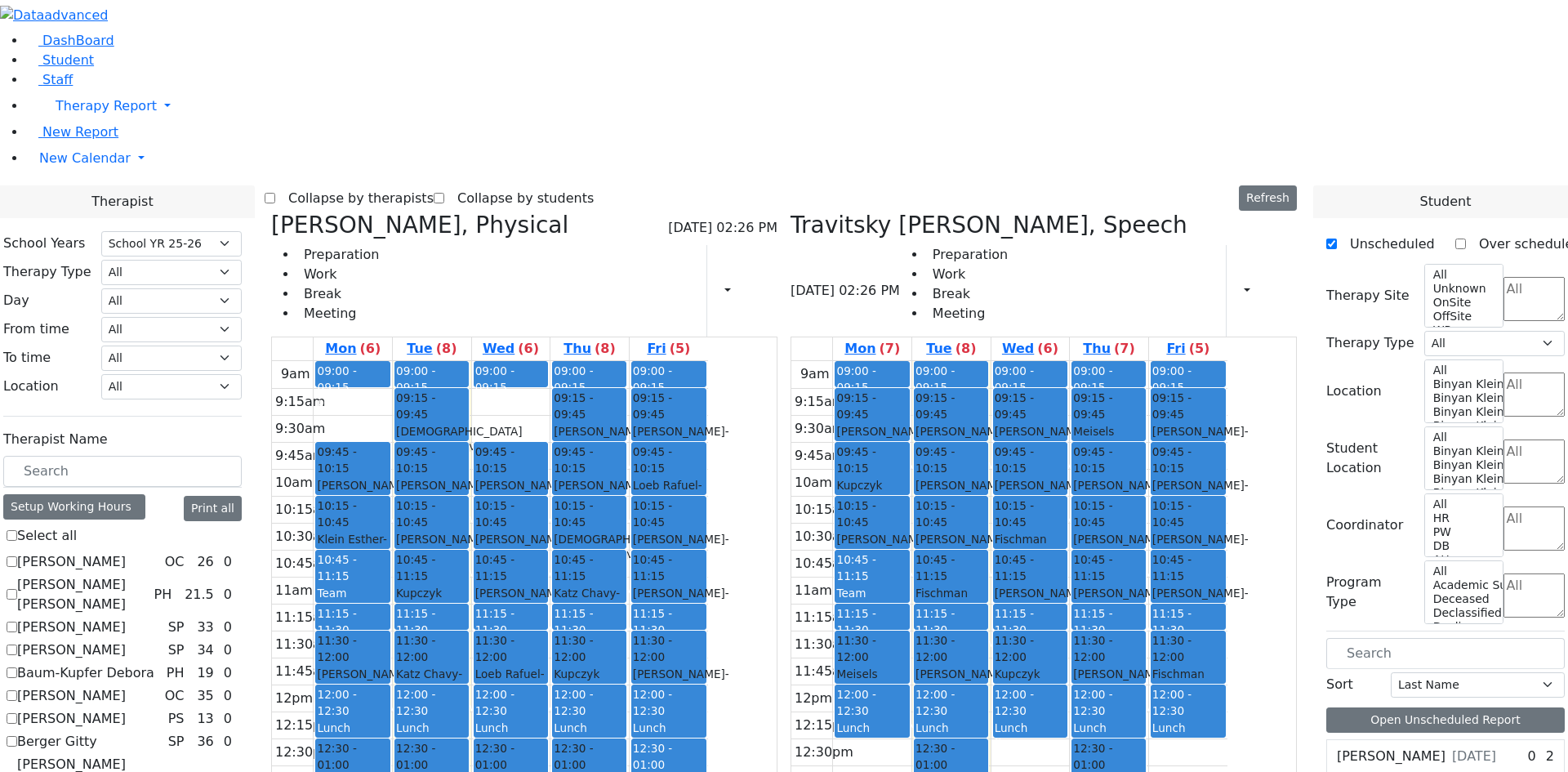
checkbox input "false"
select select "3"
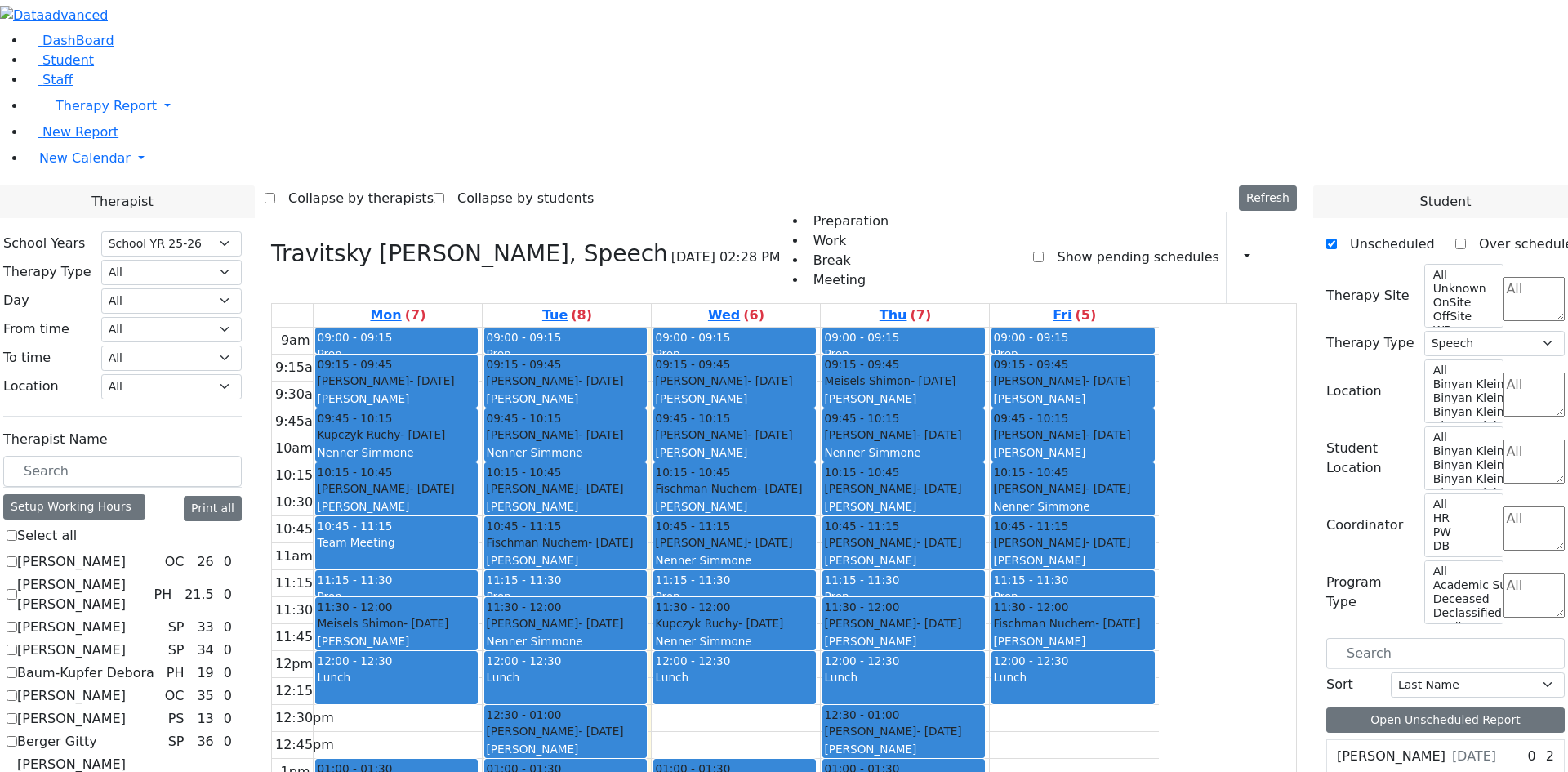
checkbox input "false"
select select
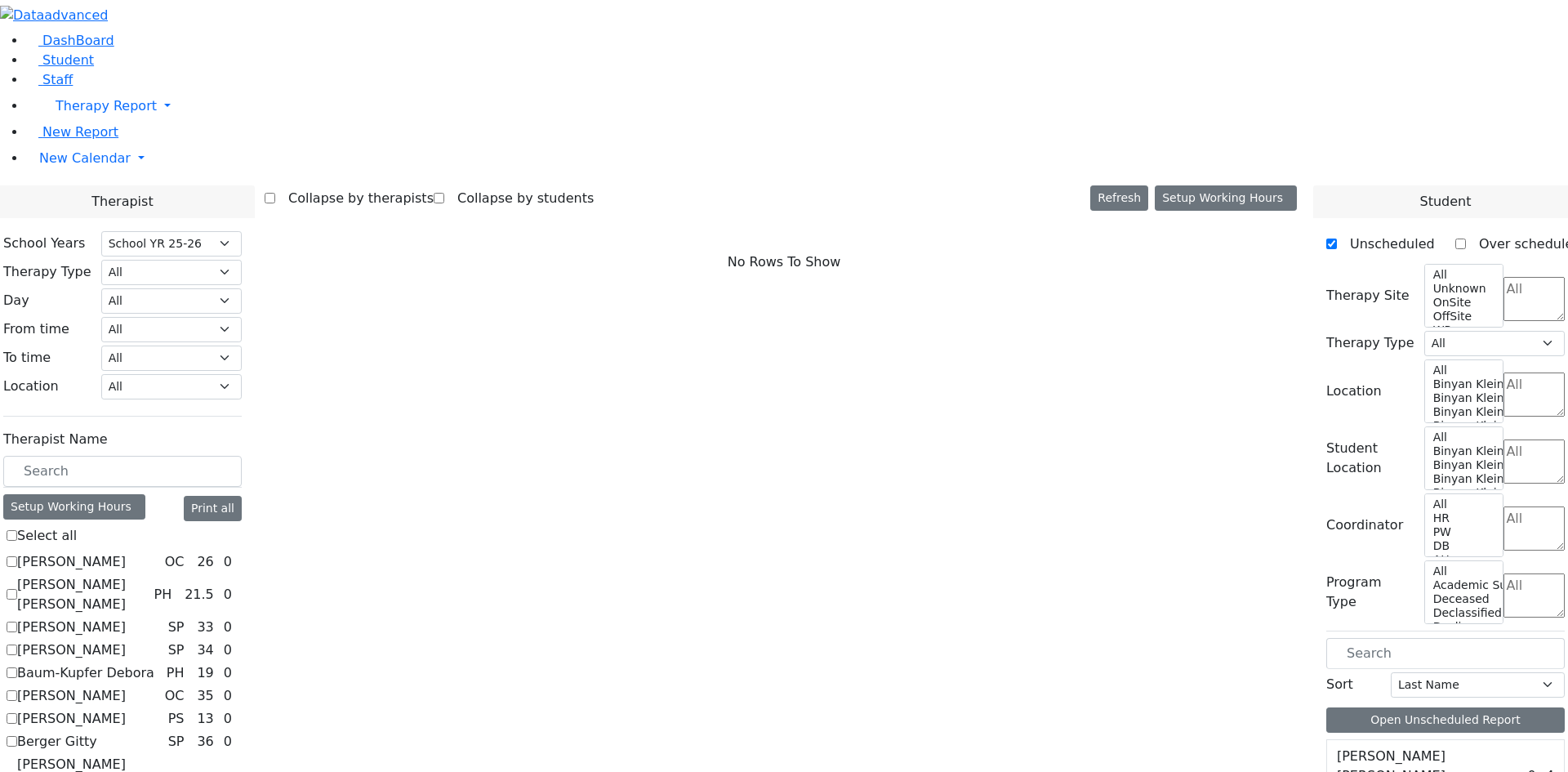
checkbox input "true"
select select "2"
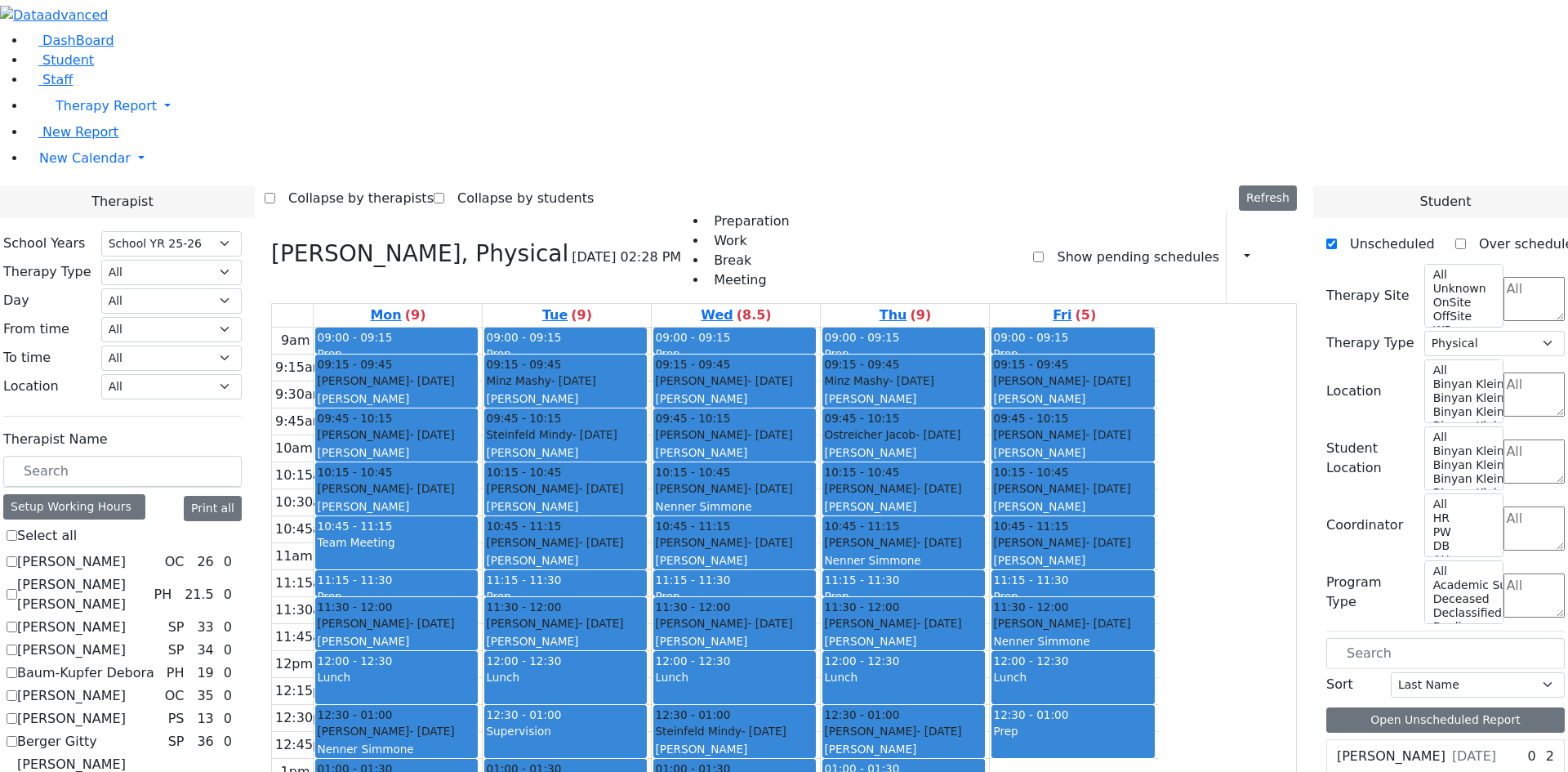
click at [815, 771] on div "[PERSON_NAME] - [DATE]" at bounding box center [734, 785] width 160 height 16
click at [1152, 480] on div "[PERSON_NAME] - [DATE] [PERSON_NAME]" at bounding box center [1073, 497] width 160 height 35
click at [1152, 356] on div "09:15 - 09:45" at bounding box center [1073, 364] width 160 height 16
click at [803, 682] on button "Delete Selected Schedule" at bounding box center [805, 677] width 161 height 25
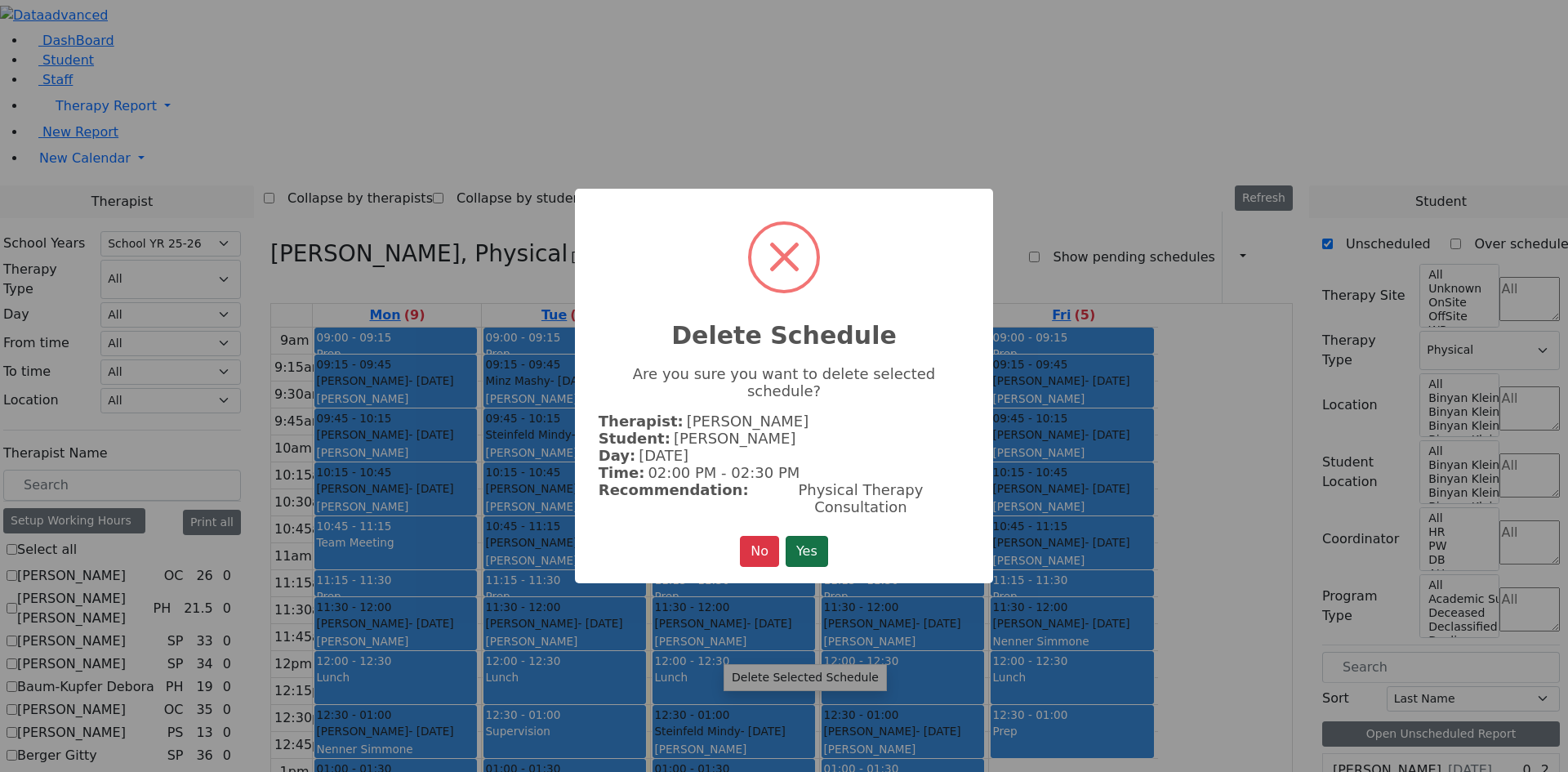
click at [818, 536] on button "Yes" at bounding box center [807, 551] width 42 height 31
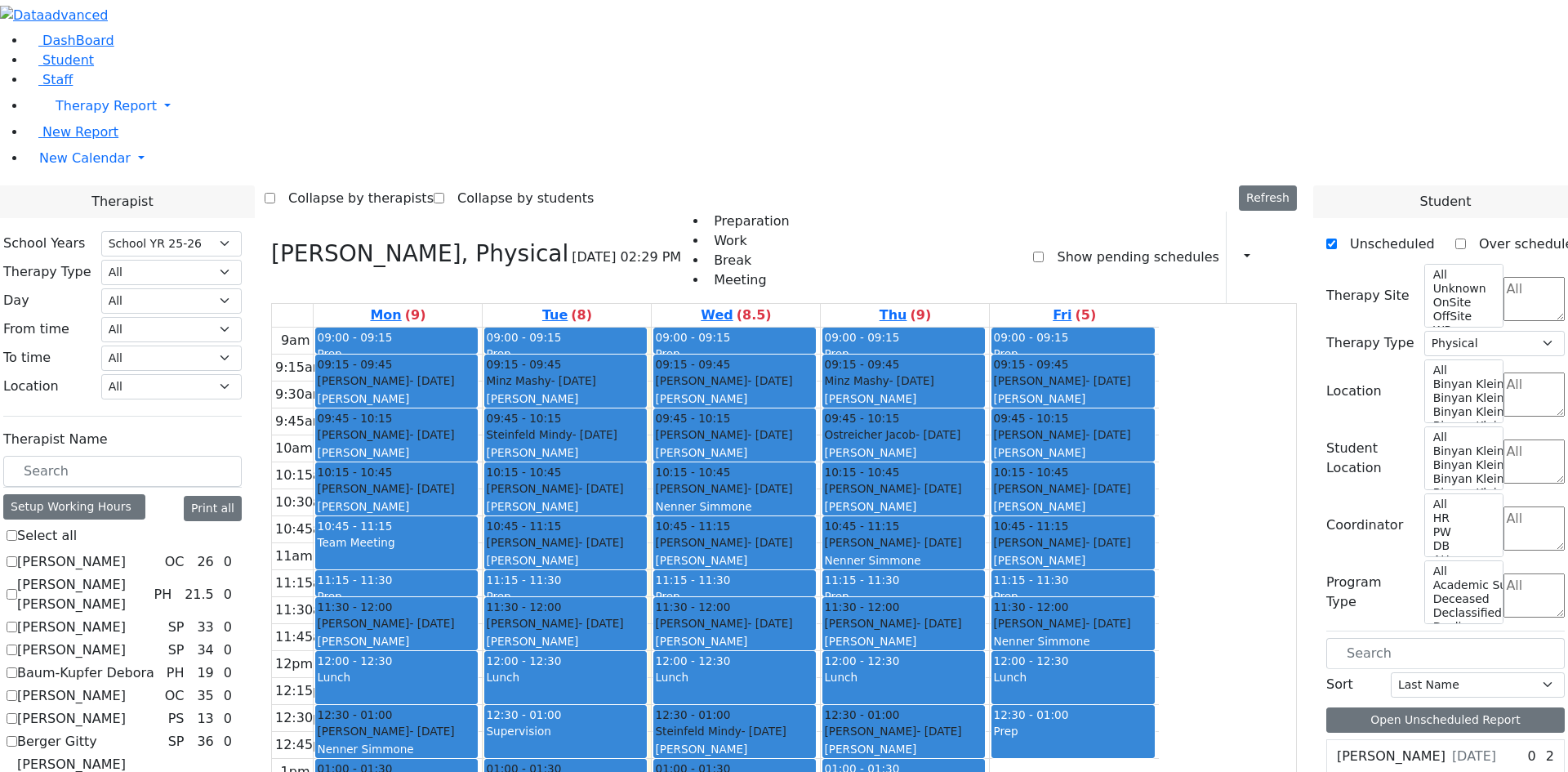
drag, startPoint x: 650, startPoint y: 660, endPoint x: 707, endPoint y: 685, distance: 62.2
click at [676, 689] on div "9am 9:15am 9:30am 9:45am 10am 10:15am 10:30am 10:45am 11am 11:15am 11:30am 11:4…" at bounding box center [715, 650] width 887 height 647
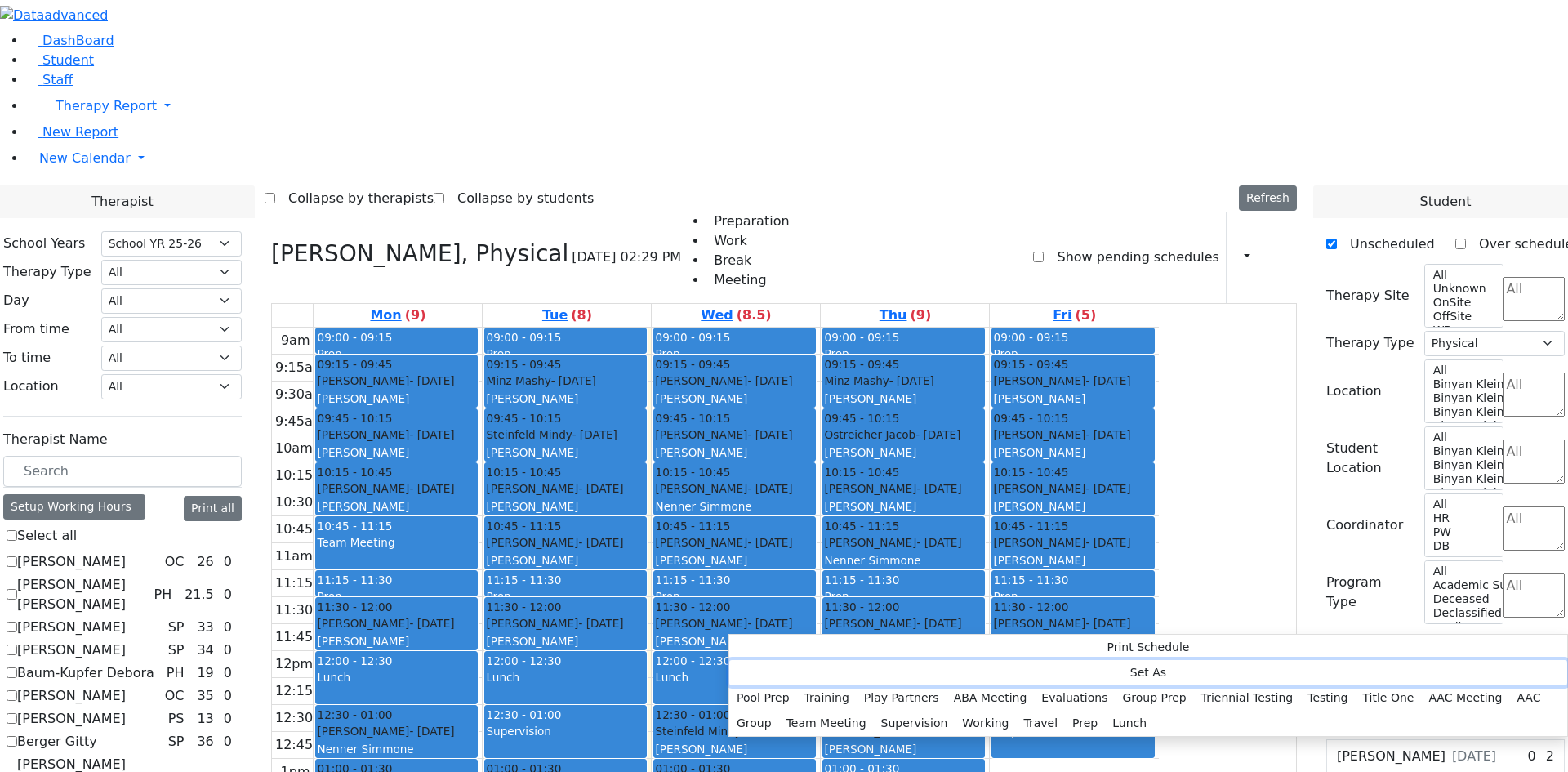
click at [829, 668] on button "Set As" at bounding box center [1148, 673] width 838 height 25
click at [857, 685] on button "Training" at bounding box center [827, 698] width 60 height 25
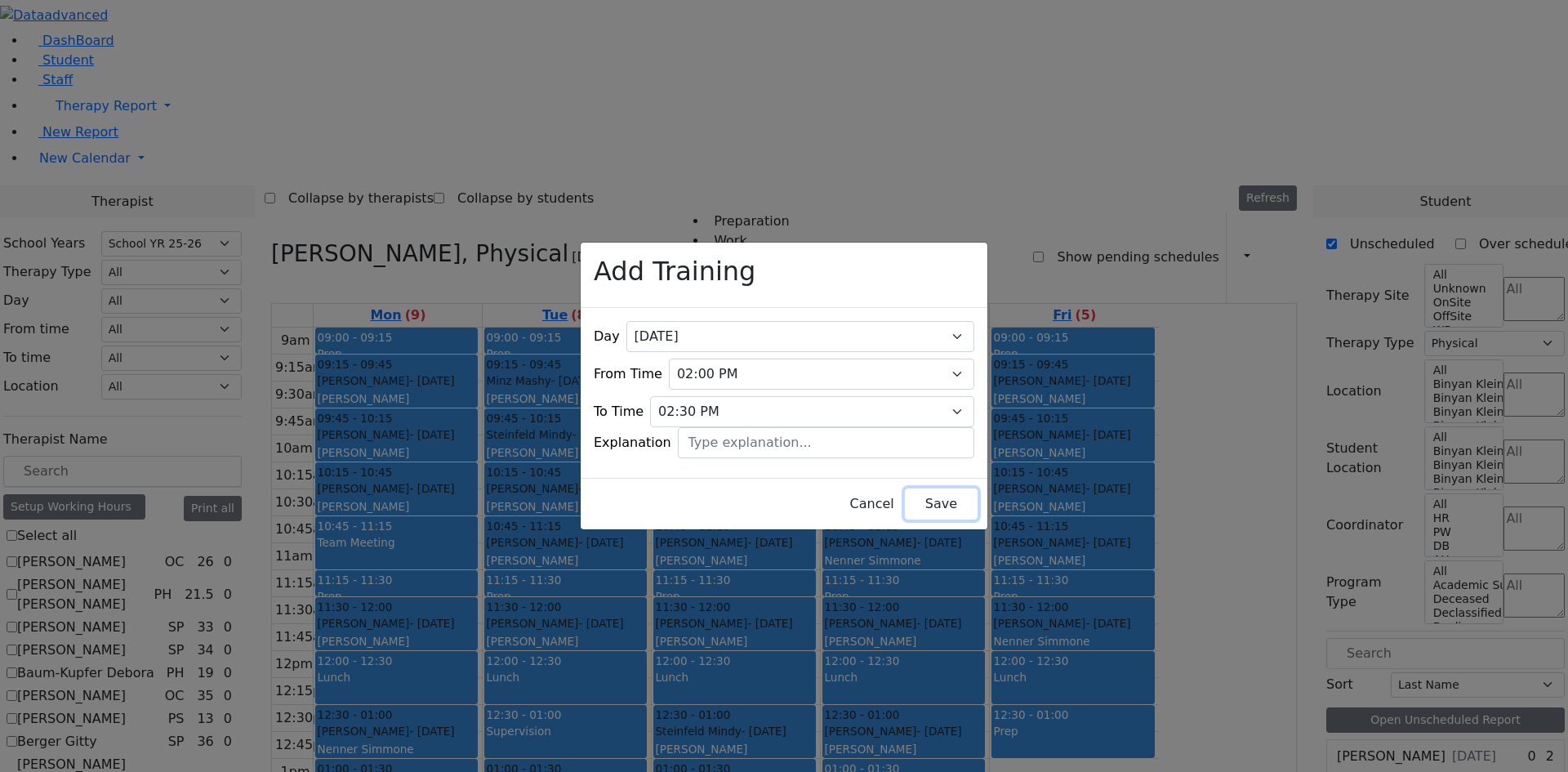
click at [918, 499] on button "Save" at bounding box center [941, 503] width 73 height 31
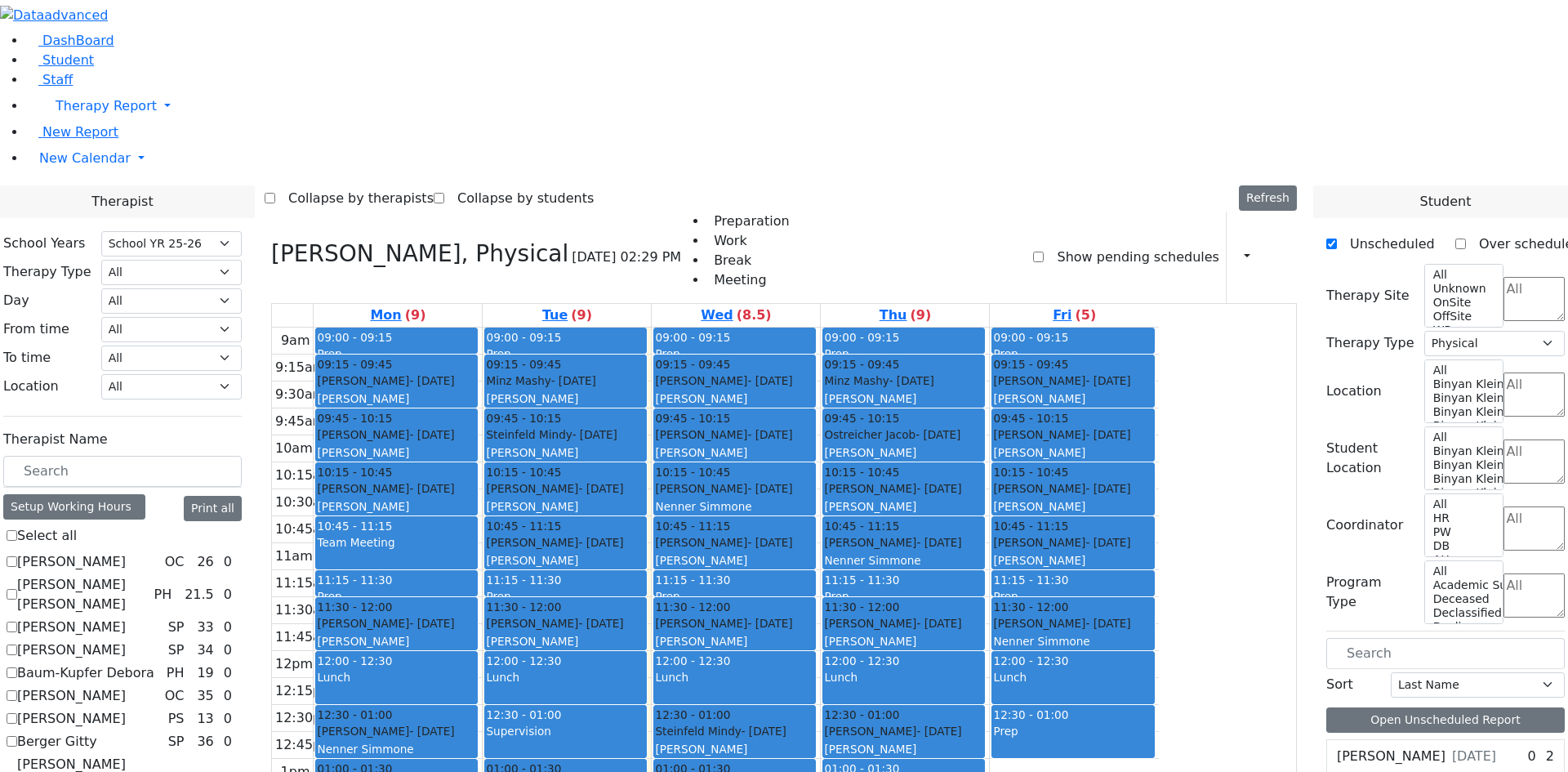
click at [1152, 372] on div "[PERSON_NAME] - [DATE]" at bounding box center [1073, 381] width 160 height 16
click at [1152, 391] on div "[PERSON_NAME]" at bounding box center [1073, 399] width 160 height 16
drag, startPoint x: 1212, startPoint y: 155, endPoint x: 1152, endPoint y: 550, distance: 399.5
click at [1153, 553] on div "09:00 - 09:15 Prep 09:15 - 09:45 [PERSON_NAME] - [DATE] [PERSON_NAME] 09:45 - 1…" at bounding box center [1074, 650] width 169 height 647
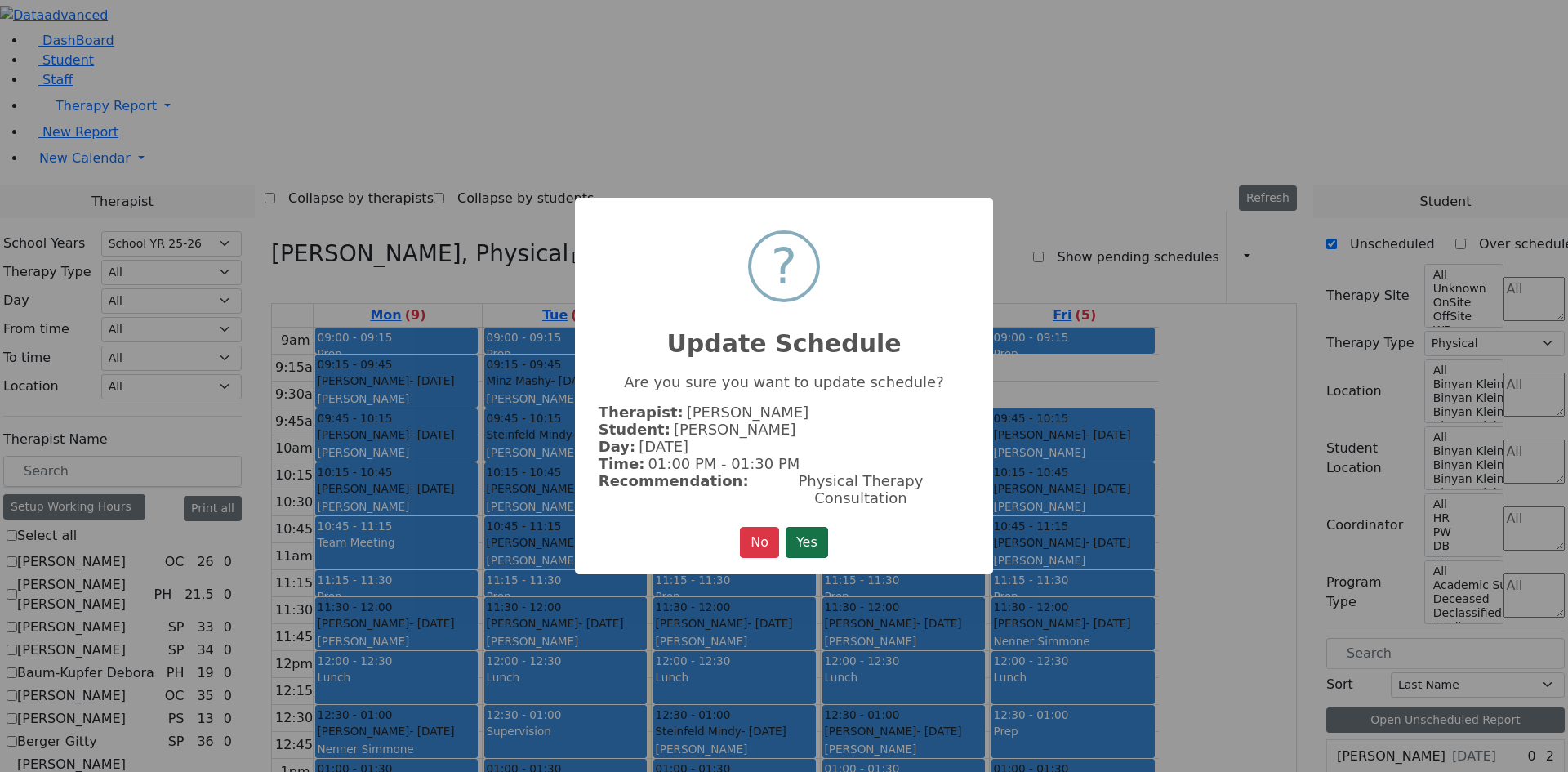
click at [810, 528] on button "Yes" at bounding box center [807, 542] width 42 height 31
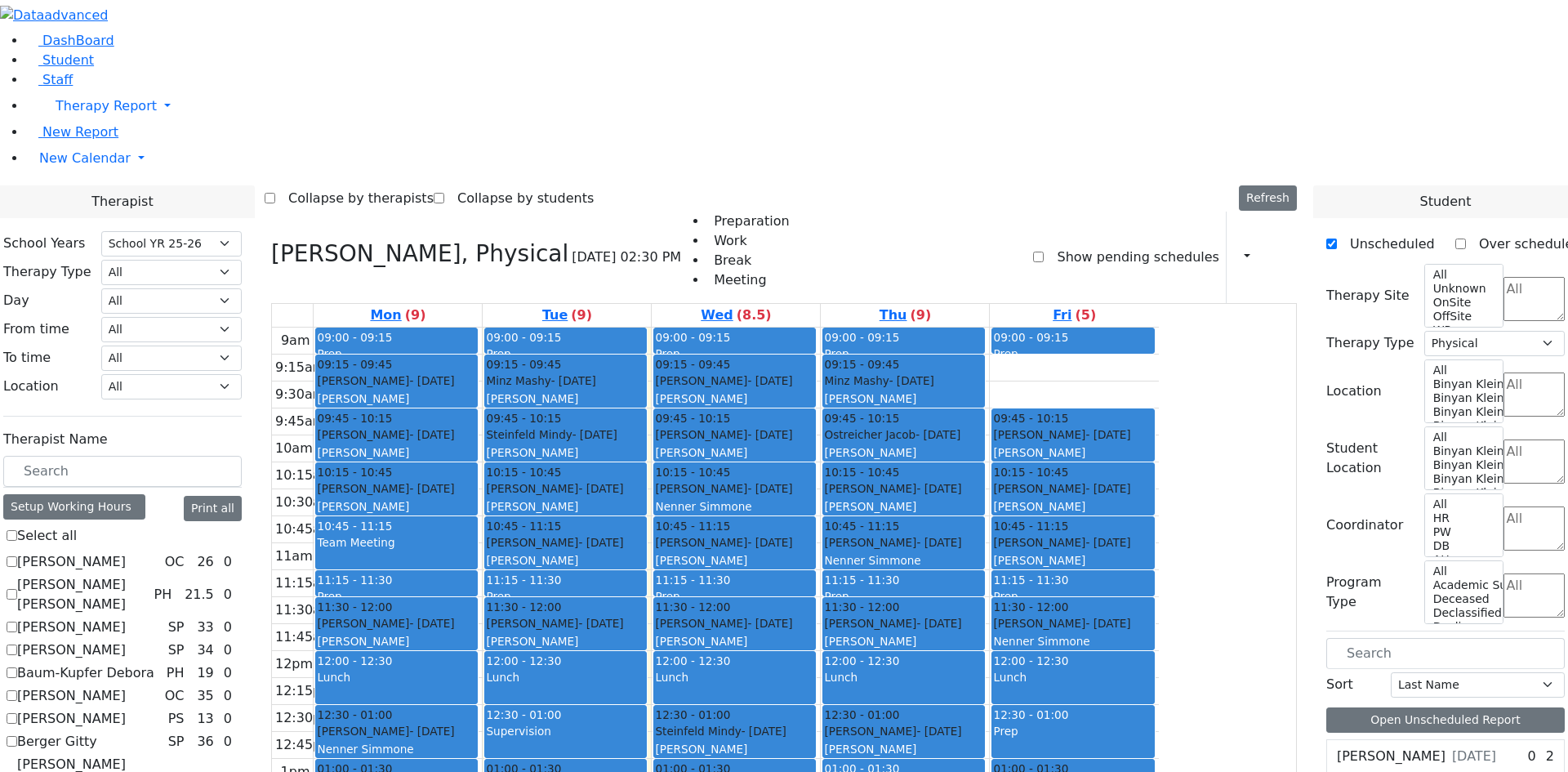
click at [1159, 327] on div "9am 9:15am 9:30am 9:45am 10am 10:15am 10:30am 10:45am 11am 11:15am 11:30am 11:4…" at bounding box center [715, 650] width 887 height 647
drag, startPoint x: 1378, startPoint y: 448, endPoint x: 1183, endPoint y: 155, distance: 352.0
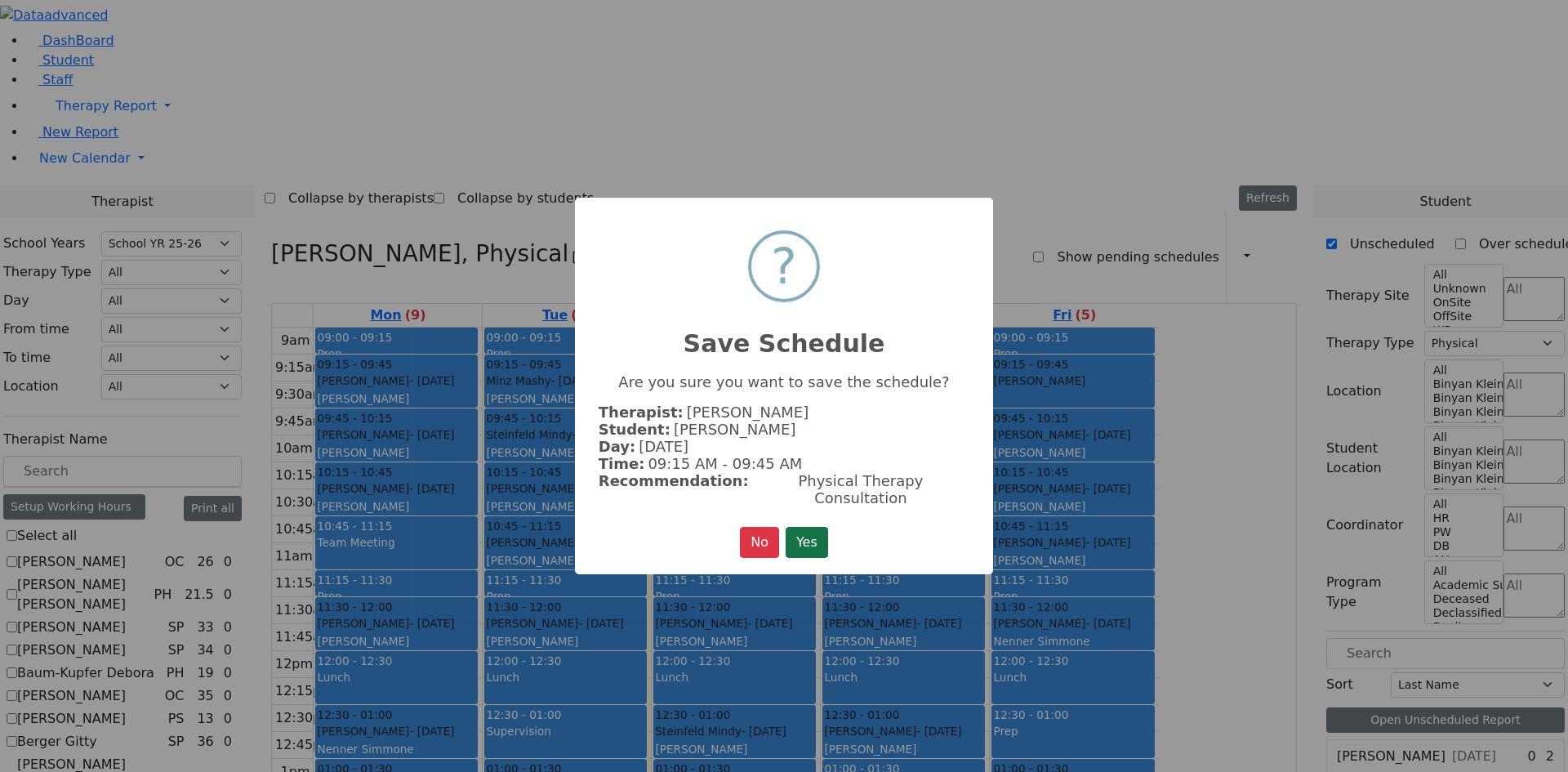
click at [793, 538] on button "Yes" at bounding box center [807, 542] width 42 height 31
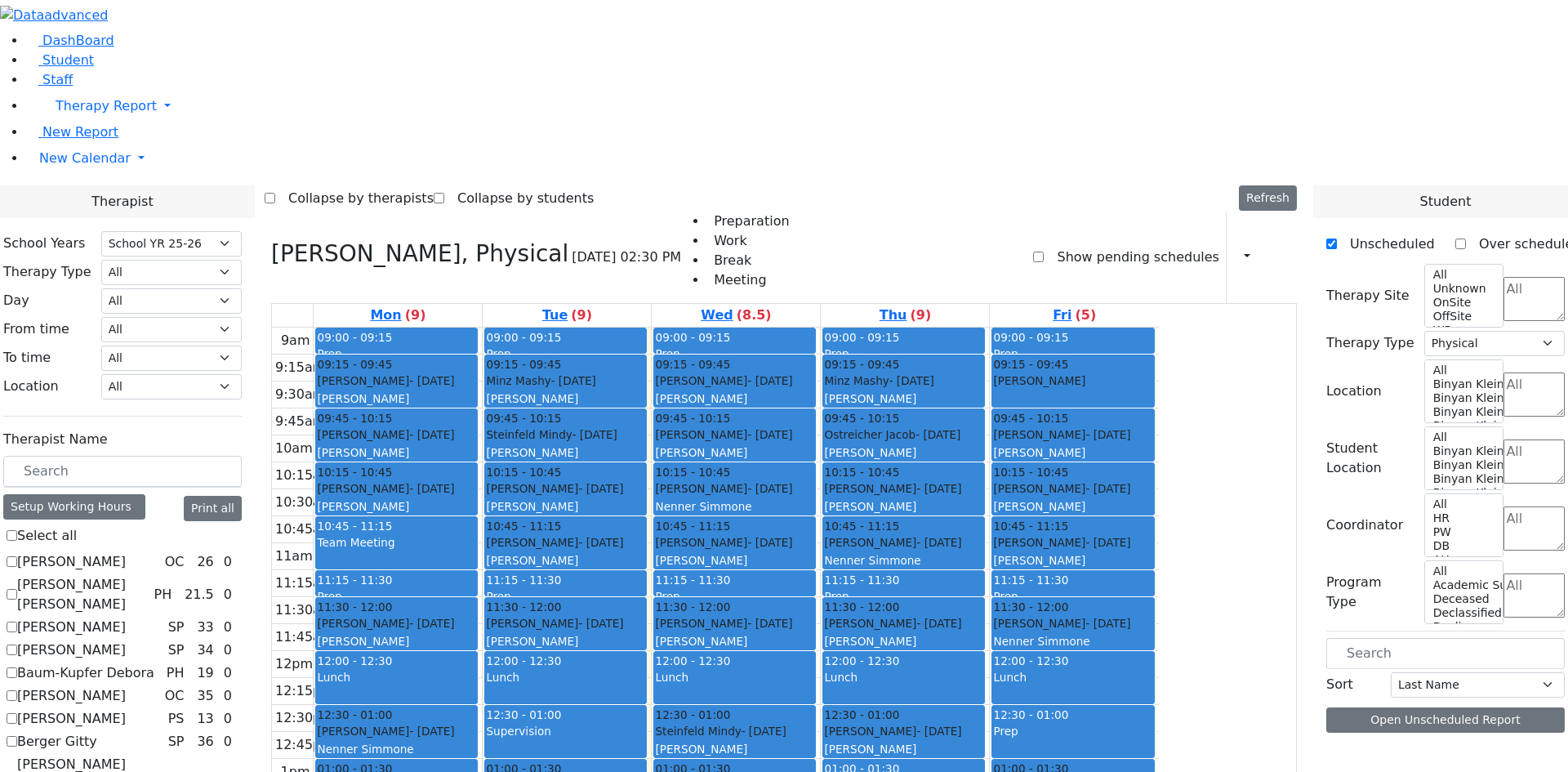
scroll to position [0, 0]
click at [1071, 663] on button "Delete Selected Schedule" at bounding box center [1134, 673] width 161 height 25
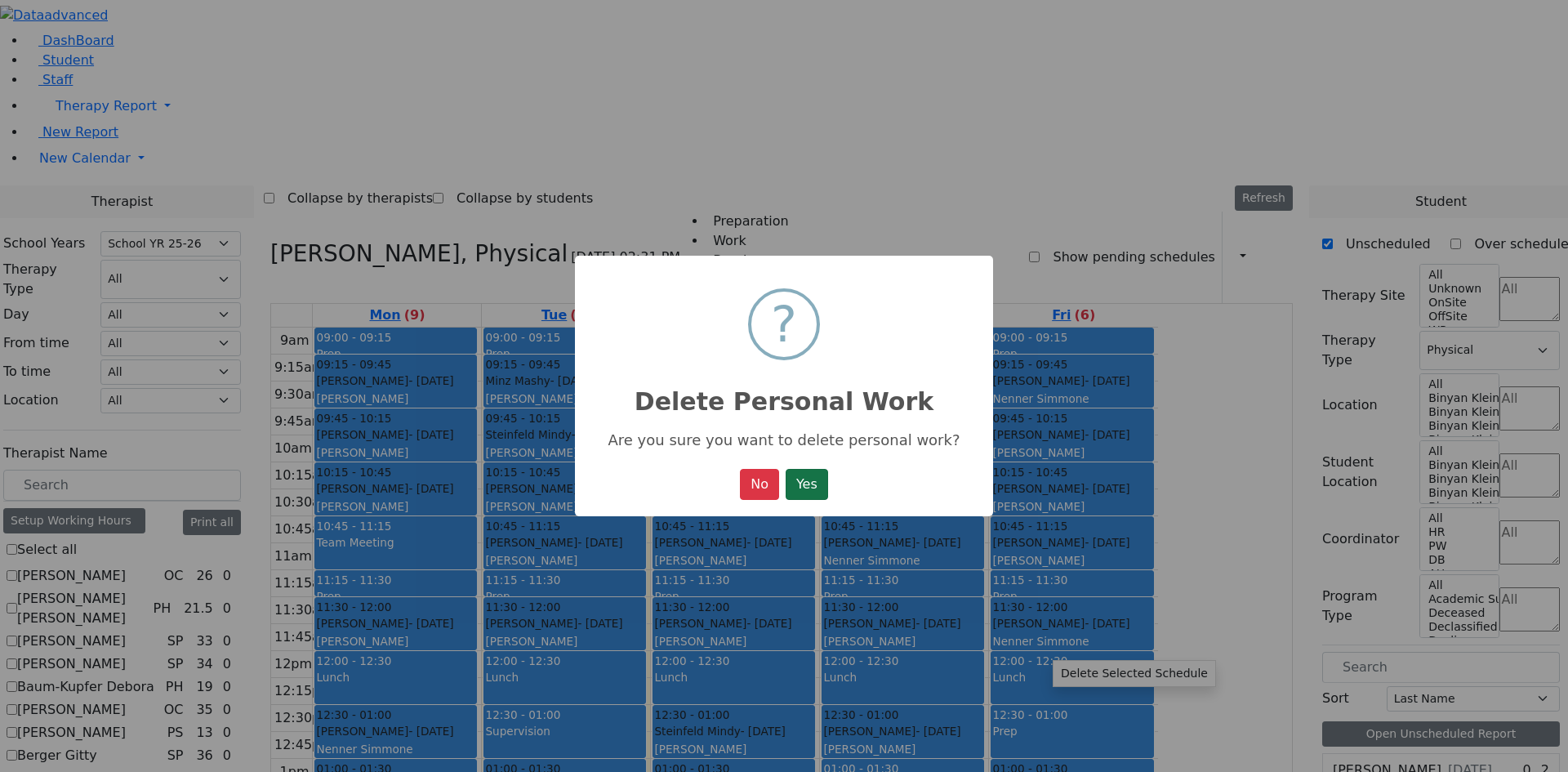
click at [800, 487] on button "Yes" at bounding box center [807, 484] width 42 height 31
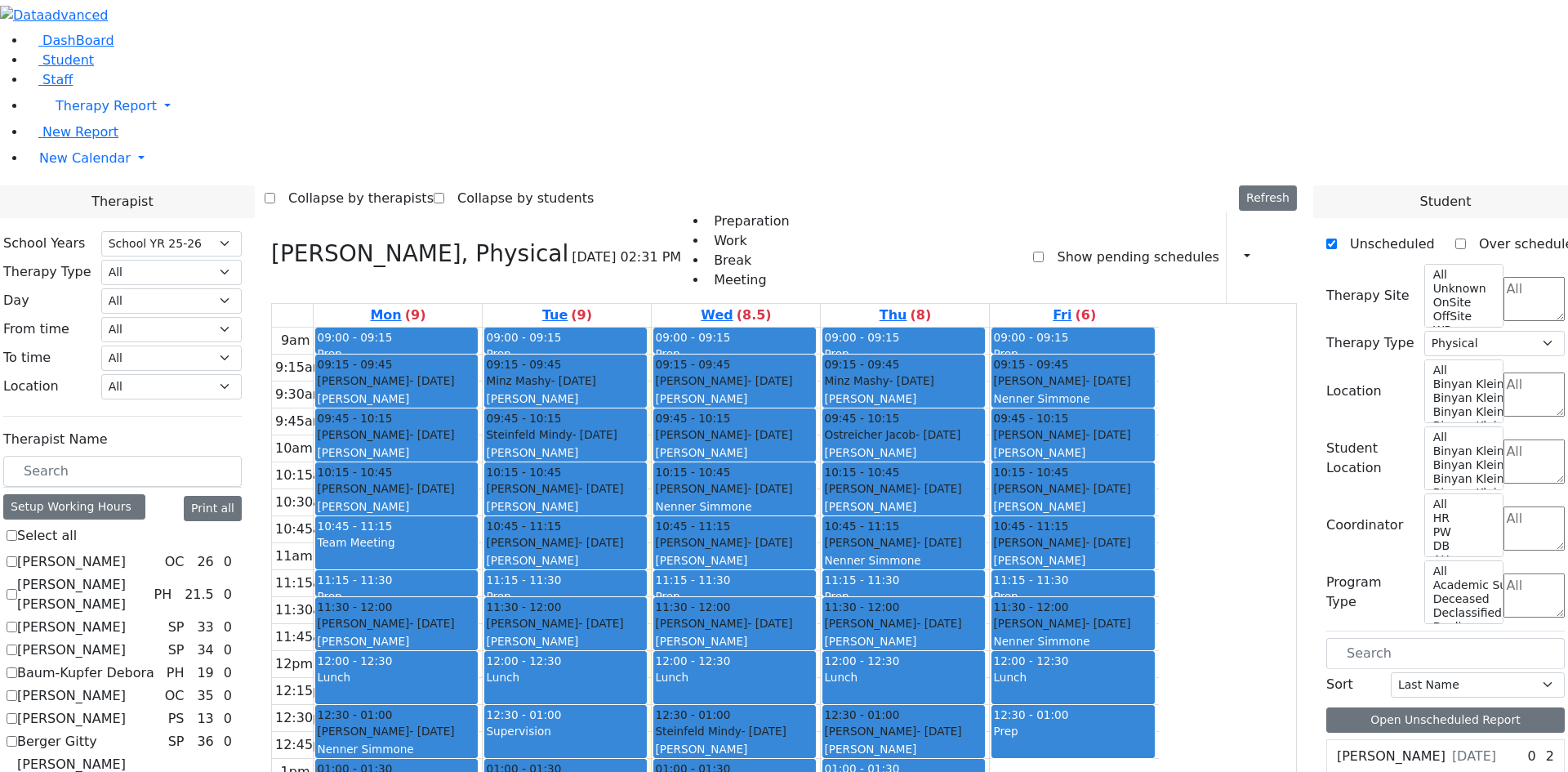
drag, startPoint x: 1212, startPoint y: 548, endPoint x: 1082, endPoint y: 662, distance: 172.9
click at [1082, 662] on tr "09:00 - 09:15 Prep 09:15 - 09:45 [PERSON_NAME] - [DATE] [GEOGRAPHIC_DATA][PERSO…" at bounding box center [715, 650] width 887 height 647
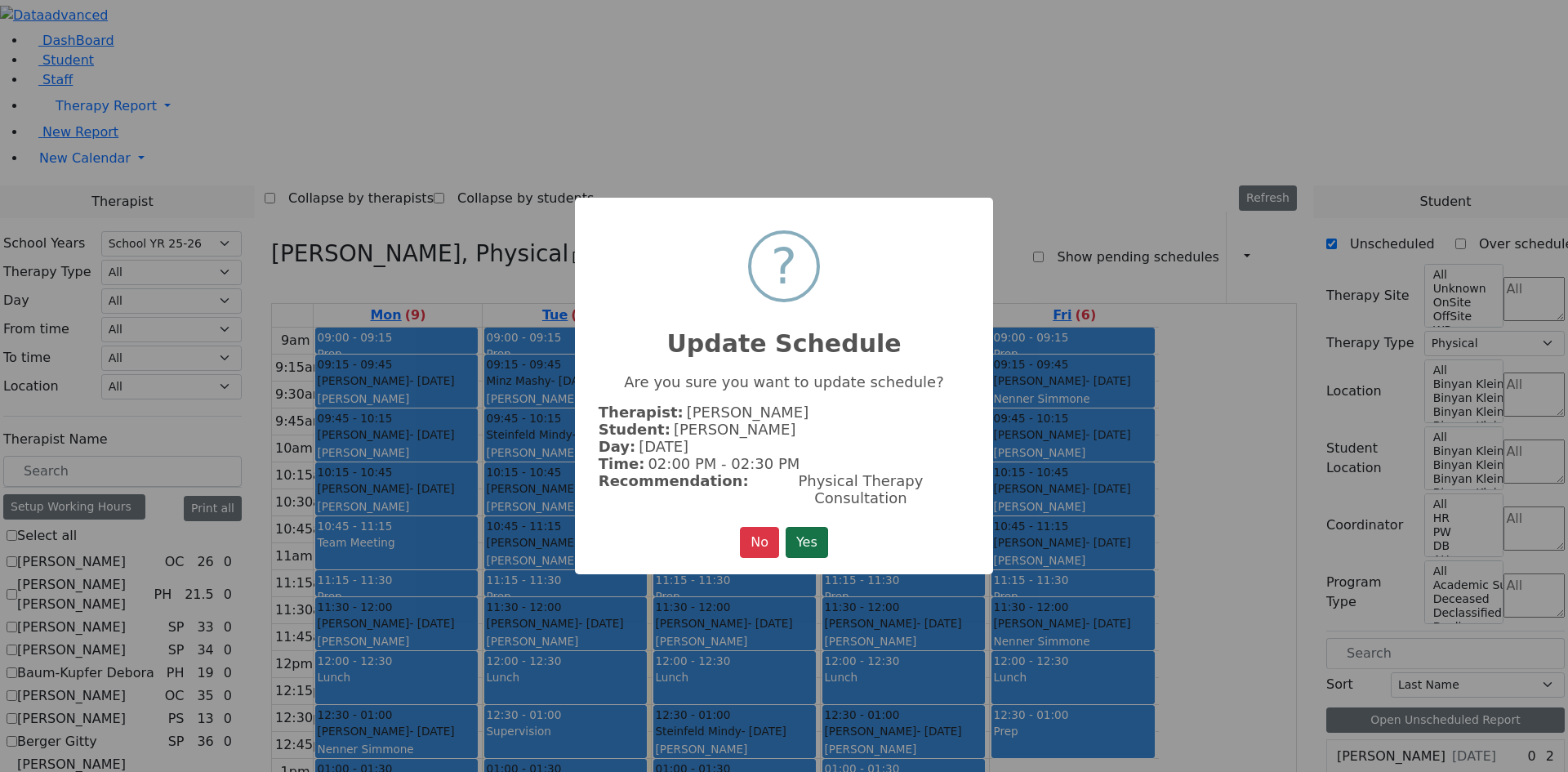
click at [823, 545] on button "Yes" at bounding box center [807, 542] width 42 height 31
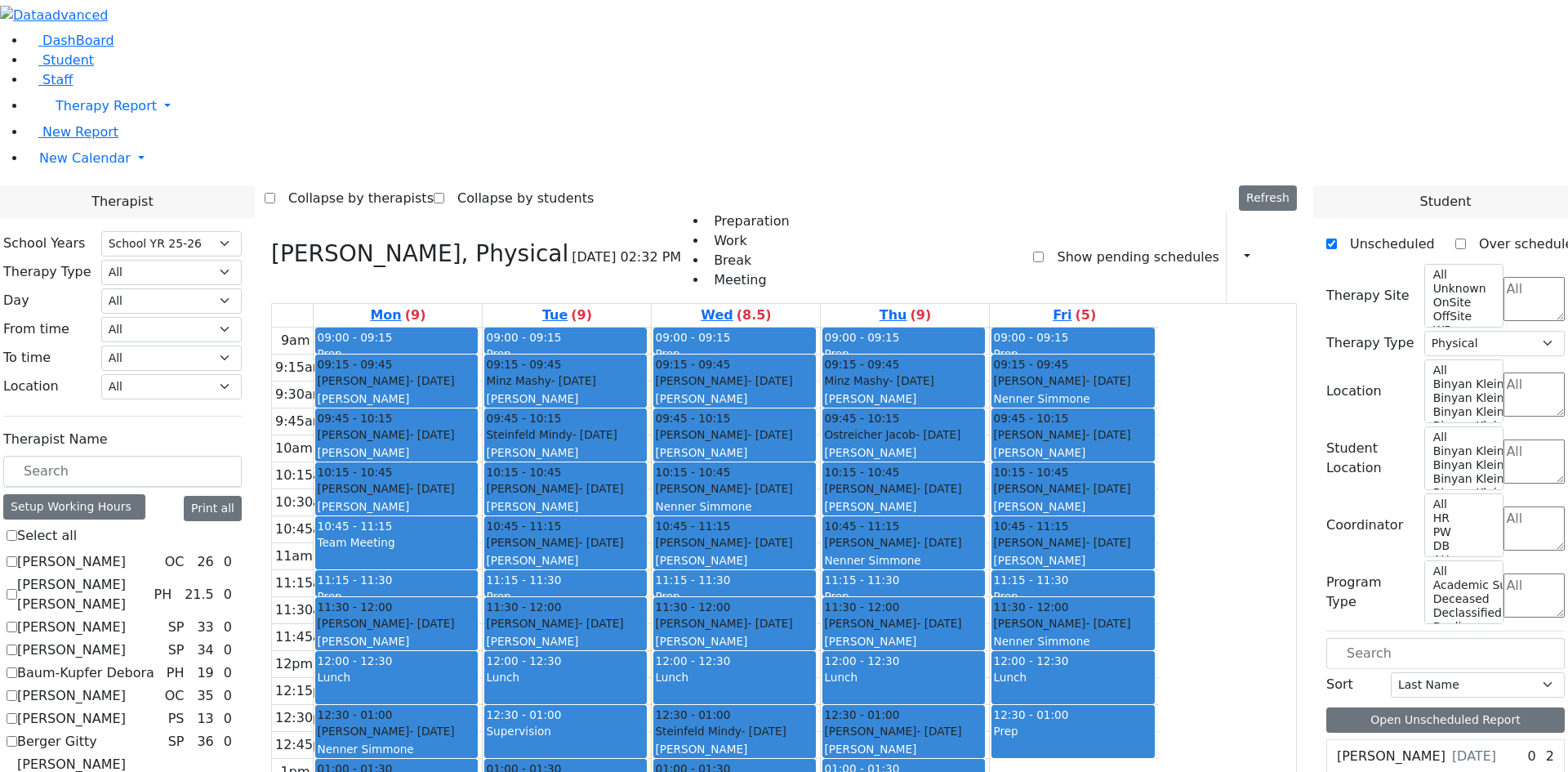
click at [1152, 372] on div "[PERSON_NAME] - [DATE] [PERSON_NAME]" at bounding box center [1073, 390] width 160 height 35
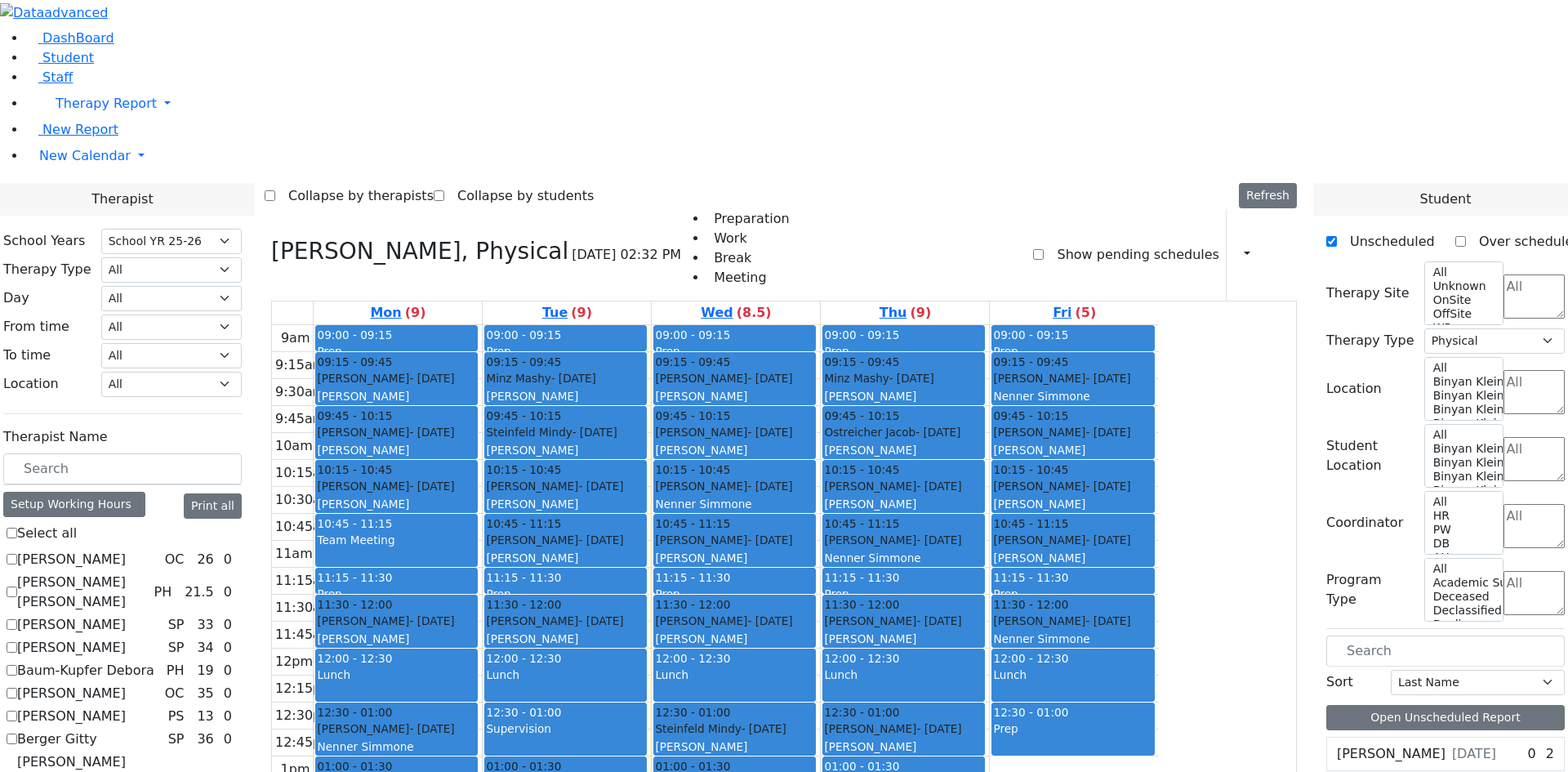
click at [815, 720] on div "[PERSON_NAME] - [DATE] [PERSON_NAME]" at bounding box center [734, 737] width 160 height 35
click at [1233, 241] on button "button" at bounding box center [1242, 254] width 18 height 28
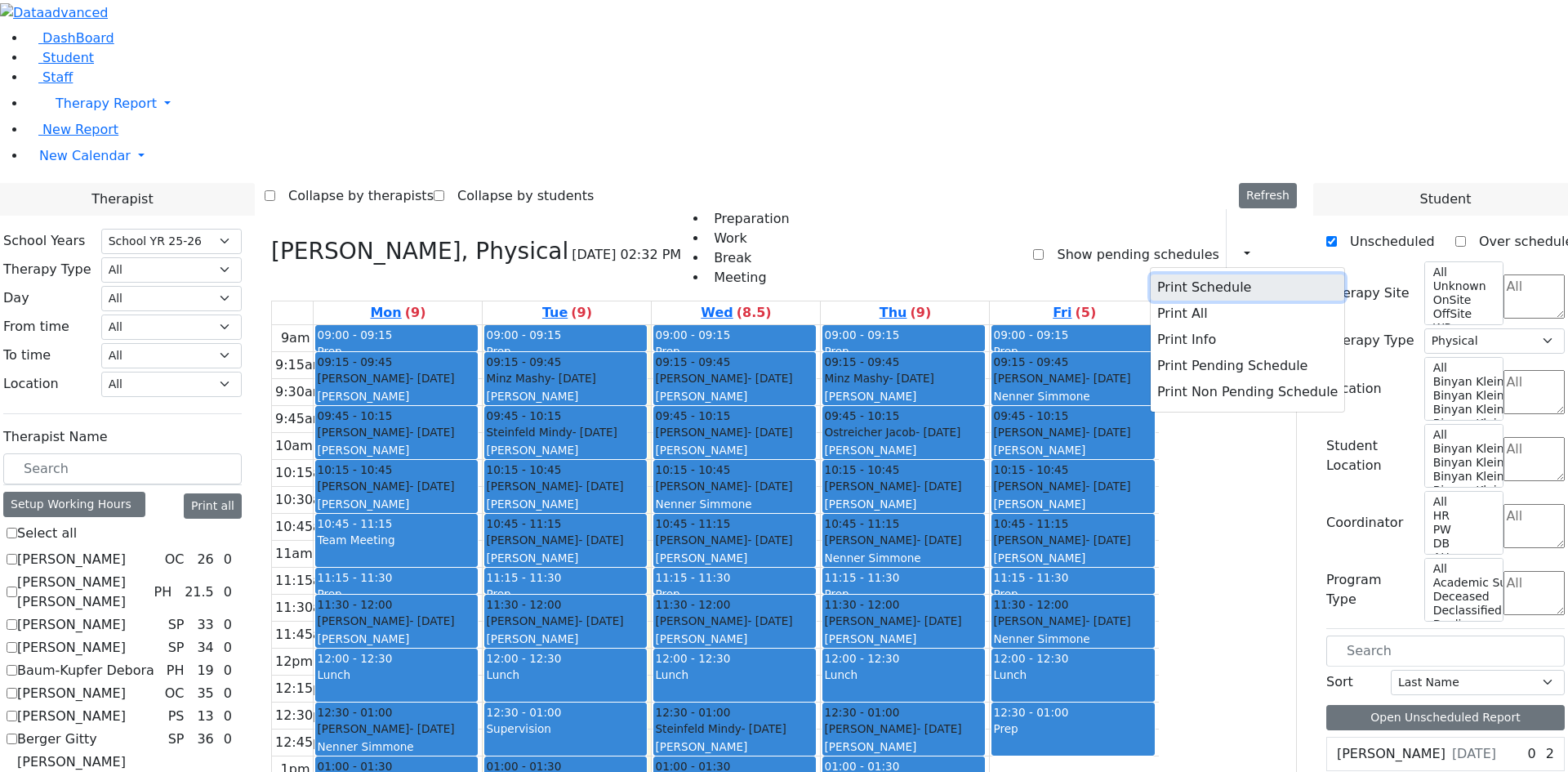
click at [1215, 274] on button "Print Schedule" at bounding box center [1248, 287] width 194 height 26
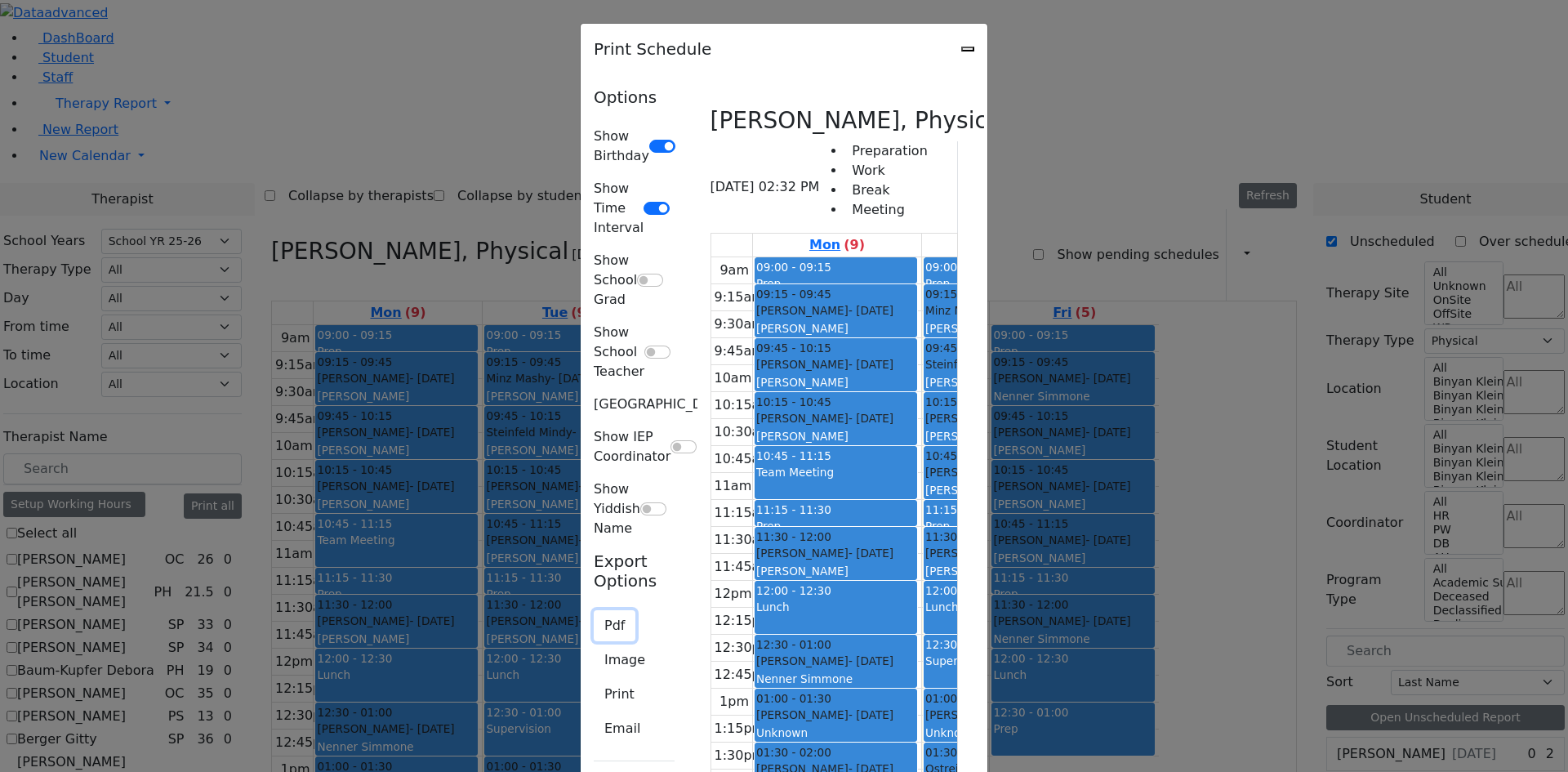
click at [594, 610] on button "Pdf" at bounding box center [614, 625] width 42 height 31
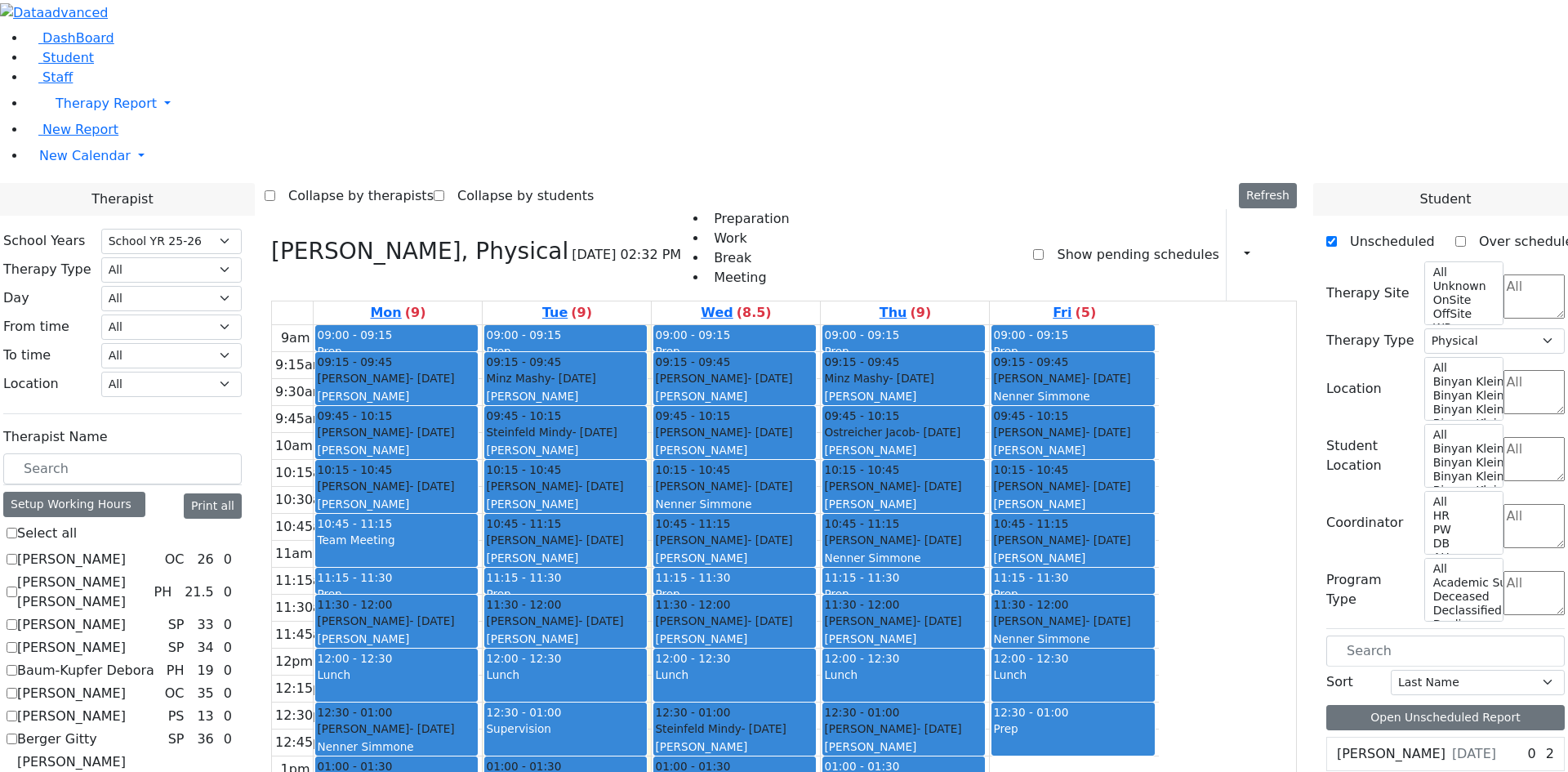
click at [910, 684] on div "9am 9:15am 9:30am 9:45am 10am 10:15am 10:30am 10:45am 11am 11:15am 11:30am 11:4…" at bounding box center [715, 648] width 887 height 647
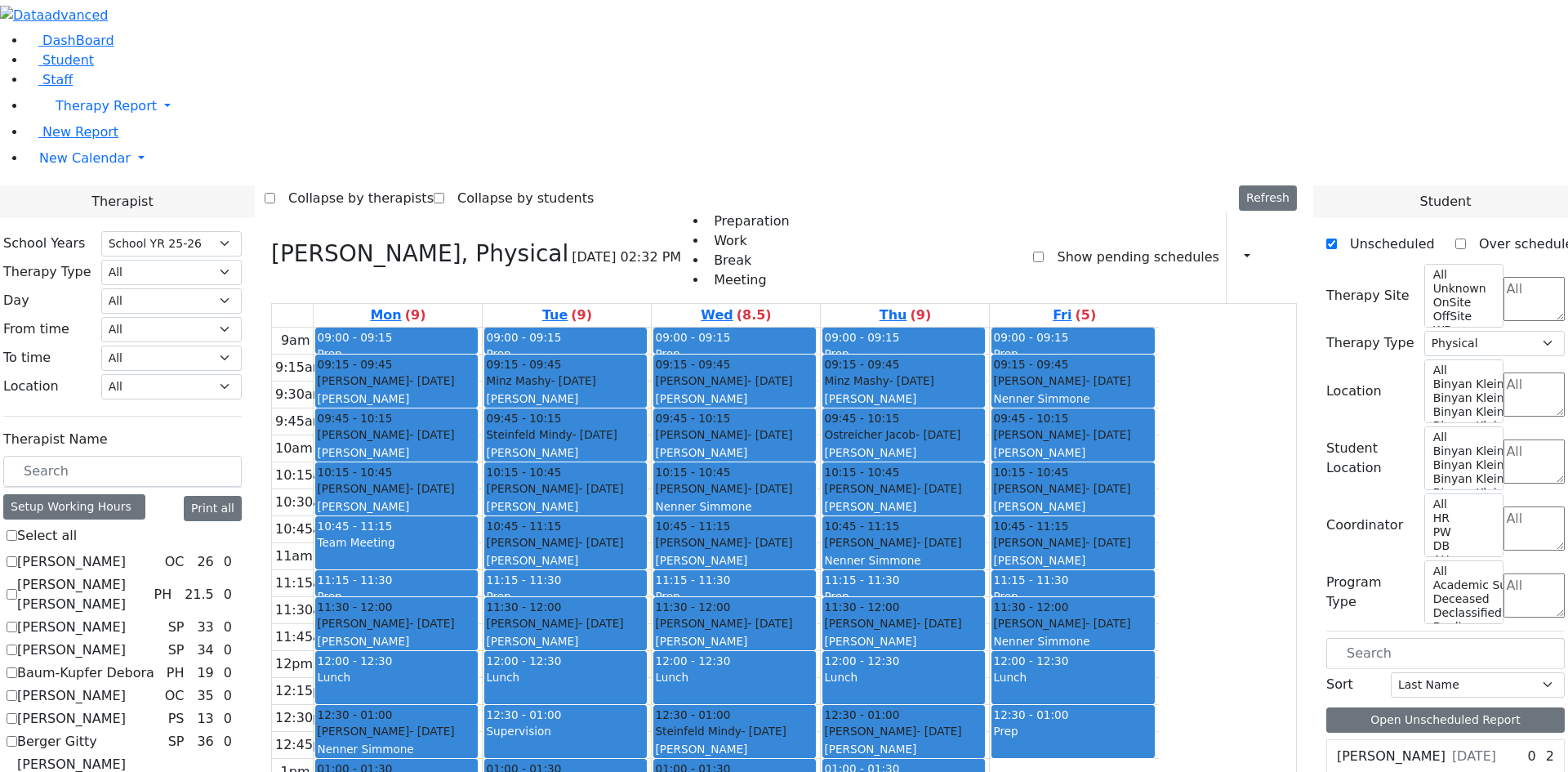
click at [1159, 573] on div "9am 9:15am 9:30am 9:45am 10am 10:15am 10:30am 10:45am 11am 11:15am 11:30am 11:4…" at bounding box center [715, 650] width 887 height 647
